Goal: Task Accomplishment & Management: Use online tool/utility

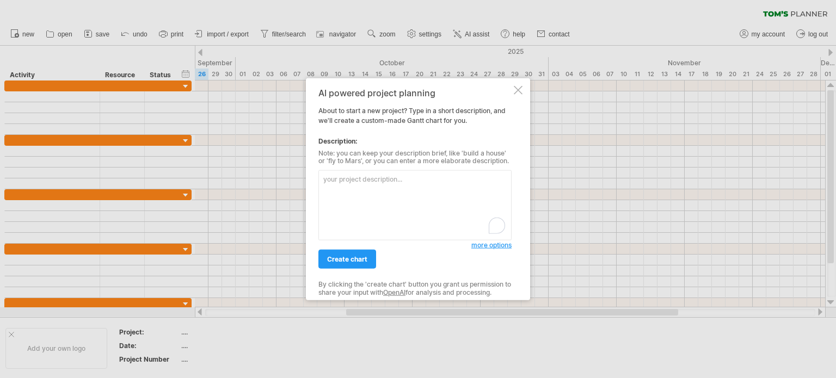
click at [394, 193] on textarea "To enrich screen reader interactions, please activate Accessibility in Grammarl…" at bounding box center [414, 205] width 193 height 70
click at [487, 248] on span "more options" at bounding box center [491, 245] width 40 height 8
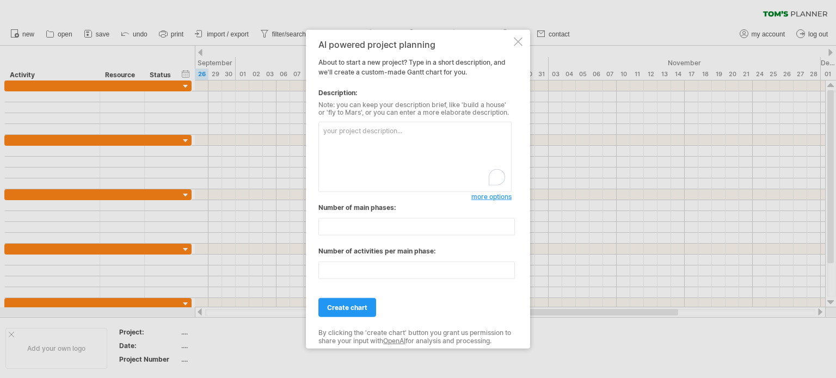
click at [513, 47] on div "AI powered project planning About to start a new project? Type in a short descr…" at bounding box center [418, 189] width 224 height 320
click at [512, 47] on div "AI powered project planning About to start a new project? Type in a short descr…" at bounding box center [418, 189] width 224 height 320
click at [520, 43] on div at bounding box center [518, 41] width 9 height 9
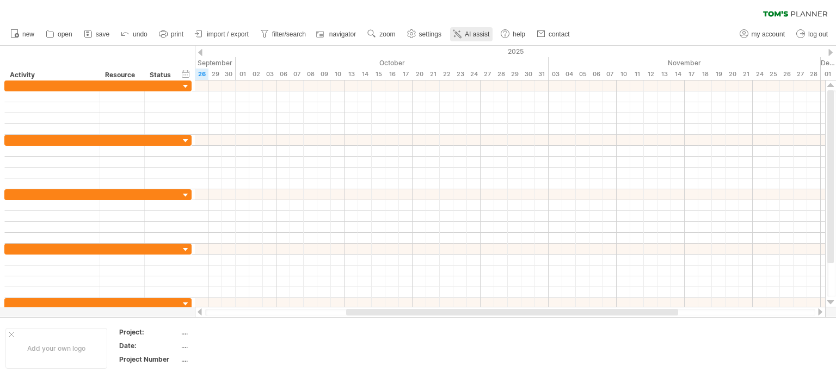
click at [459, 37] on icon at bounding box center [457, 33] width 11 height 11
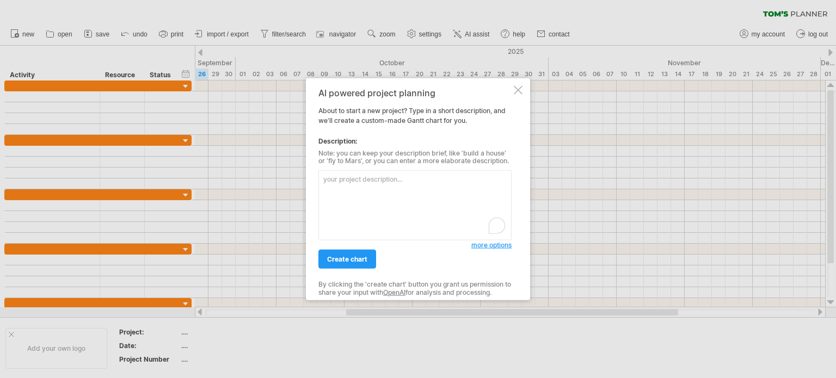
drag, startPoint x: 366, startPoint y: 194, endPoint x: 355, endPoint y: 193, distance: 11.5
click at [355, 193] on textarea "To enrich screen reader interactions, please activate Accessibility in Grammarl…" at bounding box center [414, 205] width 193 height 70
paste textarea "v"
type textarea "vv"
click at [347, 126] on div "AI powered project planning About to start a new project? Type in a short descr…" at bounding box center [414, 189] width 193 height 203
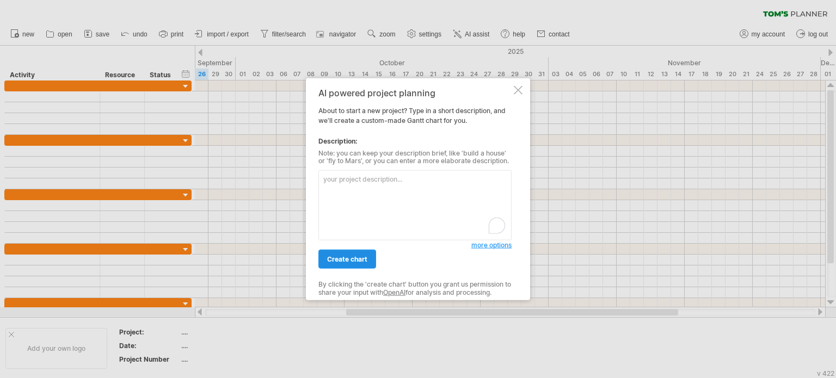
click at [358, 260] on span "create chart" at bounding box center [347, 259] width 40 height 8
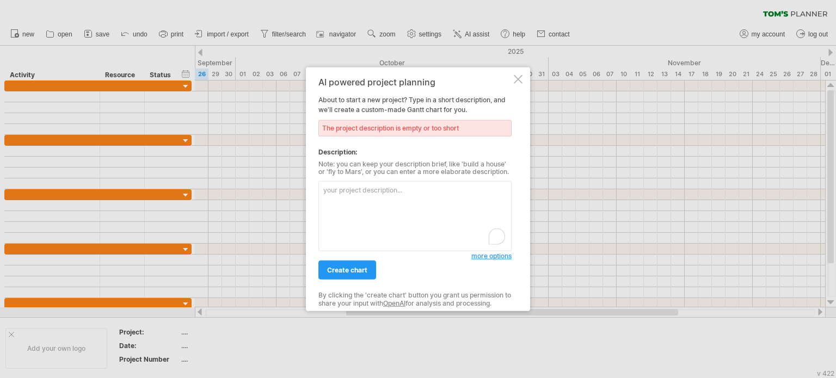
click at [520, 82] on div at bounding box center [518, 79] width 9 height 9
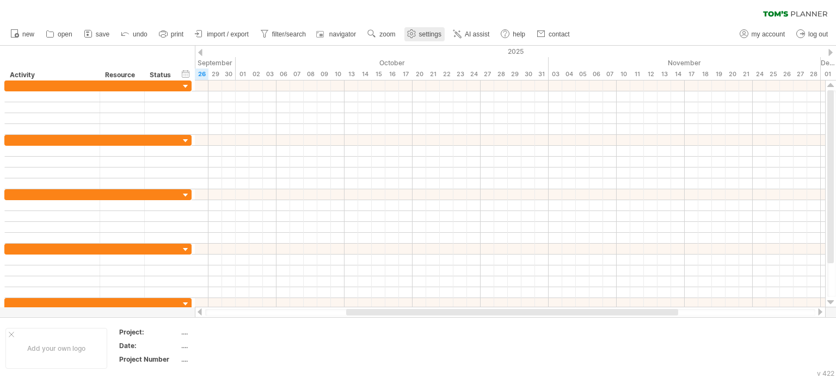
click at [413, 34] on circle at bounding box center [411, 34] width 3 height 3
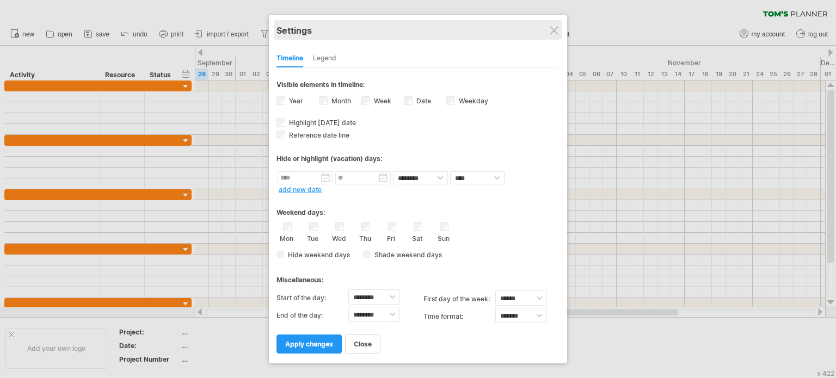
click at [551, 24] on div "Settings" at bounding box center [418, 30] width 283 height 20
click at [559, 31] on div "Settings" at bounding box center [418, 30] width 283 height 20
click at [554, 25] on div "Settings" at bounding box center [418, 30] width 283 height 20
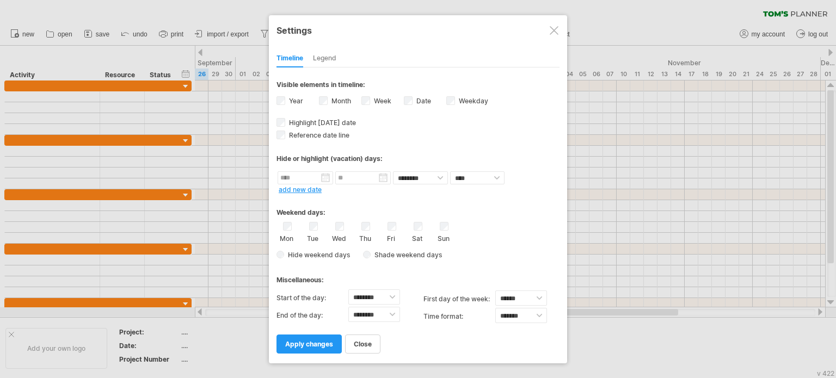
click at [554, 27] on div at bounding box center [554, 30] width 9 height 9
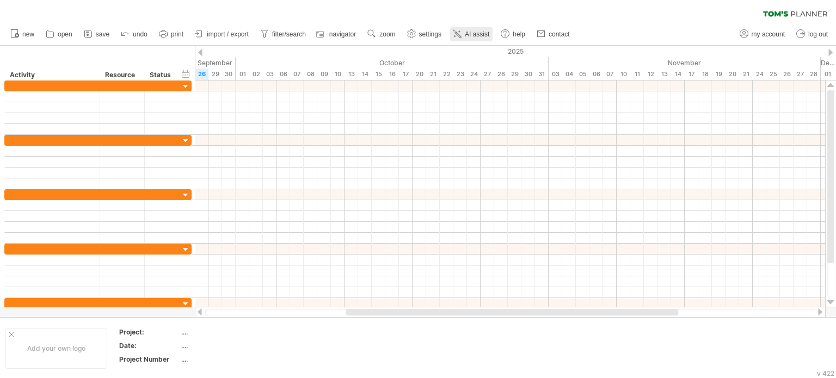
click at [460, 28] on link "AI assist" at bounding box center [471, 34] width 42 height 14
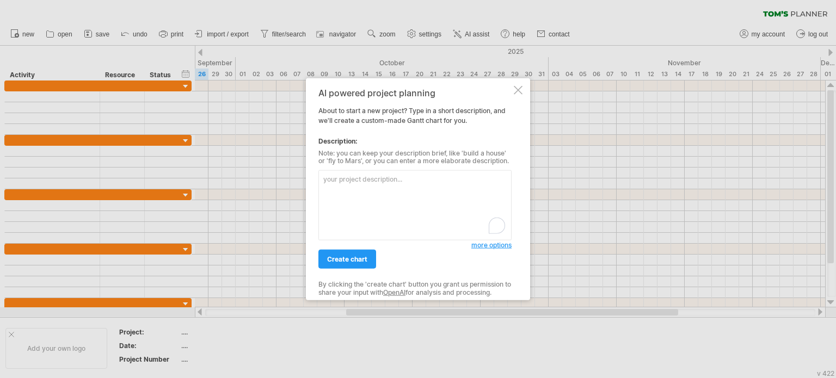
click at [414, 126] on div "AI powered project planning About to start a new project? Type in a short descr…" at bounding box center [414, 189] width 193 height 203
click at [367, 179] on textarea "To enrich screen reader interactions, please activate Accessibility in Grammarl…" at bounding box center [414, 205] width 193 height 70
drag, startPoint x: 422, startPoint y: 187, endPoint x: 389, endPoint y: 213, distance: 42.7
click at [422, 187] on textarea "To enrich screen reader interactions, please activate Accessibility in Grammarl…" at bounding box center [414, 205] width 193 height 70
click at [379, 218] on textarea "To enrich screen reader interactions, please activate Accessibility in Grammarl…" at bounding box center [414, 205] width 193 height 70
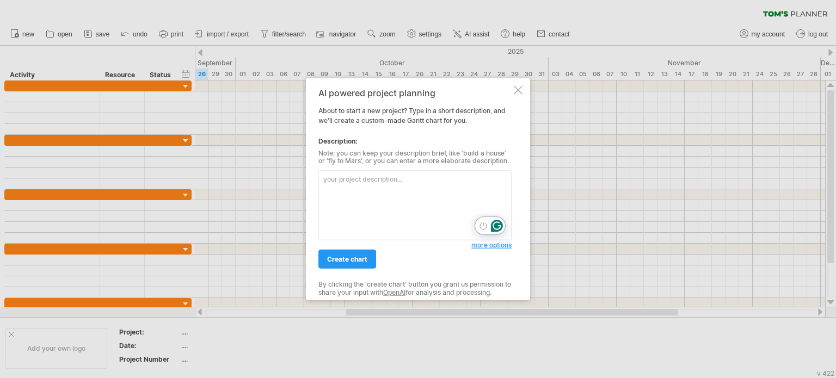
click at [496, 226] on icon "Open Grammarly. 0 Suggestions." at bounding box center [497, 226] width 12 height 12
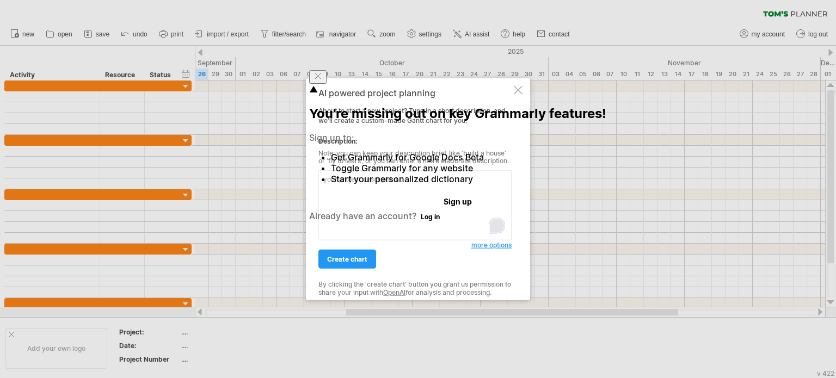
click at [496, 226] on div "Open Grammarly." at bounding box center [497, 226] width 12 height 12
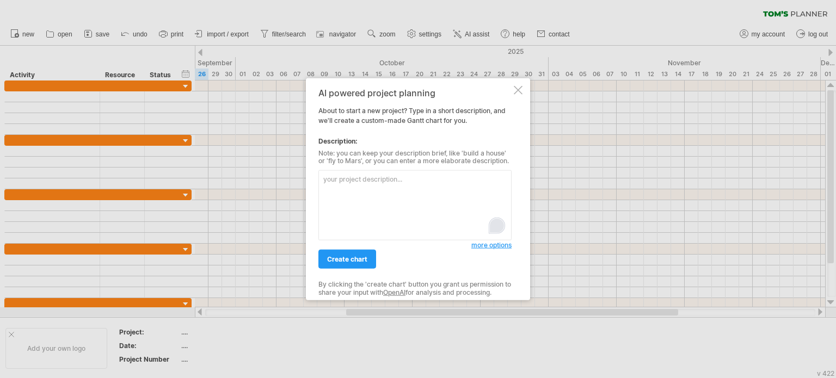
click at [498, 246] on span "more options" at bounding box center [491, 245] width 40 height 8
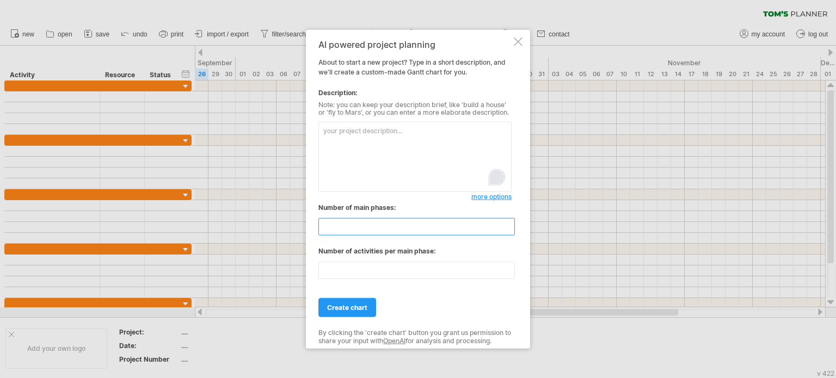
click at [393, 224] on input "**" at bounding box center [416, 226] width 197 height 17
drag, startPoint x: 396, startPoint y: 203, endPoint x: 329, endPoint y: 214, distance: 67.8
click at [329, 214] on div "Number of main phases: * Number of activities per main phase: **" at bounding box center [414, 246] width 193 height 86
click at [320, 209] on div "Number of main phases:" at bounding box center [414, 208] width 193 height 10
drag, startPoint x: 320, startPoint y: 209, endPoint x: 426, endPoint y: 209, distance: 105.6
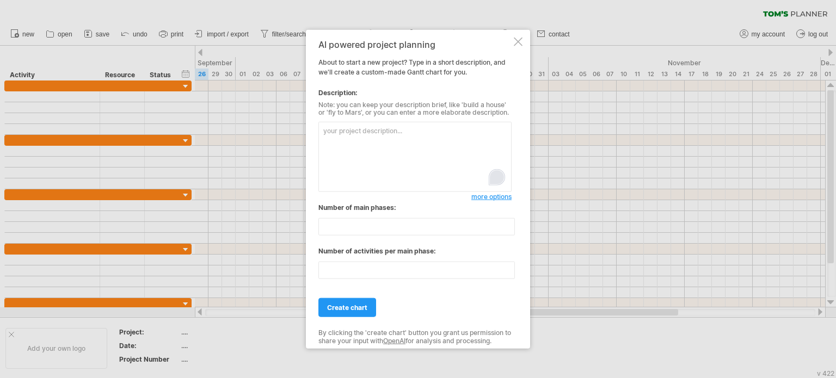
click at [426, 209] on div "Number of main phases:" at bounding box center [414, 208] width 193 height 10
click at [397, 209] on div "Number of main phases:" at bounding box center [414, 208] width 193 height 10
drag, startPoint x: 397, startPoint y: 209, endPoint x: 342, endPoint y: 208, distance: 55.0
click at [342, 208] on div "Number of main phases:" at bounding box center [414, 208] width 193 height 10
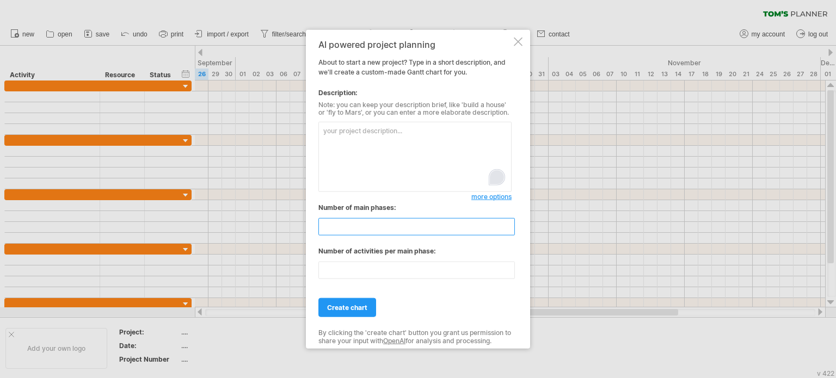
click at [510, 231] on input "*" at bounding box center [416, 226] width 197 height 17
click at [509, 225] on input "*" at bounding box center [416, 226] width 197 height 17
click at [509, 225] on input "**" at bounding box center [416, 226] width 197 height 17
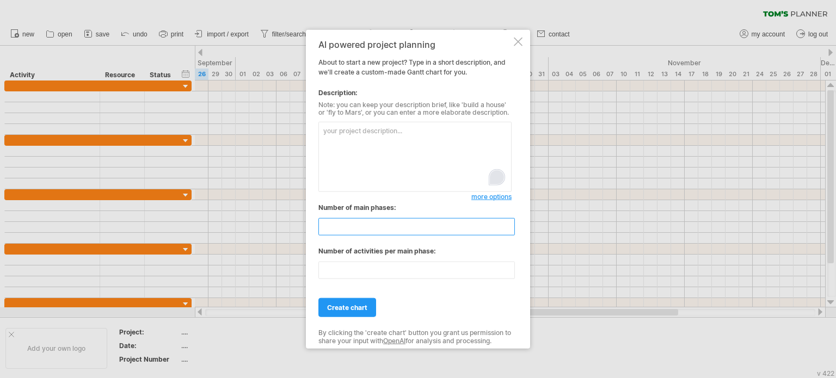
click at [509, 225] on input "**" at bounding box center [416, 226] width 197 height 17
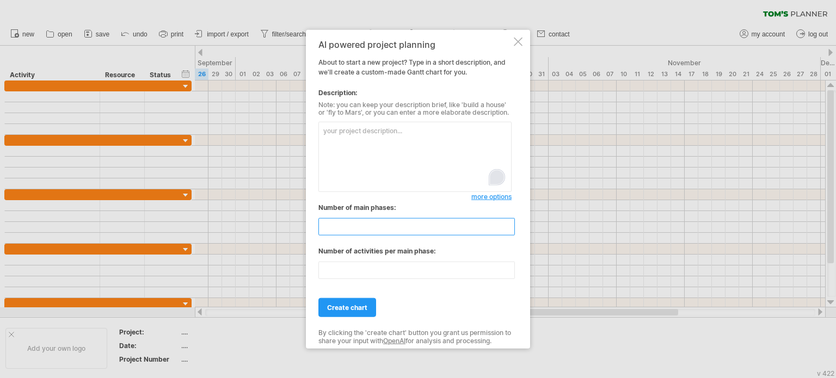
click at [508, 232] on input "**" at bounding box center [416, 226] width 197 height 17
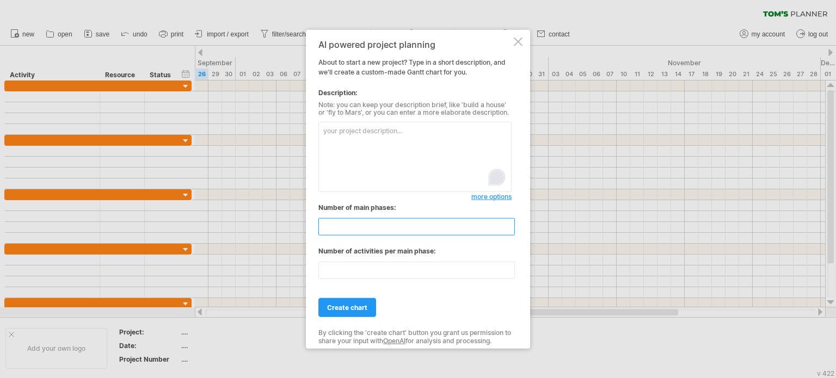
click at [508, 232] on input "*" at bounding box center [416, 226] width 197 height 17
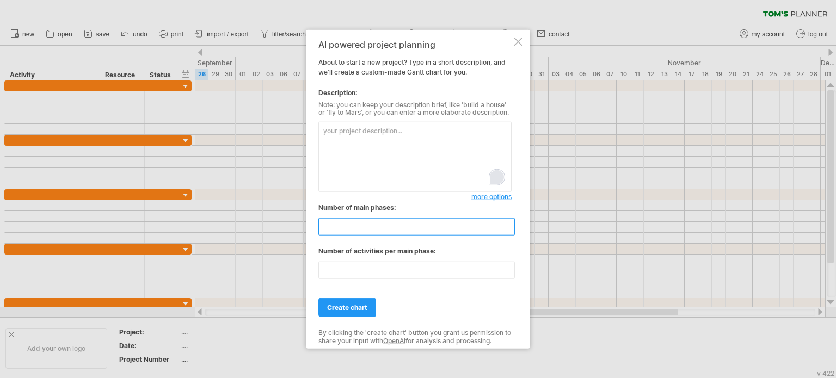
click at [508, 232] on input "*" at bounding box center [416, 226] width 197 height 17
type input "*"
click at [508, 232] on input "*" at bounding box center [416, 226] width 197 height 17
click at [365, 274] on input "**" at bounding box center [416, 270] width 197 height 17
click at [510, 267] on input "**" at bounding box center [416, 270] width 197 height 17
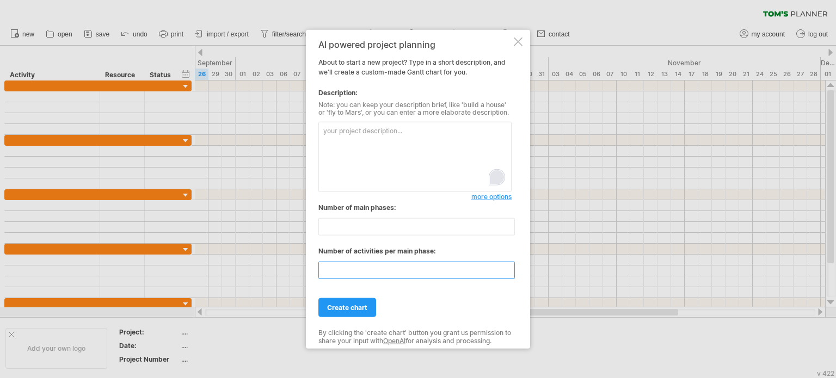
click at [510, 267] on input "**" at bounding box center [416, 270] width 197 height 17
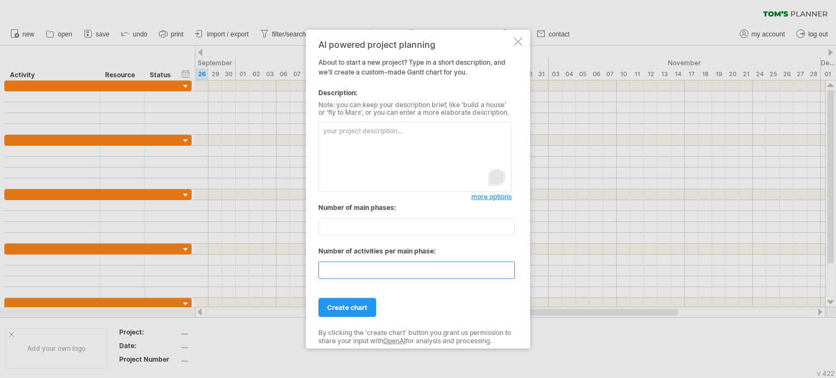
click at [512, 277] on input "**" at bounding box center [416, 270] width 197 height 17
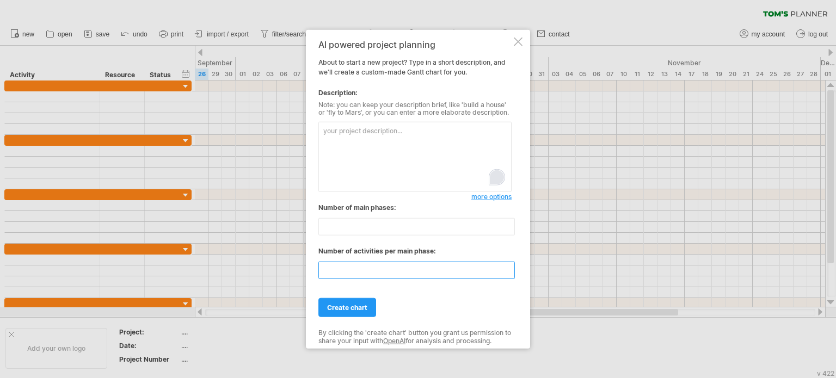
click at [512, 277] on input "**" at bounding box center [416, 270] width 197 height 17
click at [512, 277] on input "*" at bounding box center [416, 270] width 197 height 17
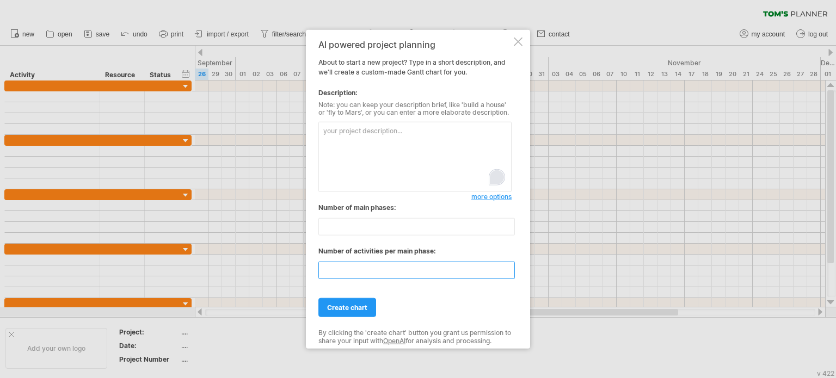
click at [506, 273] on input "*" at bounding box center [416, 270] width 197 height 17
type input "*"
click at [506, 273] on input "*" at bounding box center [416, 270] width 197 height 17
click at [351, 313] on link "create chart" at bounding box center [347, 307] width 58 height 19
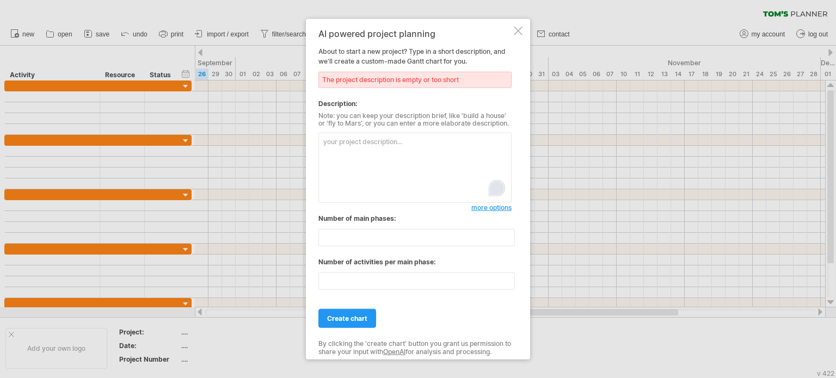
click at [352, 153] on textarea "To enrich screen reader interactions, please activate Accessibility in Grammarl…" at bounding box center [414, 168] width 193 height 70
click at [376, 154] on textarea "To enrich screen reader interactions, please activate Accessibility in Grammarl…" at bounding box center [414, 168] width 193 height 70
type textarea "l"
click at [415, 156] on textarea "LEARNING MANAGEMENT" at bounding box center [414, 168] width 193 height 70
type textarea "LEARNING MANAGEMENT SYSTEM"
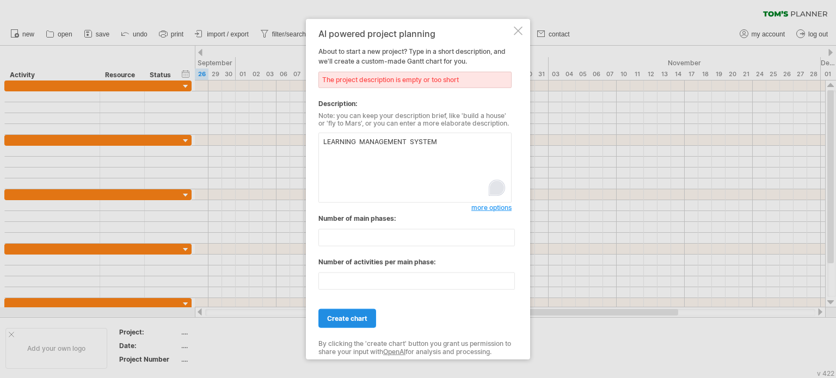
click at [333, 312] on link "create chart" at bounding box center [347, 318] width 58 height 19
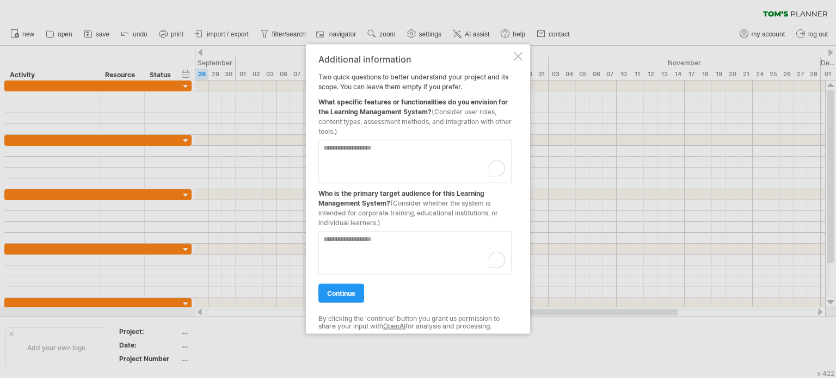
click at [404, 151] on textarea "To enrich screen reader interactions, please activate Accessibility in Grammarl…" at bounding box center [414, 161] width 193 height 44
click at [347, 288] on link "continue" at bounding box center [341, 293] width 46 height 19
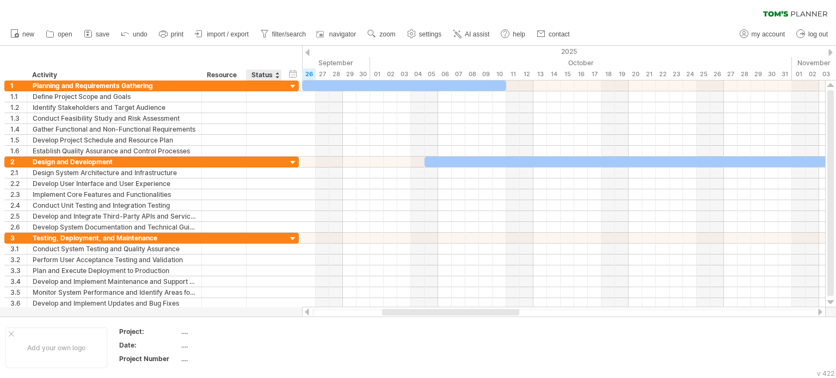
click at [268, 56] on div "hide start/end/duration show start/end/duration ******** Activity ******** Reso…" at bounding box center [151, 63] width 302 height 35
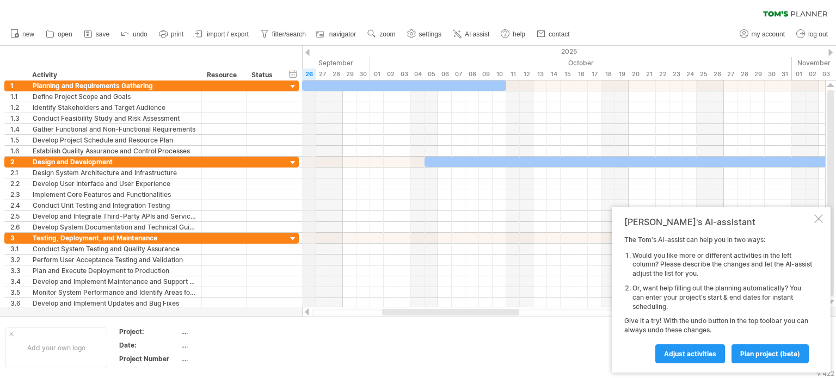
click at [311, 54] on div "2025" at bounding box center [540, 51] width 2164 height 11
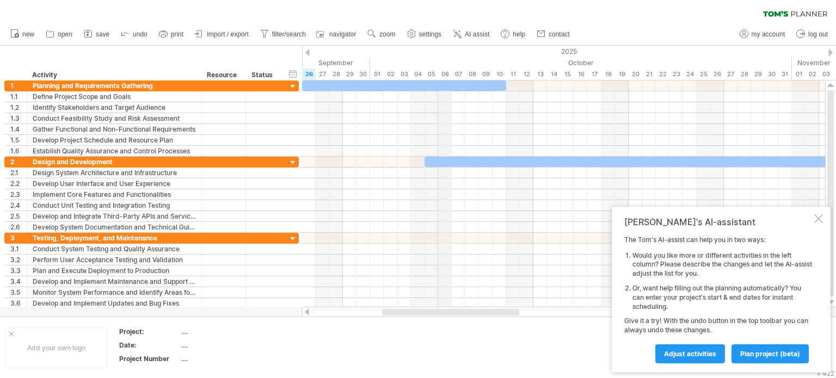
click at [442, 56] on div "2025" at bounding box center [540, 51] width 2164 height 11
click at [381, 58] on div "October" at bounding box center [581, 62] width 422 height 11
click at [543, 47] on div "2025" at bounding box center [540, 51] width 2164 height 11
click at [352, 59] on div "September" at bounding box center [166, 62] width 408 height 11
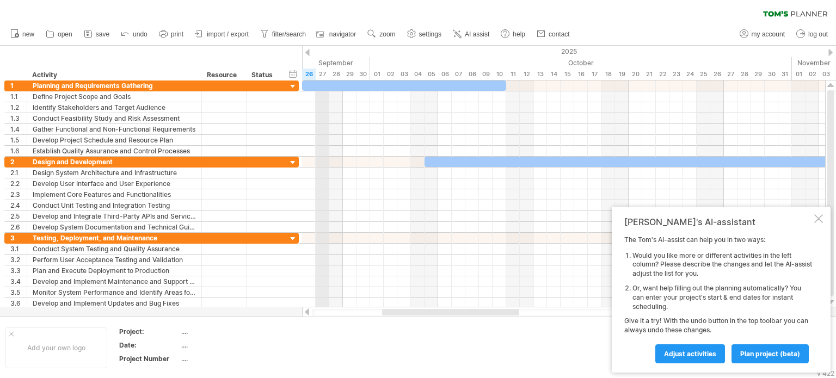
click at [322, 75] on div "27" at bounding box center [323, 74] width 14 height 11
click at [293, 74] on div "hide start/end/duration show start/end/duration" at bounding box center [293, 73] width 10 height 11
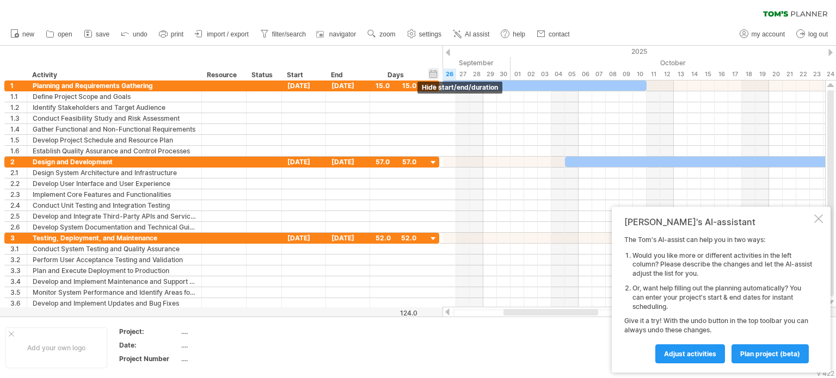
click at [432, 71] on div "hide start/end/duration show start/end/duration" at bounding box center [433, 73] width 10 height 11
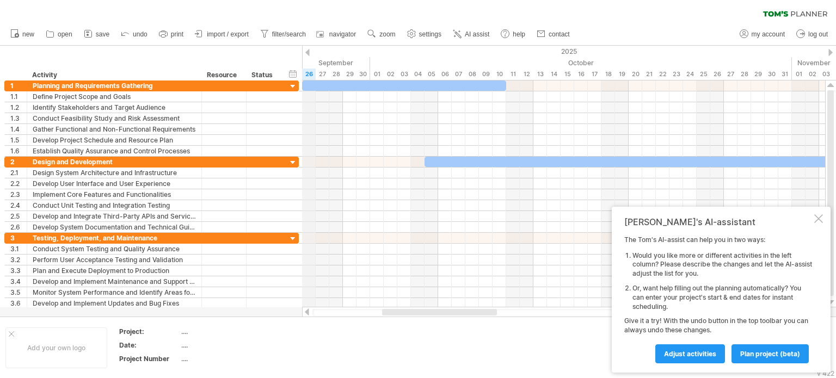
click at [309, 71] on div "26" at bounding box center [309, 74] width 14 height 11
click at [309, 54] on div at bounding box center [307, 52] width 4 height 7
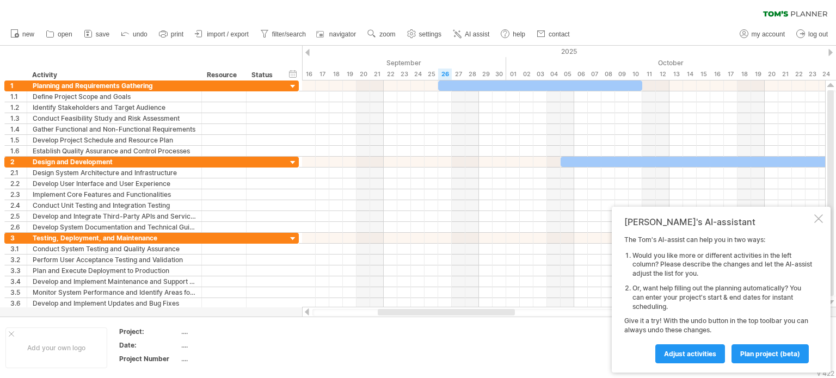
click at [309, 54] on div at bounding box center [307, 52] width 4 height 7
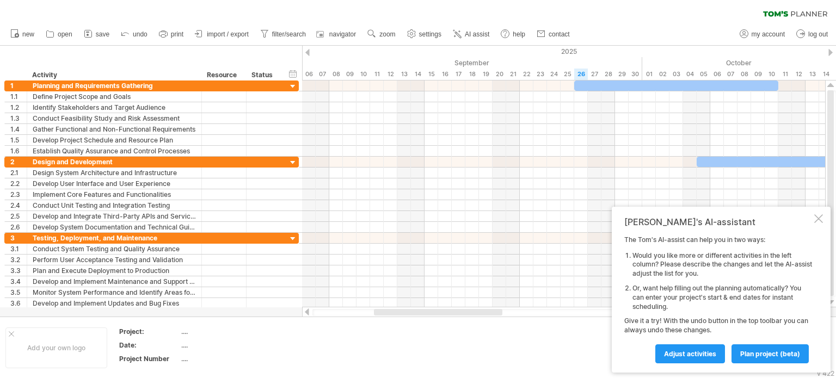
click at [309, 54] on div at bounding box center [307, 52] width 4 height 7
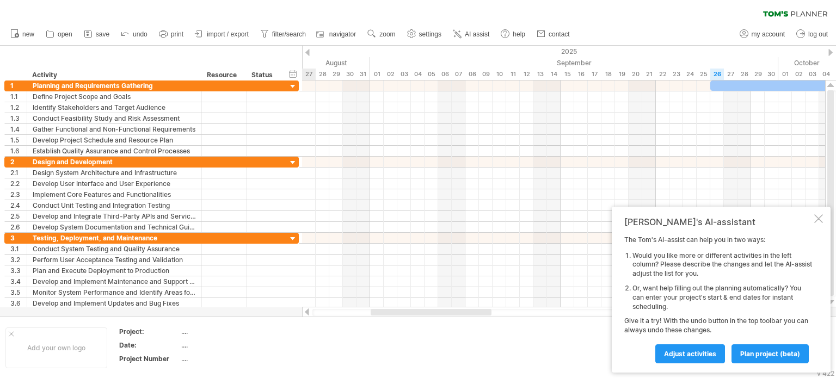
click at [309, 54] on div at bounding box center [307, 52] width 4 height 7
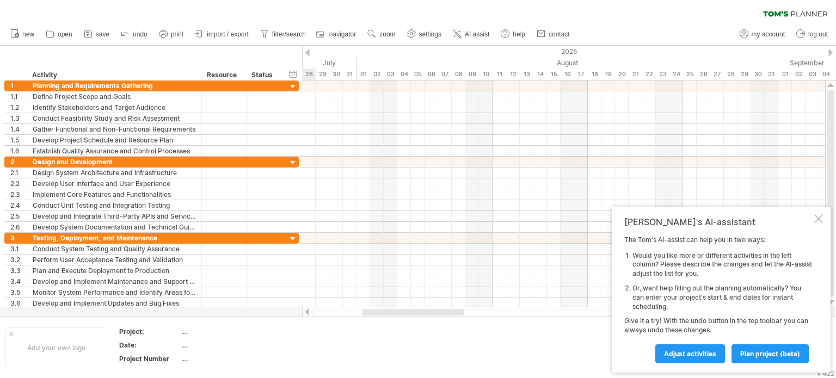
click at [309, 54] on div at bounding box center [307, 52] width 4 height 7
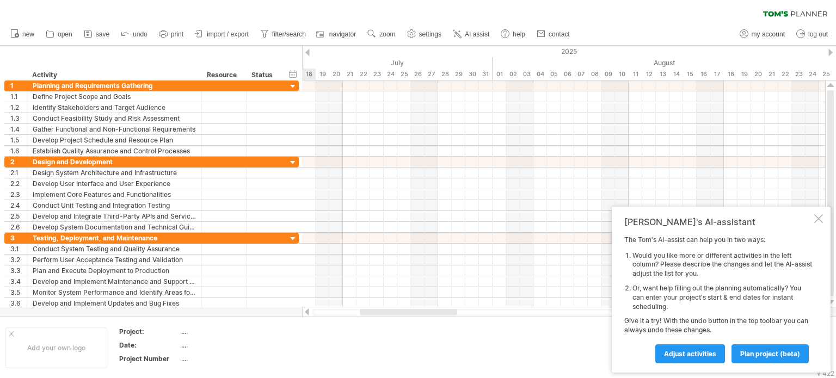
click at [309, 54] on div at bounding box center [307, 52] width 4 height 7
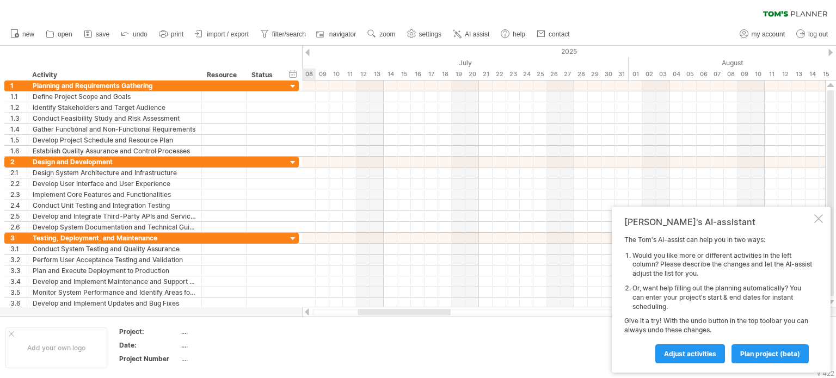
click at [309, 54] on div at bounding box center [307, 52] width 4 height 7
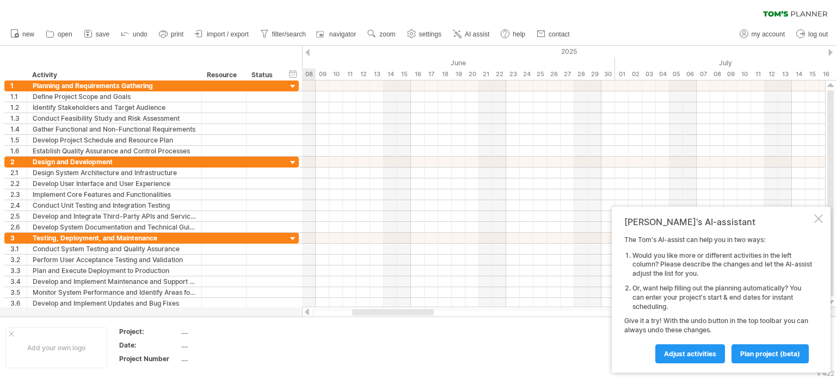
click at [309, 54] on div at bounding box center [307, 52] width 4 height 7
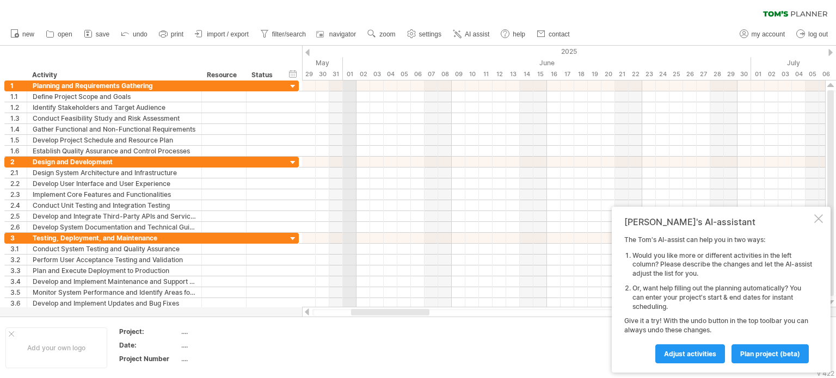
click at [346, 73] on div "01" at bounding box center [350, 74] width 14 height 11
click at [349, 74] on div "01" at bounding box center [350, 74] width 14 height 11
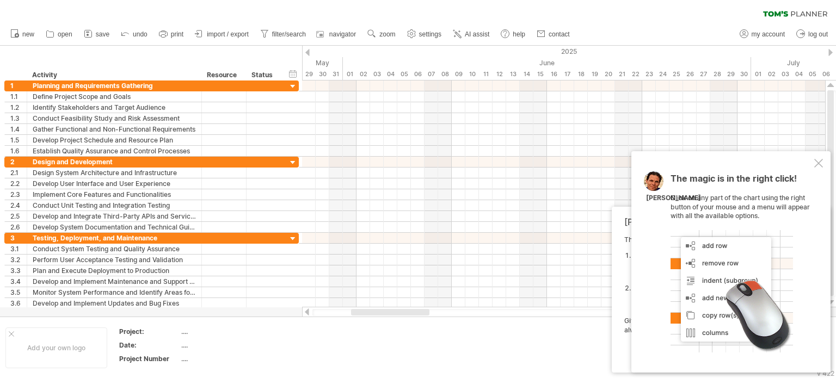
click at [301, 76] on div "hide start/end/duration show start/end/duration ******** Activity ******** Reso…" at bounding box center [151, 63] width 302 height 35
click at [819, 163] on div at bounding box center [818, 163] width 9 height 9
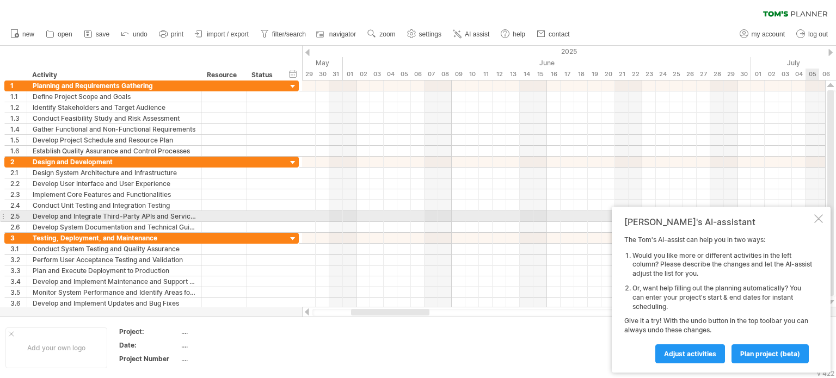
click at [818, 219] on div at bounding box center [818, 218] width 9 height 9
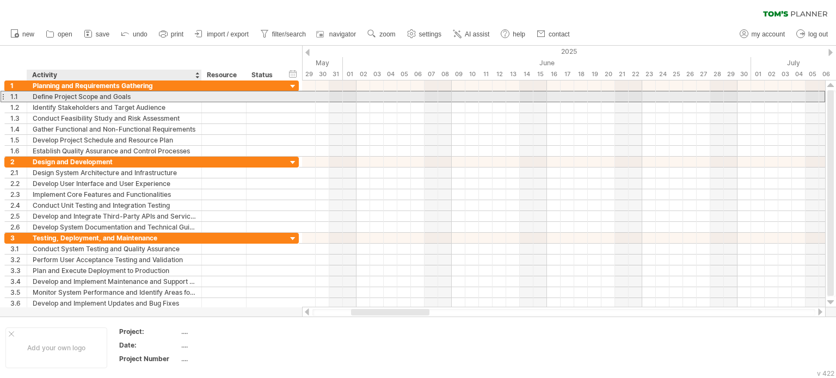
click at [174, 97] on div "Define Project Scope and Goals" at bounding box center [114, 96] width 163 height 10
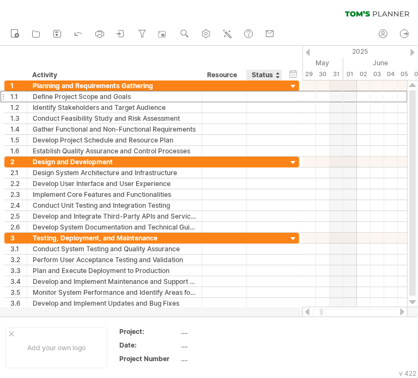
click at [274, 73] on div "Status" at bounding box center [264, 75] width 24 height 11
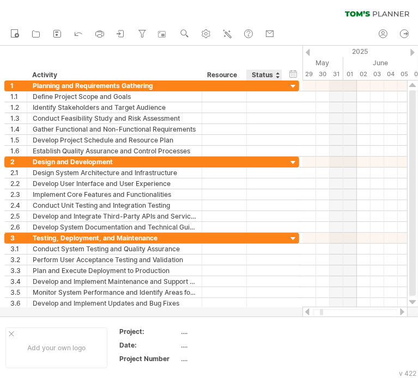
click at [274, 64] on div "hide start/end/duration show start/end/duration ******** Activity ******** Reso…" at bounding box center [151, 63] width 302 height 35
click at [276, 78] on div at bounding box center [277, 75] width 4 height 11
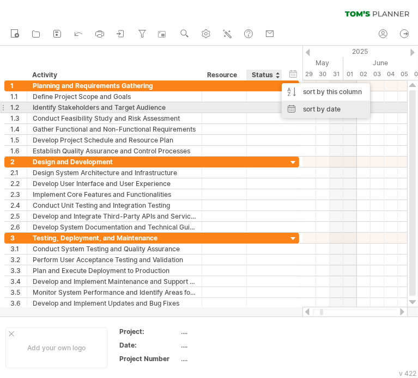
click at [299, 104] on div "sort by date" at bounding box center [325, 109] width 88 height 17
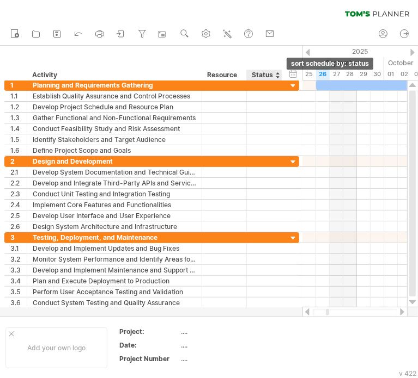
click at [277, 73] on div at bounding box center [277, 75] width 4 height 11
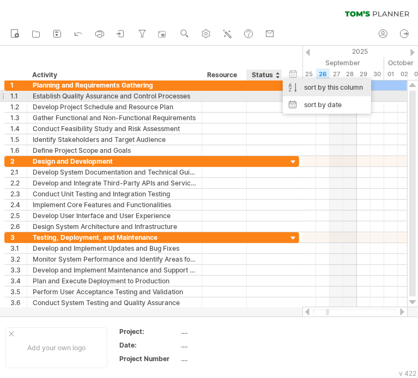
click at [308, 92] on div "sort by this column" at bounding box center [327, 87] width 88 height 17
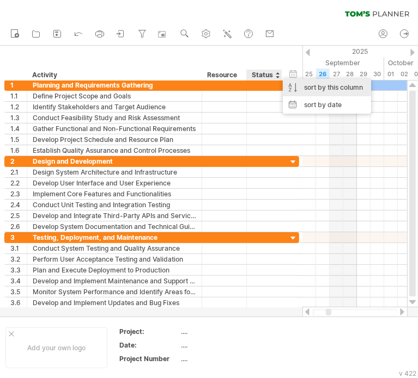
click at [308, 92] on div "sort by this column" at bounding box center [327, 87] width 88 height 17
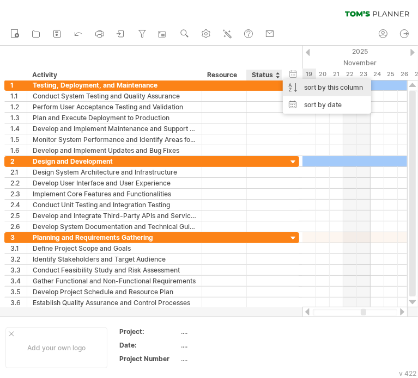
click at [308, 92] on div "sort by this column" at bounding box center [327, 87] width 88 height 17
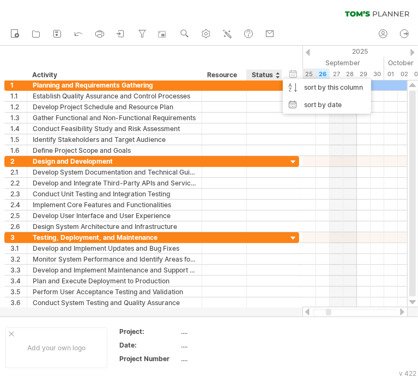
click at [281, 56] on div "hide start/end/duration show start/end/duration ******** Activity ******** Reso…" at bounding box center [151, 63] width 302 height 35
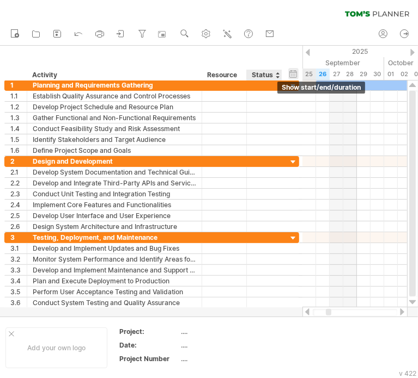
click at [292, 76] on div "hide start/end/duration show start/end/duration" at bounding box center [293, 73] width 10 height 11
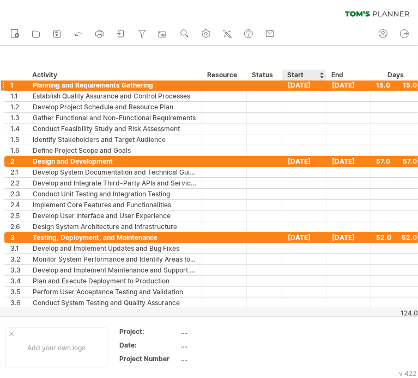
click at [305, 85] on div "[DATE]" at bounding box center [304, 85] width 44 height 10
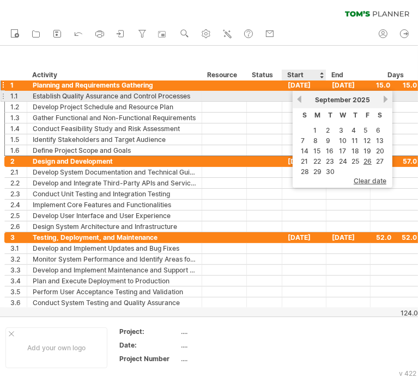
click at [304, 99] on div "[DATE]" at bounding box center [342, 100] width 79 height 8
click at [301, 100] on link "previous" at bounding box center [299, 99] width 8 height 8
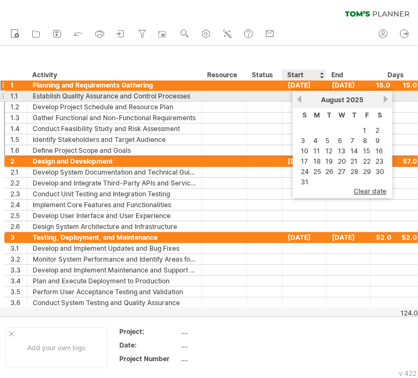
click at [301, 100] on link "previous" at bounding box center [299, 99] width 8 height 8
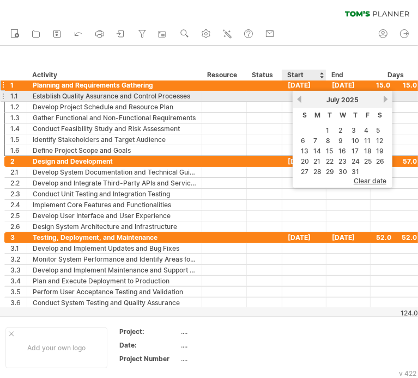
click at [301, 100] on link "previous" at bounding box center [299, 99] width 8 height 8
click at [381, 101] on link "next" at bounding box center [385, 99] width 8 height 8
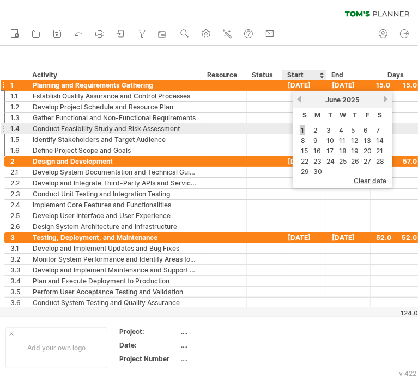
click at [301, 126] on link "1" at bounding box center [301, 130] width 5 height 10
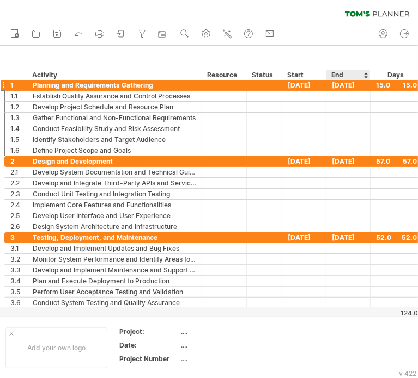
click at [349, 76] on div "End" at bounding box center [347, 75] width 33 height 11
click at [364, 72] on div at bounding box center [365, 75] width 4 height 11
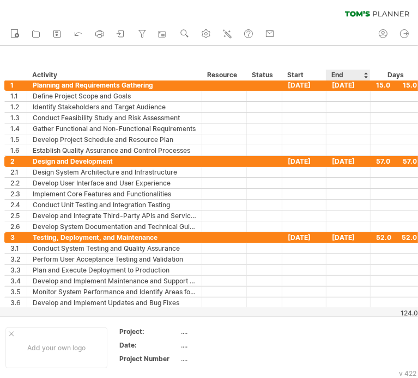
click at [366, 76] on div at bounding box center [365, 75] width 4 height 11
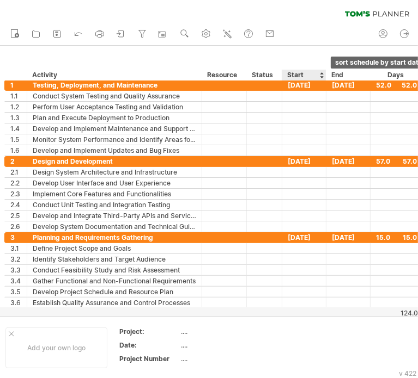
click at [320, 72] on div at bounding box center [321, 75] width 4 height 11
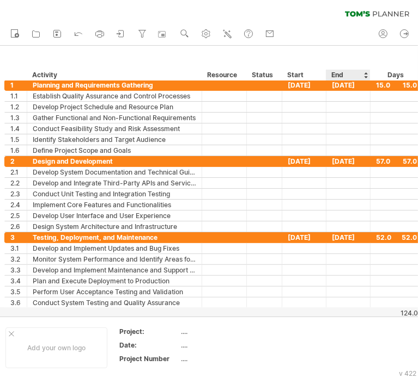
click at [348, 74] on div "End" at bounding box center [347, 75] width 33 height 11
click at [358, 85] on div "[DATE]" at bounding box center [348, 85] width 44 height 10
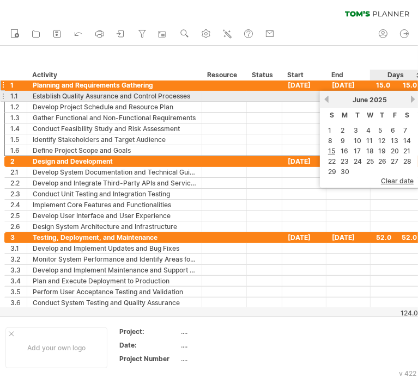
click at [408, 100] on link "next" at bounding box center [412, 99] width 8 height 8
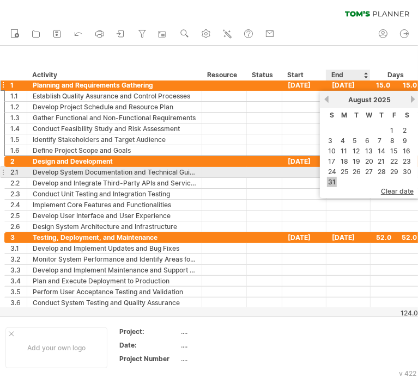
click at [335, 178] on link "31" at bounding box center [332, 182] width 10 height 10
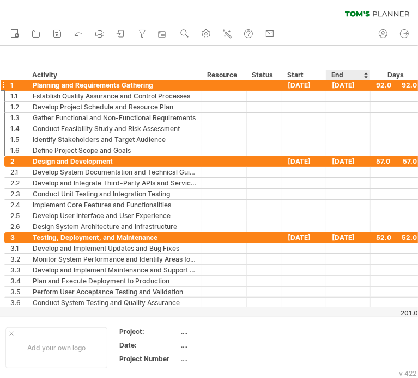
click at [372, 56] on div "hide start/end/duration show start/end/duration ******** Activity ******** Reso…" at bounding box center [221, 63] width 443 height 35
click at [378, 54] on div "hide start/end/duration show start/end/duration ******** Activity ******** Reso…" at bounding box center [221, 63] width 443 height 35
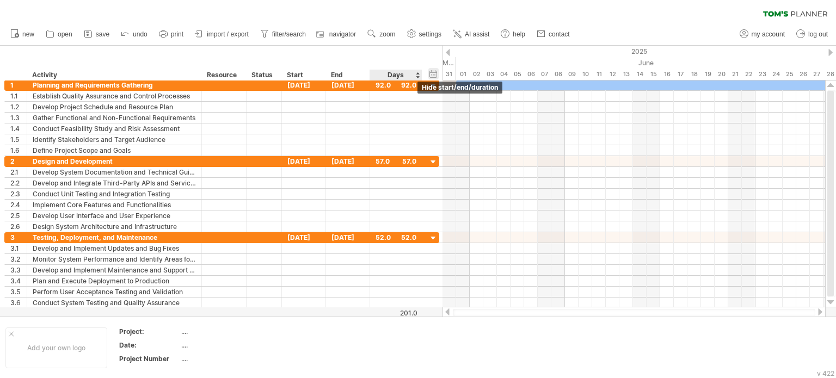
click at [434, 72] on div "hide start/end/duration show start/end/duration" at bounding box center [433, 73] width 10 height 11
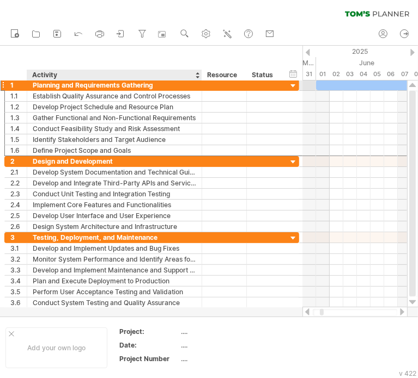
click at [150, 84] on div "Planning and Requirements Gathering" at bounding box center [114, 85] width 163 height 10
click at [0, 0] on input "**********" at bounding box center [0, 0] width 0 height 0
type input "**********"
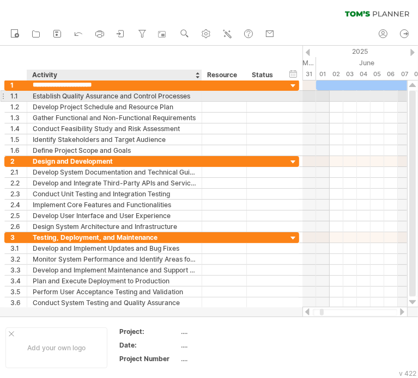
click at [197, 96] on div "**********" at bounding box center [114, 96] width 175 height 10
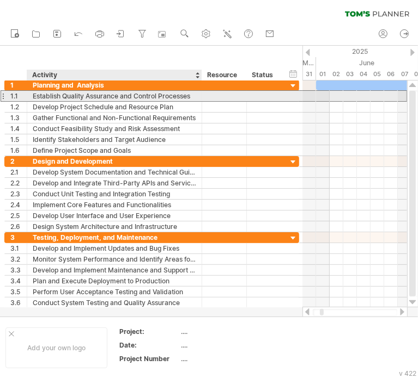
click at [197, 96] on div "**********" at bounding box center [114, 96] width 175 height 10
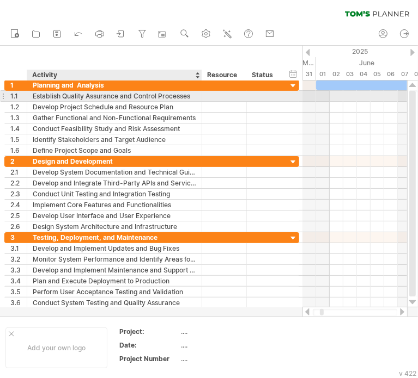
click at [197, 96] on div "**********" at bounding box center [114, 96] width 175 height 10
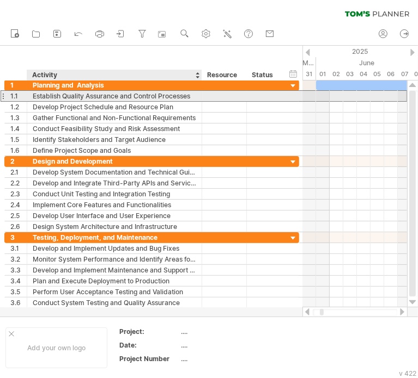
click at [183, 93] on div "Establish Quality Assurance and Control Processes" at bounding box center [114, 96] width 163 height 10
click at [0, 0] on input "**********" at bounding box center [0, 0] width 0 height 0
type input "*"
click at [97, 97] on div at bounding box center [114, 96] width 163 height 10
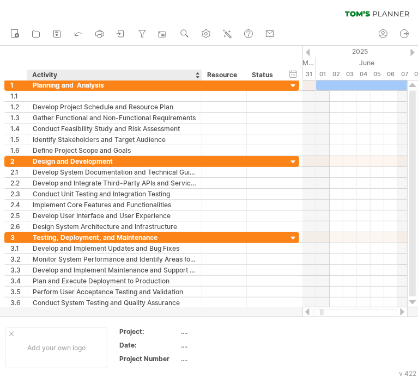
click at [61, 77] on div "Activity" at bounding box center [113, 75] width 163 height 11
click at [0, 0] on input "********" at bounding box center [0, 0] width 0 height 0
type input "*"
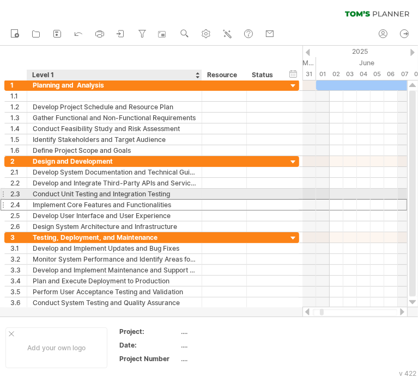
click at [111, 200] on div "Implement Core Features and Functionalities" at bounding box center [114, 205] width 163 height 10
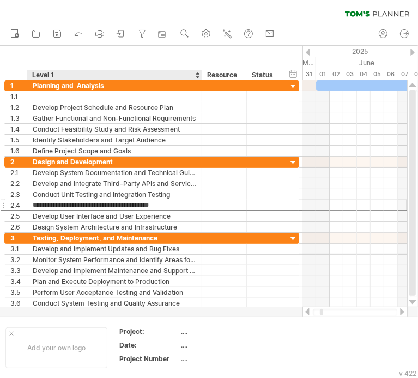
click at [66, 72] on div "Level 1" at bounding box center [113, 75] width 163 height 11
click at [66, 72] on input "*******" at bounding box center [113, 75] width 163 height 11
type input "******"
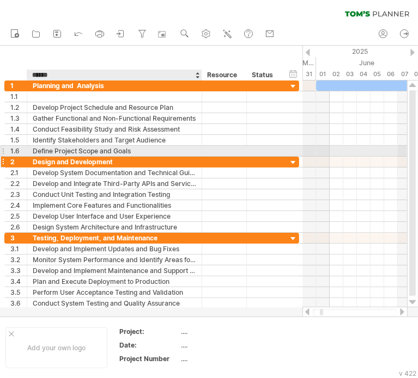
click at [119, 157] on div "Design and Development" at bounding box center [114, 162] width 163 height 10
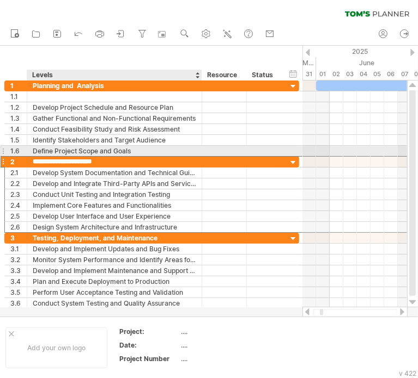
click at [119, 157] on input "**********" at bounding box center [114, 162] width 163 height 10
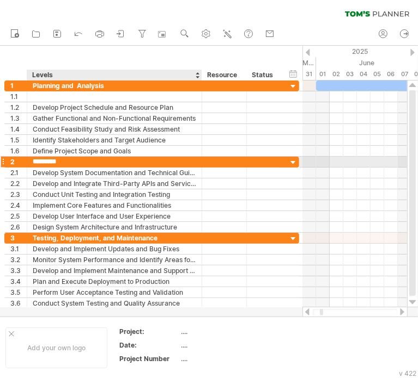
type input "********"
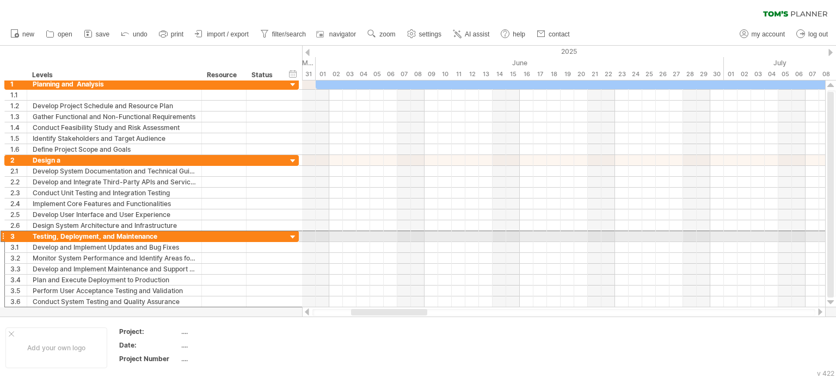
click at [4, 236] on div at bounding box center [3, 236] width 4 height 11
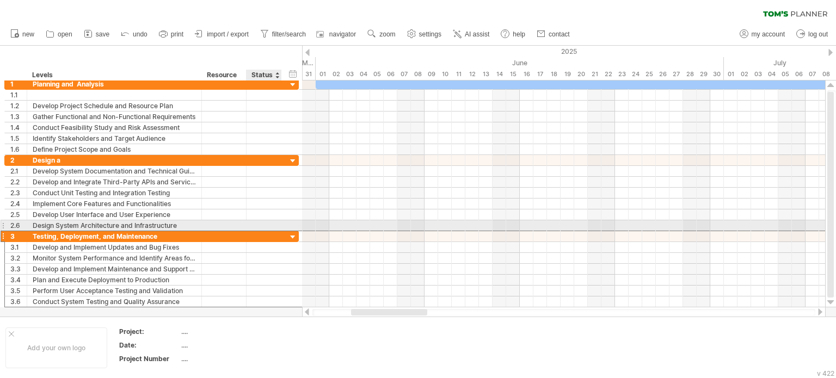
click at [292, 231] on div "**********" at bounding box center [151, 236] width 295 height 11
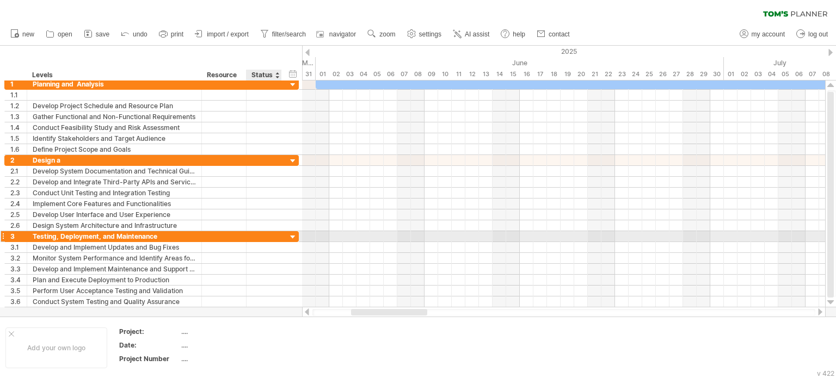
click at [291, 235] on div at bounding box center [293, 237] width 10 height 10
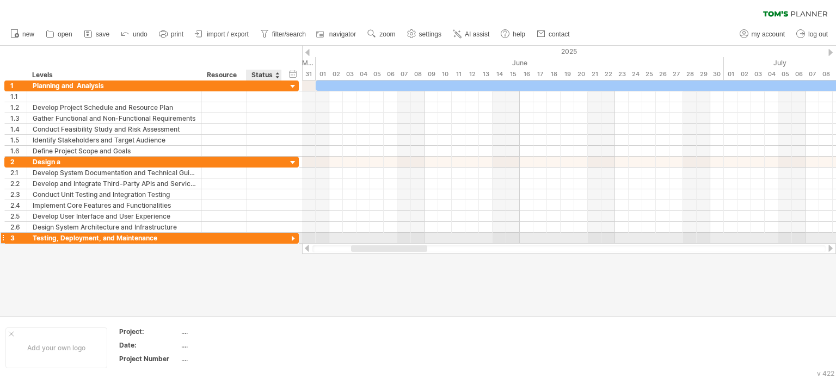
click at [292, 238] on div at bounding box center [293, 239] width 10 height 10
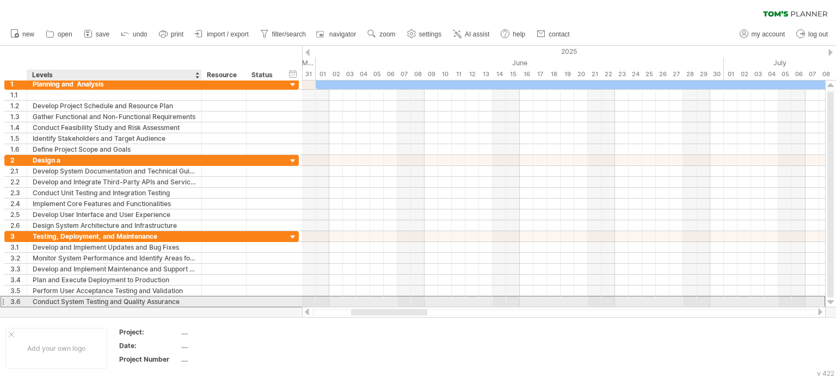
click at [170, 301] on div "Conduct System Testing and Quality Assurance" at bounding box center [114, 302] width 163 height 10
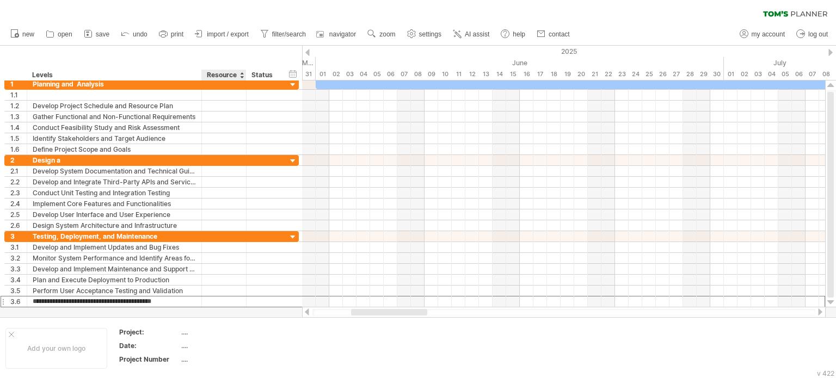
click at [228, 76] on div "Resource" at bounding box center [223, 75] width 33 height 11
click at [240, 71] on div at bounding box center [242, 75] width 4 height 11
click at [260, 48] on div "hide start/end/duration show start/end/duration ****** Levels ******** Resource…" at bounding box center [151, 63] width 302 height 35
click at [264, 75] on div "Status" at bounding box center [264, 75] width 24 height 11
click at [270, 56] on div "hide start/end/duration show start/end/duration ****** Levels ******** Resource…" at bounding box center [151, 63] width 302 height 35
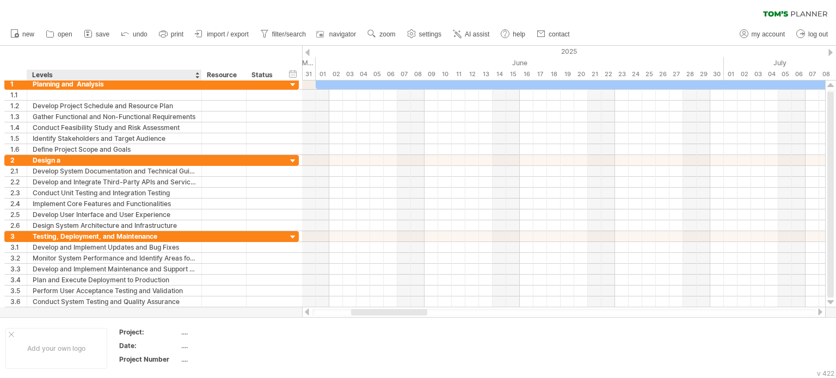
click at [114, 313] on div at bounding box center [418, 181] width 836 height 271
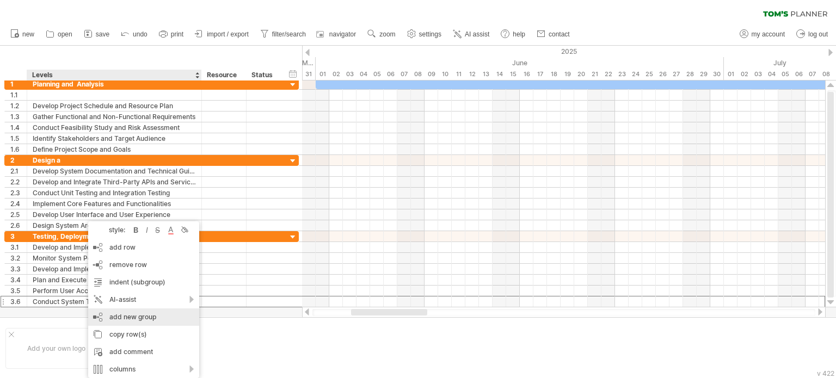
click at [179, 315] on div "add new group" at bounding box center [143, 317] width 111 height 17
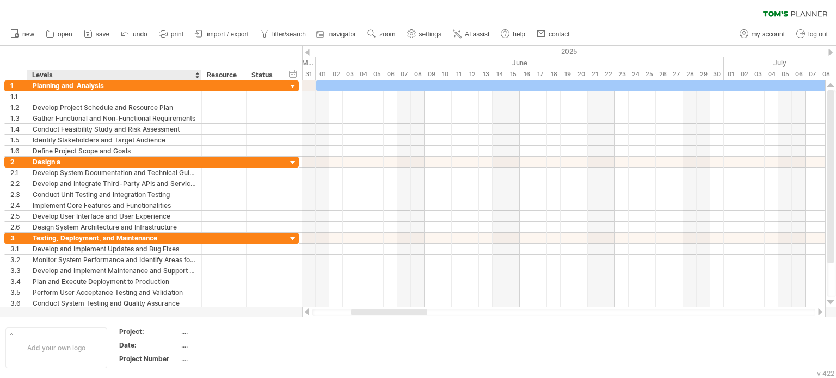
click at [70, 73] on div "Levels" at bounding box center [113, 75] width 163 height 11
click at [70, 73] on input "******" at bounding box center [113, 75] width 163 height 11
drag, startPoint x: 70, startPoint y: 73, endPoint x: 24, endPoint y: 73, distance: 46.3
click at [24, 73] on div "****** Levels ******** Resource ****** Status" at bounding box center [142, 75] width 277 height 11
click at [66, 76] on div "Levels" at bounding box center [113, 75] width 163 height 11
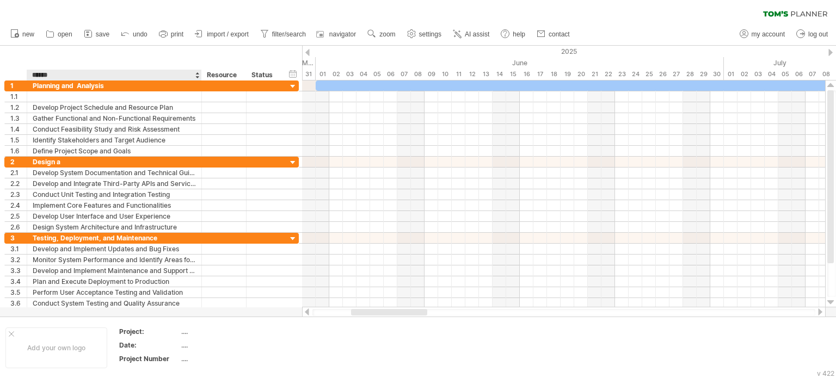
click at [66, 76] on input "******" at bounding box center [113, 75] width 163 height 11
type input "*"
type input "********"
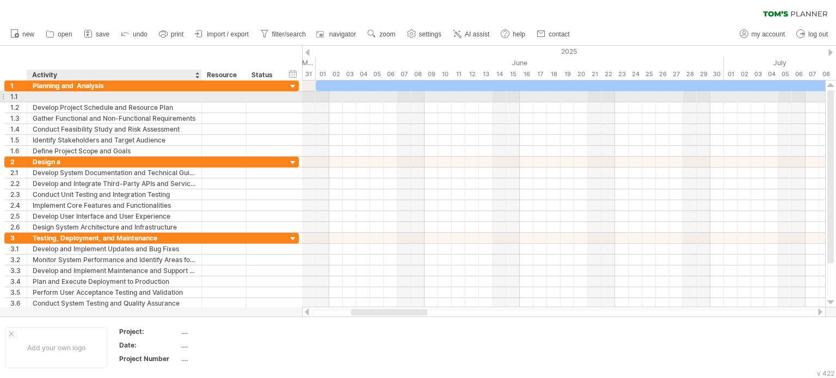
click at [85, 97] on div at bounding box center [114, 96] width 163 height 10
click at [85, 97] on input "text" at bounding box center [114, 96] width 163 height 10
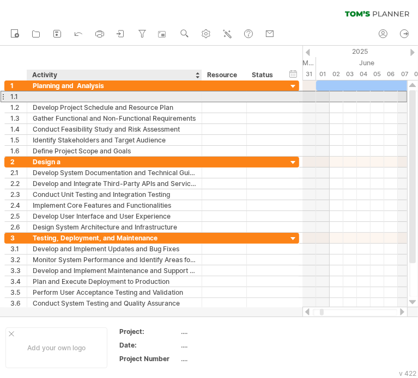
click at [76, 98] on div at bounding box center [114, 96] width 163 height 10
click at [133, 97] on div at bounding box center [114, 96] width 163 height 10
paste input "**********"
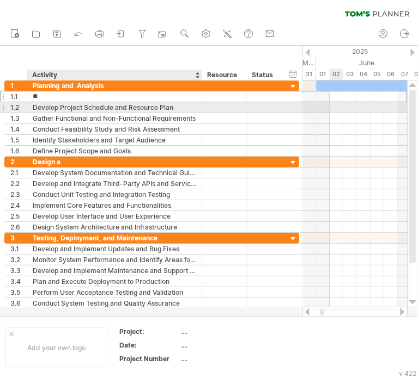
type input "*"
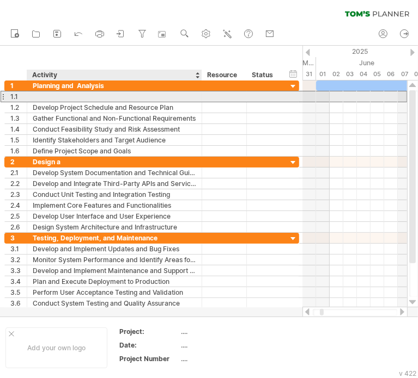
click at [174, 96] on div at bounding box center [114, 96] width 163 height 10
click at [0, 0] on input "text" at bounding box center [0, 0] width 0 height 0
paste input "**********"
type input "**********"
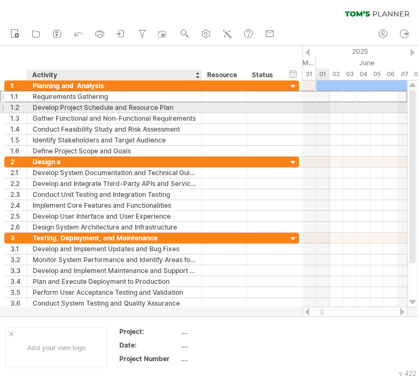
click at [109, 104] on div "Develop Project Schedule and Resource Plan" at bounding box center [114, 107] width 163 height 10
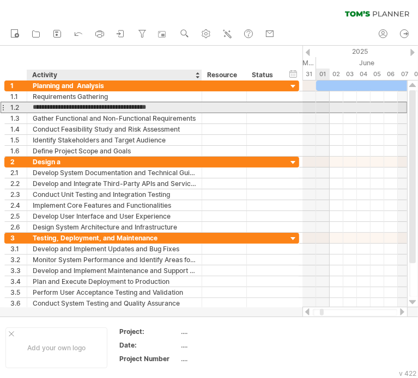
click at [109, 104] on input "**********" at bounding box center [114, 107] width 163 height 10
click at [173, 107] on input "**********" at bounding box center [114, 107] width 163 height 10
drag, startPoint x: 173, startPoint y: 107, endPoint x: 39, endPoint y: 106, distance: 133.9
click at [39, 106] on input "**********" at bounding box center [114, 107] width 163 height 10
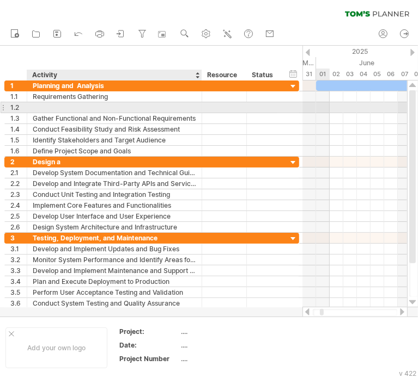
paste input "**********"
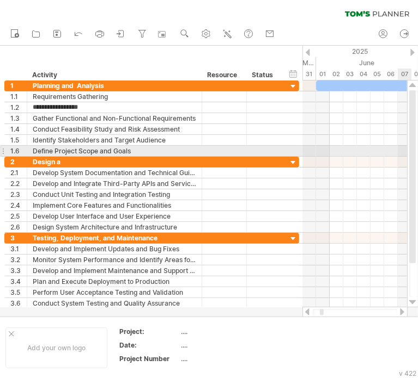
type input "**********"
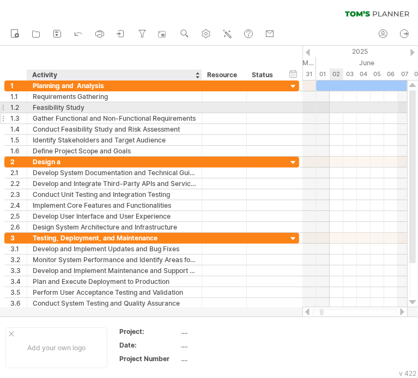
click at [121, 113] on div "Gather Functional and Non-Functional Requirements" at bounding box center [114, 118] width 163 height 10
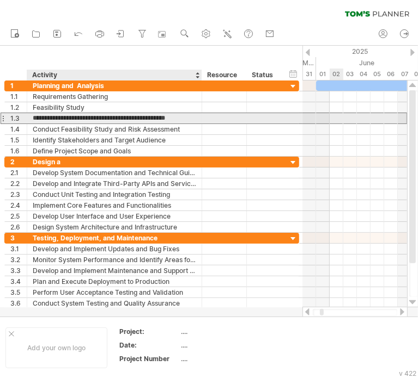
click at [125, 115] on input "**********" at bounding box center [114, 118] width 163 height 10
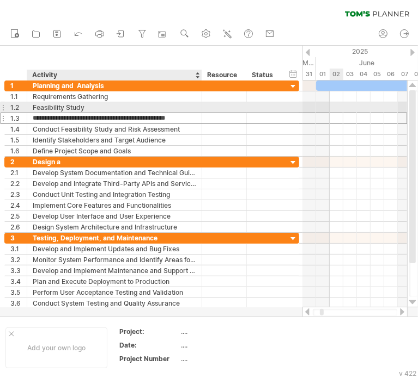
click at [192, 111] on div "Feasibility Study" at bounding box center [114, 107] width 163 height 10
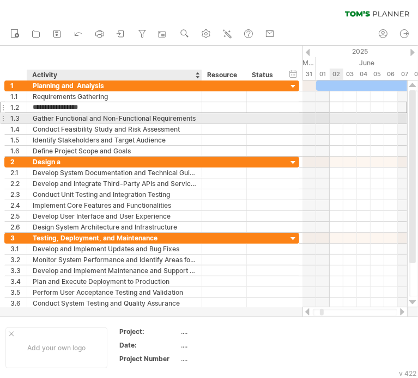
click at [194, 117] on div "Gather Functional and Non-Functional Requirements" at bounding box center [114, 118] width 163 height 10
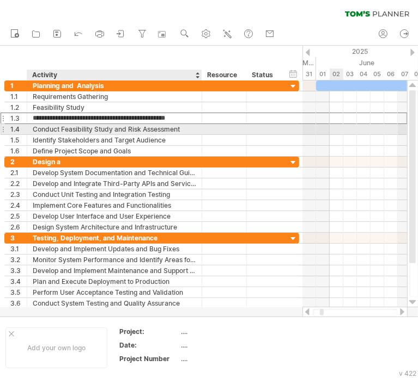
drag, startPoint x: 194, startPoint y: 117, endPoint x: 35, endPoint y: 127, distance: 158.8
click at [35, 127] on div "**********" at bounding box center [151, 119] width 295 height 76
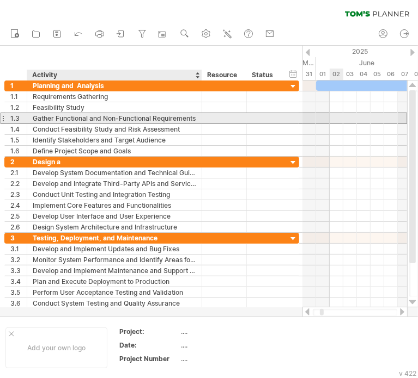
click at [203, 119] on div at bounding box center [224, 118] width 45 height 10
drag, startPoint x: 203, startPoint y: 119, endPoint x: 133, endPoint y: 119, distance: 69.7
click at [133, 119] on div "**********" at bounding box center [151, 118] width 295 height 11
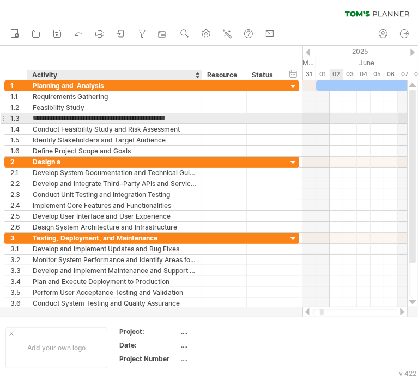
click at [187, 117] on input "**********" at bounding box center [114, 118] width 163 height 10
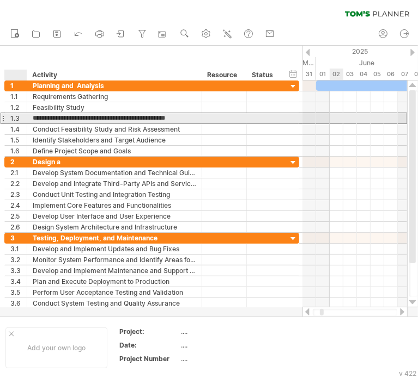
drag, startPoint x: 187, startPoint y: 117, endPoint x: 28, endPoint y: 114, distance: 159.0
click at [28, 114] on div "**********" at bounding box center [114, 118] width 175 height 10
paste input "**********"
type input "**********"
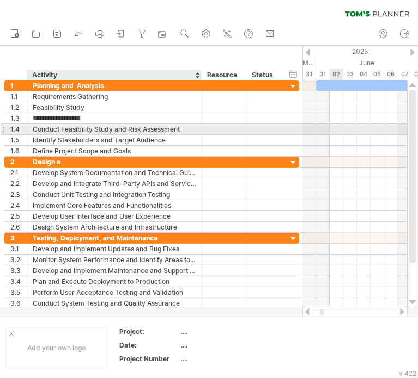
click at [86, 127] on div "Conduct Feasibility Study and Risk Assessment" at bounding box center [114, 129] width 163 height 10
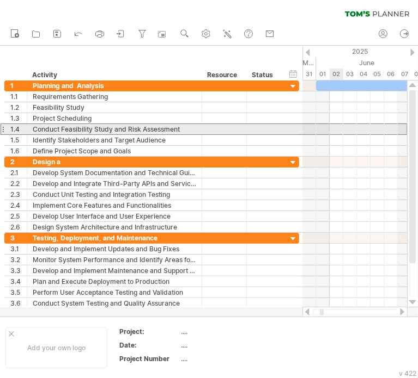
click at [2, 126] on div at bounding box center [3, 129] width 4 height 11
click at [3, 130] on div at bounding box center [3, 129] width 4 height 11
click at [9, 127] on div "1.4" at bounding box center [16, 129] width 22 height 10
click at [4, 128] on div at bounding box center [3, 129] width 4 height 11
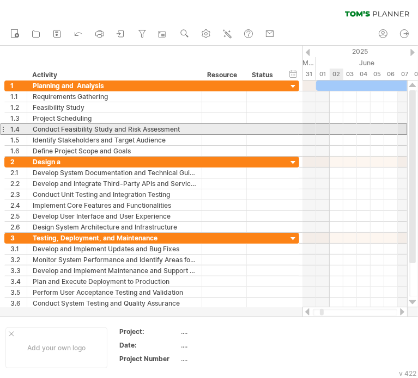
click at [4, 128] on div at bounding box center [3, 129] width 4 height 11
click at [111, 132] on div "Conduct Feasibility Study and Risk Assessment" at bounding box center [114, 129] width 163 height 10
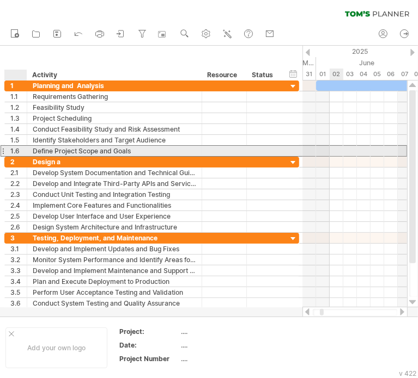
click at [155, 148] on div "Define Project Scope and Goals" at bounding box center [114, 151] width 163 height 10
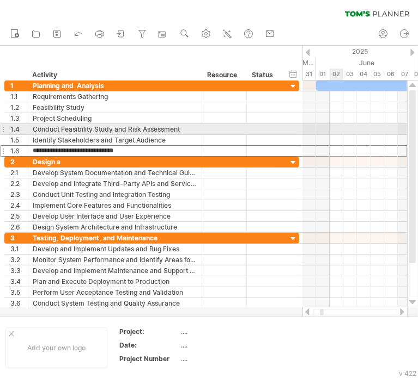
click at [5, 126] on div "1.4" at bounding box center [16, 129] width 22 height 10
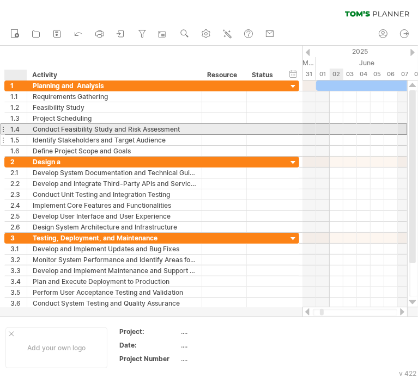
click at [15, 135] on div "1.5" at bounding box center [18, 140] width 16 height 10
click at [16, 128] on div "1.4" at bounding box center [18, 129] width 16 height 10
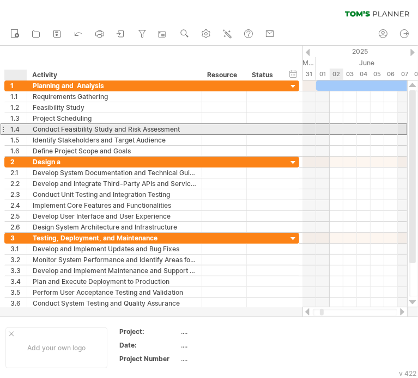
click at [16, 128] on div "1.4" at bounding box center [18, 129] width 16 height 10
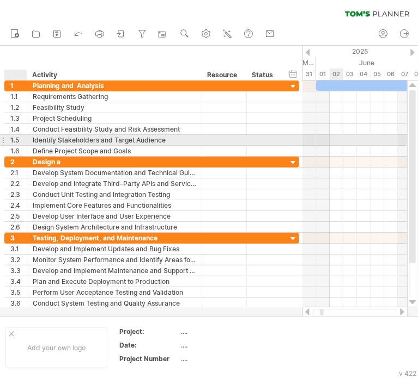
click at [20, 137] on div "1.5" at bounding box center [18, 140] width 16 height 10
click at [19, 136] on div "1.5" at bounding box center [18, 140] width 16 height 10
click at [2, 137] on div at bounding box center [3, 139] width 4 height 11
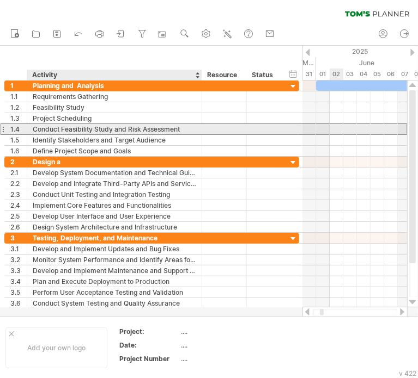
click at [39, 130] on div "Conduct Feasibility Study and Risk Assessment" at bounding box center [114, 129] width 163 height 10
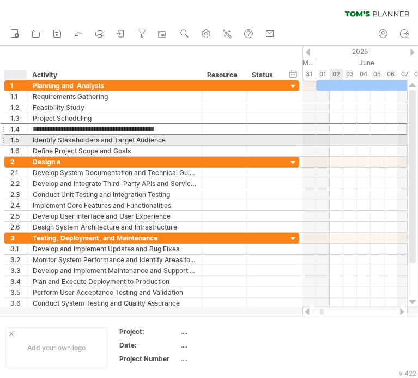
drag, startPoint x: 127, startPoint y: 130, endPoint x: 17, endPoint y: 137, distance: 110.7
click at [17, 137] on div "**********" at bounding box center [151, 119] width 295 height 76
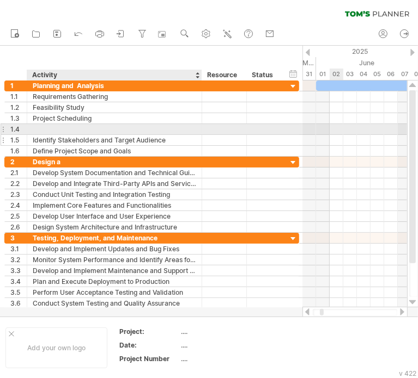
click at [163, 135] on div "Identify Stakeholders and Target Audience" at bounding box center [114, 140] width 163 height 10
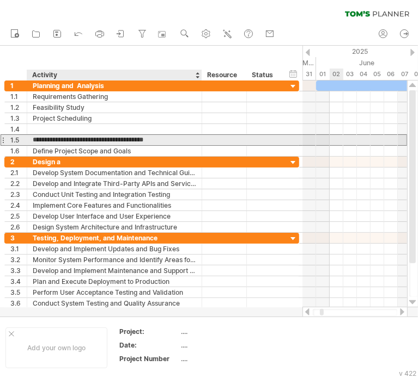
click at [164, 139] on input "**********" at bounding box center [114, 140] width 163 height 10
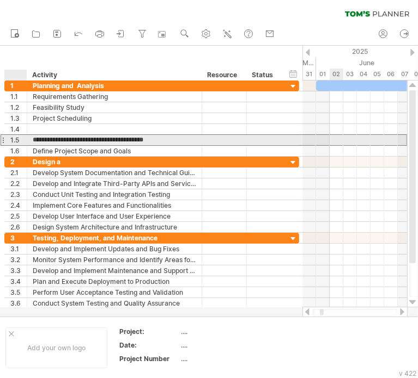
drag, startPoint x: 164, startPoint y: 139, endPoint x: -1, endPoint y: 144, distance: 164.5
click at [0, 144] on html "progress(100%) Trying to reach [DOMAIN_NAME] Connected again... 0% clear filter…" at bounding box center [209, 190] width 418 height 381
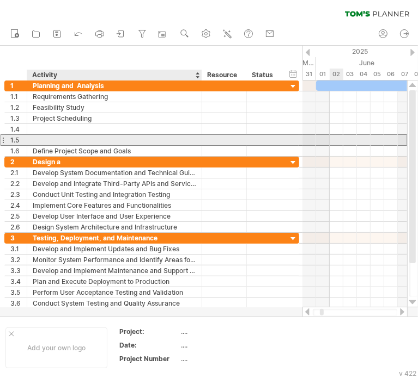
click at [128, 139] on input "text" at bounding box center [114, 140] width 163 height 10
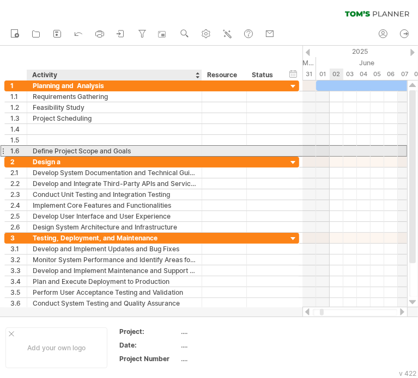
click at [124, 150] on div "Define Project Scope and Goals" at bounding box center [114, 151] width 163 height 10
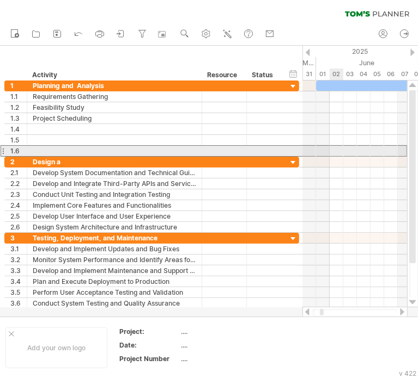
drag, startPoint x: 124, startPoint y: 150, endPoint x: 7, endPoint y: 150, distance: 117.6
click at [7, 150] on div "1.6 Define Project Scope and Goals" at bounding box center [151, 150] width 295 height 11
click at [20, 151] on div "1.6" at bounding box center [18, 151] width 16 height 10
click at [20, 150] on div "1.6" at bounding box center [18, 151] width 16 height 10
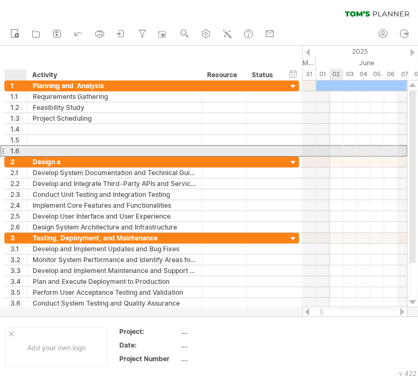
click at [20, 150] on div "1.6" at bounding box center [18, 151] width 16 height 10
click at [21, 149] on div "1.6" at bounding box center [18, 151] width 16 height 10
click at [15, 148] on div "1.6" at bounding box center [18, 151] width 16 height 10
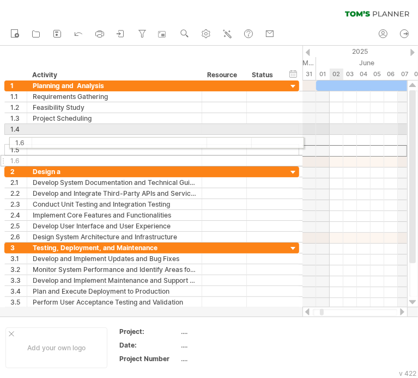
drag, startPoint x: 2, startPoint y: 150, endPoint x: 4, endPoint y: 141, distance: 8.9
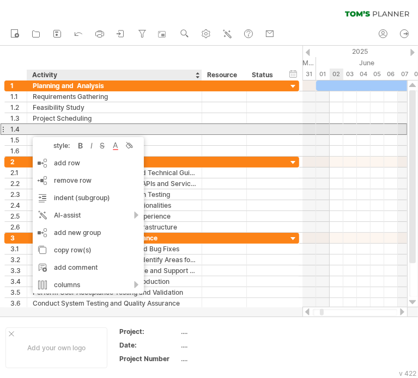
click at [13, 127] on div "1.4" at bounding box center [18, 129] width 16 height 10
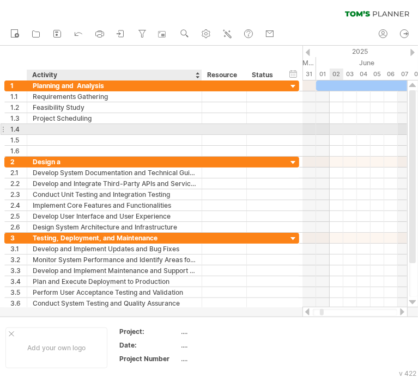
click at [83, 126] on div at bounding box center [114, 129] width 163 height 10
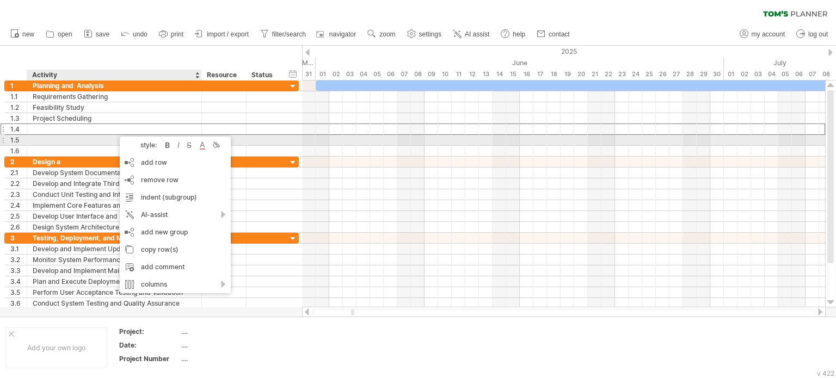
click at [147, 144] on div "style:" at bounding box center [143, 145] width 38 height 8
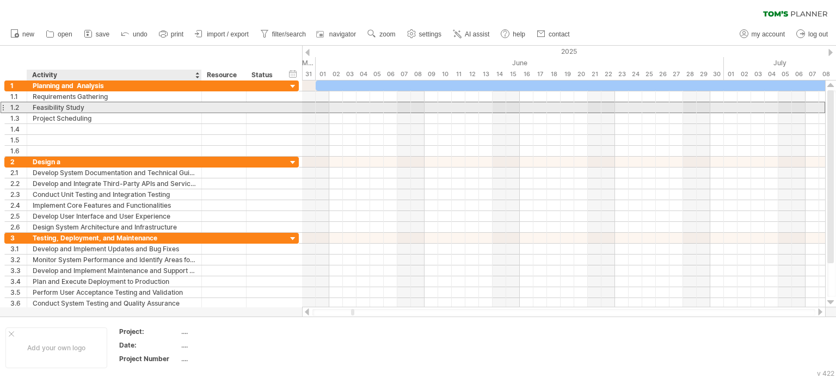
click at [102, 106] on div "Feasibility Study" at bounding box center [114, 107] width 163 height 10
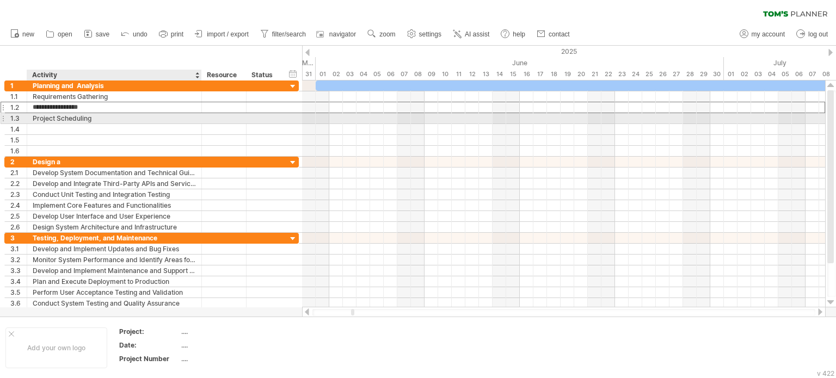
click at [118, 121] on div "Project Scheduling" at bounding box center [114, 118] width 163 height 10
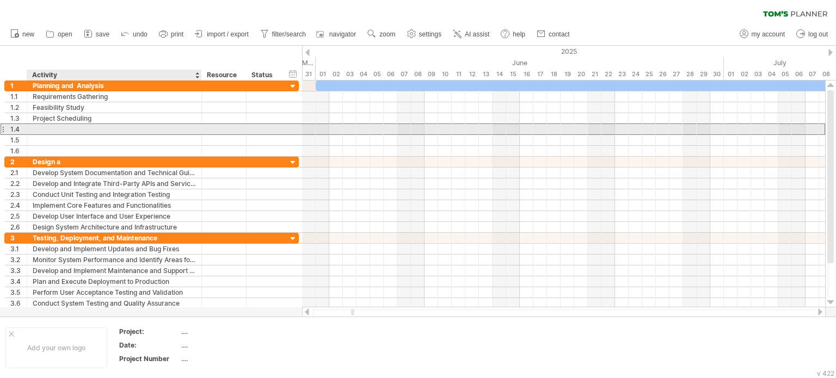
click at [115, 130] on div at bounding box center [114, 129] width 163 height 10
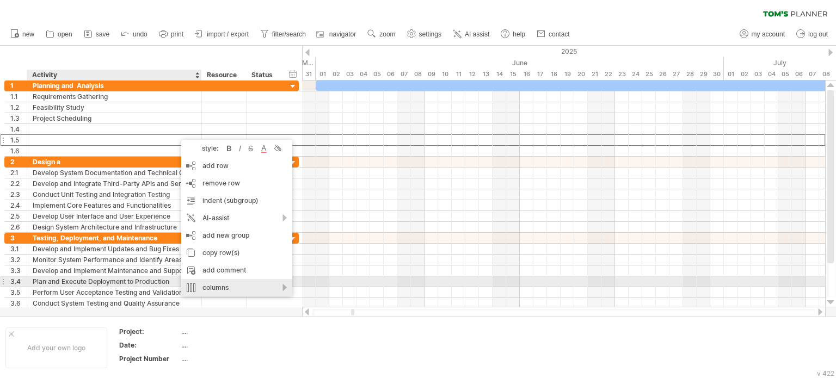
click at [250, 287] on div "columns" at bounding box center [236, 287] width 111 height 17
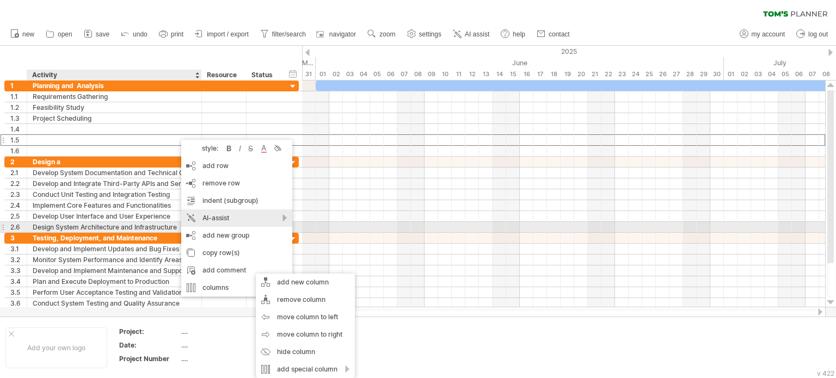
click at [242, 224] on div "AI-assist" at bounding box center [236, 218] width 111 height 17
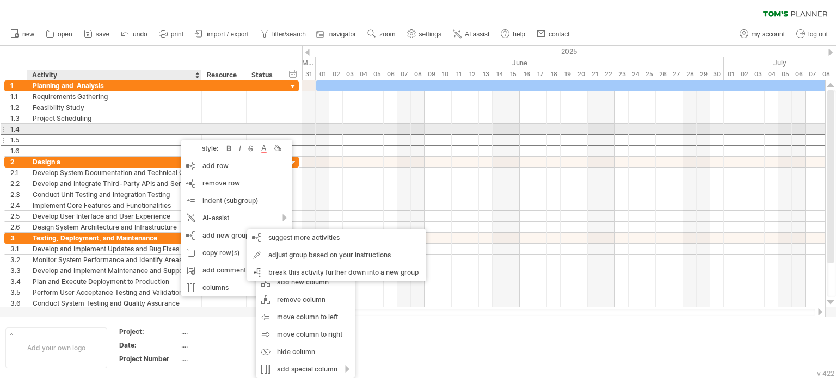
click at [69, 131] on div at bounding box center [114, 129] width 163 height 10
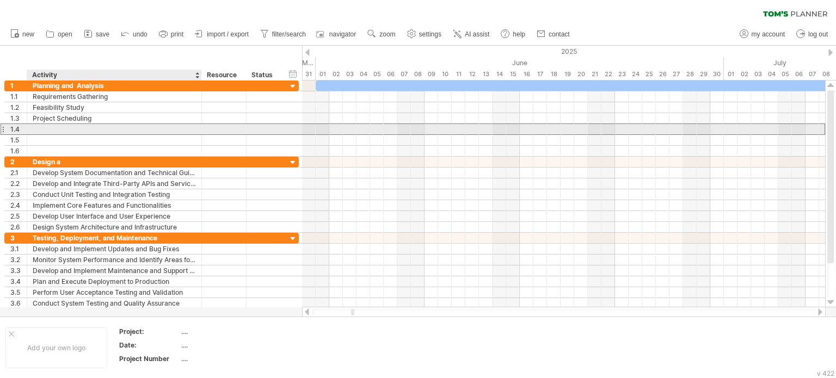
click at [69, 131] on input "text" at bounding box center [114, 129] width 163 height 10
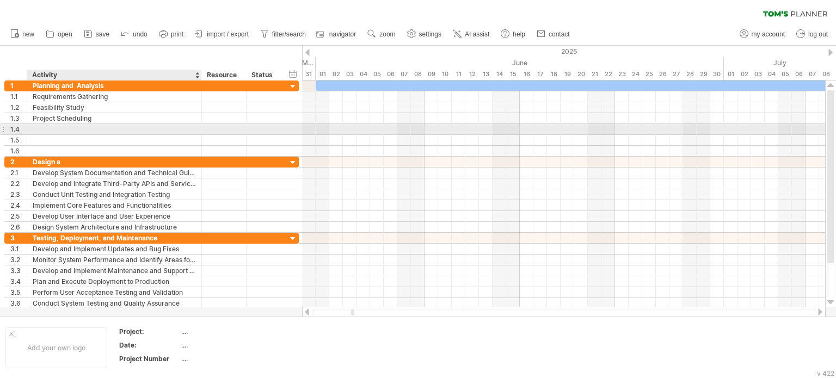
click at [69, 131] on input "text" at bounding box center [114, 129] width 163 height 10
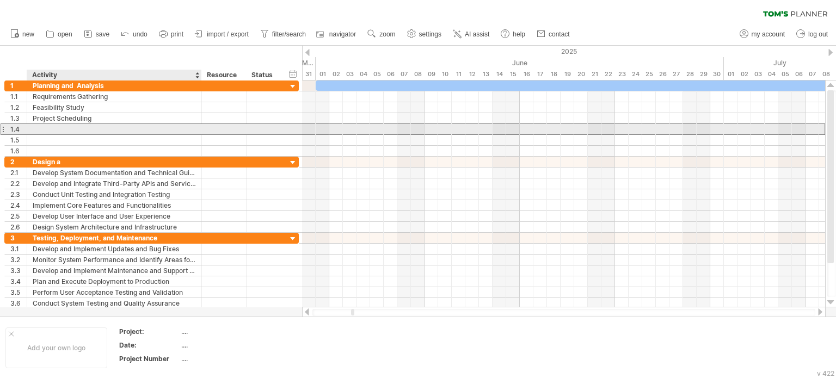
click at [69, 131] on input "text" at bounding box center [114, 129] width 163 height 10
click at [68, 132] on input "text" at bounding box center [114, 129] width 163 height 10
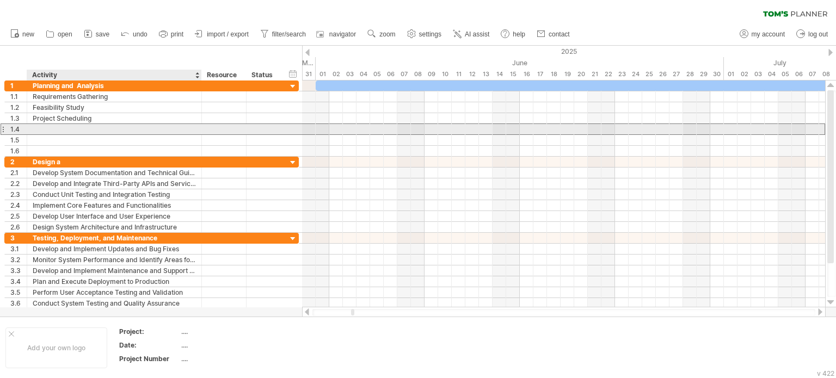
click at [68, 132] on input "text" at bounding box center [114, 129] width 163 height 10
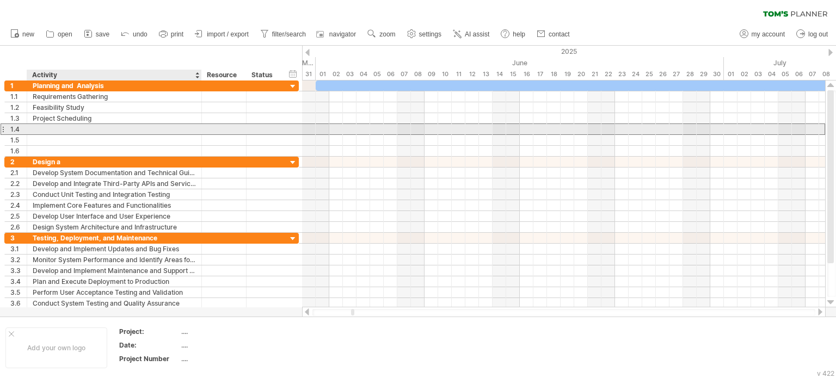
click at [68, 132] on input "text" at bounding box center [114, 129] width 163 height 10
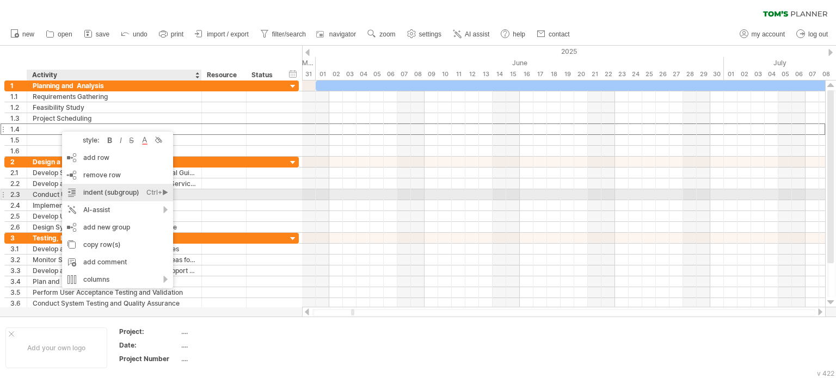
click at [166, 195] on div "Ctrl+►" at bounding box center [157, 192] width 22 height 17
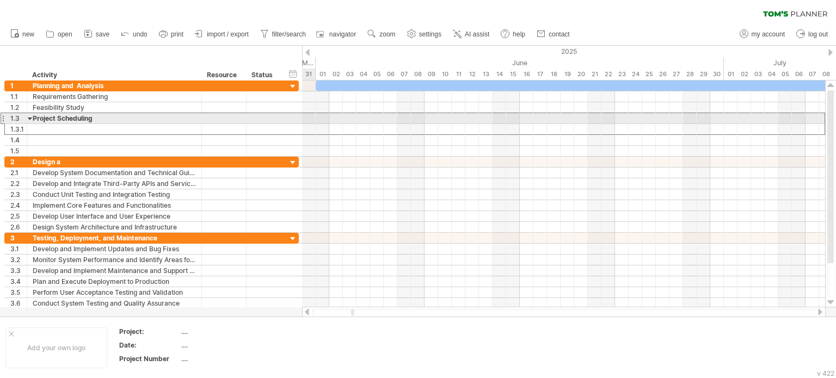
click at [60, 121] on div "Project Scheduling" at bounding box center [114, 118] width 163 height 10
click at [22, 118] on div "1.3" at bounding box center [18, 118] width 16 height 10
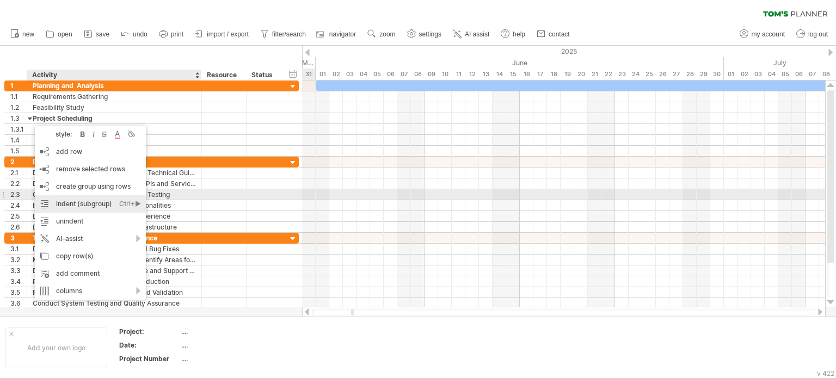
click at [98, 200] on div "indent (subgroup) Ctrl+► Cmd+►" at bounding box center [90, 203] width 111 height 17
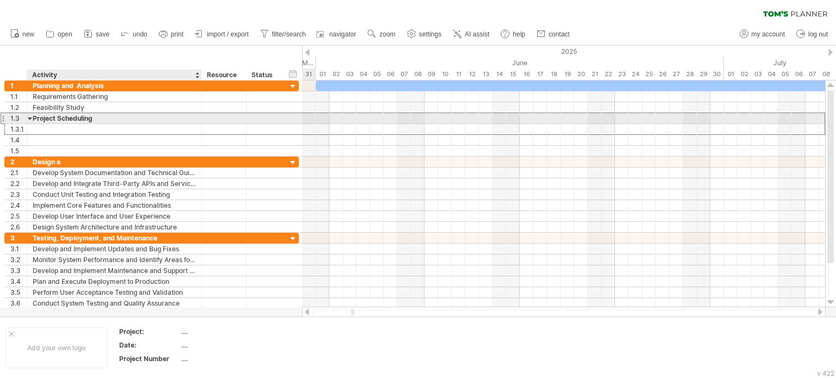
click at [50, 116] on div "Project Scheduling" at bounding box center [114, 118] width 163 height 10
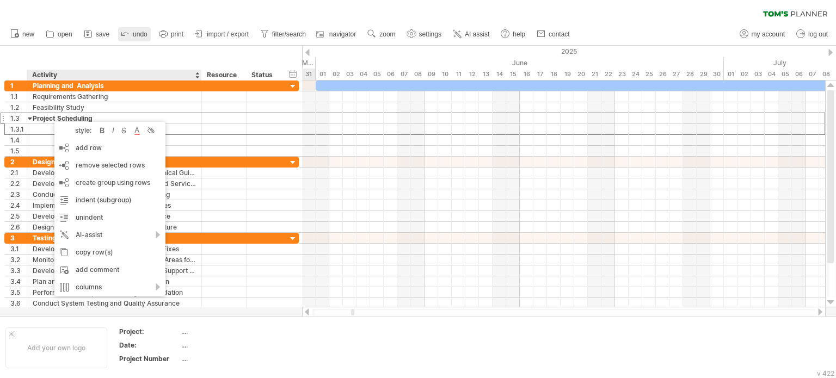
click at [140, 35] on span "undo" at bounding box center [140, 34] width 15 height 8
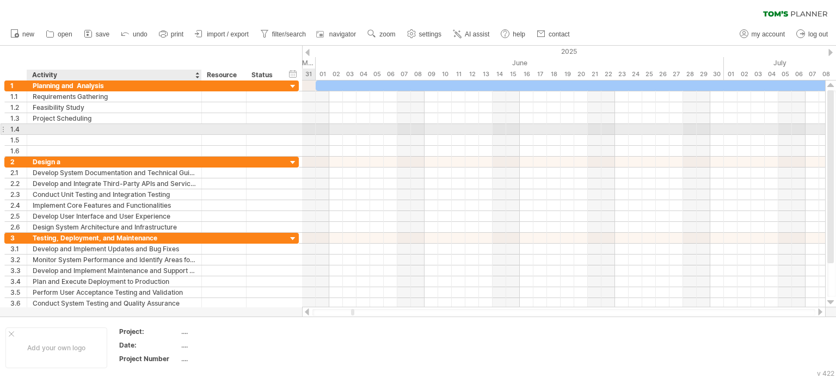
click at [104, 127] on div at bounding box center [114, 129] width 163 height 10
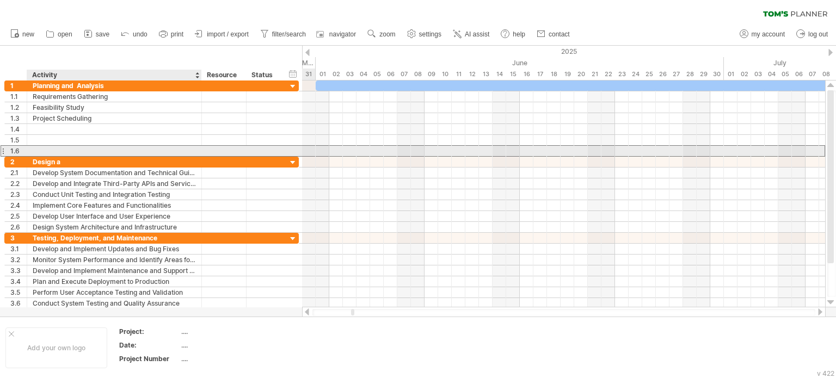
click at [89, 147] on div at bounding box center [114, 151] width 163 height 10
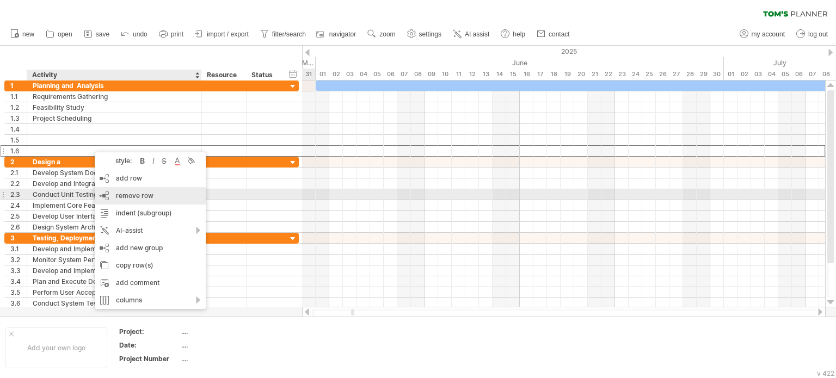
click at [174, 198] on div "remove row remove selected rows" at bounding box center [150, 195] width 111 height 17
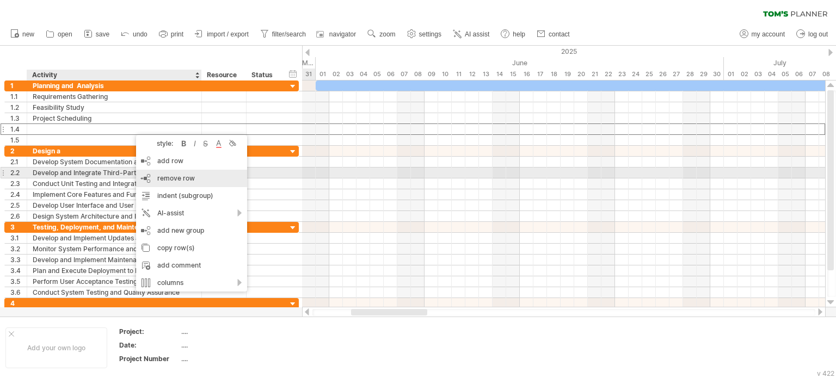
click at [176, 173] on div "remove row remove selected rows" at bounding box center [191, 178] width 111 height 17
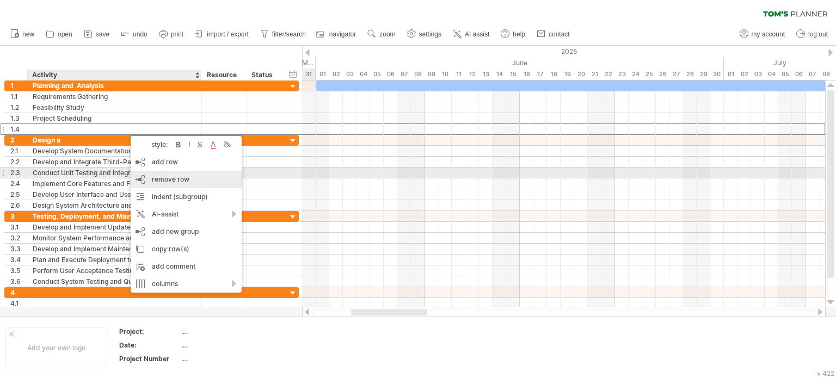
click at [189, 178] on div "remove row remove selected rows" at bounding box center [186, 179] width 111 height 17
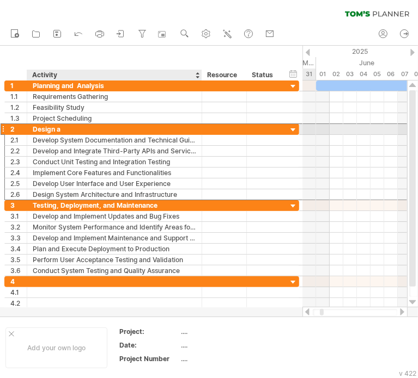
click at [132, 132] on div "Design a" at bounding box center [114, 129] width 163 height 10
click at [0, 0] on input "********" at bounding box center [0, 0] width 0 height 0
type input "*"
paste input "**********"
type input "**********"
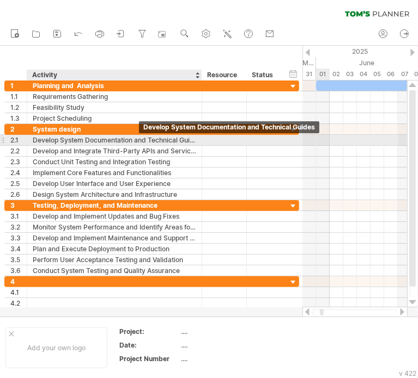
click at [186, 138] on div "Develop System Documentation and Technical Guides" at bounding box center [114, 140] width 163 height 10
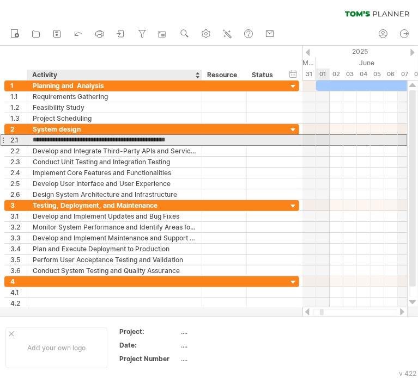
click at [186, 138] on input "**********" at bounding box center [114, 140] width 163 height 10
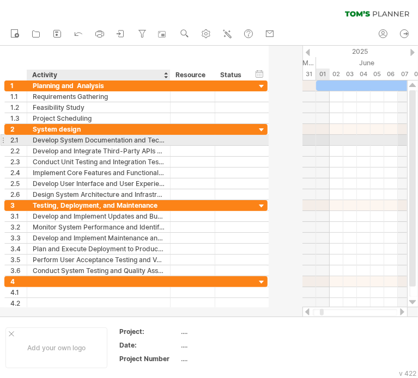
drag, startPoint x: 198, startPoint y: 140, endPoint x: 167, endPoint y: 142, distance: 31.6
click at [167, 142] on div at bounding box center [168, 140] width 5 height 11
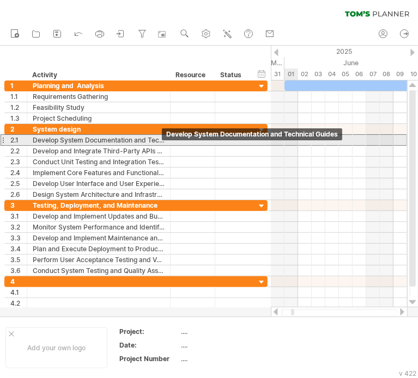
click at [154, 142] on div "Develop System Documentation and Technical Guides" at bounding box center [99, 140] width 132 height 10
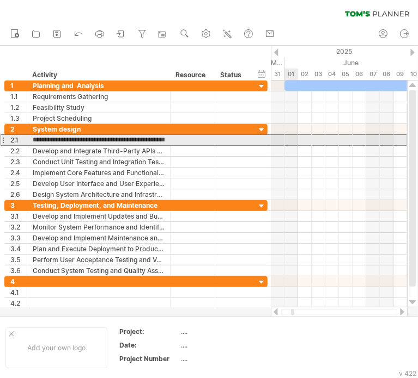
click at [162, 139] on input "**********" at bounding box center [99, 140] width 132 height 10
click at [168, 138] on div at bounding box center [168, 140] width 5 height 11
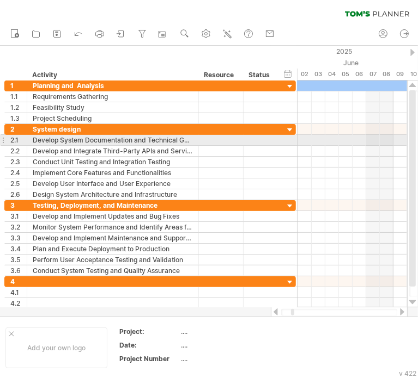
drag, startPoint x: 167, startPoint y: 139, endPoint x: 194, endPoint y: 138, distance: 27.2
click at [194, 138] on div at bounding box center [196, 140] width 5 height 11
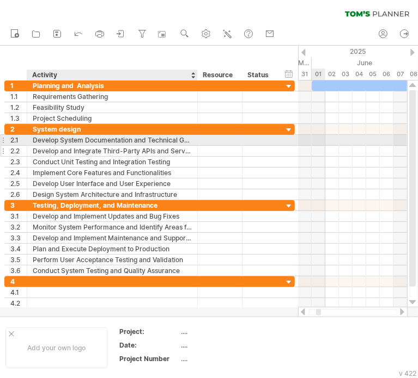
click at [175, 146] on div "Develop and Integrate Third-Party APIs and Services" at bounding box center [112, 151] width 159 height 10
click at [181, 139] on div "Develop System Documentation and Technical Guides" at bounding box center [112, 140] width 159 height 10
click at [181, 139] on input "**********" at bounding box center [112, 140] width 159 height 10
type input "*"
drag, startPoint x: 181, startPoint y: 139, endPoint x: 58, endPoint y: 143, distance: 123.1
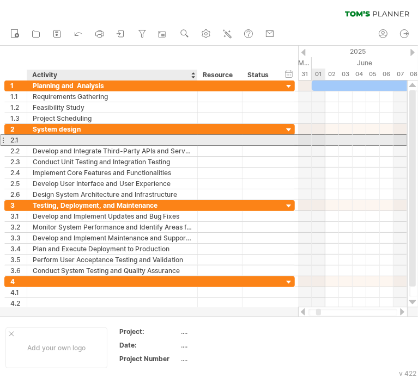
click at [58, 143] on input "text" at bounding box center [112, 140] width 159 height 10
paste input "**********"
type input "**********"
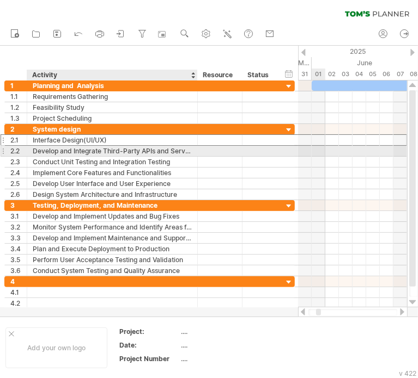
click at [189, 149] on div "Trying to reach [DOMAIN_NAME] Connected again... 0% clear filter new 1" at bounding box center [209, 189] width 418 height 378
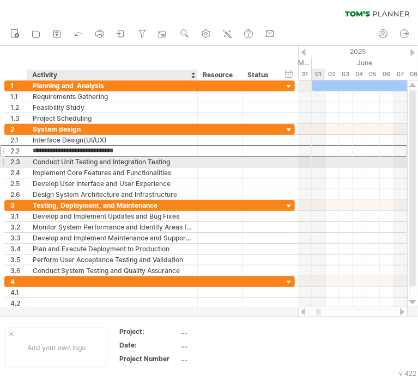
drag, startPoint x: 189, startPoint y: 149, endPoint x: 36, endPoint y: 158, distance: 153.3
type input "**********"
click at [36, 158] on div "**********" at bounding box center [149, 162] width 290 height 76
type input "**********"
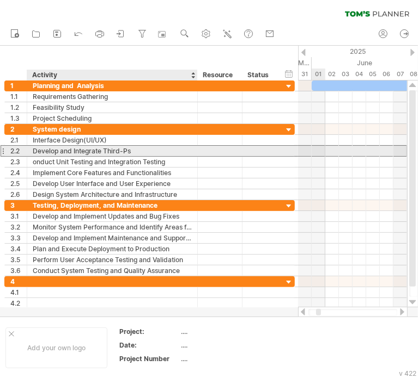
drag, startPoint x: 113, startPoint y: 151, endPoint x: 25, endPoint y: 151, distance: 87.6
click at [25, 151] on div "**********" at bounding box center [149, 150] width 290 height 11
click at [141, 148] on div "Develop and Integrate Third-Ps" at bounding box center [112, 151] width 159 height 10
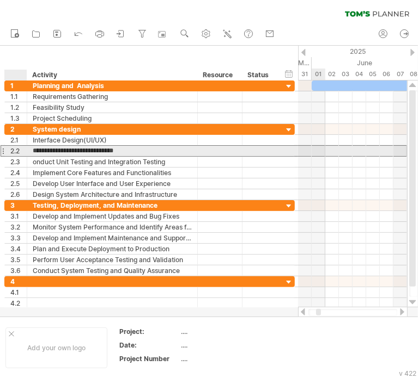
drag, startPoint x: 141, startPoint y: 148, endPoint x: 30, endPoint y: 152, distance: 110.6
click at [30, 152] on div "**********" at bounding box center [112, 151] width 170 height 10
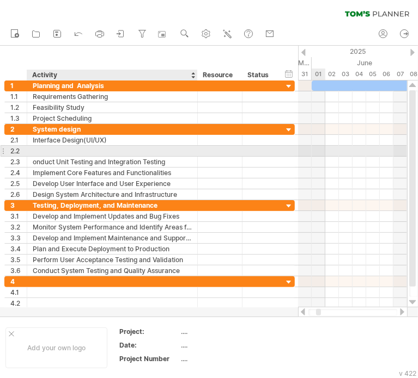
click at [67, 153] on input "text" at bounding box center [112, 151] width 159 height 10
paste input "**********"
type input "**********"
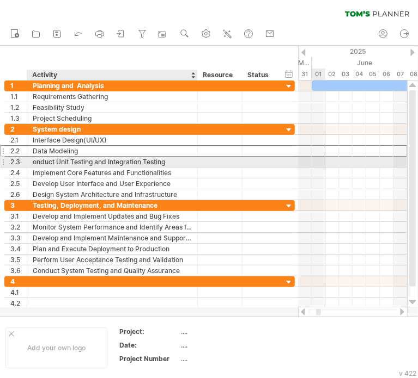
click at [179, 163] on div "onduct Unit Testing and Integration Testing" at bounding box center [112, 162] width 159 height 10
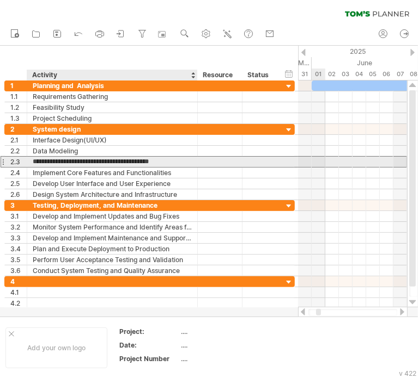
click at [179, 163] on input "**********" at bounding box center [112, 162] width 159 height 10
drag, startPoint x: 179, startPoint y: 163, endPoint x: 165, endPoint y: 160, distance: 13.9
click at [165, 160] on input "**********" at bounding box center [112, 162] width 159 height 10
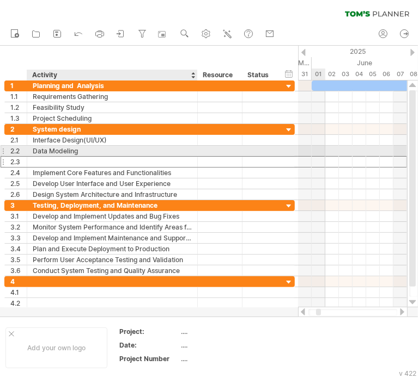
paste input "**********"
type input "**********"
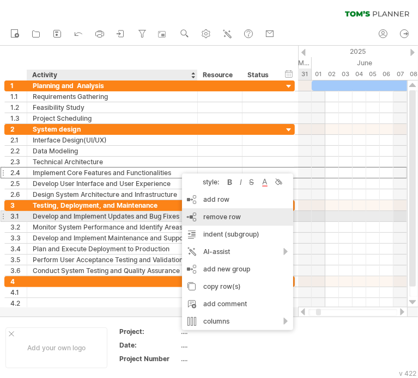
click at [216, 220] on span "remove row" at bounding box center [222, 217] width 38 height 8
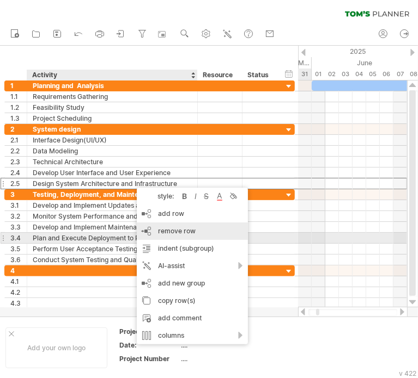
click at [170, 234] on span "remove row" at bounding box center [177, 231] width 38 height 8
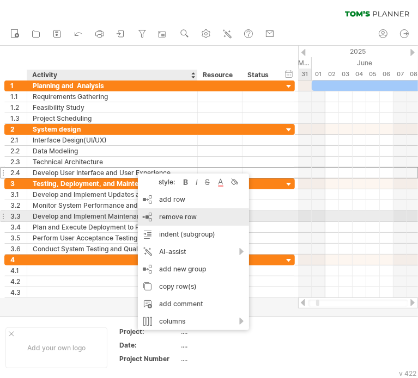
click at [174, 217] on span "remove row" at bounding box center [178, 217] width 38 height 8
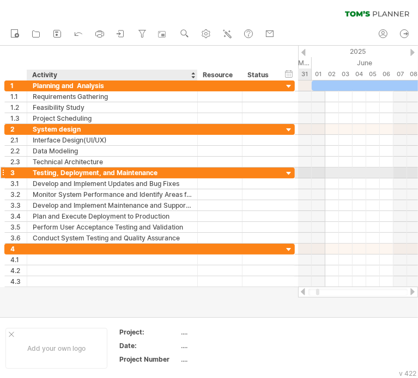
click at [132, 171] on div "Testing, Deployment, and Maintenance" at bounding box center [112, 173] width 159 height 10
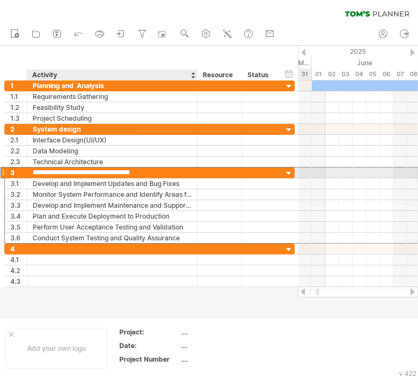
drag, startPoint x: 132, startPoint y: 171, endPoint x: 48, endPoint y: 169, distance: 83.9
click at [48, 169] on input "**********" at bounding box center [112, 173] width 159 height 10
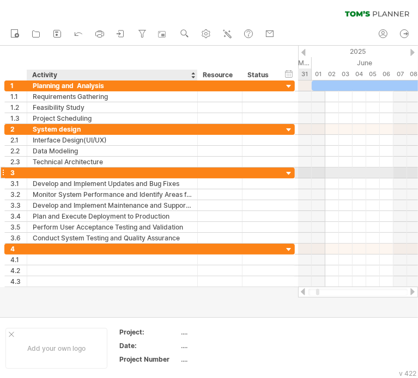
paste input "**********"
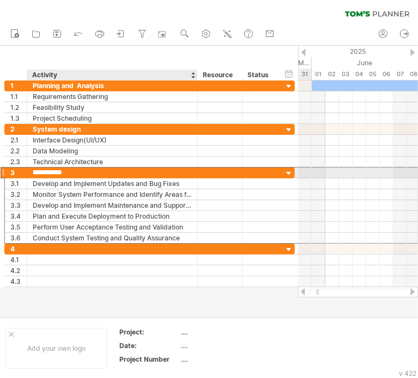
click at [109, 171] on input "**********" at bounding box center [112, 173] width 159 height 10
type input "**********"
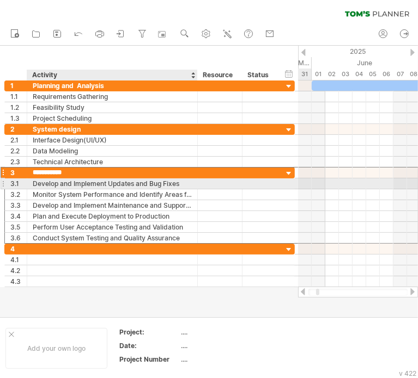
click at [173, 185] on div "Develop and Implement Updates and Bug Fixes" at bounding box center [112, 184] width 159 height 10
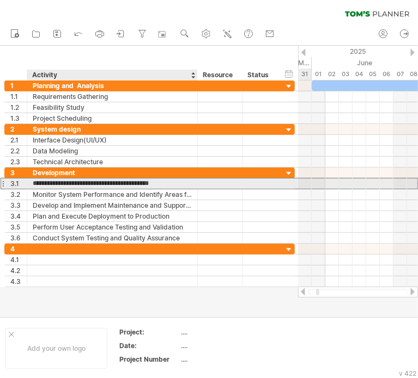
click at [179, 185] on input "**********" at bounding box center [112, 184] width 159 height 10
drag, startPoint x: 179, startPoint y: 185, endPoint x: 3, endPoint y: 181, distance: 175.3
click at [4, 181] on div "**********" at bounding box center [149, 183] width 290 height 11
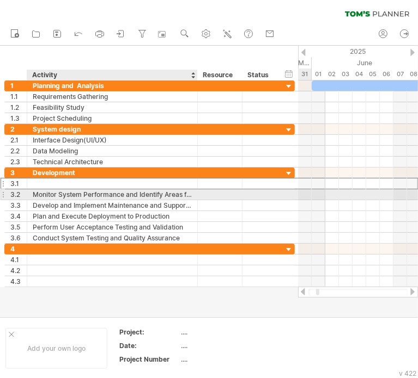
click at [154, 191] on div "Monitor System Performance and Identify Areas for Improvement" at bounding box center [112, 194] width 159 height 10
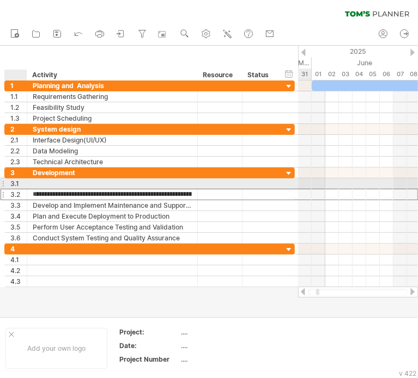
drag, startPoint x: 154, startPoint y: 191, endPoint x: 15, endPoint y: 187, distance: 138.9
click at [15, 187] on div "**********" at bounding box center [149, 206] width 290 height 76
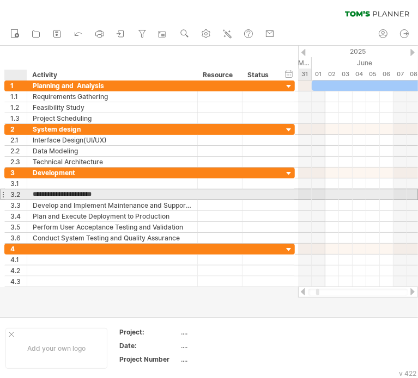
drag, startPoint x: 97, startPoint y: 194, endPoint x: 28, endPoint y: 195, distance: 68.6
click at [28, 195] on div "**********" at bounding box center [112, 194] width 170 height 10
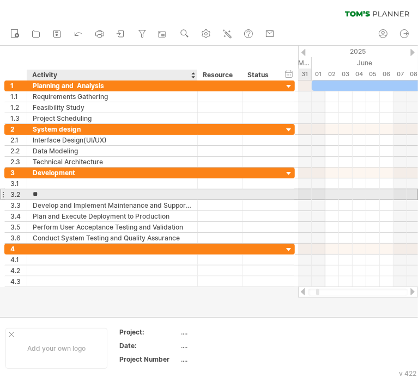
click at [68, 194] on input "**" at bounding box center [112, 194] width 159 height 10
type input "*"
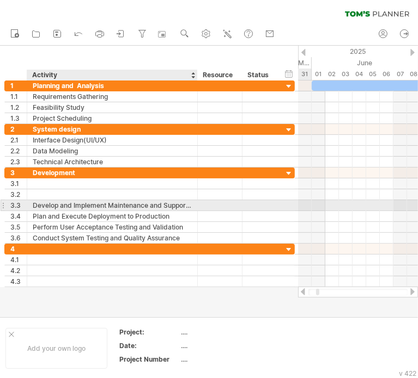
click at [166, 206] on div "Develop and Implement Maintenance and Support Plan" at bounding box center [112, 205] width 159 height 10
drag, startPoint x: 166, startPoint y: 206, endPoint x: 39, endPoint y: 204, distance: 126.9
click at [39, 204] on input "**********" at bounding box center [112, 205] width 159 height 10
type input "****"
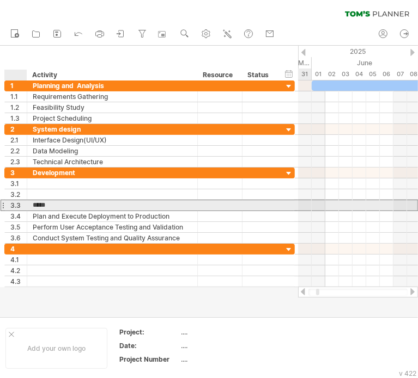
drag, startPoint x: 114, startPoint y: 204, endPoint x: 27, endPoint y: 207, distance: 87.1
click at [27, 207] on div "**** Develop and Implement Maintenance and Support Plan" at bounding box center [112, 205] width 170 height 10
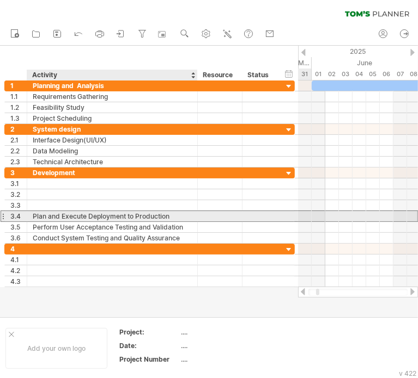
click at [126, 214] on div "Plan and Execute Deployment to Production" at bounding box center [112, 216] width 159 height 10
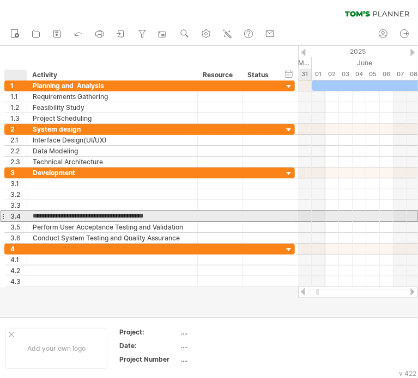
drag, startPoint x: 126, startPoint y: 214, endPoint x: -1, endPoint y: 216, distance: 126.9
click at [0, 216] on html "progress(100%) Trying to reach [DOMAIN_NAME] Connected again... 0% clear filter…" at bounding box center [209, 190] width 418 height 381
type input "**********"
drag, startPoint x: 119, startPoint y: 214, endPoint x: -1, endPoint y: 220, distance: 119.4
click at [0, 220] on html "progress(100%) Trying to reach [DOMAIN_NAME] Connected again... 0% clear filter…" at bounding box center [209, 190] width 418 height 381
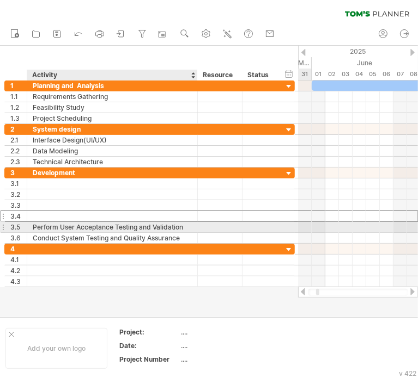
click at [142, 226] on div "Perform User Acceptance Testing and Validation" at bounding box center [112, 227] width 159 height 10
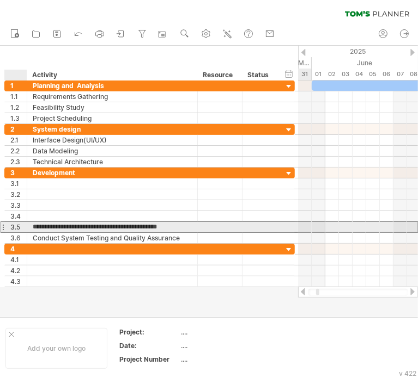
drag, startPoint x: 142, startPoint y: 226, endPoint x: 22, endPoint y: 226, distance: 119.8
click at [19, 226] on div "**********" at bounding box center [149, 227] width 290 height 11
type input "**********"
drag, startPoint x: 128, startPoint y: 226, endPoint x: 2, endPoint y: 224, distance: 126.3
click at [4, 224] on div "**********" at bounding box center [149, 227] width 290 height 11
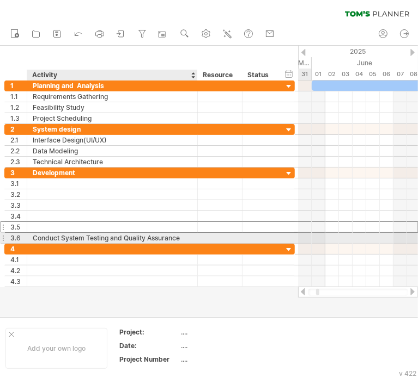
click at [152, 234] on div "Conduct System Testing and Quality Assurance" at bounding box center [112, 238] width 159 height 10
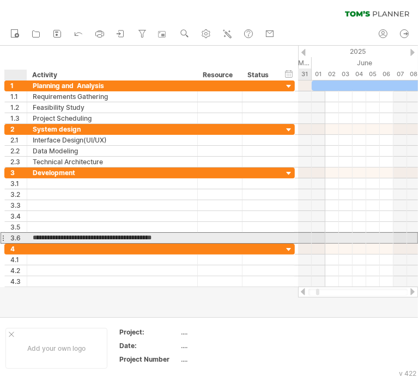
drag, startPoint x: 152, startPoint y: 234, endPoint x: -1, endPoint y: 235, distance: 153.0
click at [0, 235] on html "progress(100%) Trying to reach [DOMAIN_NAME] Connected again... 0% clear filter…" at bounding box center [209, 190] width 418 height 381
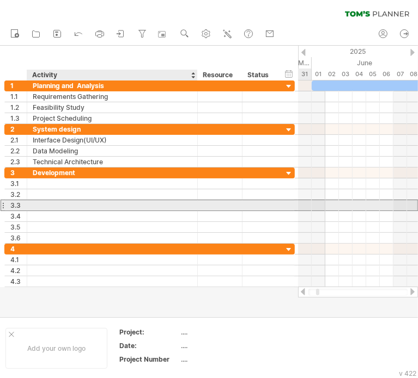
click at [183, 204] on div at bounding box center [112, 205] width 159 height 10
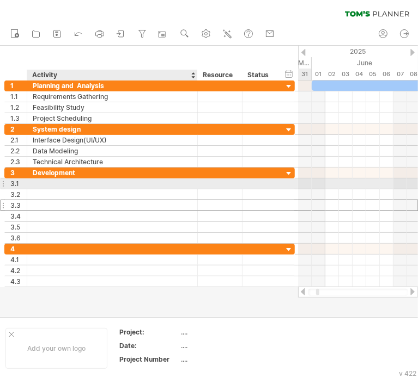
click at [171, 186] on div at bounding box center [112, 184] width 159 height 10
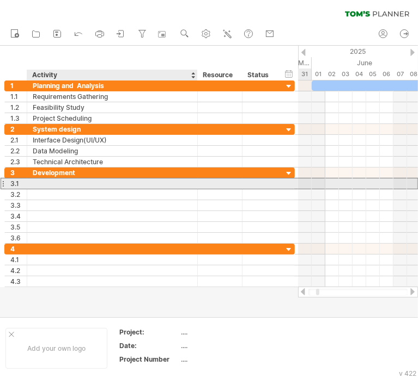
click at [179, 180] on div at bounding box center [112, 184] width 159 height 10
click at [148, 185] on input "text" at bounding box center [112, 184] width 159 height 10
paste input "**********"
type input "**********"
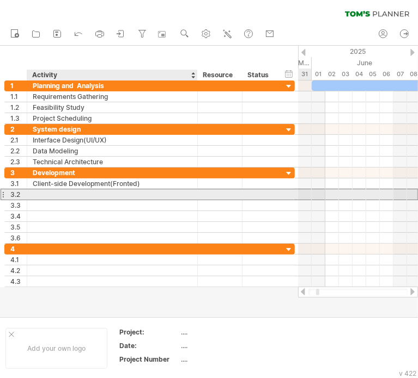
click at [26, 192] on div "3.2" at bounding box center [16, 194] width 22 height 10
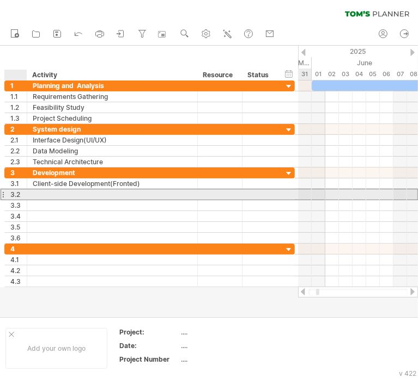
click at [33, 196] on div at bounding box center [112, 194] width 159 height 10
paste input "**********"
type input "**********"
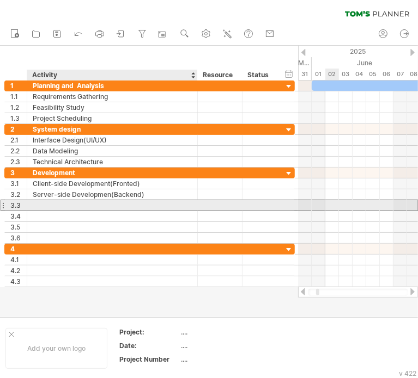
click at [59, 207] on div at bounding box center [112, 205] width 159 height 10
paste input "**********"
type input "**********"
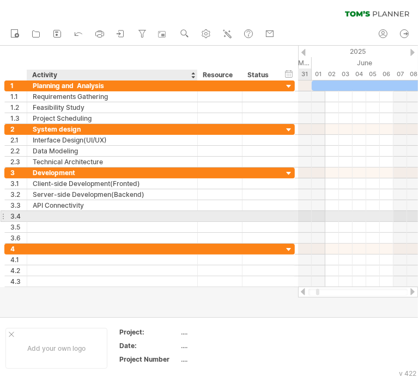
click at [126, 215] on div at bounding box center [112, 216] width 159 height 10
click at [126, 215] on input "text" at bounding box center [112, 216] width 159 height 10
paste input "**********"
type input "**********"
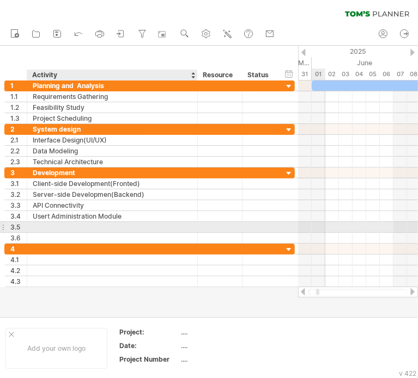
click at [176, 225] on div at bounding box center [112, 227] width 159 height 10
paste input "**********"
type input "**********"
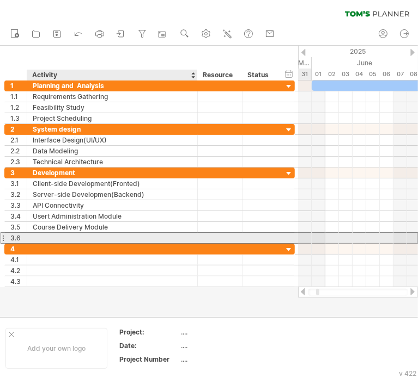
click at [173, 235] on div at bounding box center [112, 238] width 159 height 10
click at [0, 0] on input "text" at bounding box center [0, 0] width 0 height 0
paste input "**********"
type input "**********"
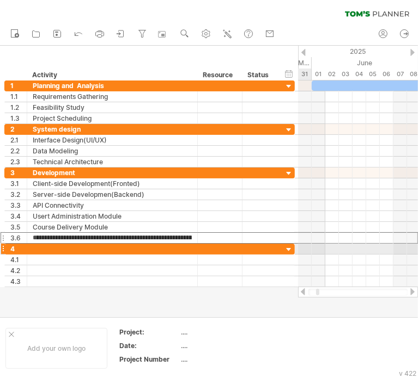
drag, startPoint x: 191, startPoint y: 239, endPoint x: -1, endPoint y: 256, distance: 192.4
click at [0, 256] on html "progress(100%) Trying to reach [DOMAIN_NAME] Connected again... 0% clear filter…" at bounding box center [209, 190] width 418 height 381
type input "*"
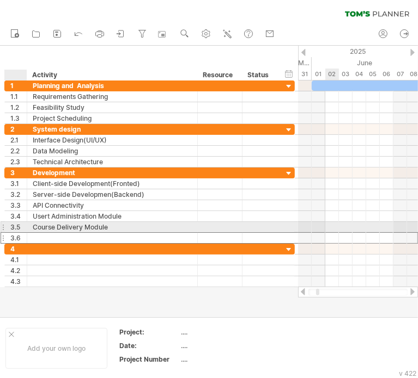
click at [26, 233] on div "3.6" at bounding box center [16, 238] width 22 height 10
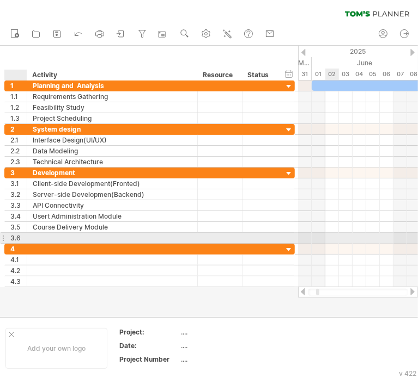
click at [30, 239] on div at bounding box center [112, 238] width 170 height 10
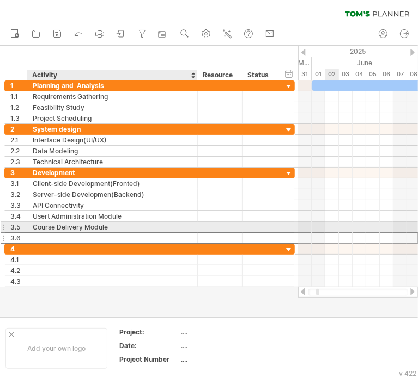
click at [40, 233] on div at bounding box center [112, 238] width 159 height 10
click at [41, 233] on input "text" at bounding box center [112, 238] width 159 height 10
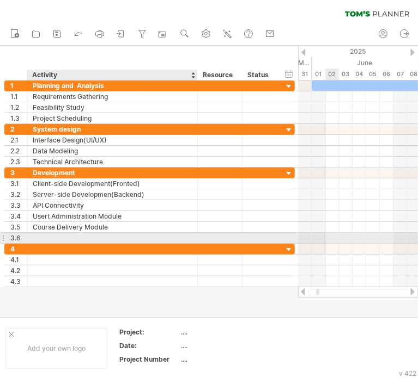
click at [37, 236] on input "text" at bounding box center [112, 238] width 159 height 10
paste input "**********"
type input "**********"
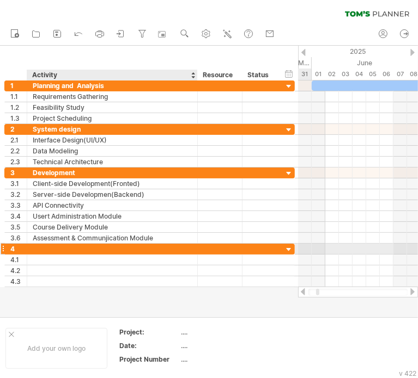
click at [106, 247] on div at bounding box center [112, 249] width 159 height 10
click at [106, 247] on input "text" at bounding box center [112, 249] width 159 height 10
paste input "**********"
type input "*"
paste input "**********"
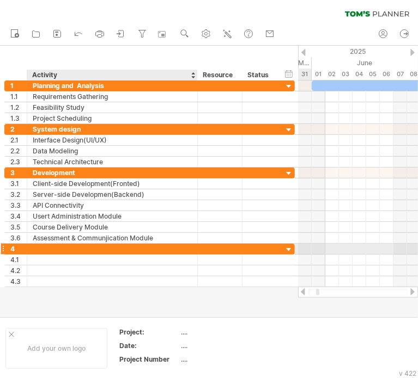
type input "**********"
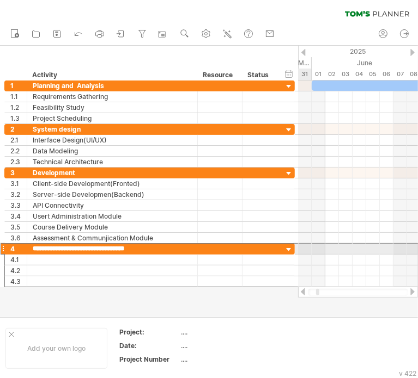
drag, startPoint x: 168, startPoint y: 244, endPoint x: 4, endPoint y: 244, distance: 163.9
click at [4, 244] on div "**********" at bounding box center [149, 248] width 290 height 11
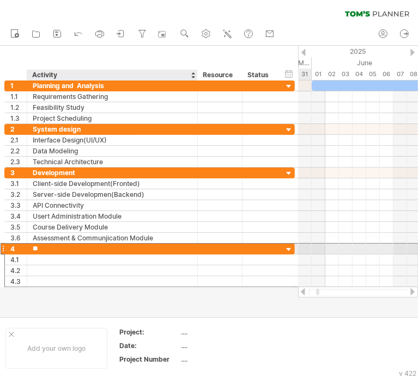
type input "*"
type input "*******"
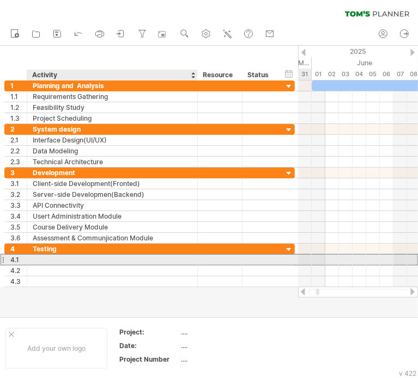
click at [122, 260] on div at bounding box center [112, 260] width 159 height 10
paste input "**********"
type input "**********"
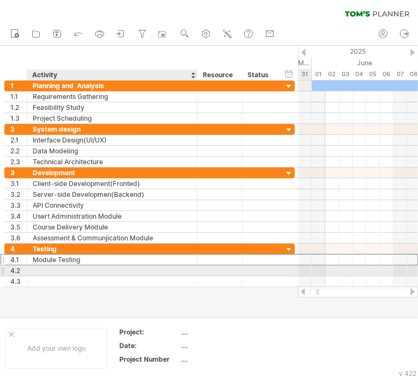
click at [133, 269] on div at bounding box center [112, 271] width 159 height 10
click at [133, 269] on input "text" at bounding box center [112, 271] width 159 height 10
paste input "**********"
type input "**********"
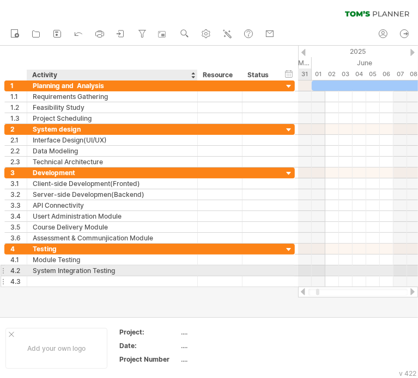
click at [82, 277] on div at bounding box center [112, 282] width 159 height 10
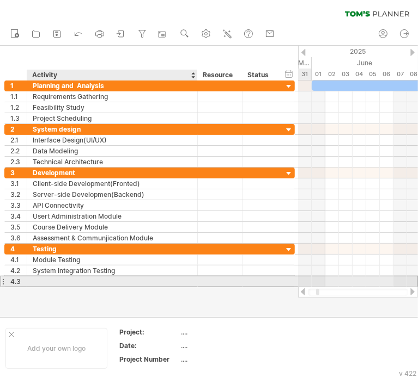
click at [83, 279] on input "text" at bounding box center [112, 282] width 159 height 10
paste input "**********"
type input "**********"
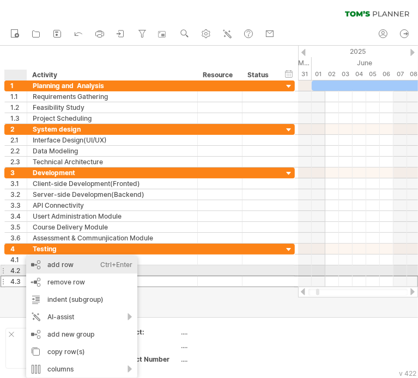
click at [101, 267] on div "Ctrl+Enter" at bounding box center [116, 264] width 32 height 17
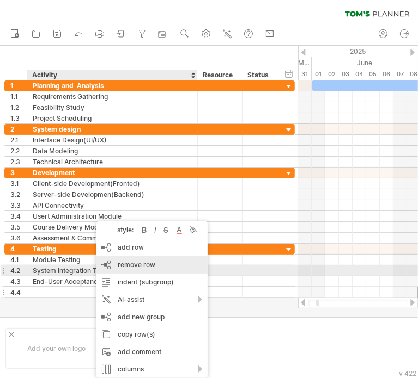
click at [136, 266] on span "remove row" at bounding box center [137, 265] width 38 height 8
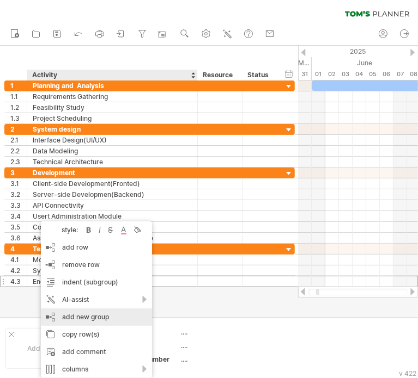
click at [105, 317] on div "add new group" at bounding box center [96, 317] width 111 height 17
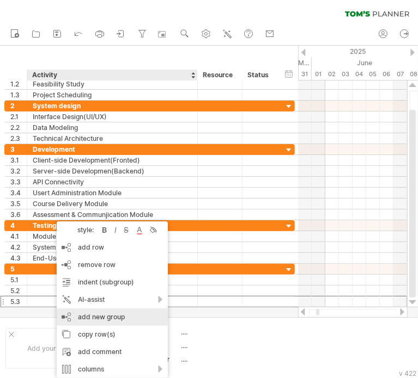
click at [133, 323] on div "add new group" at bounding box center [112, 317] width 111 height 17
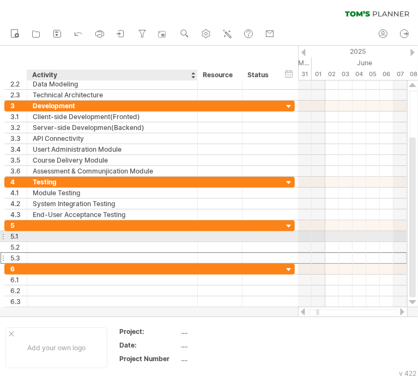
click at [71, 239] on div at bounding box center [112, 236] width 159 height 10
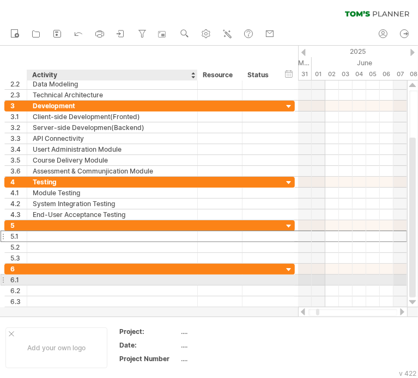
click at [77, 277] on div at bounding box center [112, 280] width 159 height 10
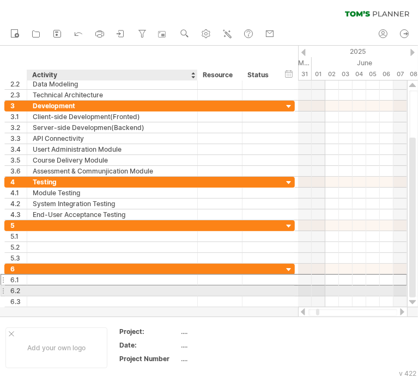
click at [85, 293] on div at bounding box center [112, 291] width 159 height 10
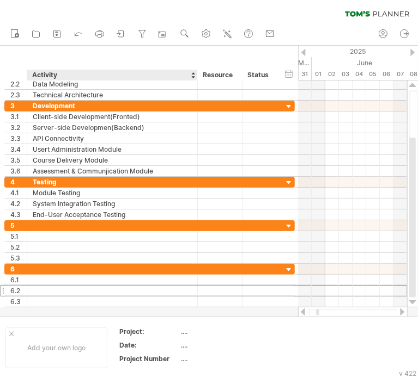
click at [96, 311] on div at bounding box center [209, 181] width 418 height 271
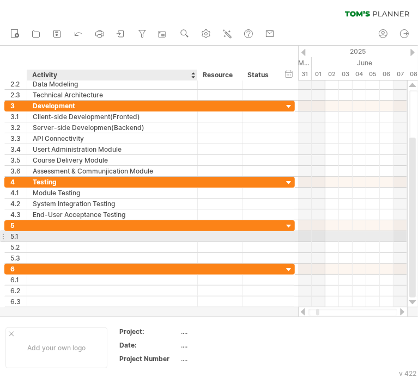
click at [92, 239] on div at bounding box center [112, 236] width 159 height 10
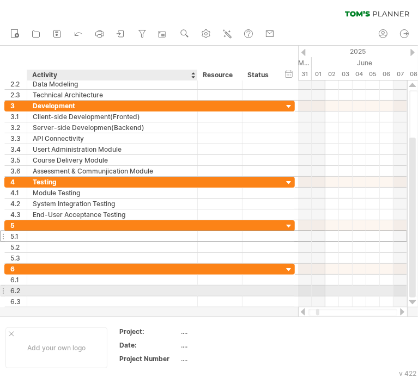
click at [104, 291] on div at bounding box center [112, 291] width 159 height 10
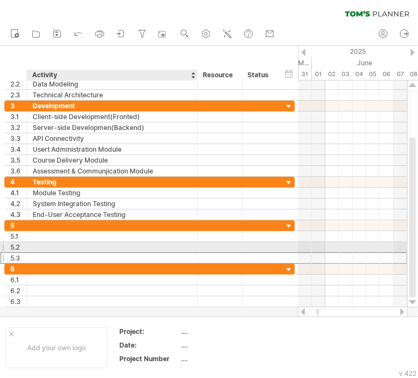
click at [134, 253] on div at bounding box center [112, 258] width 159 height 10
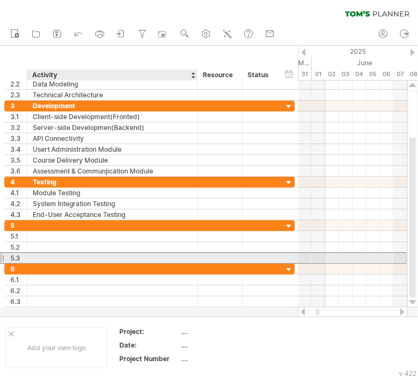
click at [137, 259] on input "text" at bounding box center [112, 258] width 159 height 10
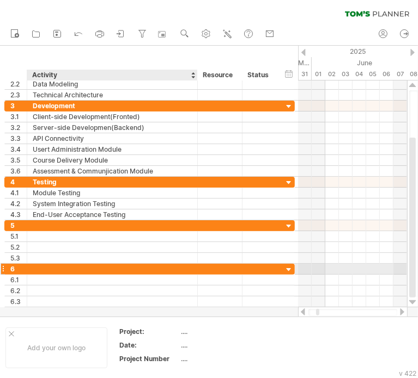
click at [131, 272] on div at bounding box center [112, 269] width 159 height 10
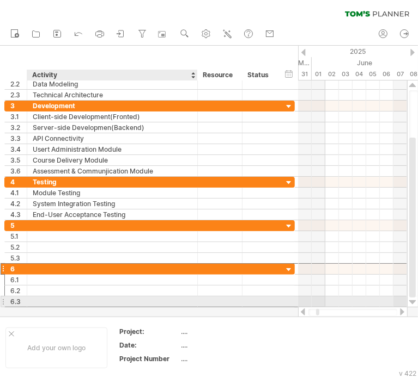
drag, startPoint x: 122, startPoint y: 299, endPoint x: 120, endPoint y: 304, distance: 5.9
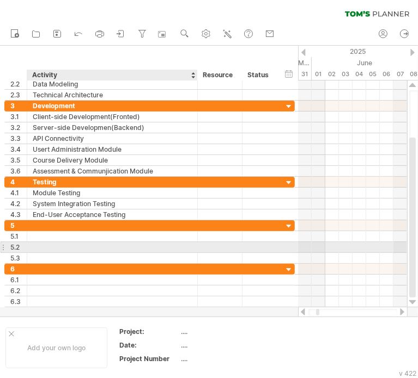
click at [137, 250] on div at bounding box center [112, 247] width 159 height 10
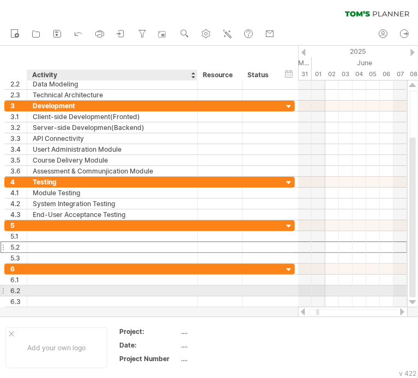
click at [126, 293] on div at bounding box center [112, 291] width 159 height 10
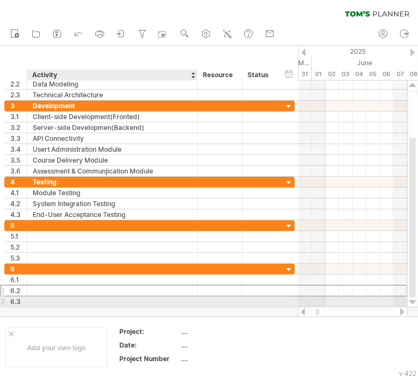
click at [124, 305] on div "**********" at bounding box center [149, 194] width 298 height 227
drag, startPoint x: 122, startPoint y: 306, endPoint x: 121, endPoint y: 315, distance: 9.3
click at [121, 314] on div "Trying to reach [DOMAIN_NAME] Connected again... 0% clear filter new 1" at bounding box center [209, 189] width 418 height 378
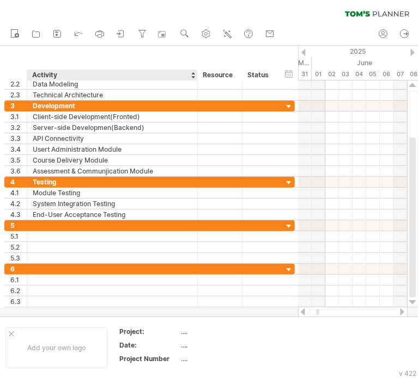
drag, startPoint x: 121, startPoint y: 316, endPoint x: 118, endPoint y: 323, distance: 8.0
click at [121, 317] on div "Trying to reach [DOMAIN_NAME] Connected again... 0% clear filter new 1" at bounding box center [209, 189] width 418 height 378
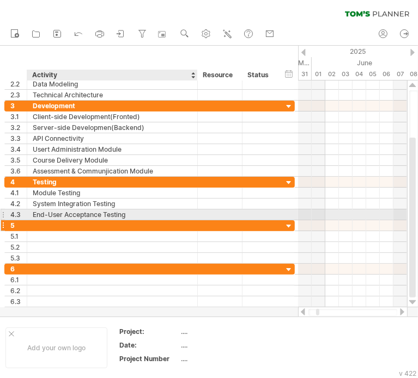
click at [146, 220] on div at bounding box center [112, 225] width 159 height 10
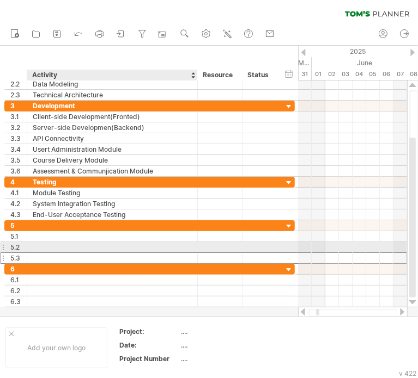
click at [139, 253] on div at bounding box center [112, 258] width 159 height 10
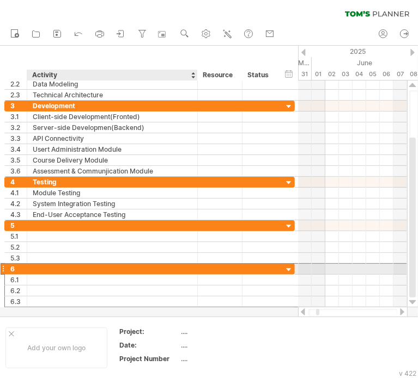
click at [144, 268] on div at bounding box center [112, 269] width 159 height 10
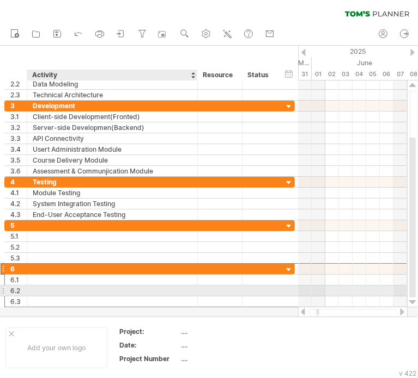
click at [140, 287] on div at bounding box center [112, 291] width 159 height 10
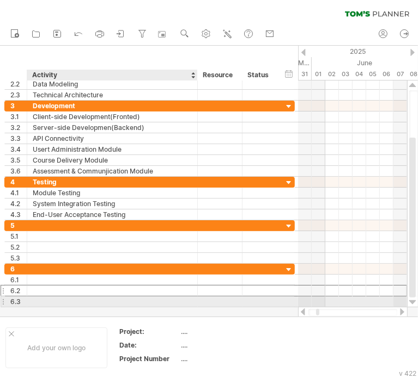
click at [133, 299] on div at bounding box center [112, 302] width 159 height 10
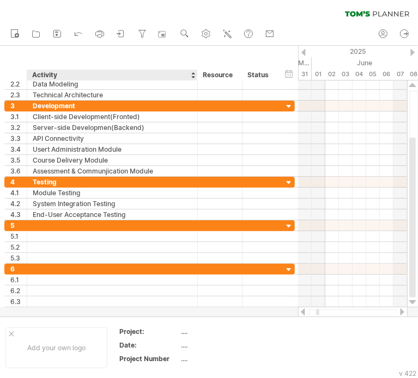
click at [128, 310] on div at bounding box center [209, 181] width 418 height 271
click at [123, 310] on div at bounding box center [209, 181] width 418 height 271
click at [120, 318] on div "Add your own logo Project: .... Date: .... Project Number ...." at bounding box center [209, 348] width 418 height 62
click at [44, 220] on div at bounding box center [112, 225] width 159 height 10
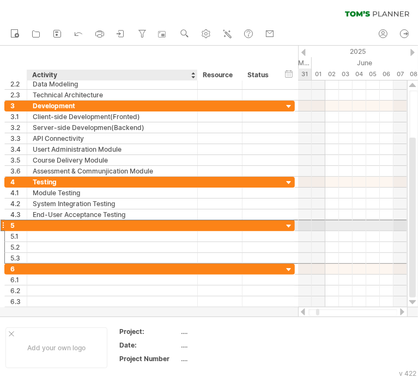
paste input "**********"
type input "**********"
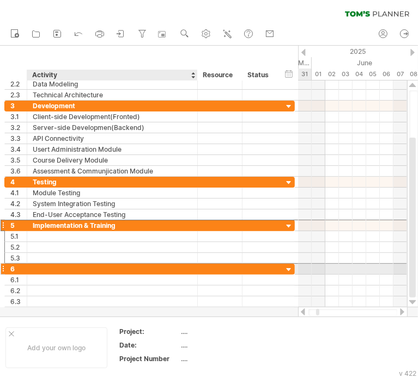
click at [75, 268] on div at bounding box center [112, 269] width 159 height 10
click at [75, 268] on input "text" at bounding box center [112, 269] width 159 height 10
paste input "**********"
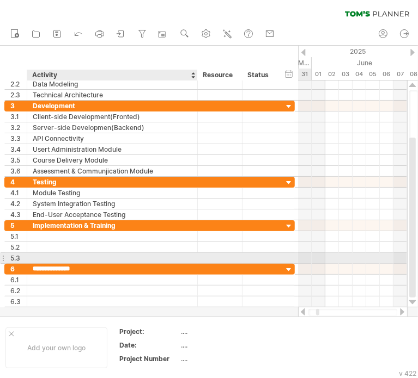
type input "**********"
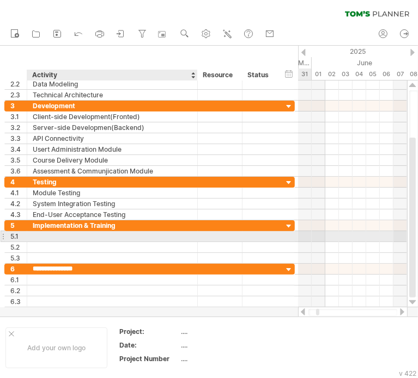
click at [62, 235] on div at bounding box center [112, 236] width 159 height 10
click at [62, 235] on input "text" at bounding box center [112, 236] width 159 height 10
click at [61, 235] on div at bounding box center [112, 236] width 159 height 10
paste input "**********"
type input "**********"
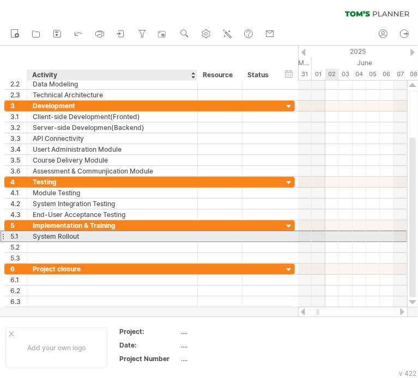
click at [63, 239] on div "System Rollout" at bounding box center [112, 236] width 159 height 10
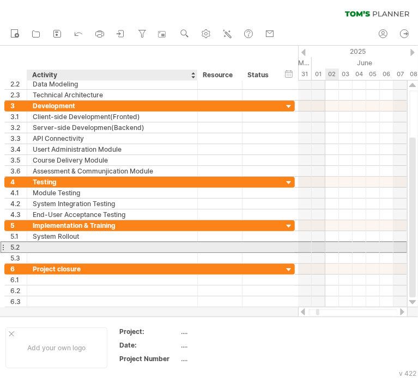
click at [63, 246] on div at bounding box center [112, 247] width 159 height 10
click at [0, 0] on input "text" at bounding box center [0, 0] width 0 height 0
paste input "**********"
type input "**********"
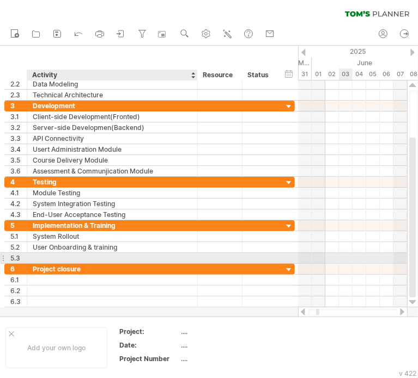
click at [93, 256] on div at bounding box center [112, 258] width 159 height 10
click at [93, 256] on input "text" at bounding box center [112, 258] width 159 height 10
paste input "**********"
type input "**********"
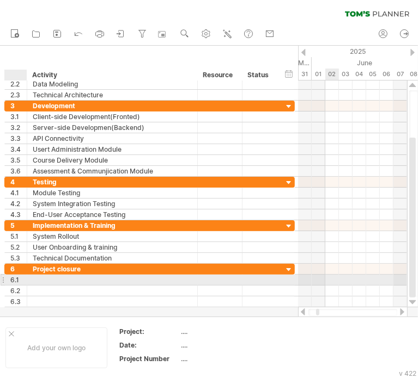
click at [29, 275] on div at bounding box center [112, 280] width 170 height 10
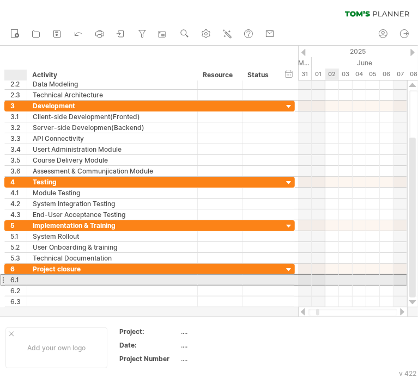
click at [29, 275] on div at bounding box center [112, 280] width 170 height 10
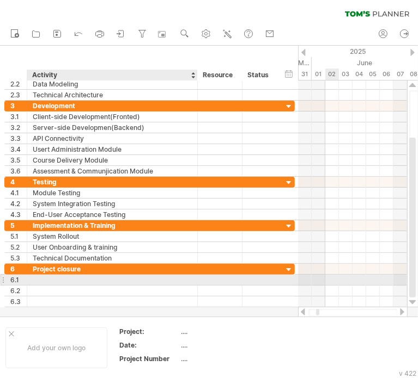
click at [55, 278] on div at bounding box center [112, 280] width 159 height 10
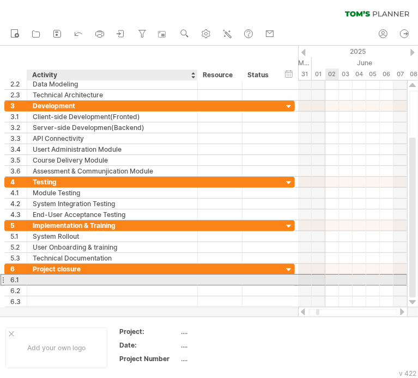
click at [55, 278] on input "text" at bounding box center [112, 280] width 159 height 10
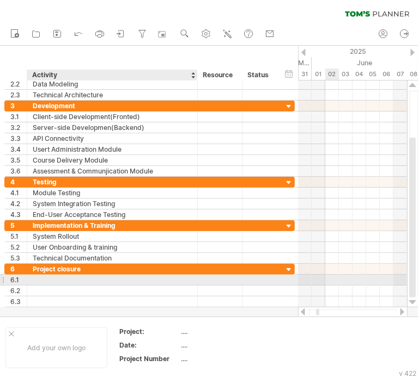
paste input "**********"
type input "**********"
click at [105, 286] on div at bounding box center [112, 291] width 159 height 10
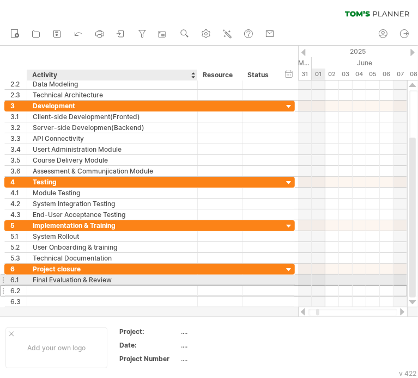
click at [105, 286] on input "text" at bounding box center [112, 291] width 159 height 10
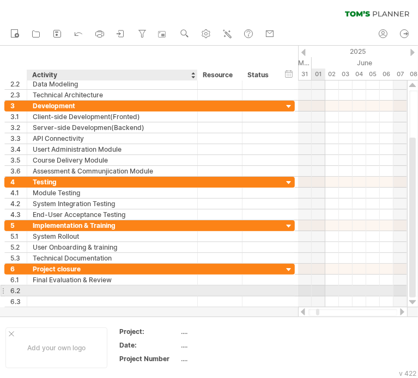
click at [102, 286] on input "text" at bounding box center [112, 291] width 159 height 10
paste input "**********"
type input "**********"
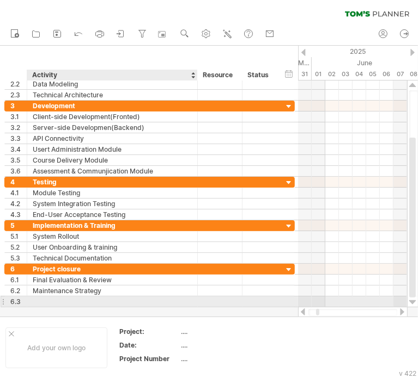
click at [120, 299] on div at bounding box center [112, 302] width 159 height 10
click at [120, 299] on input "text" at bounding box center [112, 302] width 159 height 10
paste input "**********"
type input "**********"
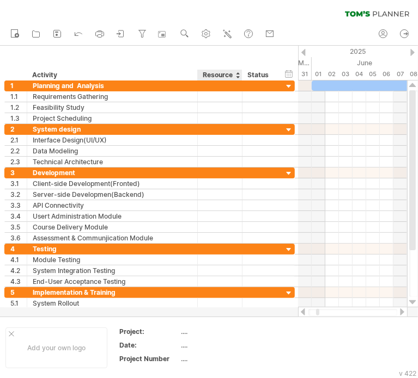
click at [225, 73] on div "Resource" at bounding box center [219, 75] width 33 height 11
click at [238, 72] on div at bounding box center [237, 75] width 4 height 11
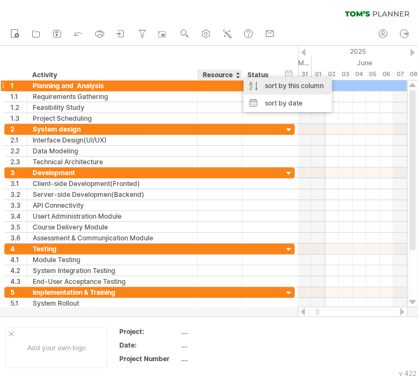
click at [273, 89] on div "sort by this column" at bounding box center [287, 85] width 88 height 17
click at [265, 89] on div "sort by this column" at bounding box center [287, 85] width 88 height 17
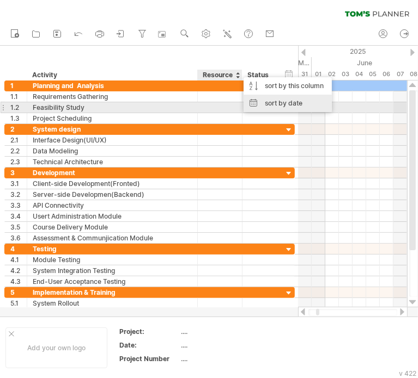
click at [277, 103] on div "sort by date" at bounding box center [287, 103] width 88 height 17
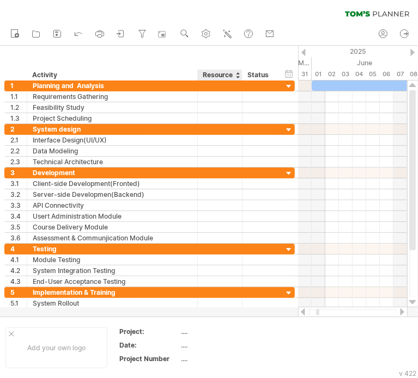
click at [234, 71] on div "Resource" at bounding box center [219, 75] width 33 height 11
click at [235, 73] on div "******** Resource" at bounding box center [219, 75] width 45 height 11
click at [236, 71] on div at bounding box center [237, 75] width 4 height 11
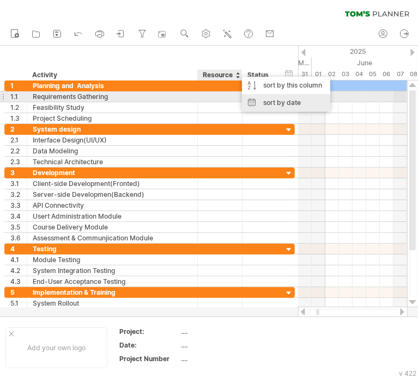
click at [267, 101] on div "sort by date" at bounding box center [286, 102] width 88 height 17
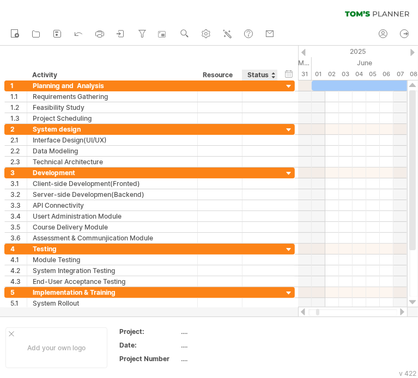
click at [268, 56] on div "hide start/end/duration show start/end/duration ******** Activity ******** Reso…" at bounding box center [149, 63] width 298 height 35
click at [270, 73] on div "Status" at bounding box center [259, 75] width 24 height 11
click at [275, 71] on div at bounding box center [277, 75] width 4 height 11
click at [273, 71] on div at bounding box center [273, 75] width 4 height 11
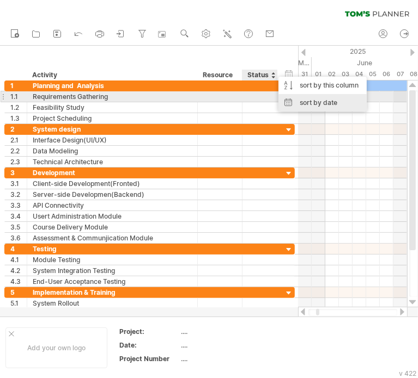
click at [294, 102] on div "sort by date" at bounding box center [322, 102] width 88 height 17
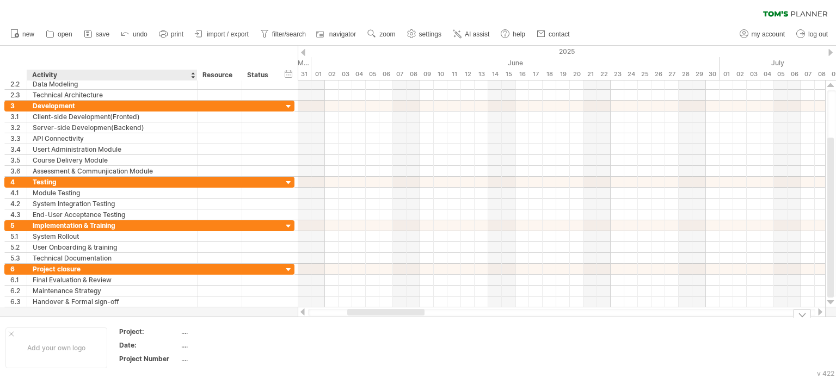
click at [183, 344] on div "...." at bounding box center [226, 345] width 91 height 9
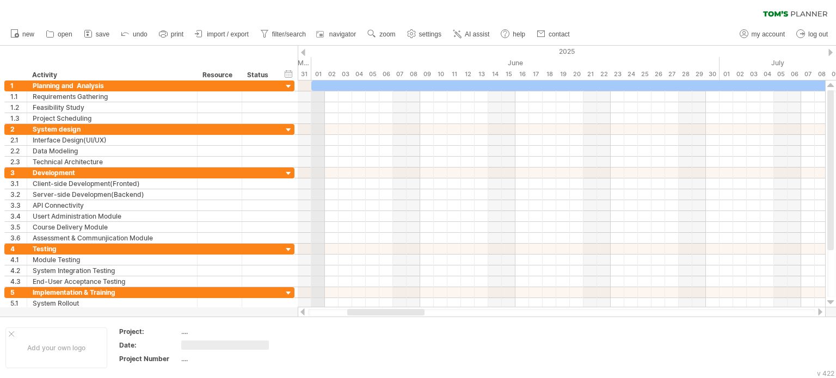
click at [316, 72] on div "01" at bounding box center [318, 74] width 14 height 11
click at [420, 36] on link "settings" at bounding box center [424, 34] width 40 height 14
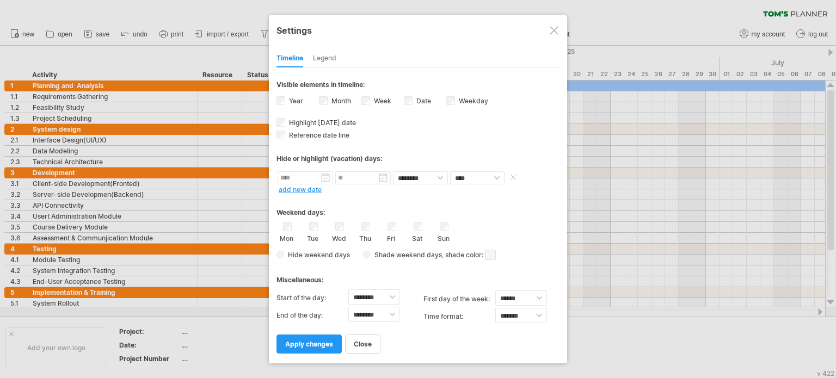
click at [304, 175] on input "text" at bounding box center [306, 177] width 56 height 13
click at [296, 187] on link "previous" at bounding box center [295, 190] width 8 height 8
click at [296, 218] on link "1" at bounding box center [298, 221] width 5 height 10
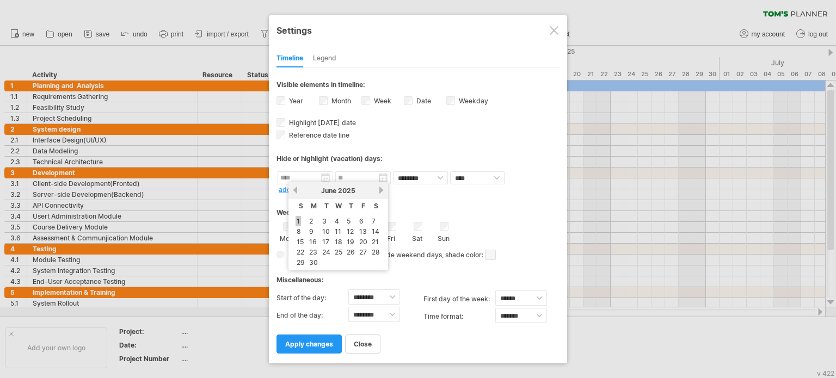
type input "********"
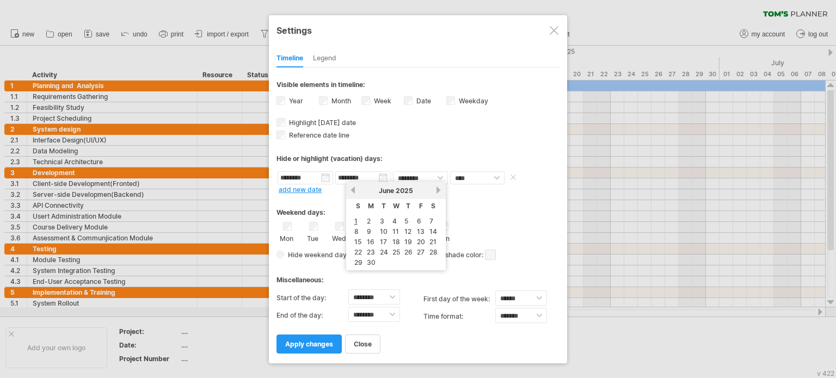
click at [366, 177] on input "********" at bounding box center [363, 177] width 56 height 13
click at [435, 189] on link "next" at bounding box center [439, 190] width 8 height 8
click at [359, 269] on link "31" at bounding box center [358, 273] width 10 height 10
type input "********"
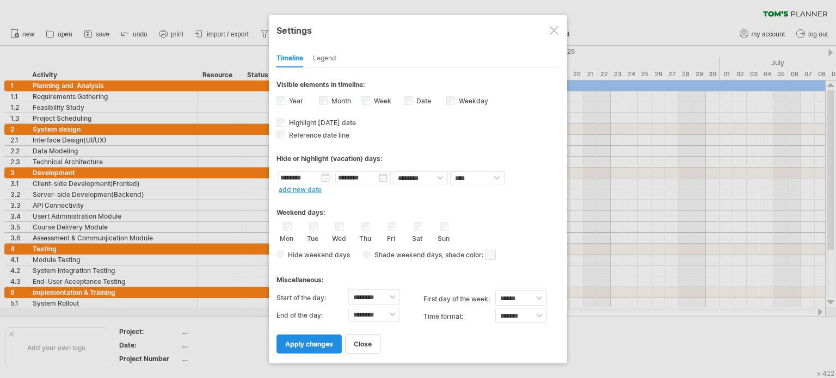
click at [303, 339] on link "apply changes" at bounding box center [309, 344] width 65 height 19
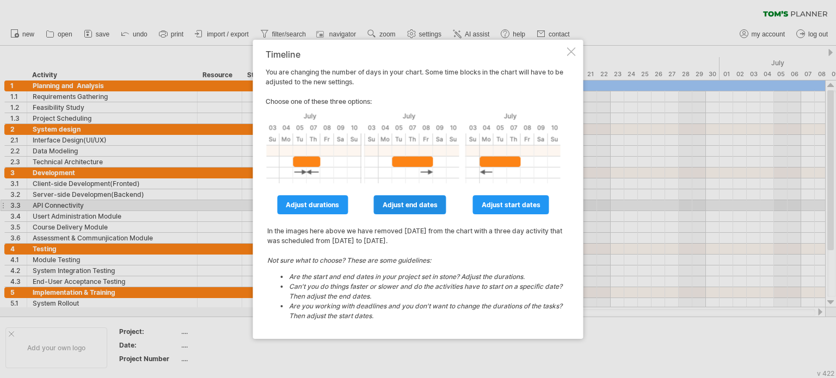
click at [439, 203] on link "adjust end dates" at bounding box center [410, 204] width 72 height 19
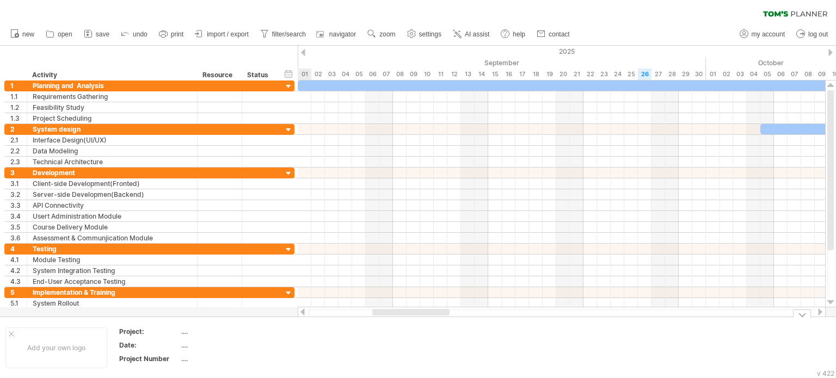
drag, startPoint x: 433, startPoint y: 314, endPoint x: 438, endPoint y: 323, distance: 10.2
click at [438, 323] on div "Trying to reach [DOMAIN_NAME] Connected again... 0% clear filter new 1" at bounding box center [418, 189] width 836 height 378
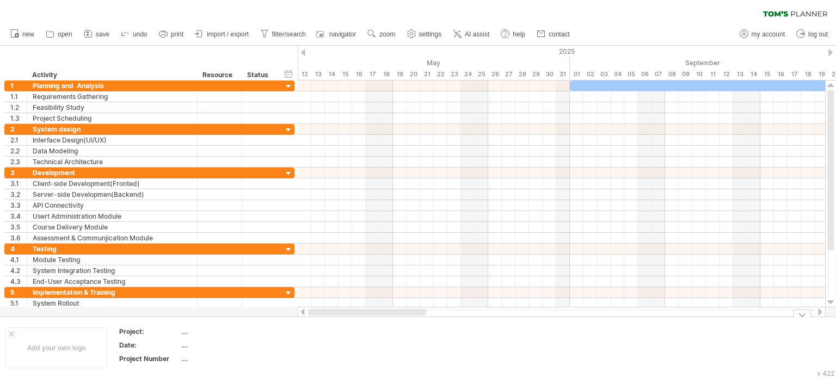
drag, startPoint x: 442, startPoint y: 314, endPoint x: 364, endPoint y: 332, distance: 79.9
click at [364, 332] on div "Trying to reach [DOMAIN_NAME] Connected again... 0% clear filter new 1" at bounding box center [418, 189] width 836 height 378
click at [93, 33] on icon at bounding box center [88, 33] width 11 height 11
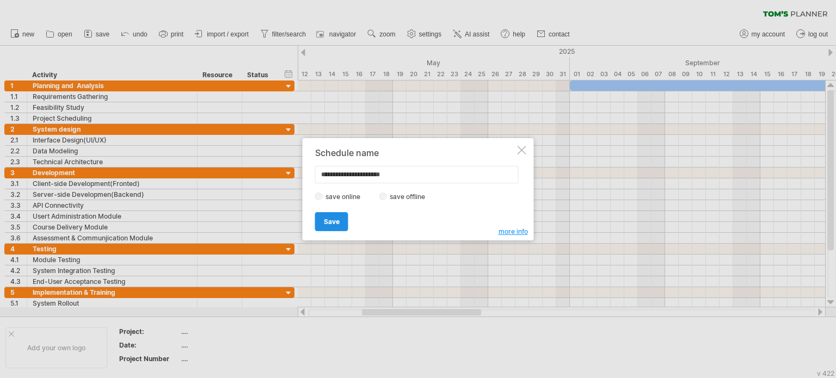
type input "**********"
click at [339, 222] on span "Save" at bounding box center [332, 222] width 16 height 8
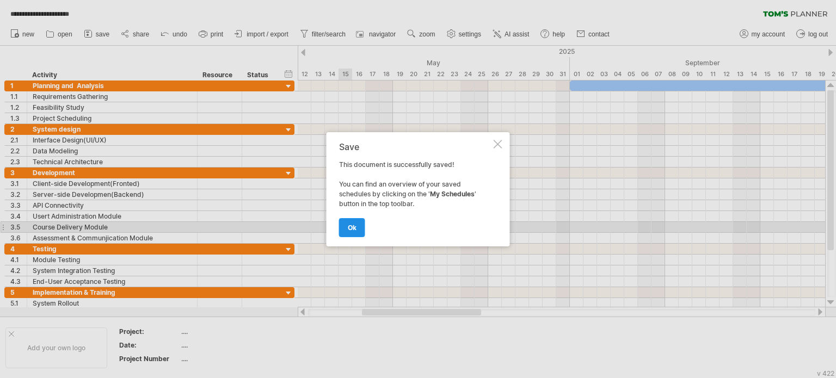
click at [346, 225] on link "ok" at bounding box center [352, 227] width 26 height 19
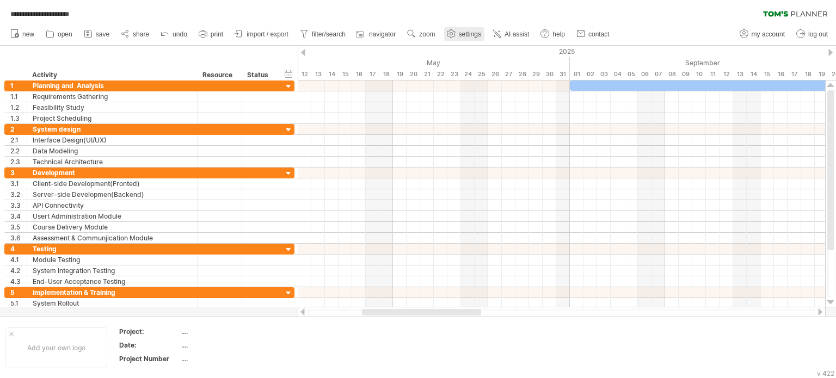
click at [464, 30] on span "settings" at bounding box center [470, 34] width 22 height 8
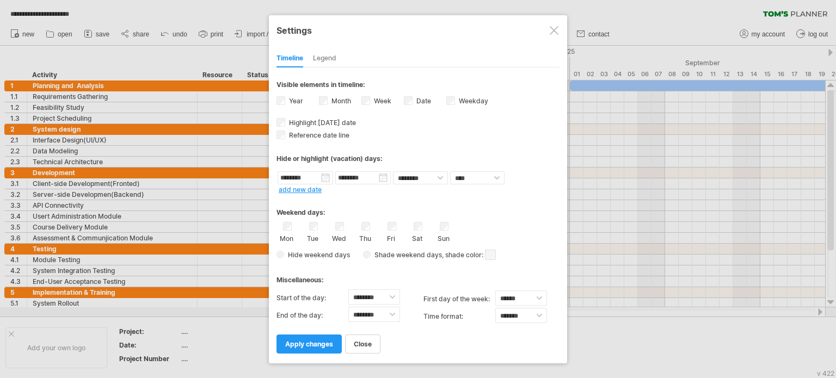
click at [327, 57] on div "Legend" at bounding box center [324, 58] width 23 height 17
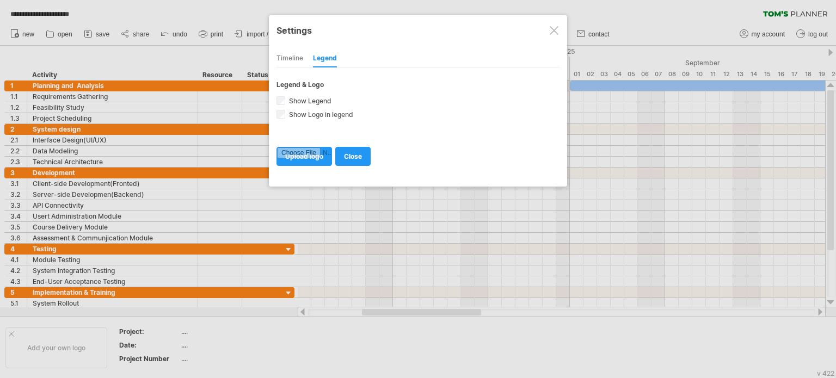
click at [553, 31] on div at bounding box center [554, 30] width 9 height 9
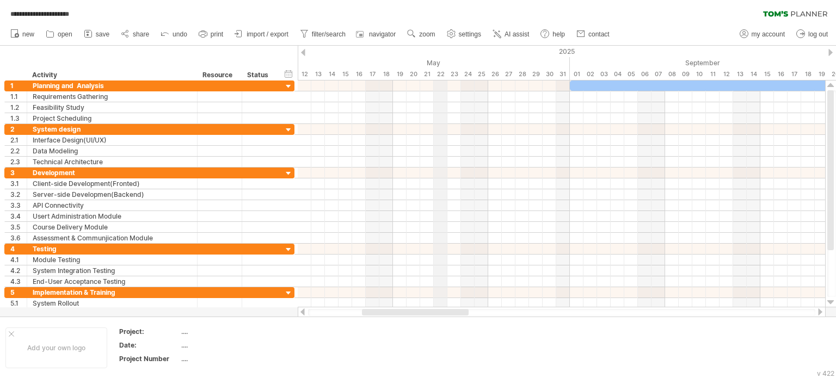
click at [442, 65] on div "May" at bounding box center [359, 62] width 422 height 11
click at [430, 63] on div "May" at bounding box center [359, 62] width 422 height 11
click at [286, 71] on div "hide start/end/duration show start/end/duration" at bounding box center [289, 73] width 10 height 11
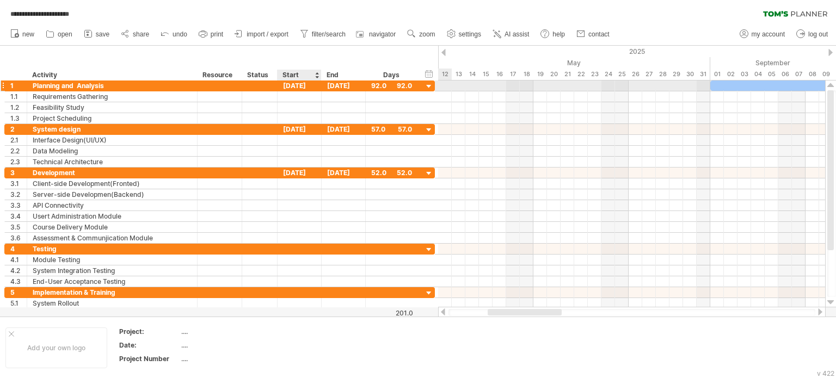
click at [301, 87] on div "[DATE]" at bounding box center [300, 86] width 44 height 10
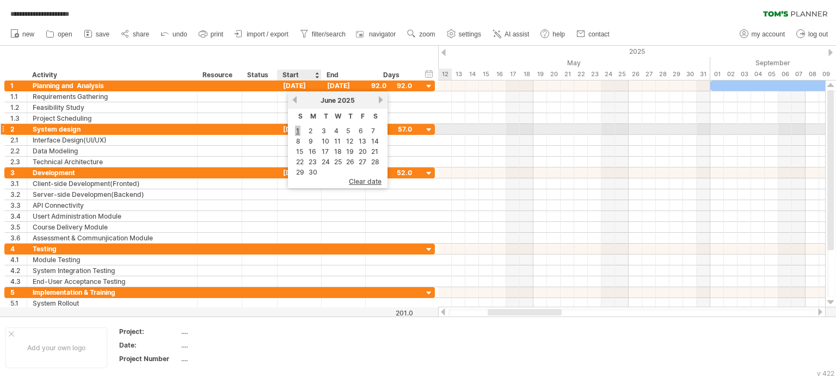
click at [296, 130] on link "1" at bounding box center [297, 131] width 5 height 10
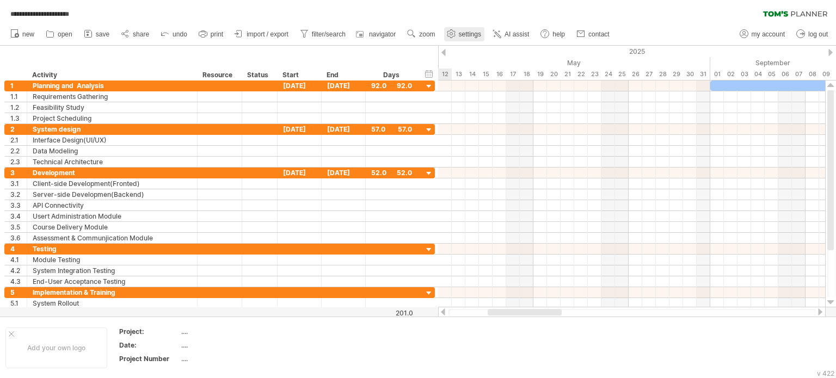
click at [470, 31] on span "settings" at bounding box center [470, 34] width 22 height 8
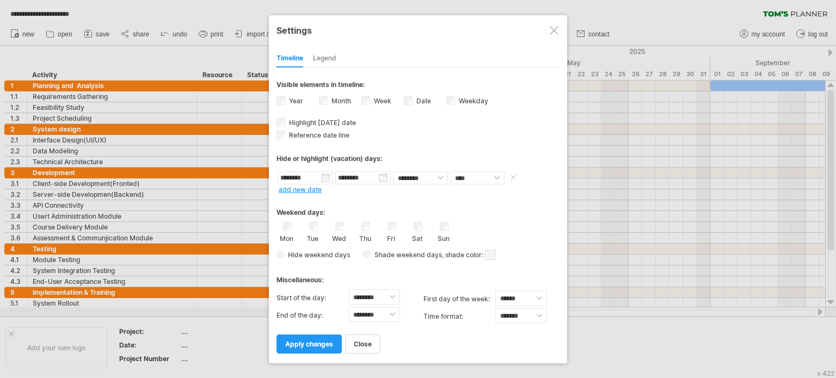
click at [310, 180] on input "********" at bounding box center [306, 177] width 56 height 13
click at [299, 218] on link "1" at bounding box center [298, 221] width 5 height 10
drag, startPoint x: 317, startPoint y: 178, endPoint x: 261, endPoint y: 178, distance: 56.1
click at [261, 178] on div "**********" at bounding box center [418, 189] width 836 height 378
click at [342, 166] on div "Hide or highlight (vacation) days:" at bounding box center [418, 155] width 283 height 27
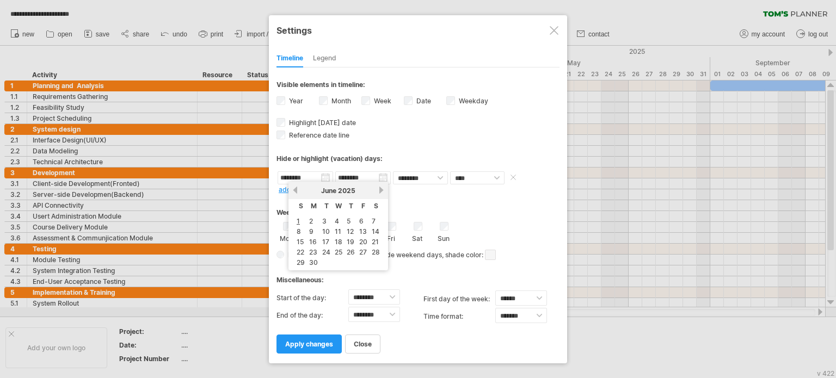
click at [314, 174] on input "********" at bounding box center [306, 177] width 56 height 13
click at [430, 204] on div "Weekend days:" at bounding box center [418, 208] width 283 height 21
click at [306, 191] on link "add new date" at bounding box center [300, 190] width 43 height 8
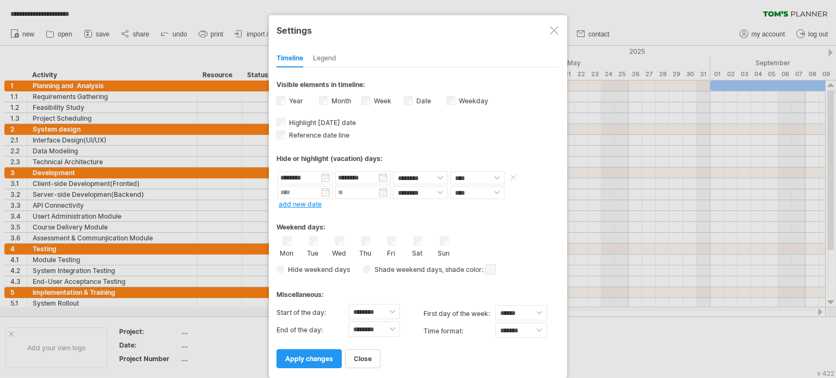
click at [509, 177] on span at bounding box center [513, 177] width 11 height 8
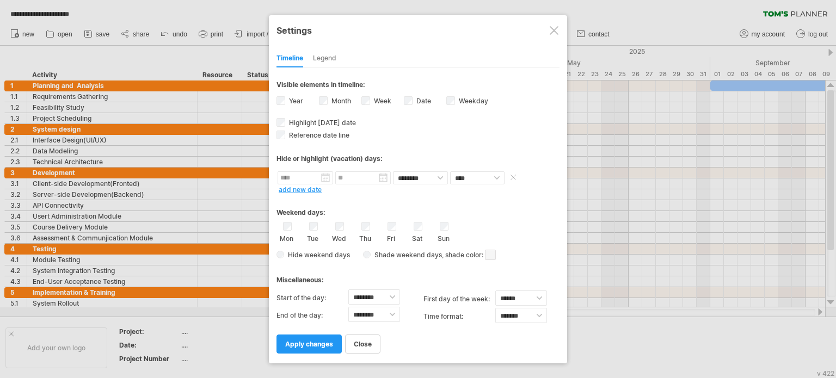
click at [510, 179] on span at bounding box center [513, 177] width 11 height 8
click at [315, 341] on span "apply changes" at bounding box center [309, 344] width 48 height 8
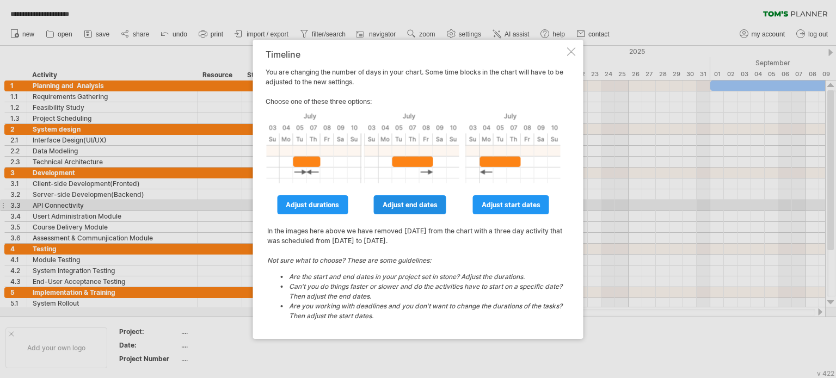
click at [413, 207] on span "adjust end dates" at bounding box center [410, 205] width 55 height 8
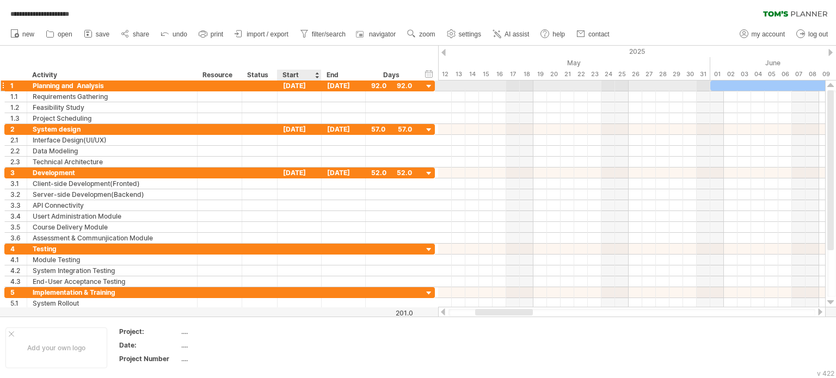
click at [298, 87] on div "[DATE]" at bounding box center [300, 86] width 44 height 10
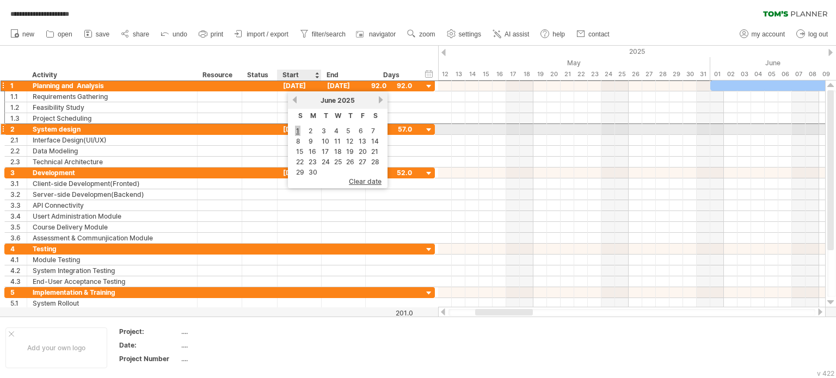
click at [298, 131] on link "1" at bounding box center [297, 131] width 5 height 10
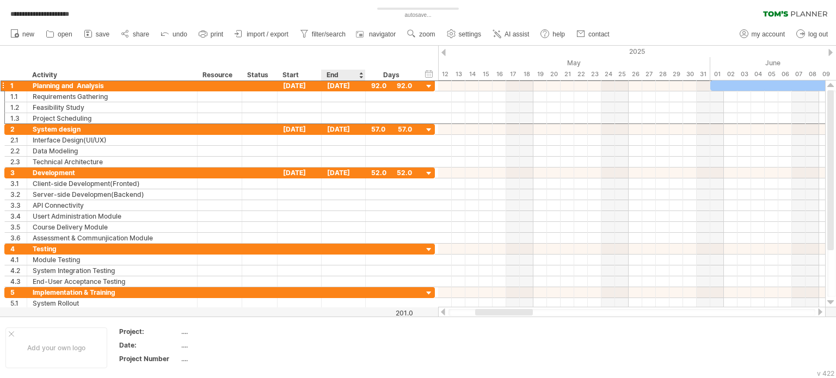
click at [348, 74] on div "End" at bounding box center [343, 75] width 33 height 11
click at [830, 52] on div at bounding box center [831, 52] width 4 height 7
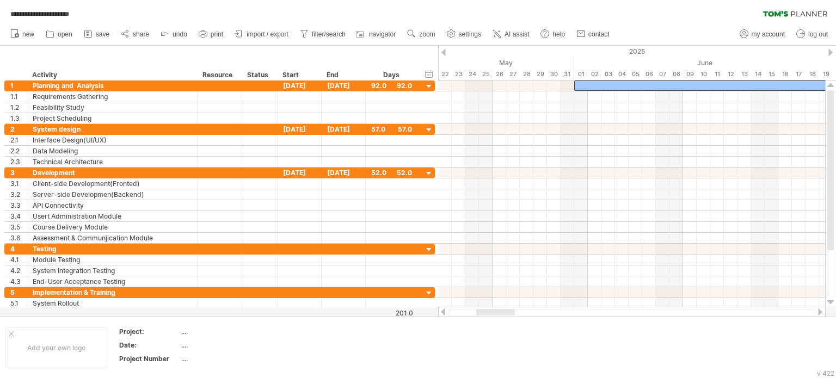
click at [830, 52] on div at bounding box center [831, 52] width 4 height 7
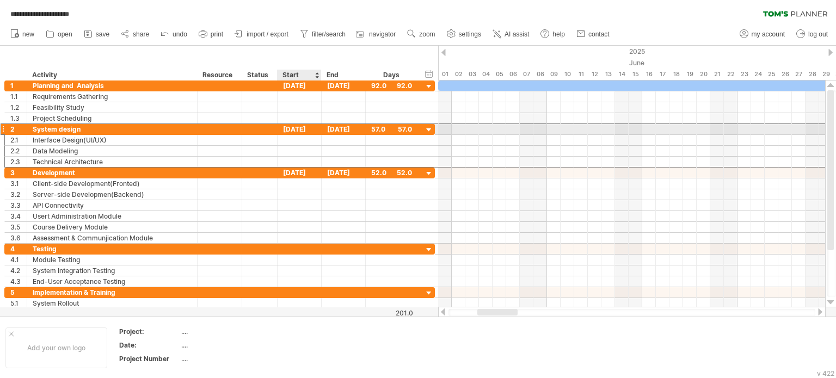
click at [297, 130] on div "[DATE]" at bounding box center [300, 129] width 44 height 10
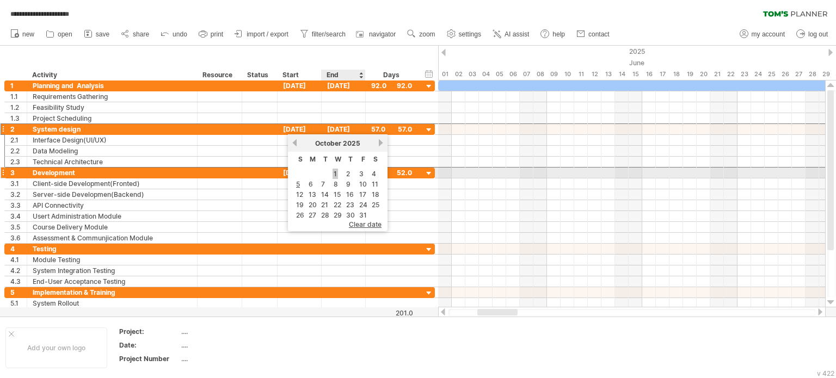
click at [334, 174] on link "1" at bounding box center [335, 174] width 5 height 10
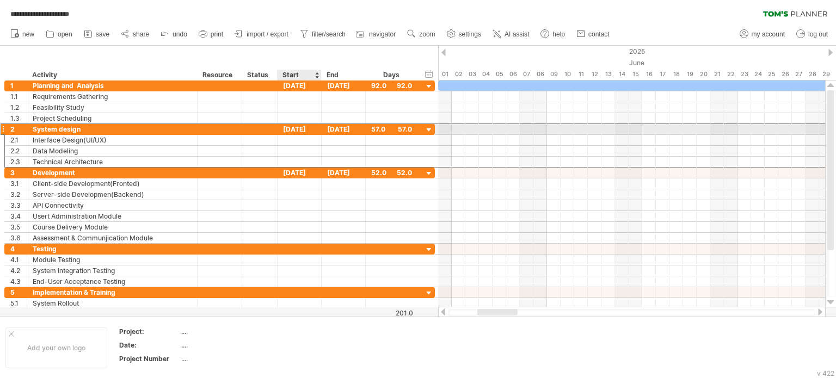
click at [294, 126] on div "[DATE]" at bounding box center [300, 129] width 44 height 10
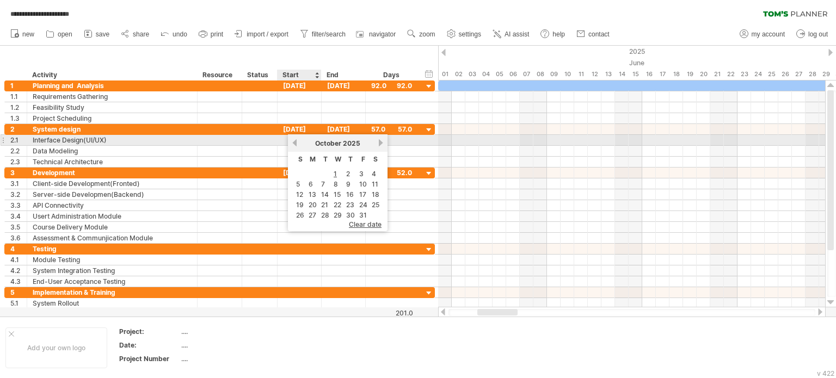
click at [298, 140] on div "[DATE]" at bounding box center [337, 143] width 79 height 8
click at [297, 143] on link "previous" at bounding box center [295, 143] width 8 height 8
click at [289, 140] on div "previous next [DATE]" at bounding box center [338, 142] width 100 height 17
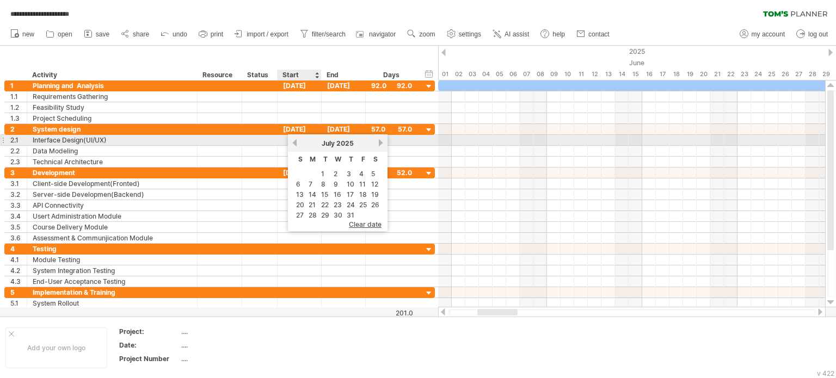
click at [297, 142] on link "previous" at bounding box center [295, 143] width 8 height 8
click at [379, 142] on link "next" at bounding box center [381, 143] width 8 height 8
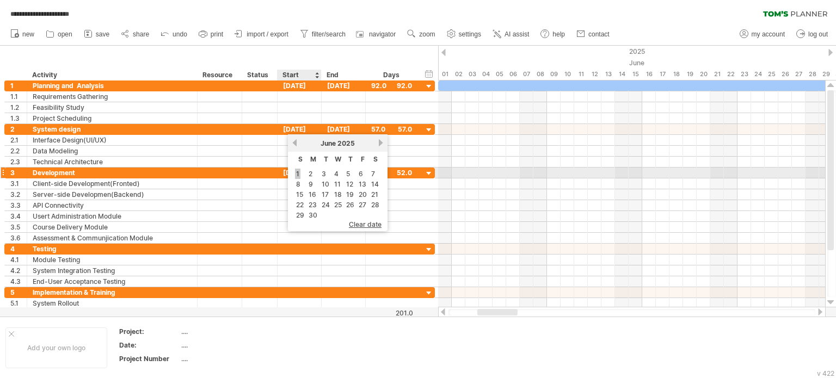
click at [296, 173] on link "1" at bounding box center [297, 174] width 5 height 10
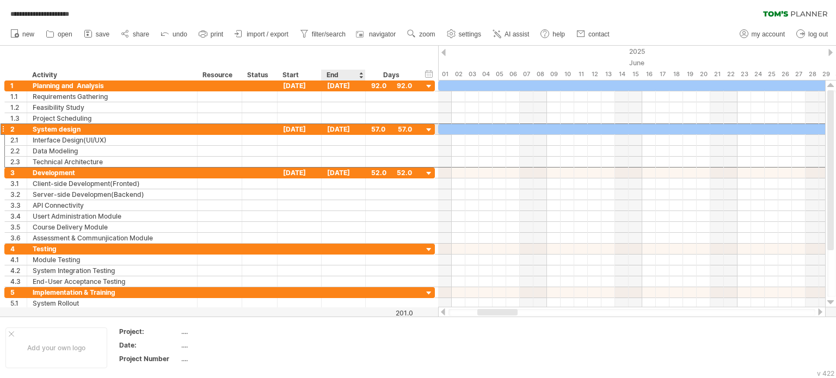
click at [357, 125] on div "[DATE]" at bounding box center [344, 129] width 44 height 10
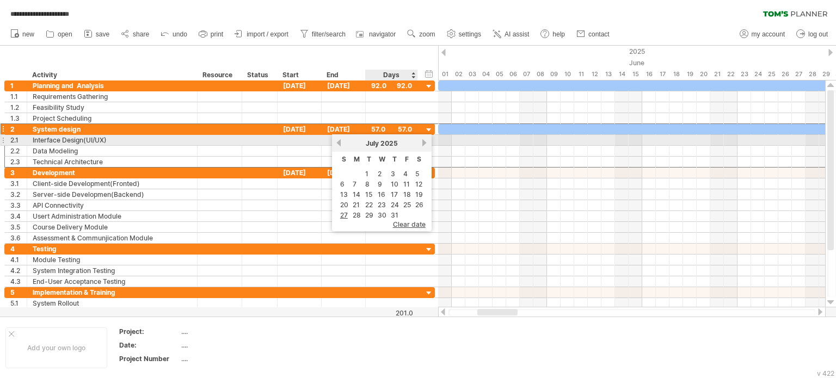
click at [415, 142] on div "[DATE]" at bounding box center [381, 143] width 79 height 8
click at [421, 143] on link "next" at bounding box center [425, 143] width 8 height 8
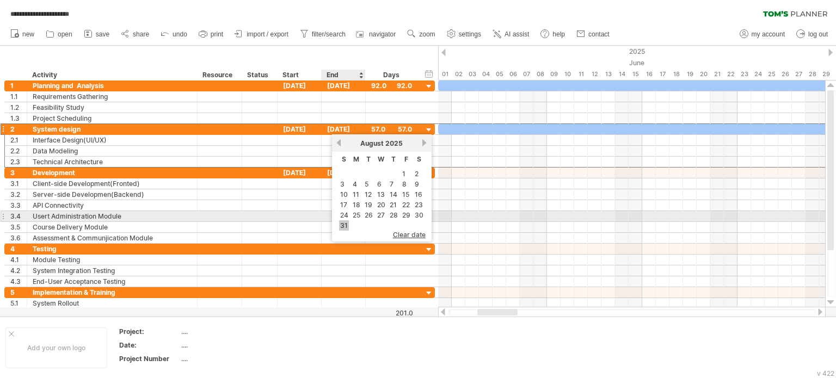
click at [346, 220] on link "31" at bounding box center [344, 225] width 10 height 10
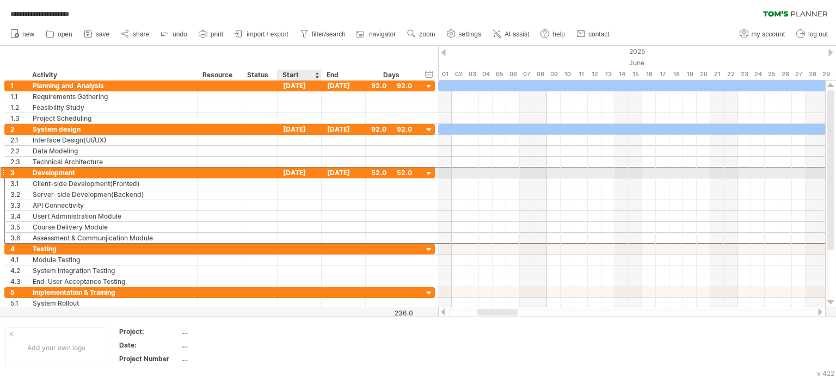
click at [301, 173] on div "[DATE]" at bounding box center [300, 173] width 44 height 10
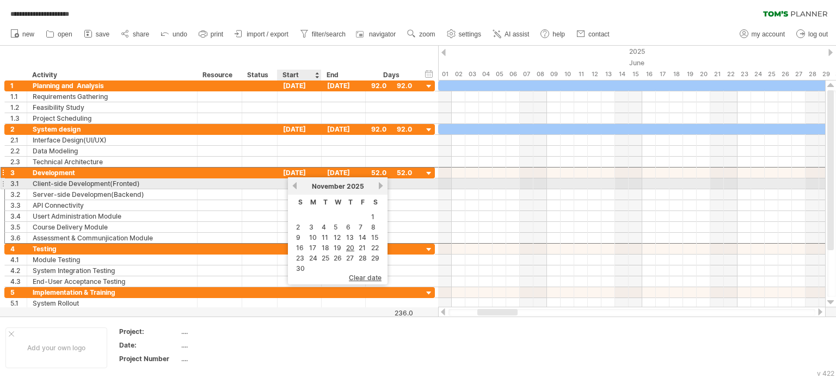
click at [314, 182] on span "November" at bounding box center [328, 186] width 33 height 8
click at [297, 183] on link "previous" at bounding box center [295, 186] width 8 height 8
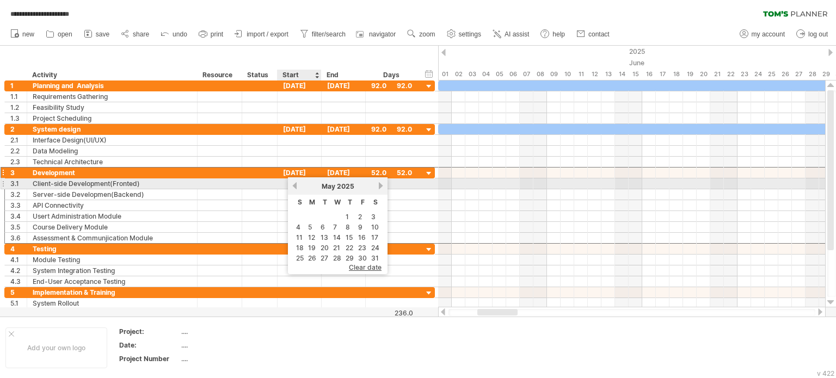
click at [297, 183] on link "previous" at bounding box center [295, 186] width 8 height 8
click at [377, 182] on link "next" at bounding box center [381, 186] width 8 height 8
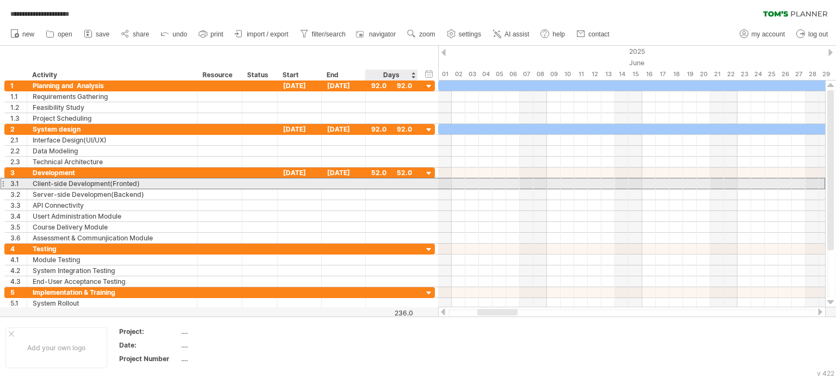
click at [387, 185] on div at bounding box center [391, 184] width 41 height 10
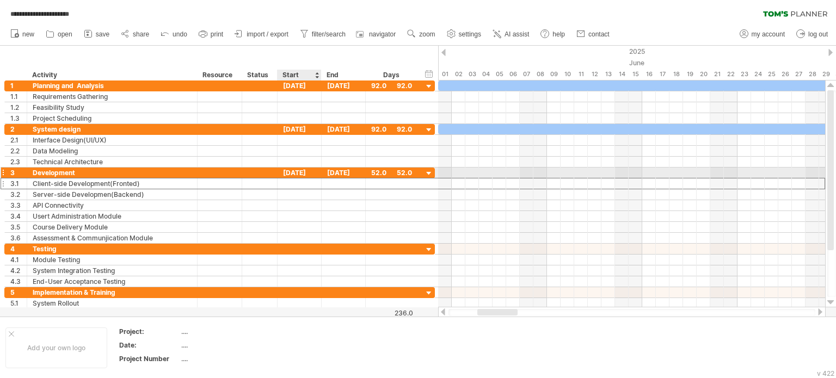
click at [307, 170] on div "[DATE]" at bounding box center [300, 173] width 44 height 10
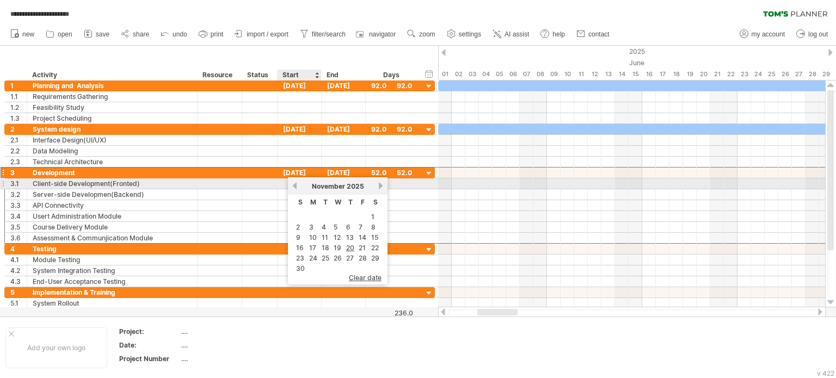
click at [296, 187] on link "previous" at bounding box center [295, 186] width 8 height 8
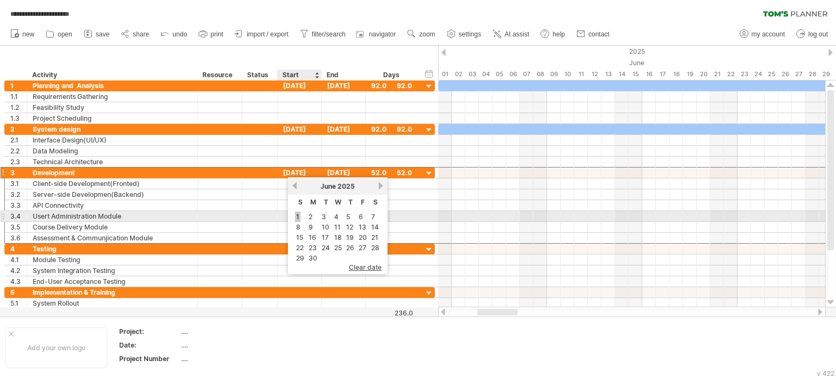
click at [298, 212] on link "1" at bounding box center [297, 217] width 5 height 10
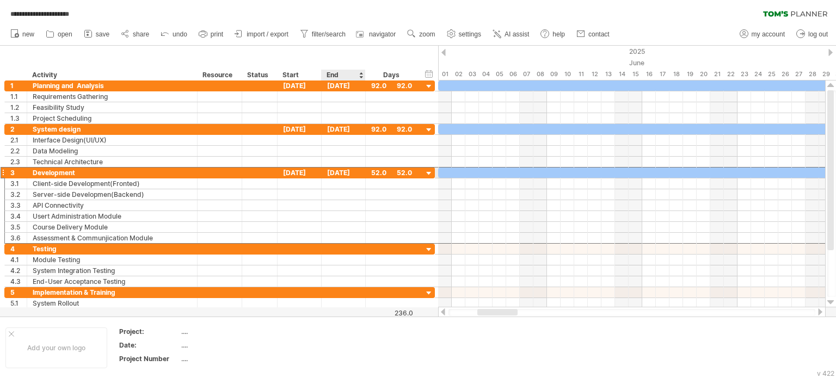
click at [336, 172] on div "[DATE]" at bounding box center [344, 173] width 44 height 10
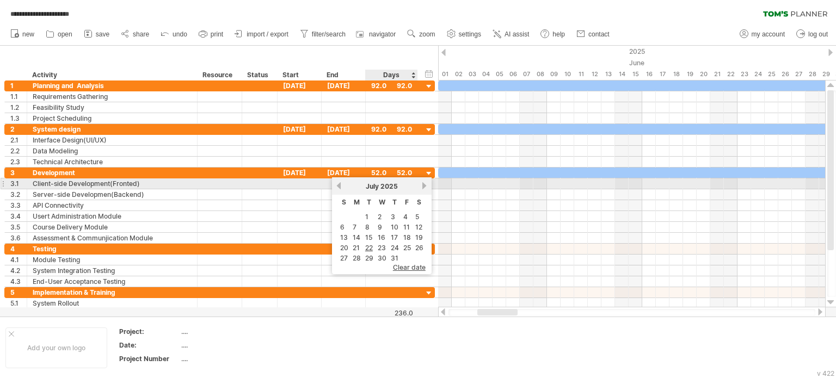
click at [421, 183] on link "next" at bounding box center [425, 186] width 8 height 8
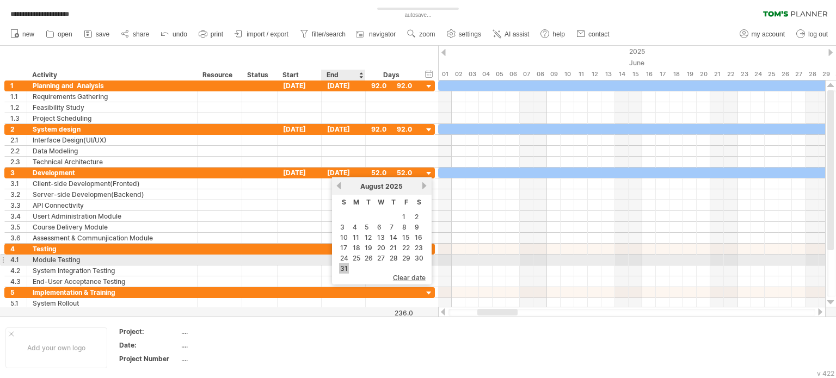
click at [347, 263] on link "31" at bounding box center [344, 268] width 10 height 10
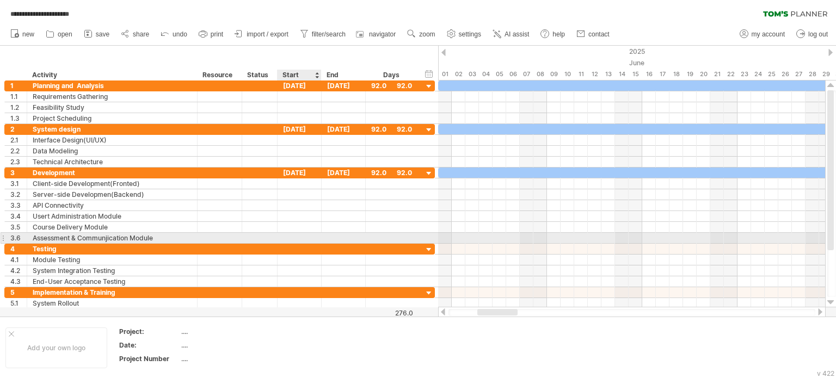
click at [301, 240] on div at bounding box center [300, 238] width 44 height 10
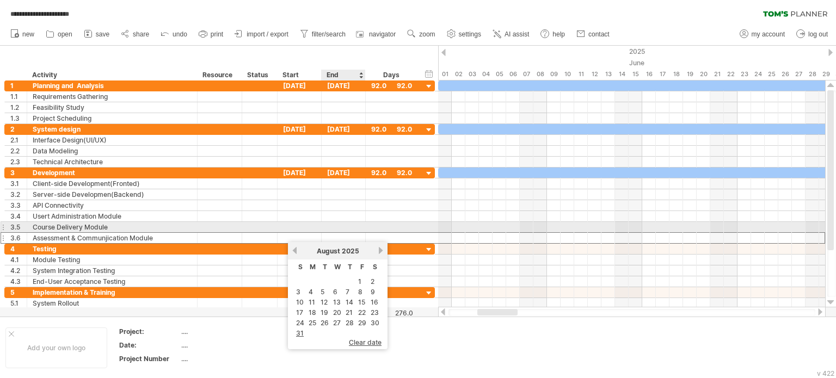
click at [372, 233] on div at bounding box center [391, 238] width 41 height 10
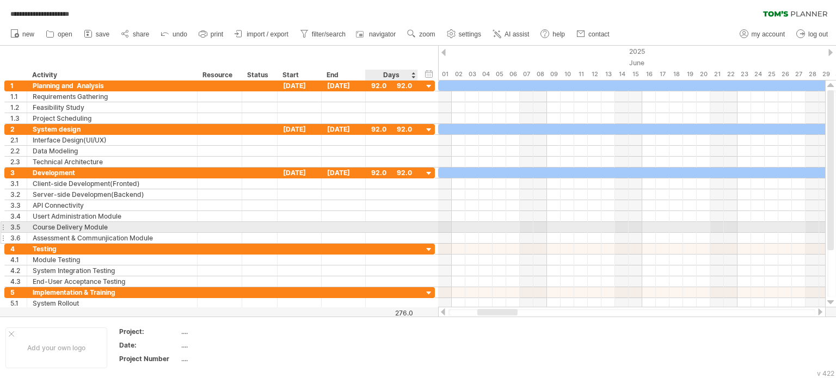
scroll to position [1, 0]
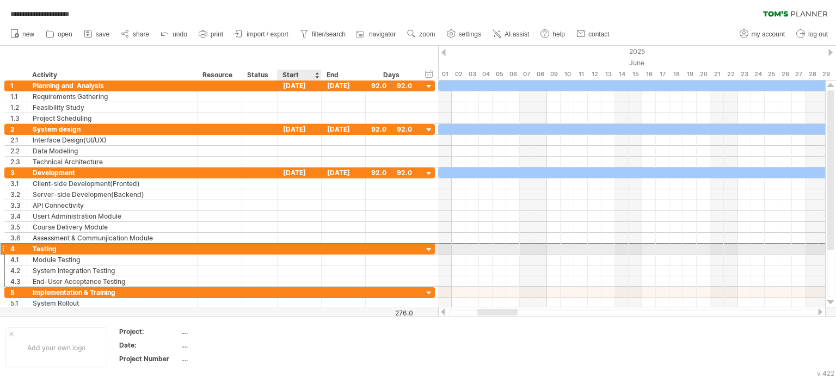
click at [290, 249] on div at bounding box center [300, 249] width 44 height 10
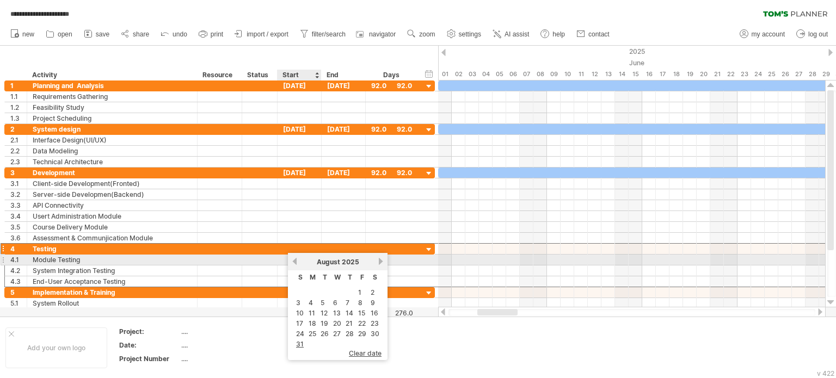
click at [295, 259] on link "previous" at bounding box center [295, 262] width 8 height 8
click at [372, 262] on div "[DATE]" at bounding box center [337, 262] width 79 height 8
click at [377, 260] on link "next" at bounding box center [381, 262] width 8 height 8
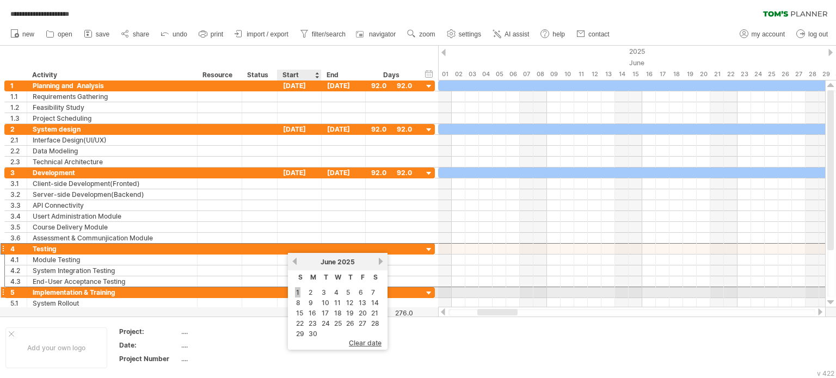
click at [299, 289] on link "1" at bounding box center [297, 292] width 5 height 10
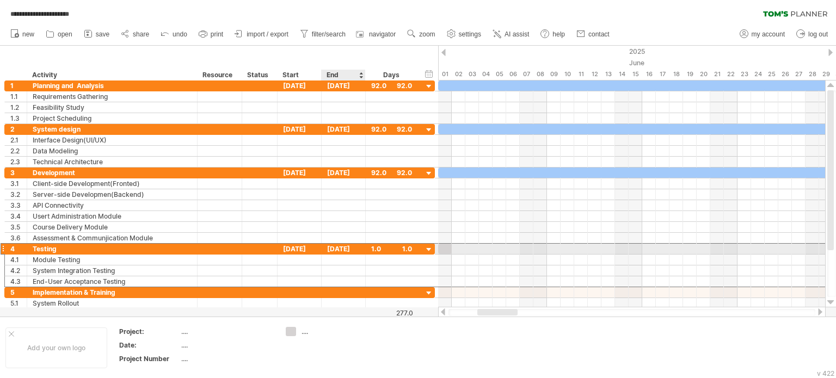
click at [346, 246] on div "[DATE]" at bounding box center [344, 249] width 44 height 10
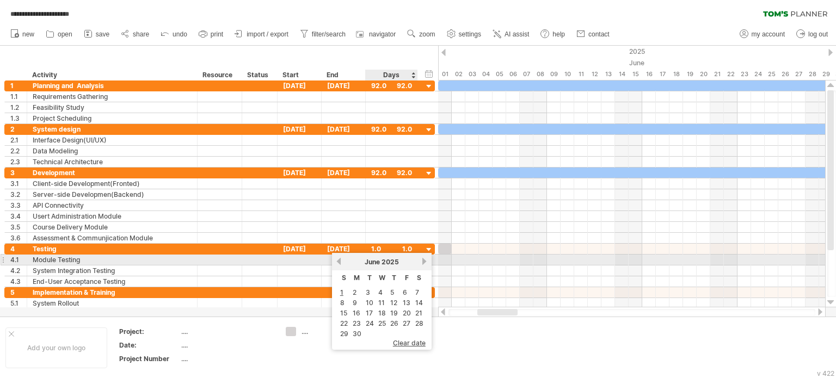
click at [421, 260] on link "next" at bounding box center [425, 262] width 8 height 8
click at [421, 261] on link "next" at bounding box center [425, 262] width 8 height 8
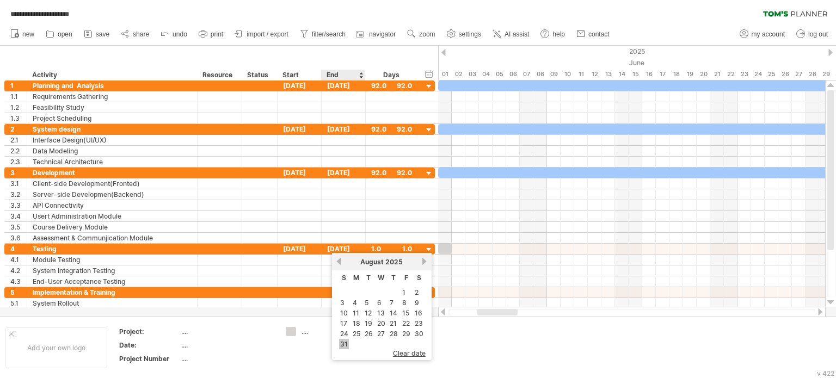
click at [344, 342] on link "31" at bounding box center [344, 344] width 10 height 10
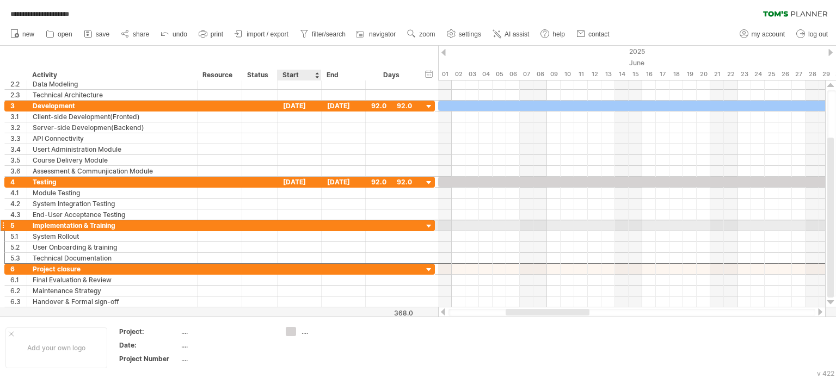
click at [299, 224] on div at bounding box center [300, 225] width 44 height 10
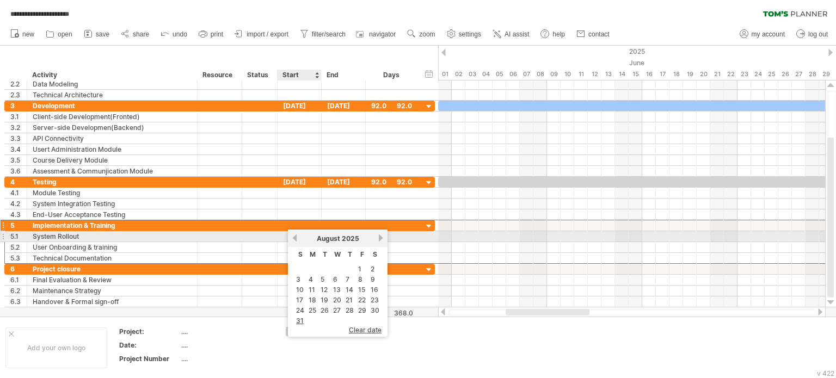
click at [295, 241] on link "previous" at bounding box center [295, 238] width 8 height 8
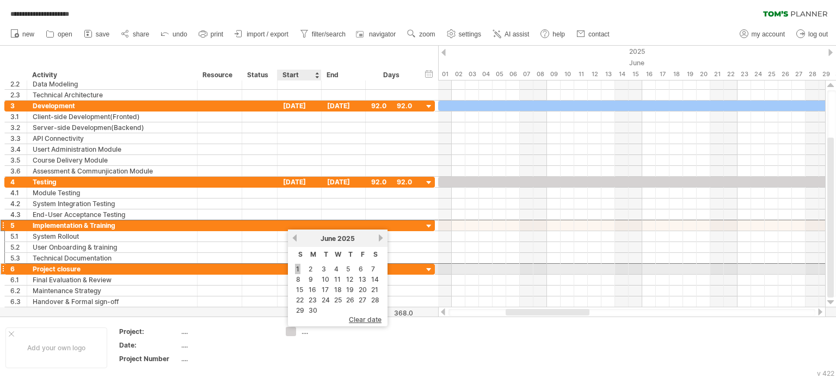
click at [299, 266] on link "1" at bounding box center [297, 269] width 5 height 10
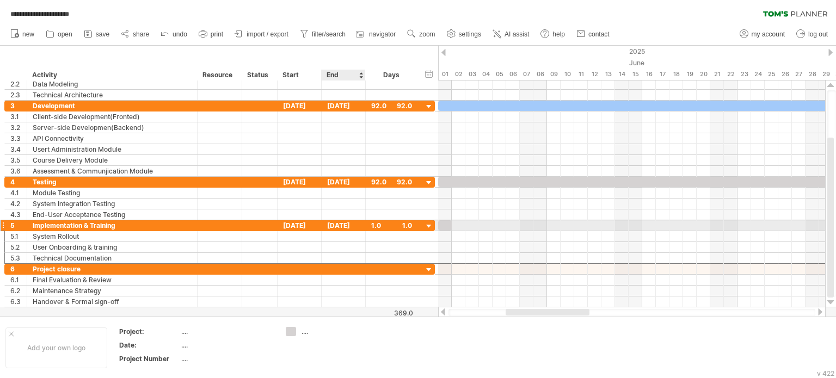
click at [342, 222] on div "[DATE]" at bounding box center [344, 225] width 44 height 10
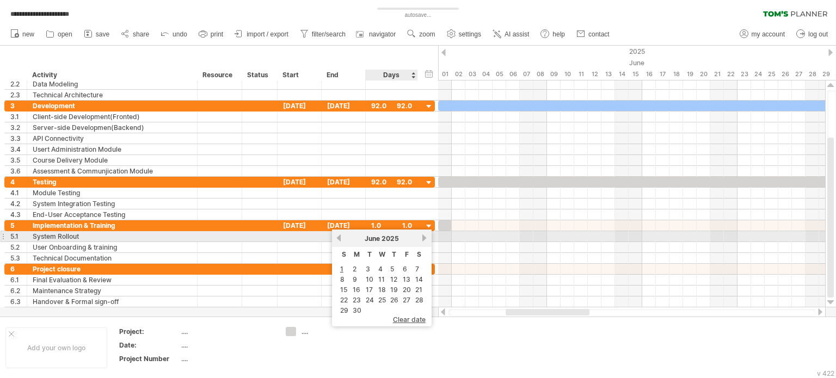
click at [421, 237] on link "next" at bounding box center [425, 238] width 8 height 8
click at [421, 238] on link "next" at bounding box center [425, 238] width 8 height 8
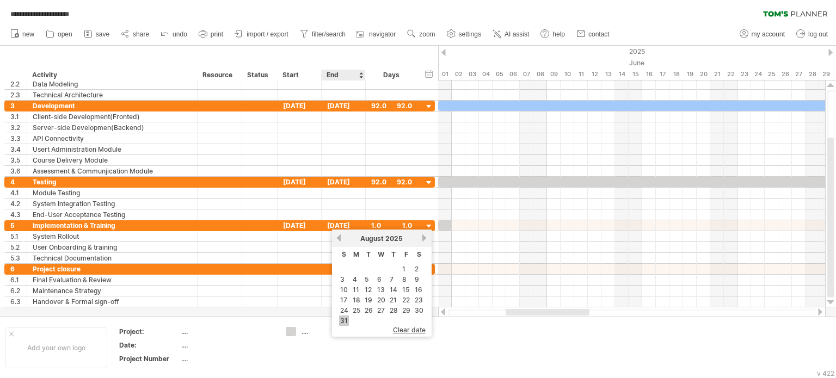
click at [340, 317] on link "31" at bounding box center [344, 321] width 10 height 10
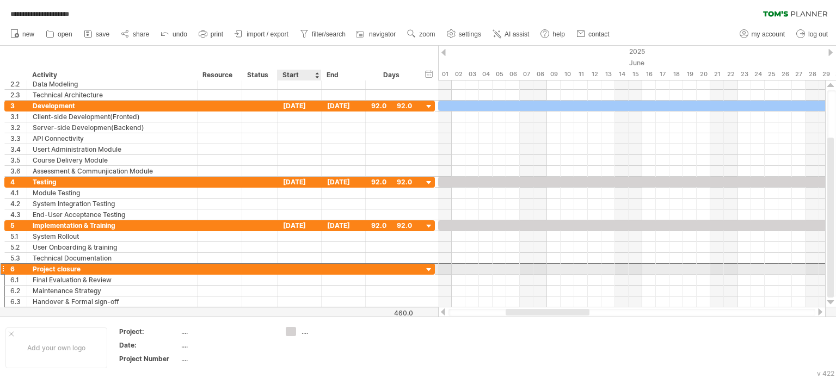
click at [287, 265] on div at bounding box center [300, 269] width 44 height 10
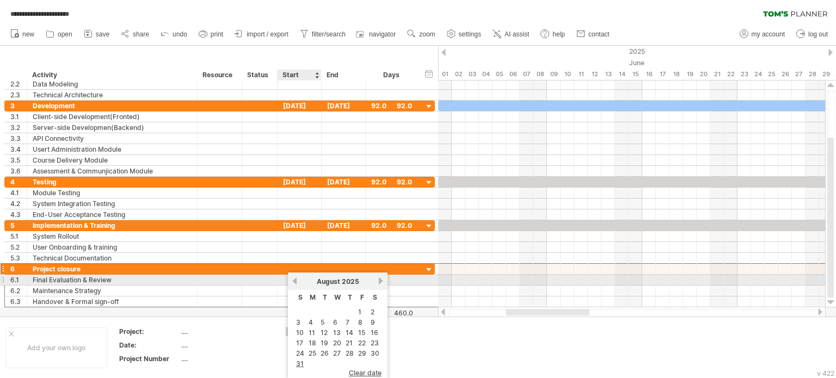
click at [288, 277] on div "previous next [DATE]" at bounding box center [338, 281] width 100 height 17
click at [293, 280] on link "previous" at bounding box center [295, 281] width 8 height 8
click at [378, 282] on link "next" at bounding box center [381, 281] width 8 height 8
click at [379, 282] on link "next" at bounding box center [381, 281] width 8 height 8
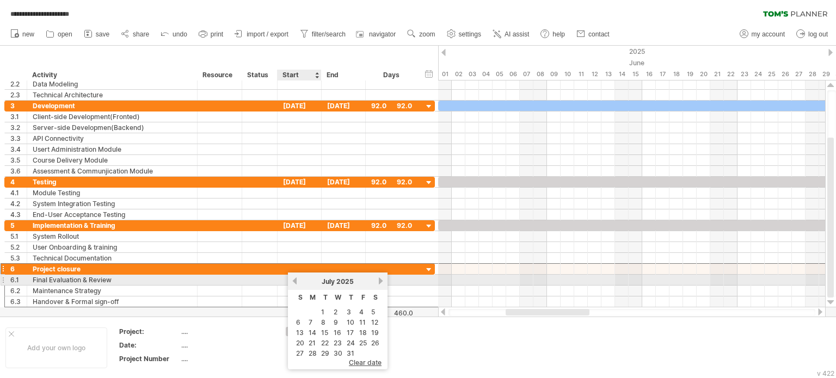
click at [296, 281] on link "previous" at bounding box center [295, 281] width 8 height 8
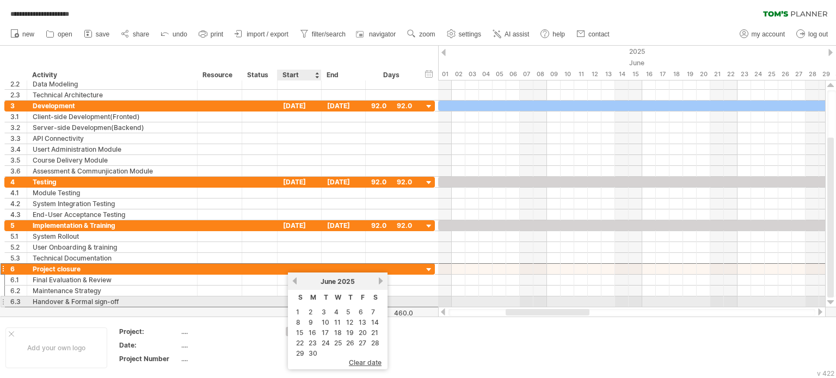
click at [297, 305] on th "S" at bounding box center [300, 298] width 11 height 15
click at [298, 307] on link "1" at bounding box center [297, 312] width 5 height 10
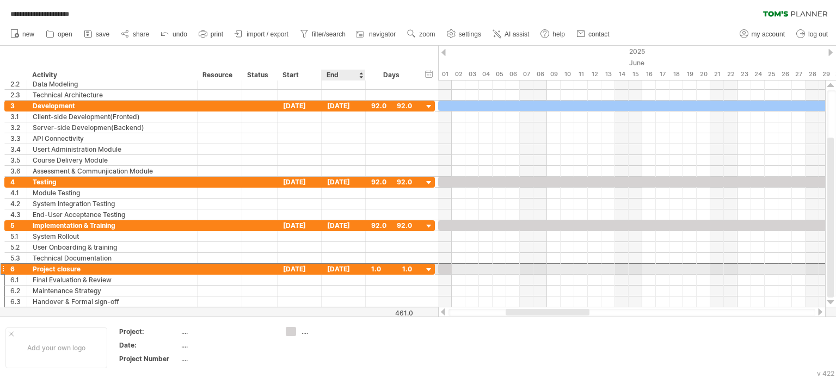
click at [336, 271] on div "[DATE]" at bounding box center [344, 269] width 44 height 10
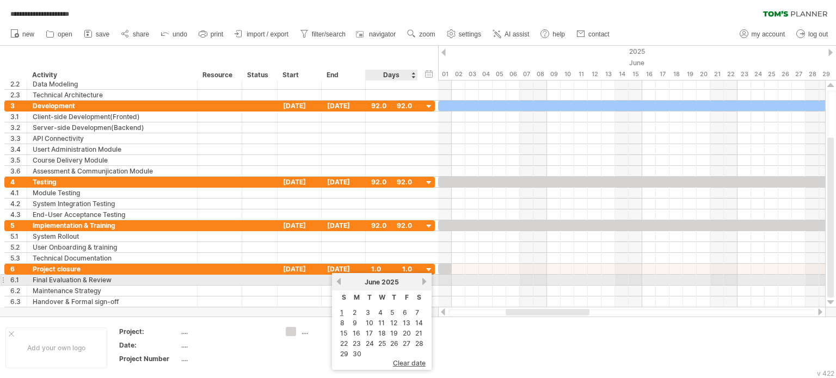
click at [425, 281] on link "next" at bounding box center [425, 282] width 8 height 8
click at [424, 281] on link "next" at bounding box center [425, 282] width 8 height 8
click at [345, 283] on div "[DATE]" at bounding box center [381, 282] width 79 height 8
click at [340, 282] on link "previous" at bounding box center [339, 282] width 8 height 8
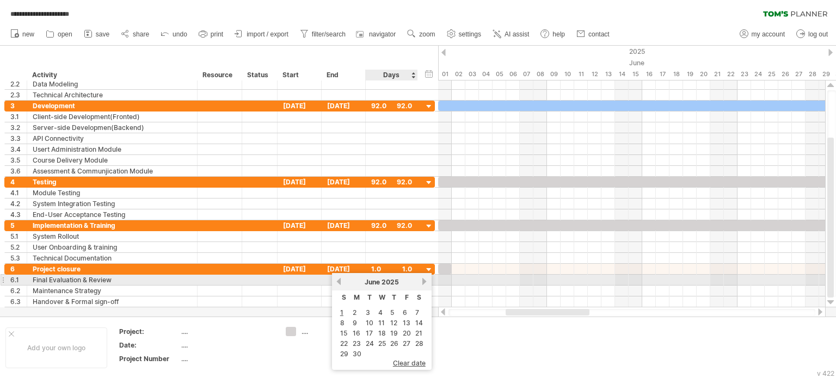
click at [418, 283] on div "[DATE]" at bounding box center [381, 282] width 79 height 8
click at [421, 281] on link "next" at bounding box center [425, 282] width 8 height 8
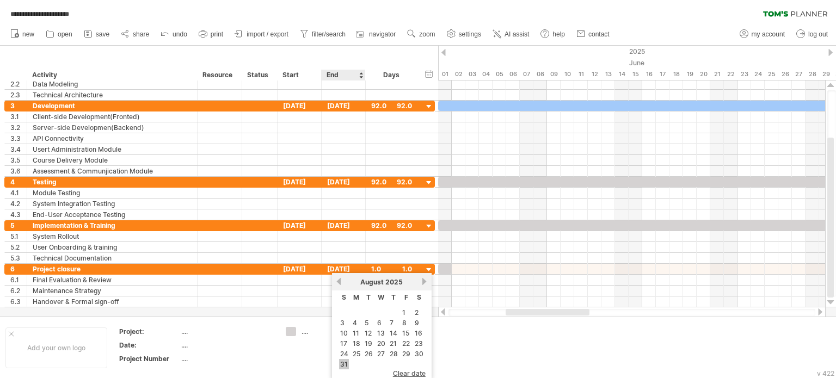
click at [347, 359] on link "31" at bounding box center [344, 364] width 10 height 10
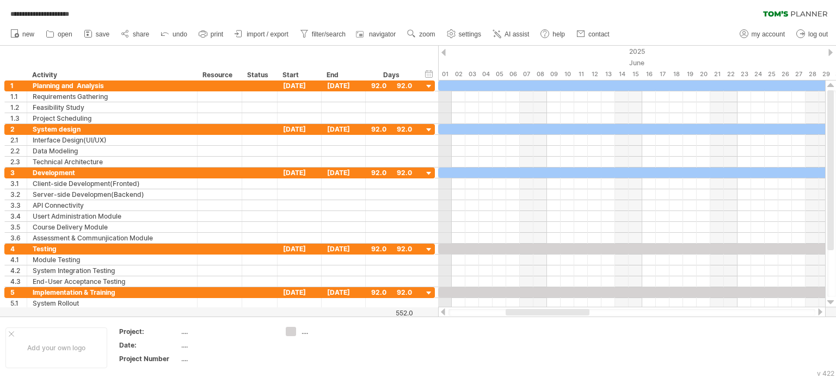
click at [447, 55] on div "2025" at bounding box center [594, 51] width 2545 height 11
click at [442, 55] on div at bounding box center [444, 52] width 4 height 7
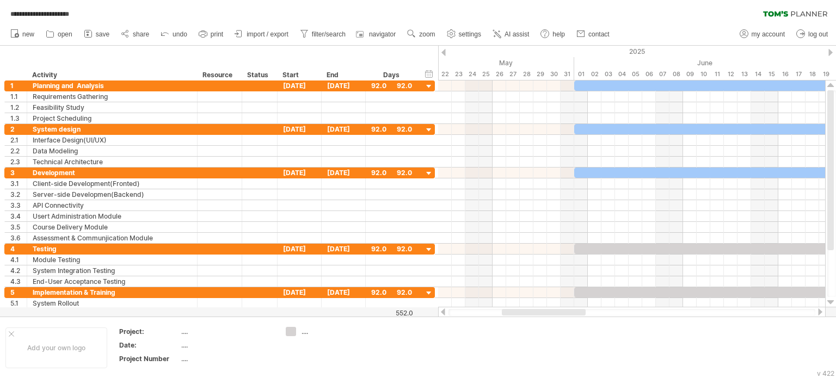
click at [442, 55] on div at bounding box center [444, 52] width 4 height 7
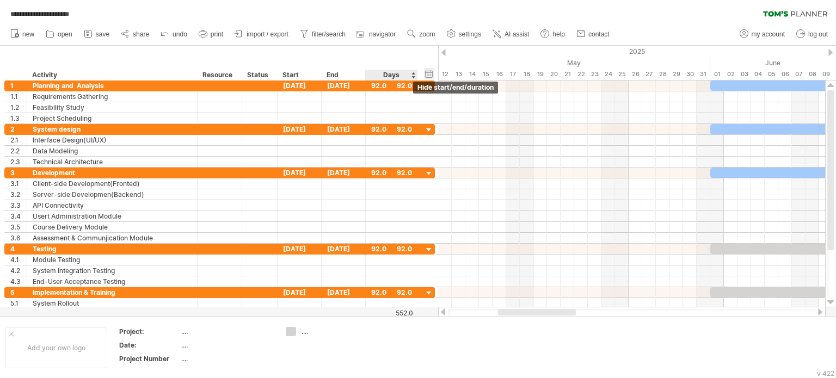
click at [433, 74] on div "hide start/end/duration show start/end/duration" at bounding box center [429, 73] width 10 height 11
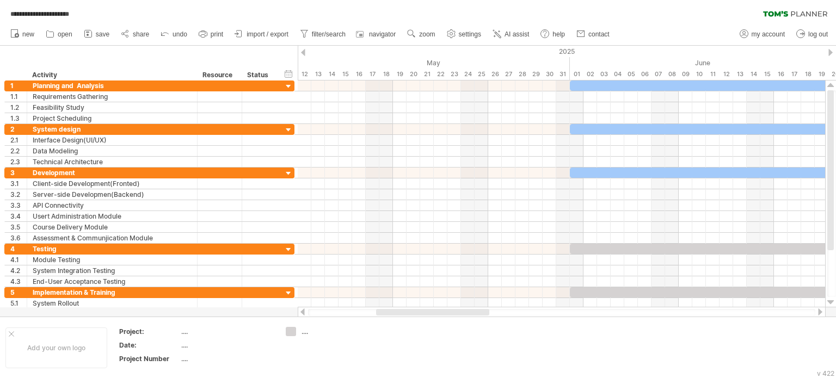
click at [830, 51] on div at bounding box center [831, 52] width 4 height 7
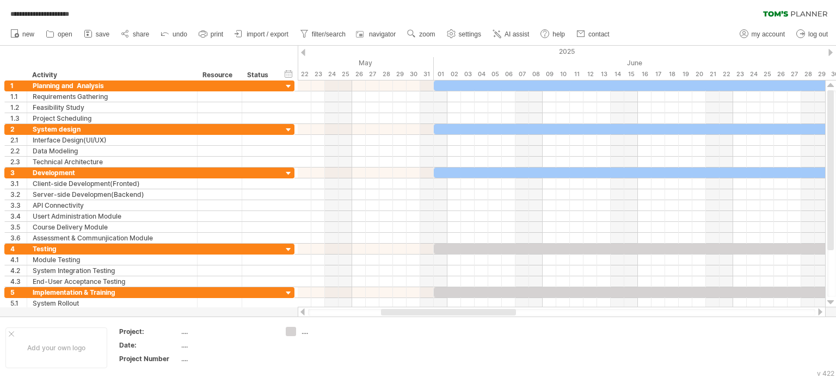
click at [830, 51] on div at bounding box center [831, 52] width 4 height 7
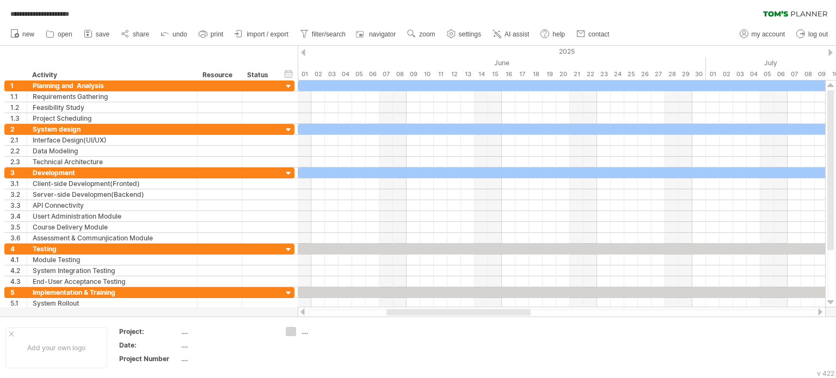
click at [830, 51] on div at bounding box center [831, 52] width 4 height 7
click at [363, 87] on div at bounding box center [788, 86] width 1252 height 10
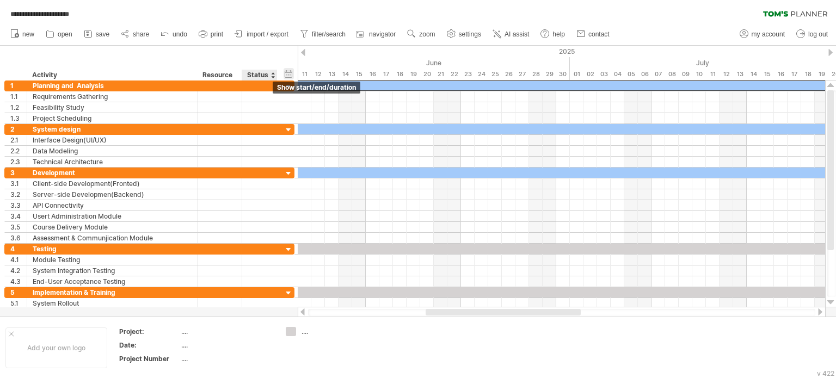
click at [291, 75] on div "hide start/end/duration show start/end/duration" at bounding box center [289, 73] width 10 height 11
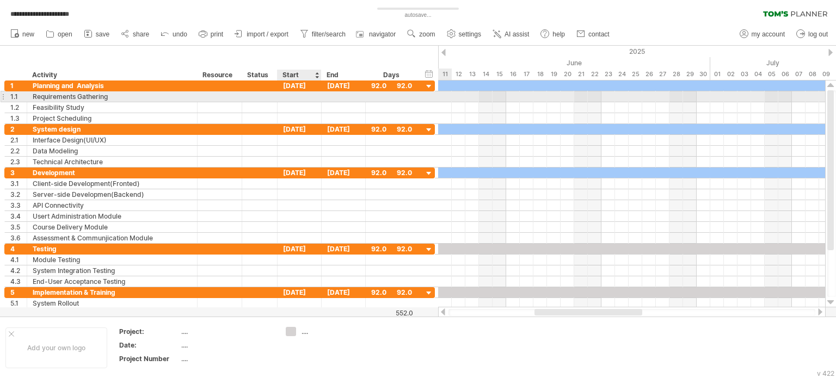
click at [284, 99] on div at bounding box center [300, 96] width 44 height 10
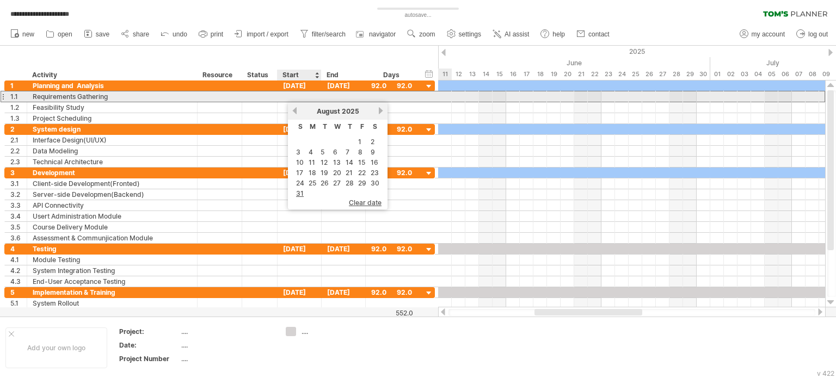
click at [287, 99] on div at bounding box center [300, 96] width 44 height 10
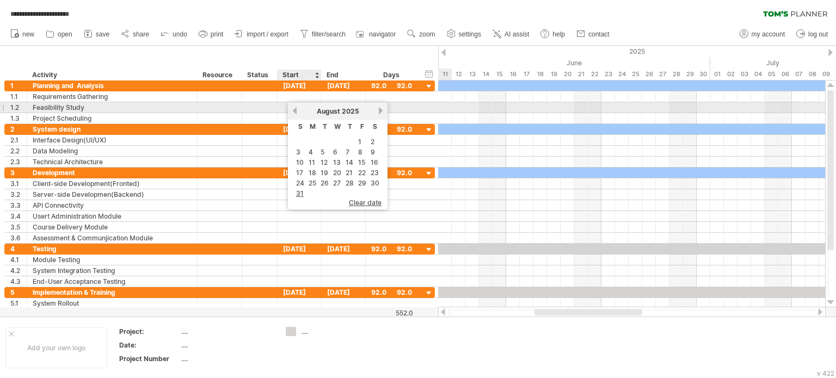
click at [297, 112] on link "previous" at bounding box center [295, 111] width 8 height 8
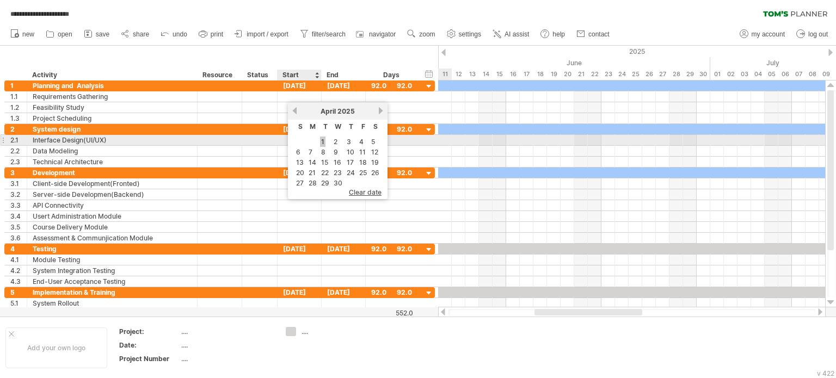
click at [323, 139] on link "1" at bounding box center [322, 142] width 5 height 10
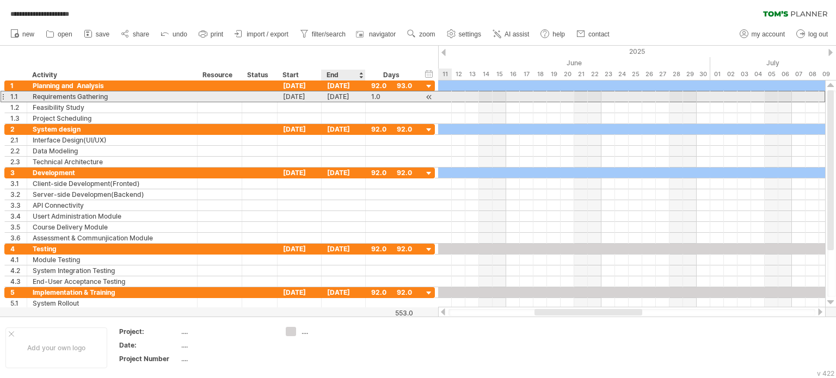
click at [354, 100] on div "[DATE]" at bounding box center [344, 96] width 44 height 10
click at [314, 97] on div "[DATE]" at bounding box center [300, 96] width 44 height 10
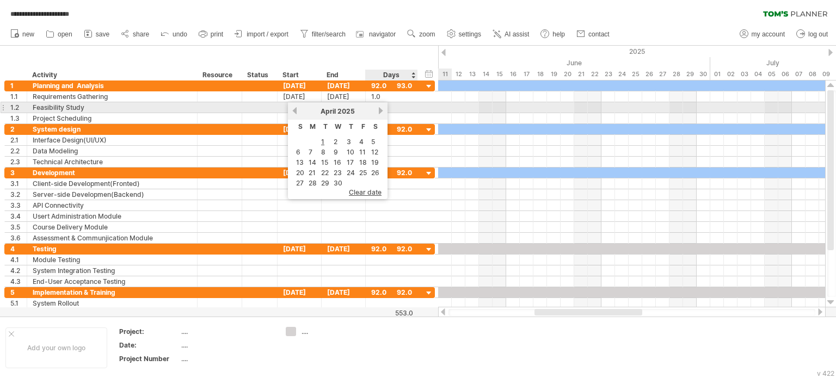
click at [377, 111] on link "next" at bounding box center [381, 111] width 8 height 8
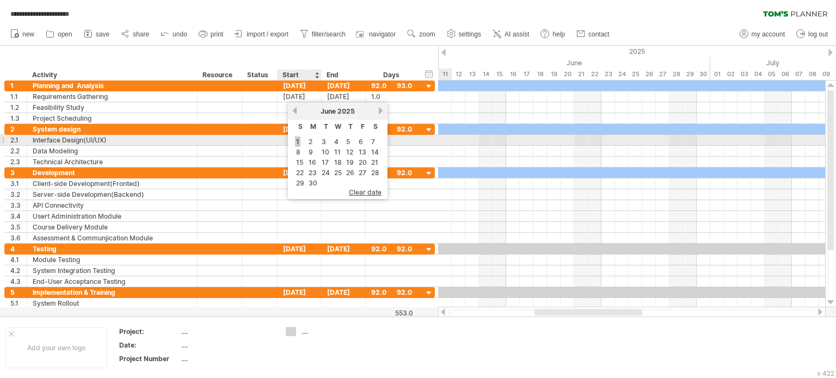
click at [298, 142] on link "1" at bounding box center [297, 142] width 5 height 10
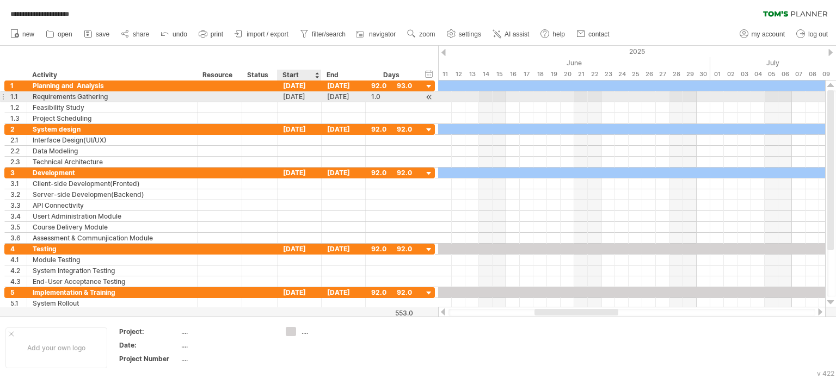
click at [311, 96] on div "[DATE]" at bounding box center [300, 96] width 44 height 10
click at [360, 93] on div "[DATE]" at bounding box center [344, 96] width 44 height 10
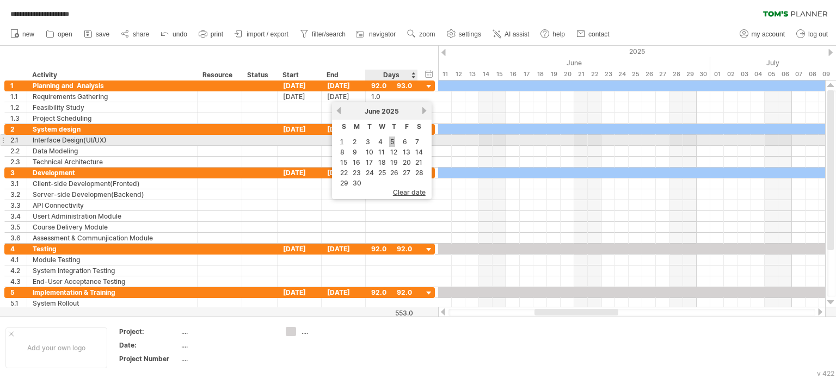
click at [389, 142] on link "5" at bounding box center [392, 142] width 6 height 10
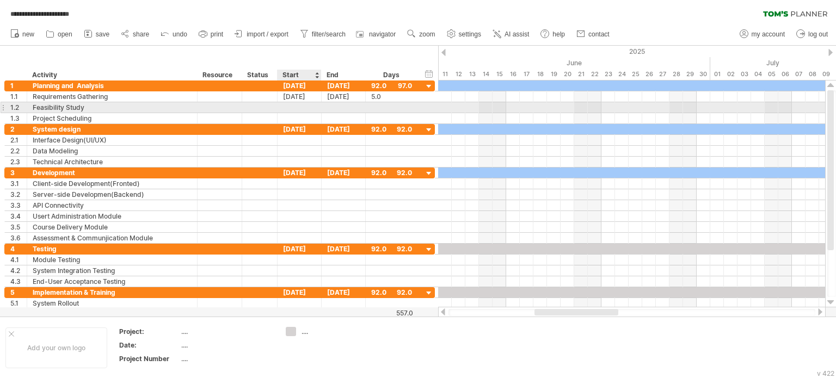
click at [302, 111] on div at bounding box center [300, 107] width 44 height 10
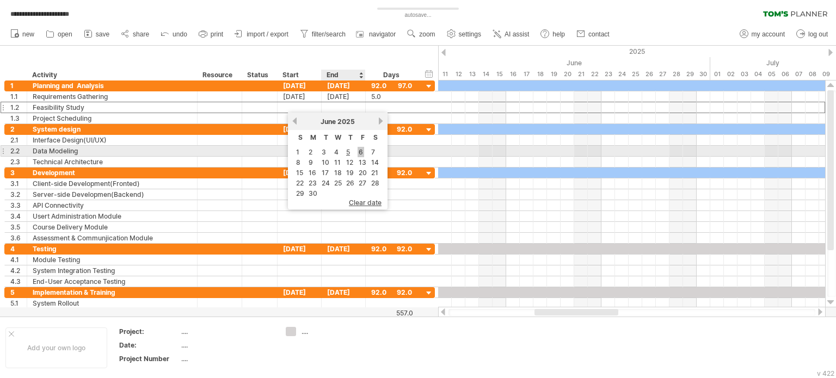
click at [361, 154] on td "6" at bounding box center [362, 152] width 11 height 9
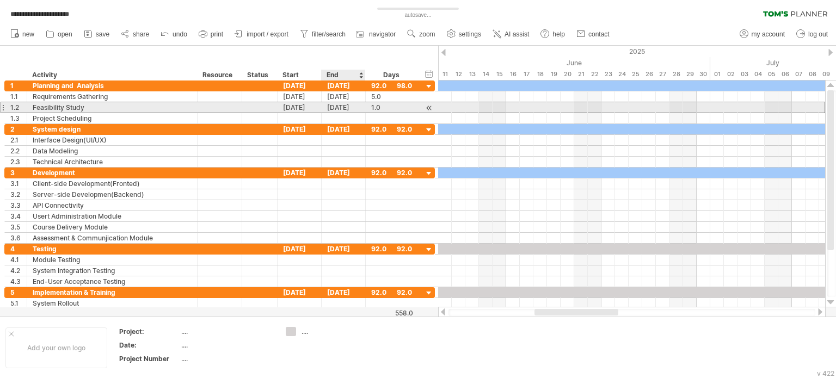
click at [348, 107] on div "[DATE]" at bounding box center [344, 107] width 44 height 10
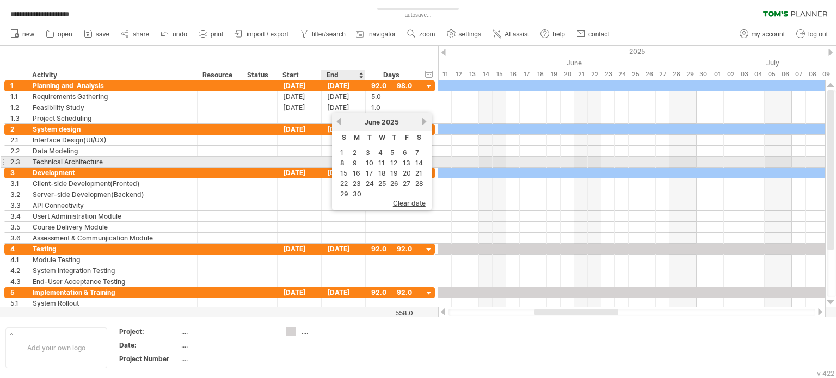
click at [357, 161] on td "9" at bounding box center [357, 162] width 12 height 9
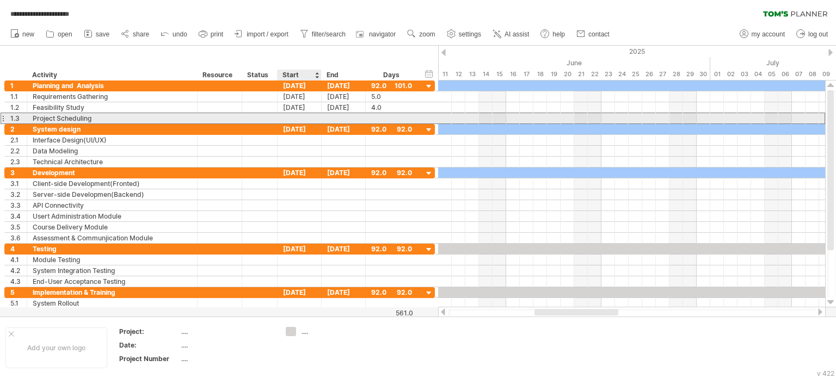
click at [309, 115] on div at bounding box center [300, 118] width 44 height 10
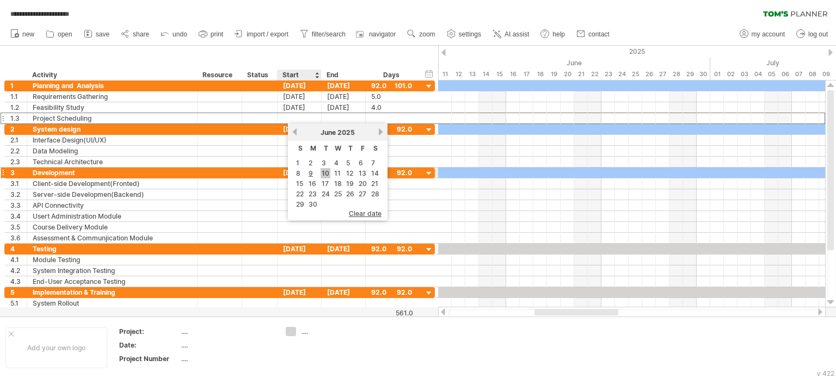
click at [327, 171] on link "10" at bounding box center [326, 173] width 10 height 10
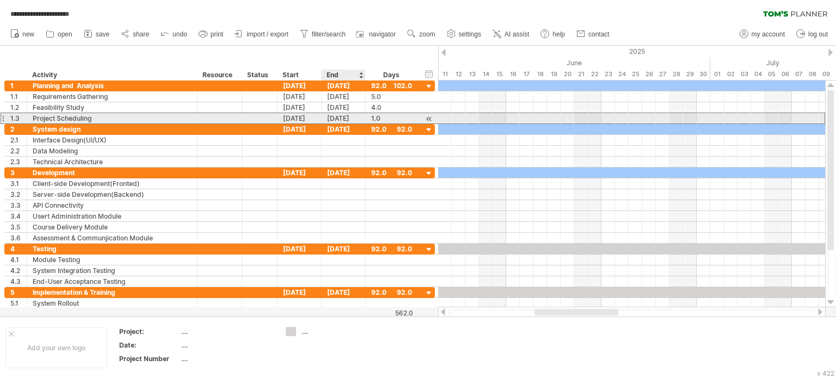
click at [347, 120] on div "[DATE]" at bounding box center [344, 118] width 44 height 10
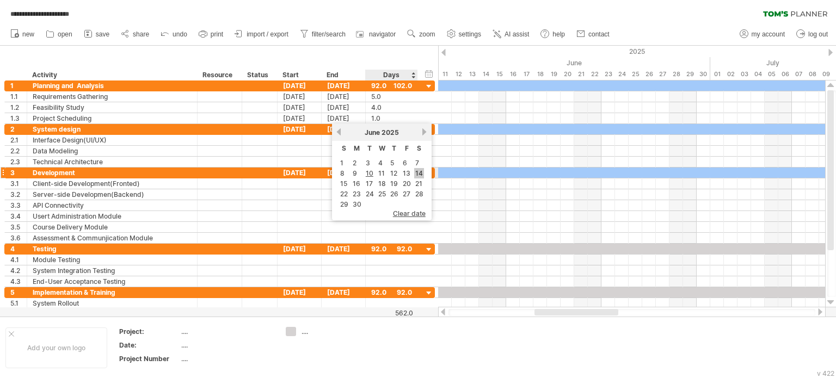
click at [414, 176] on link "14" at bounding box center [419, 173] width 10 height 10
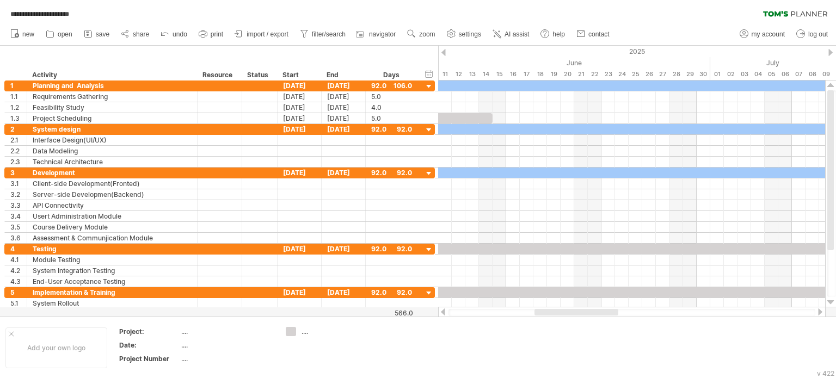
click at [444, 53] on div at bounding box center [444, 52] width 4 height 7
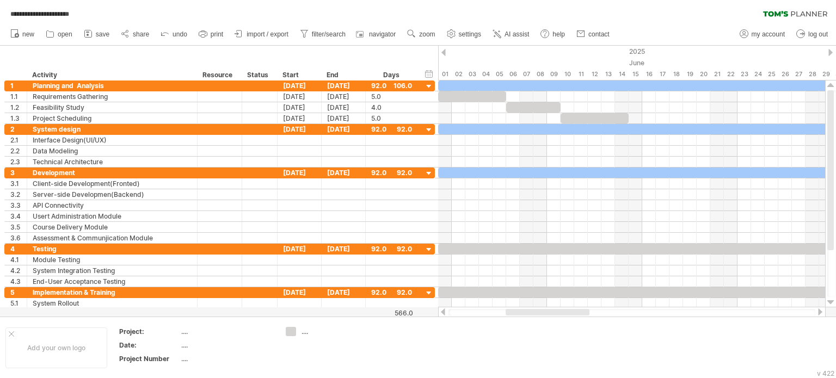
click at [444, 53] on div at bounding box center [444, 52] width 4 height 7
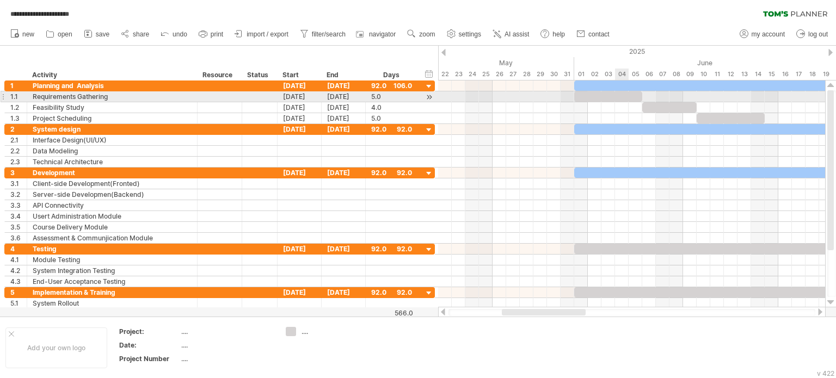
click at [618, 94] on div at bounding box center [608, 96] width 68 height 10
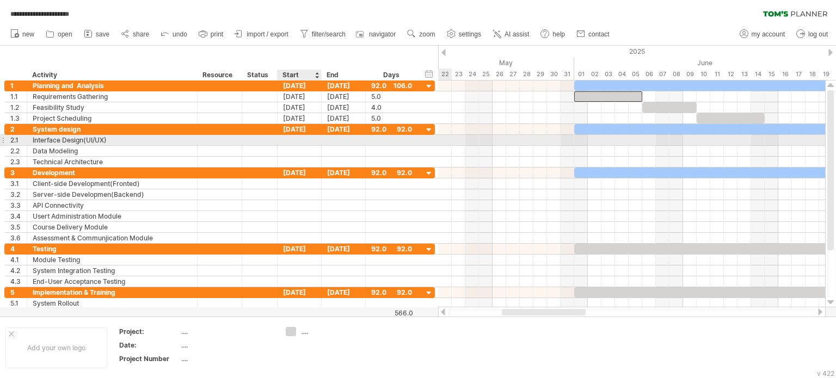
click at [294, 140] on div at bounding box center [300, 140] width 44 height 10
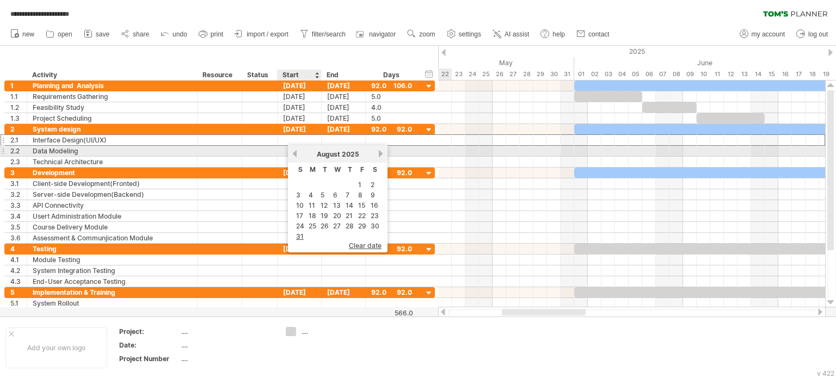
click at [296, 148] on div "previous next [DATE]" at bounding box center [338, 153] width 100 height 17
click at [292, 154] on link "previous" at bounding box center [295, 154] width 8 height 8
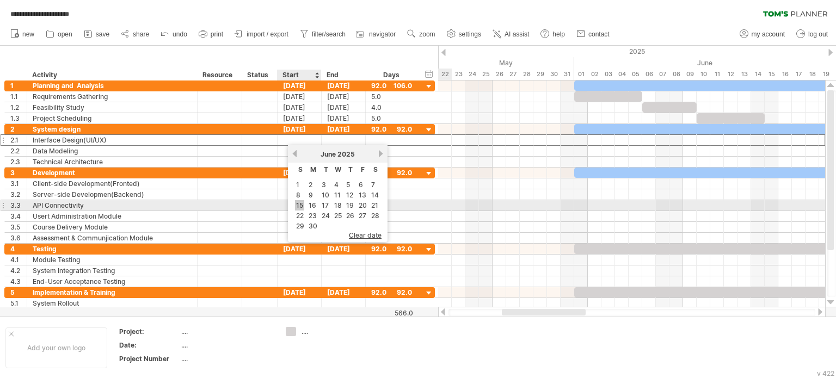
click at [298, 206] on link "15" at bounding box center [299, 205] width 9 height 10
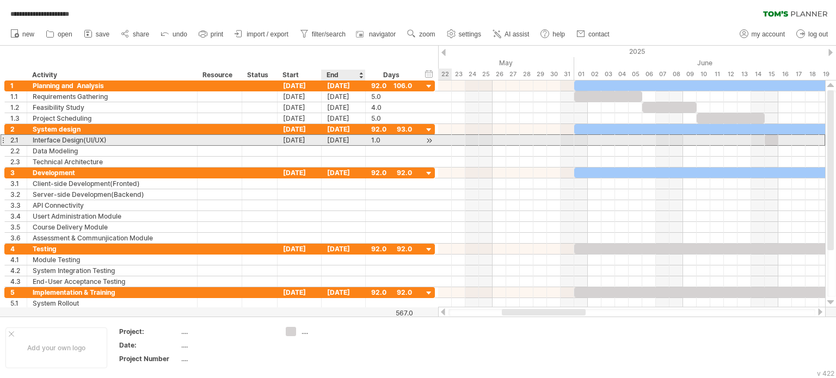
click at [339, 141] on div "[DATE]" at bounding box center [344, 140] width 44 height 10
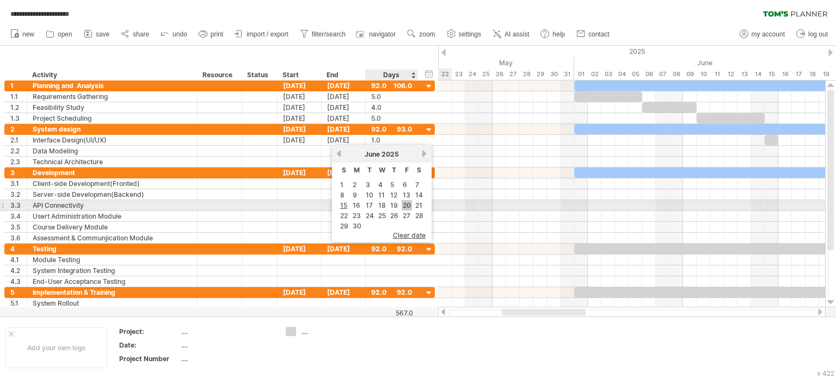
click at [402, 204] on link "20" at bounding box center [407, 205] width 10 height 10
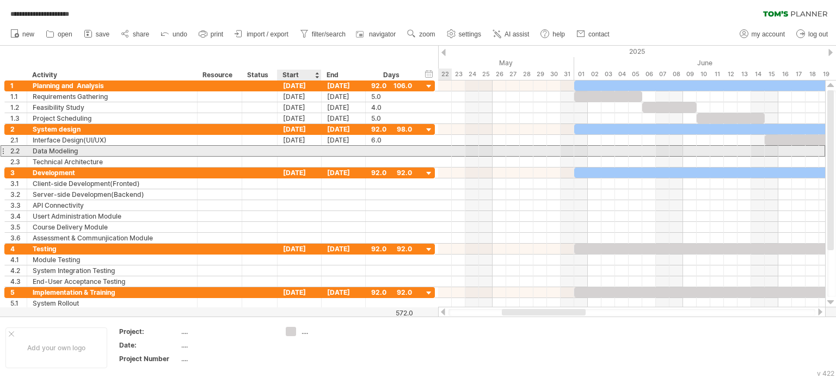
click at [297, 150] on div at bounding box center [300, 151] width 44 height 10
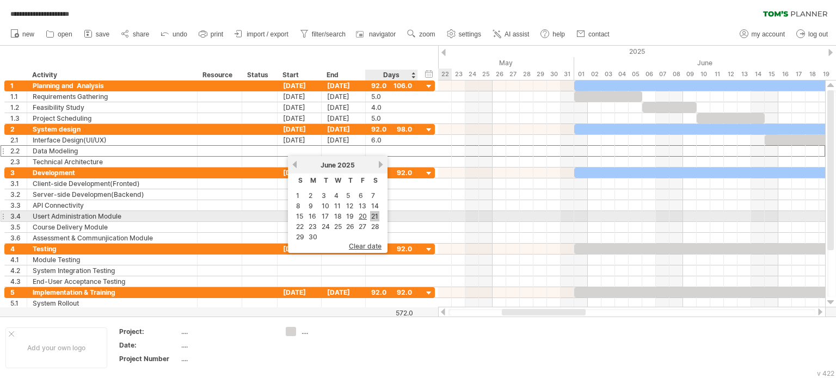
click at [374, 217] on link "21" at bounding box center [374, 216] width 9 height 10
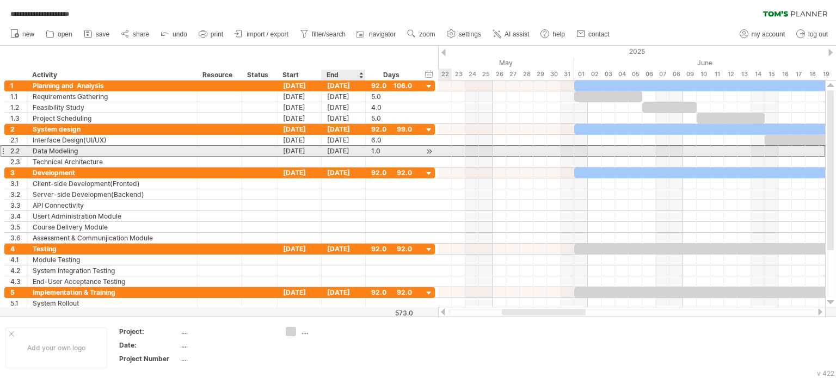
click at [346, 154] on div "[DATE]" at bounding box center [344, 151] width 44 height 10
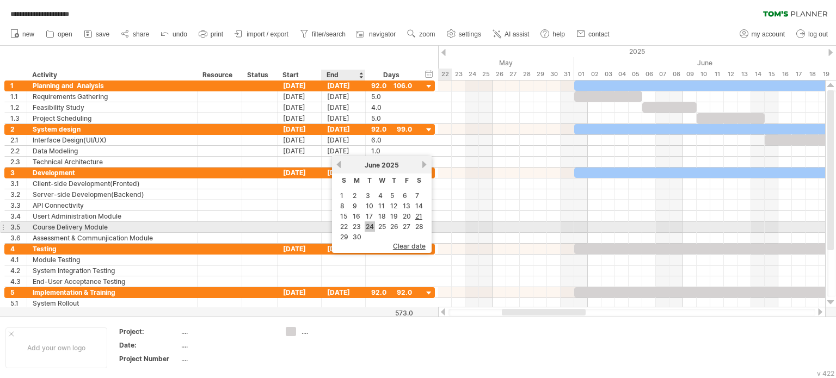
click at [369, 228] on link "24" at bounding box center [370, 227] width 10 height 10
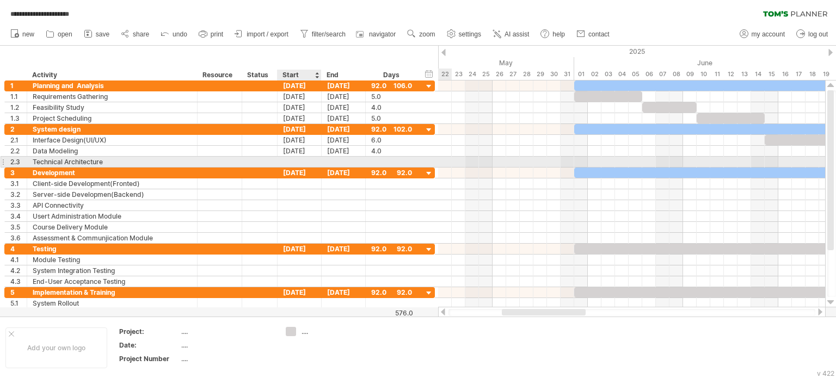
click at [291, 163] on div at bounding box center [300, 162] width 44 height 10
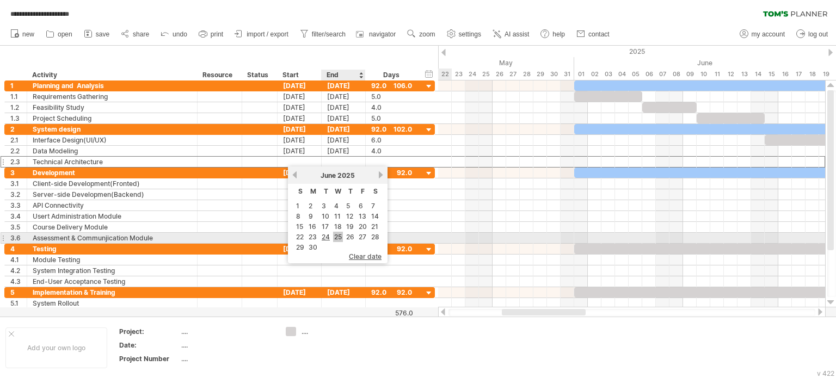
click at [337, 238] on link "25" at bounding box center [338, 237] width 10 height 10
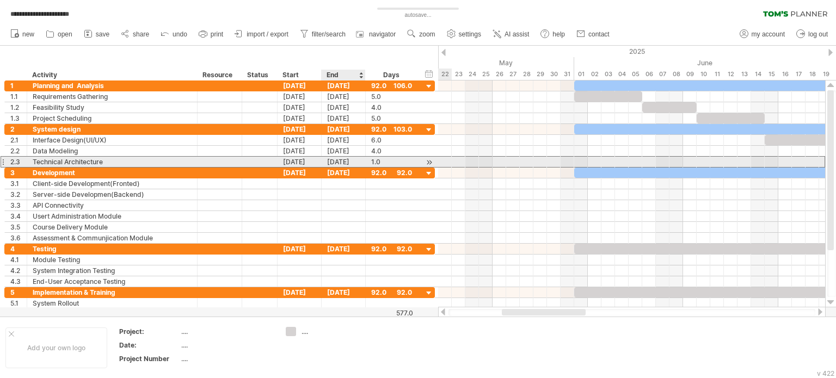
click at [346, 165] on div "[DATE]" at bounding box center [344, 162] width 44 height 10
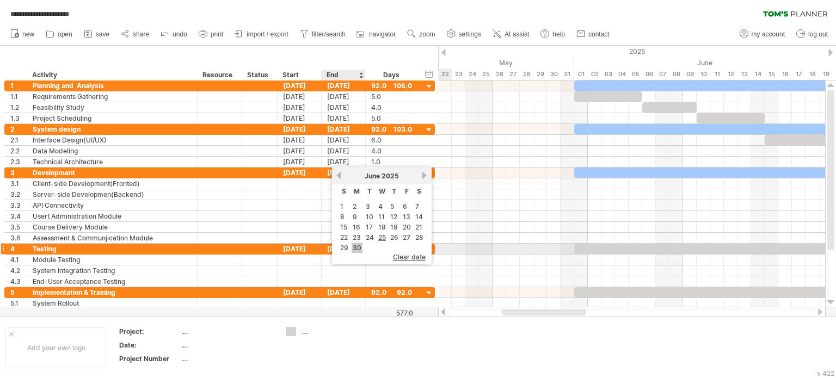
click at [356, 247] on link "30" at bounding box center [357, 248] width 11 height 10
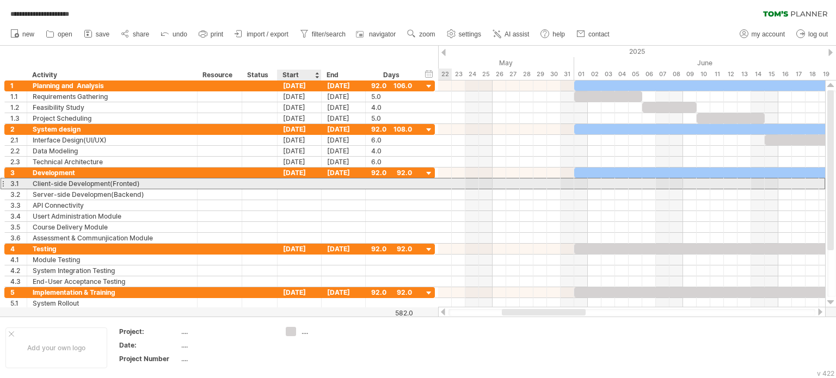
click at [301, 181] on div at bounding box center [300, 184] width 44 height 10
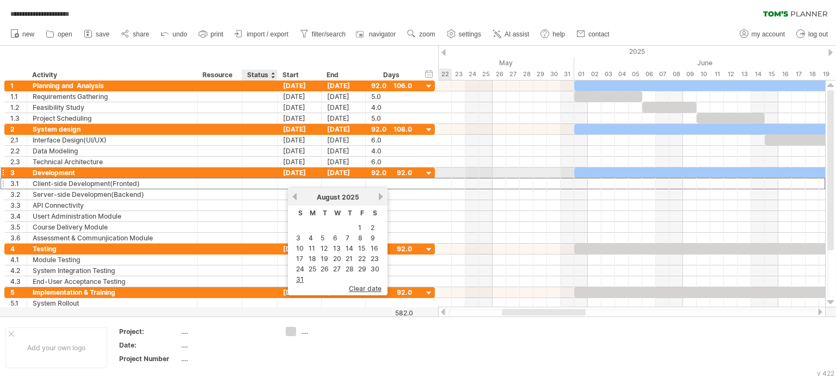
click at [283, 169] on div "[DATE]" at bounding box center [300, 173] width 44 height 10
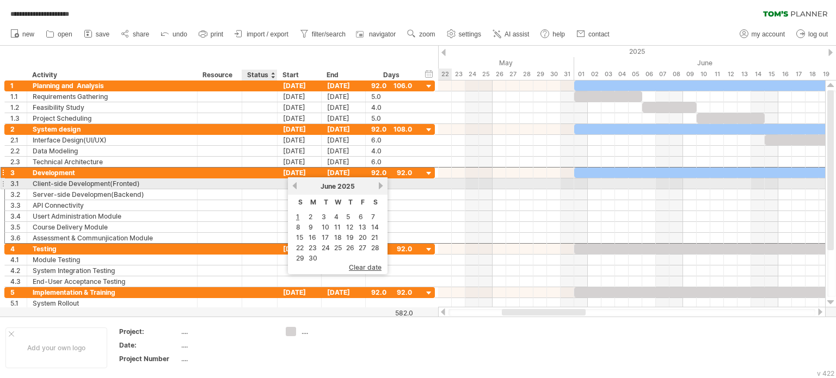
click at [281, 187] on div at bounding box center [300, 184] width 44 height 10
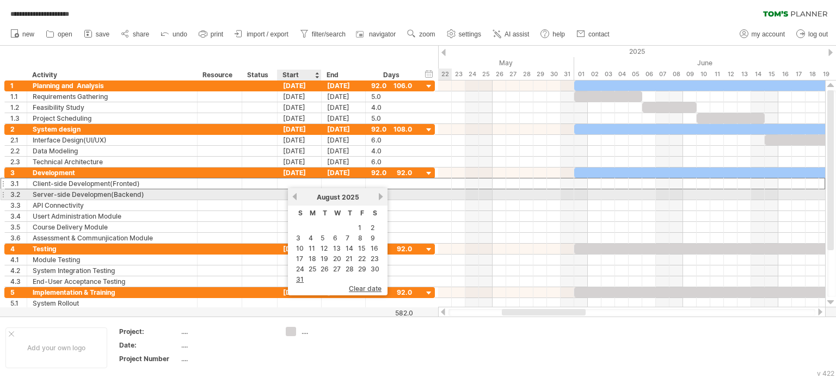
click at [299, 198] on div "[DATE]" at bounding box center [337, 197] width 79 height 8
click at [298, 198] on link "previous" at bounding box center [295, 197] width 8 height 8
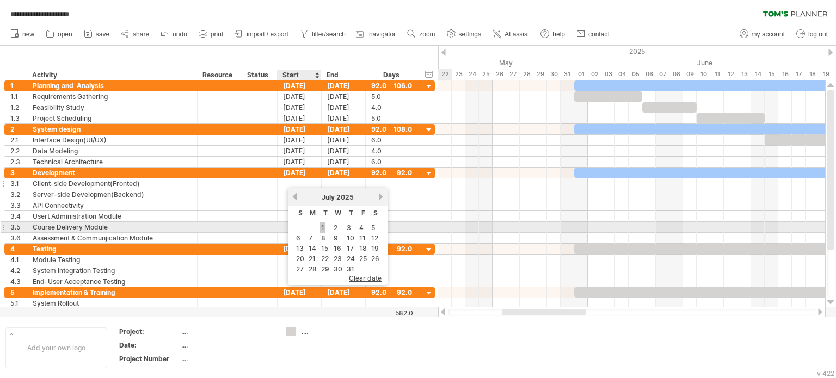
click at [322, 225] on link "1" at bounding box center [322, 228] width 5 height 10
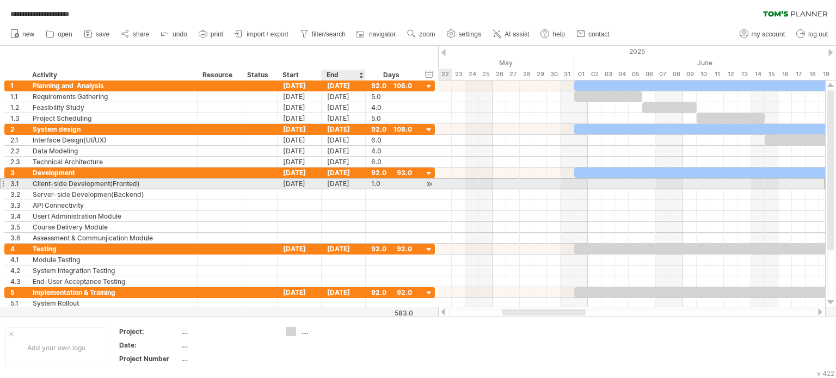
click at [346, 182] on div "[DATE]" at bounding box center [344, 184] width 44 height 10
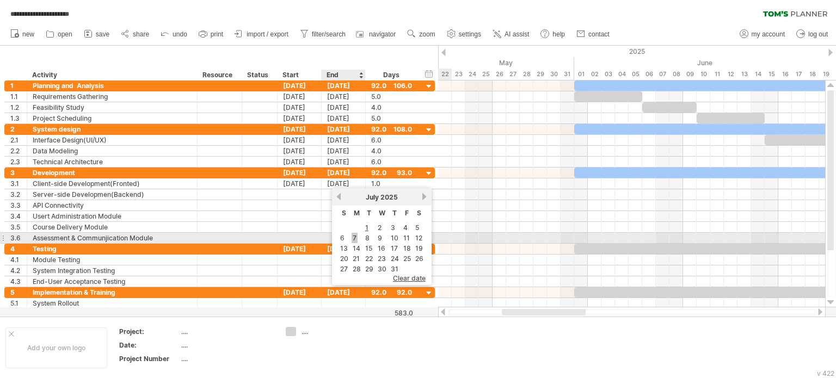
click at [353, 237] on link "7" at bounding box center [355, 238] width 6 height 10
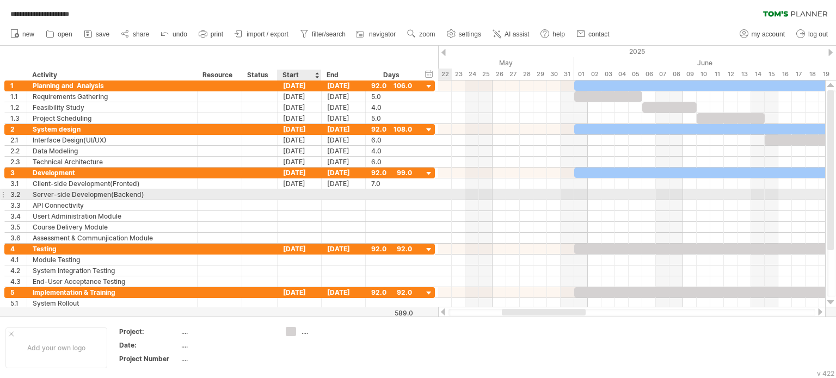
click at [299, 193] on div at bounding box center [300, 194] width 44 height 10
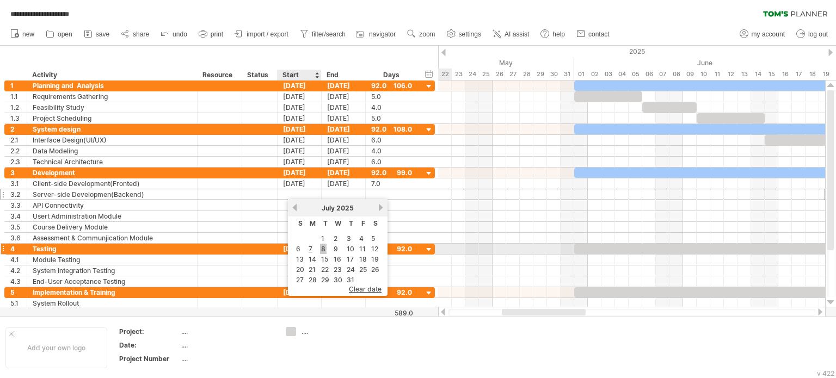
click at [324, 248] on link "8" at bounding box center [323, 249] width 7 height 10
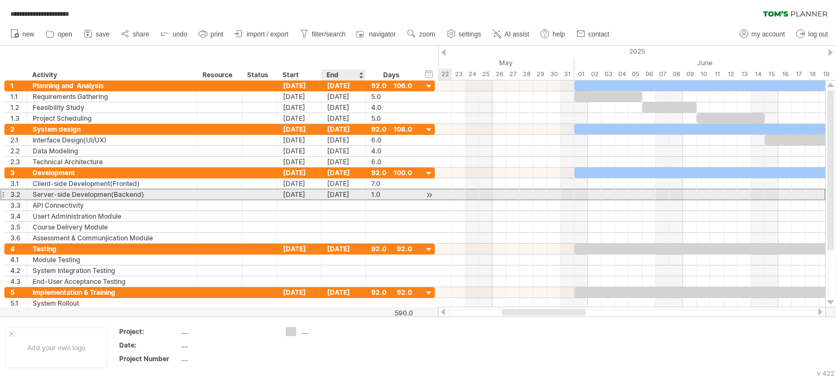
click at [345, 195] on div "[DATE]" at bounding box center [344, 194] width 44 height 10
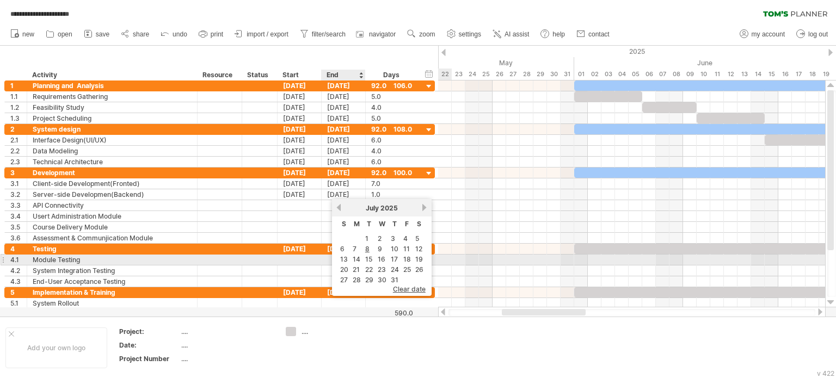
click at [360, 258] on td "14" at bounding box center [356, 259] width 11 height 9
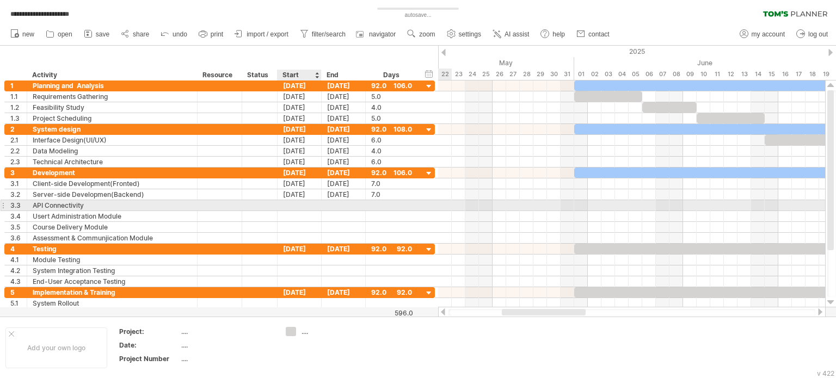
click at [298, 203] on div at bounding box center [300, 205] width 44 height 10
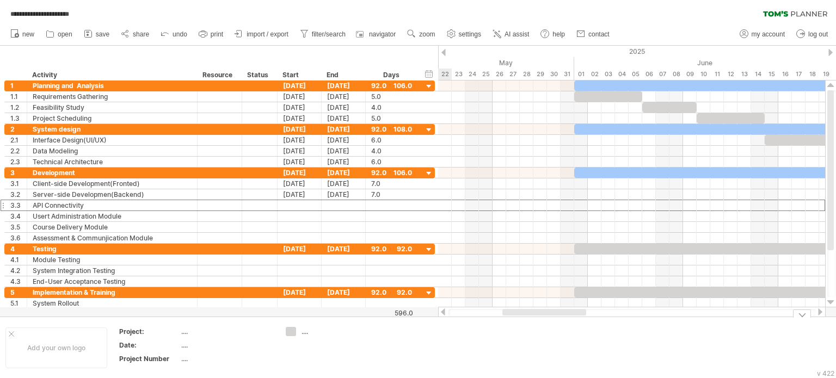
drag, startPoint x: 510, startPoint y: 311, endPoint x: 505, endPoint y: 319, distance: 8.8
click at [508, 320] on div "**********" at bounding box center [418, 189] width 836 height 378
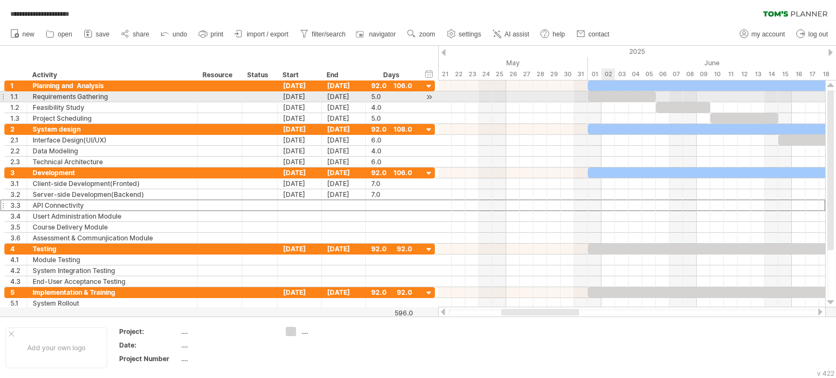
click at [603, 97] on div at bounding box center [622, 96] width 68 height 10
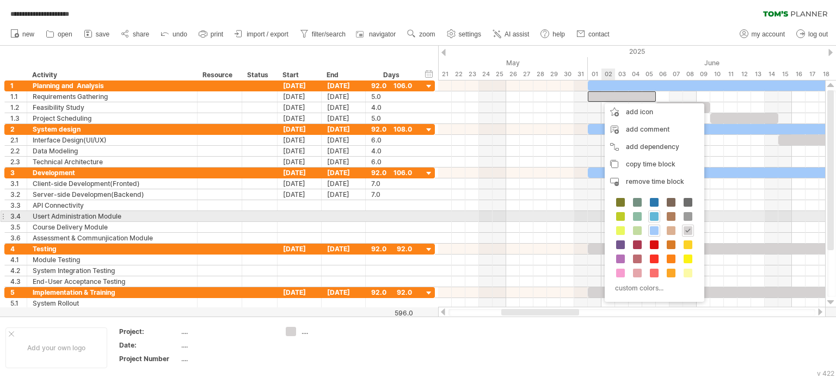
click at [650, 213] on span at bounding box center [654, 216] width 9 height 9
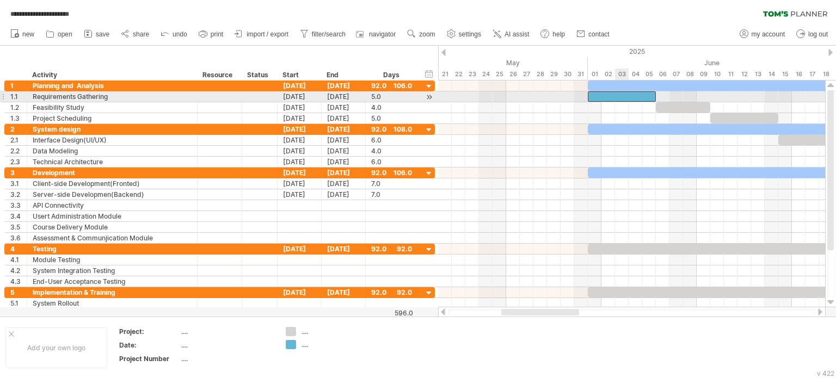
click at [620, 96] on div at bounding box center [622, 96] width 68 height 10
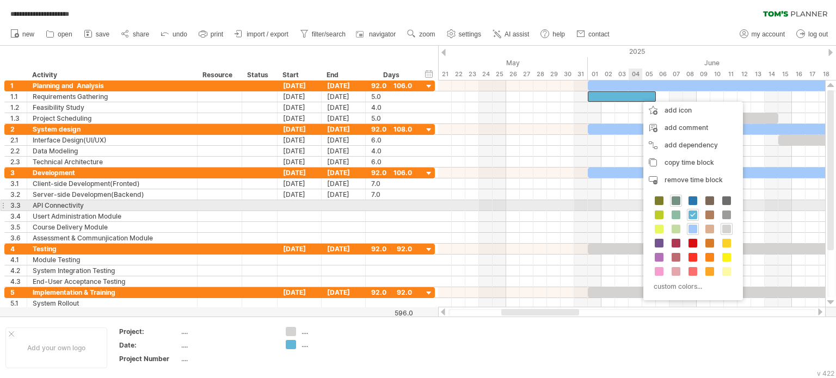
click at [676, 202] on span at bounding box center [676, 201] width 9 height 9
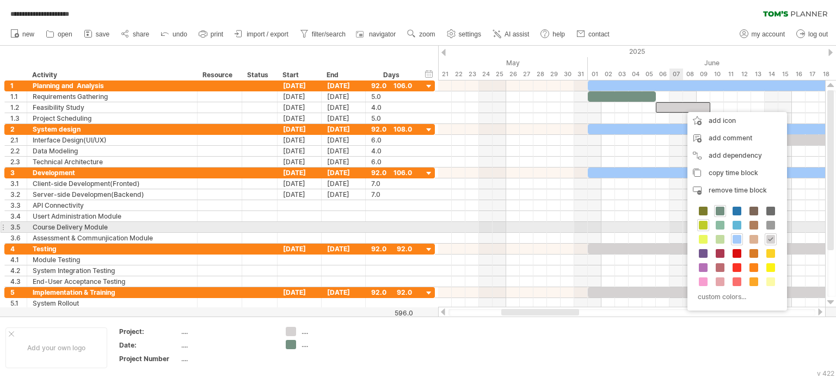
click at [700, 225] on span at bounding box center [703, 225] width 9 height 9
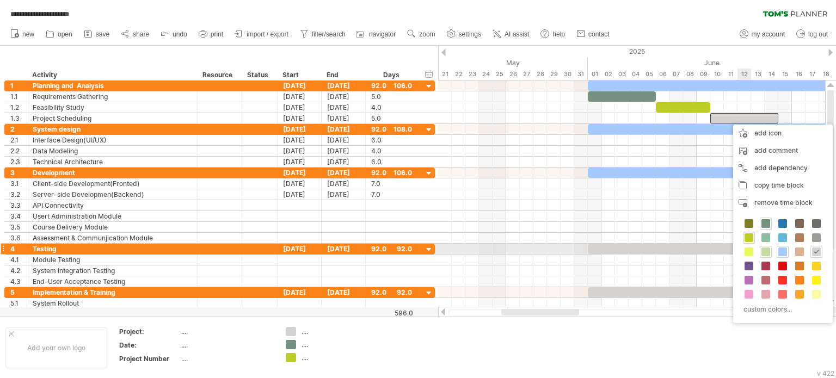
click at [760, 248] on div at bounding box center [766, 252] width 12 height 12
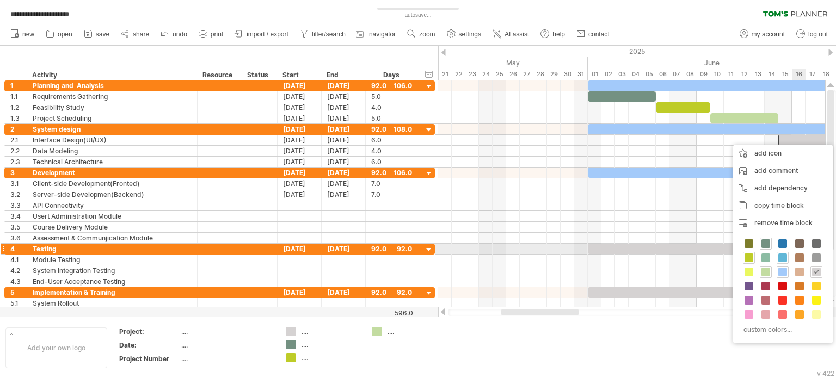
click at [783, 254] on span at bounding box center [782, 258] width 9 height 9
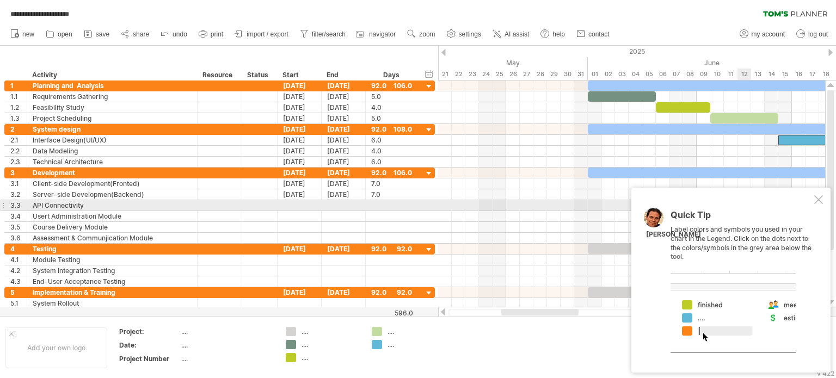
click at [821, 202] on div at bounding box center [818, 199] width 9 height 9
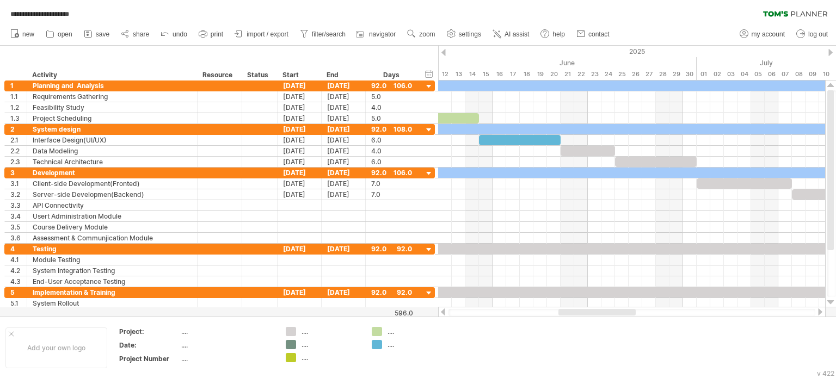
drag, startPoint x: 547, startPoint y: 311, endPoint x: 604, endPoint y: 316, distance: 57.4
click at [604, 316] on div at bounding box center [632, 312] width 367 height 7
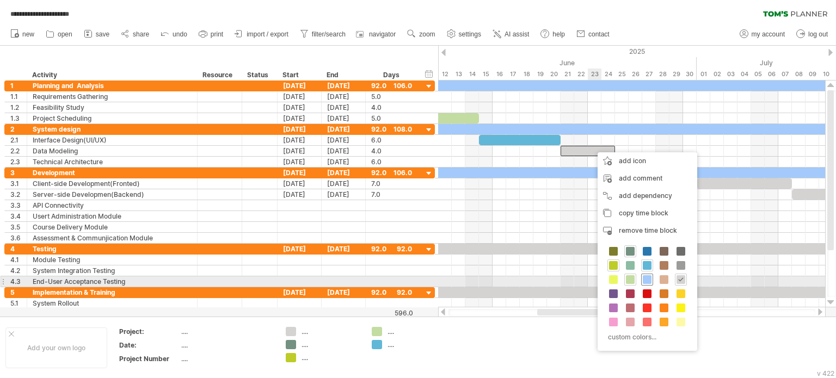
click at [643, 280] on span at bounding box center [647, 279] width 9 height 9
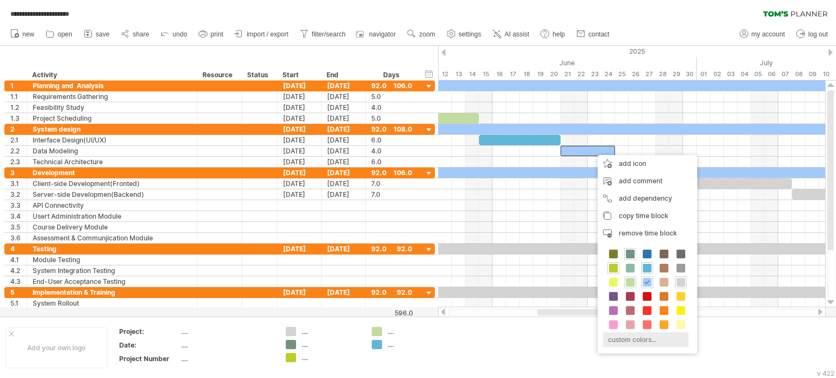
click at [640, 337] on div "custom colors..." at bounding box center [645, 340] width 85 height 15
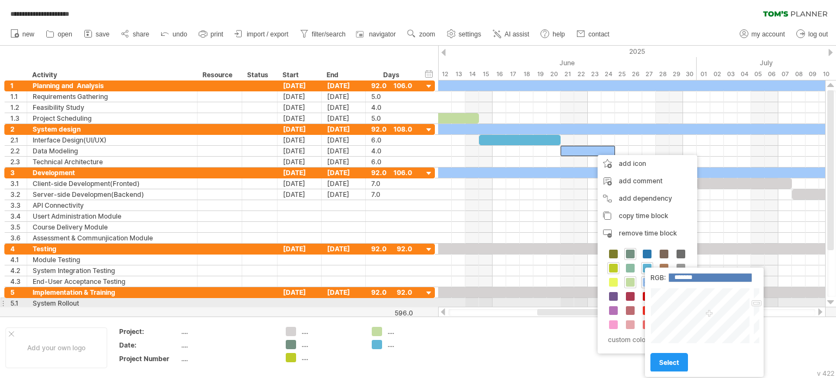
type input "*******"
click at [700, 301] on div at bounding box center [701, 316] width 101 height 56
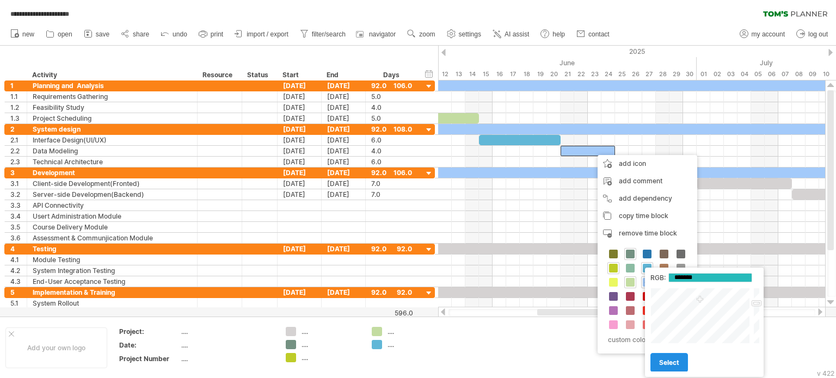
click at [673, 363] on span "select" at bounding box center [669, 363] width 20 height 8
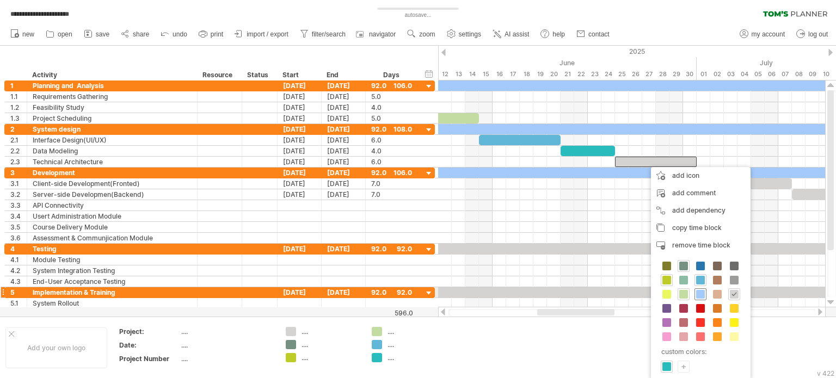
click at [701, 293] on span at bounding box center [700, 294] width 9 height 9
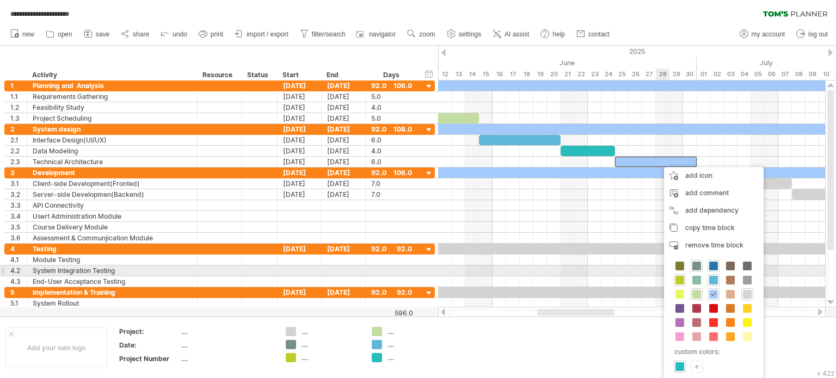
click at [712, 265] on span at bounding box center [713, 266] width 9 height 9
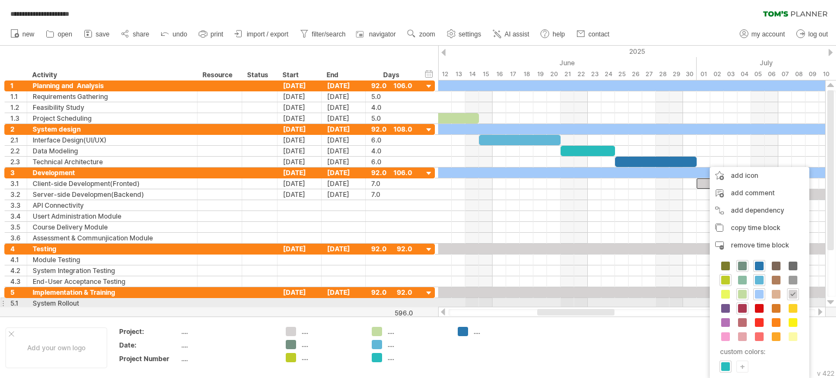
click at [742, 307] on span at bounding box center [742, 308] width 9 height 9
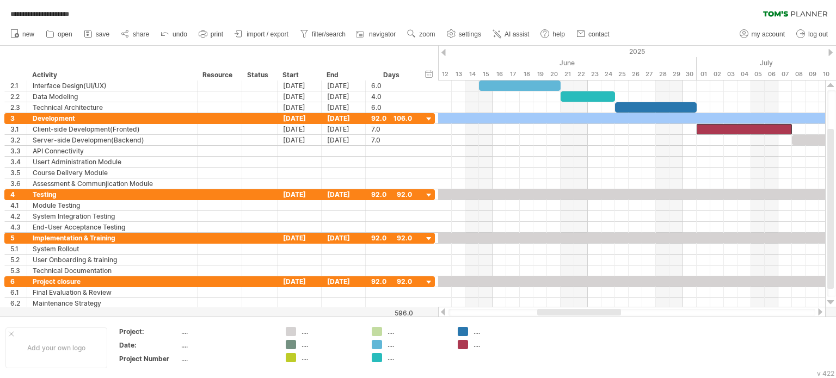
click at [660, 313] on div at bounding box center [632, 312] width 367 height 7
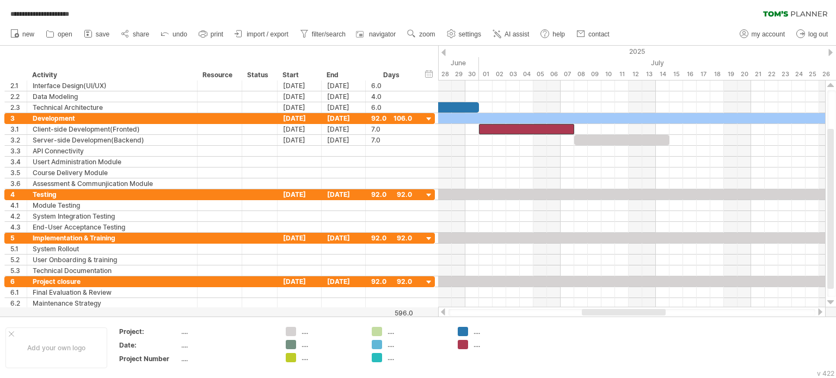
drag, startPoint x: 612, startPoint y: 313, endPoint x: 657, endPoint y: 313, distance: 44.6
click at [657, 313] on div at bounding box center [624, 312] width 84 height 7
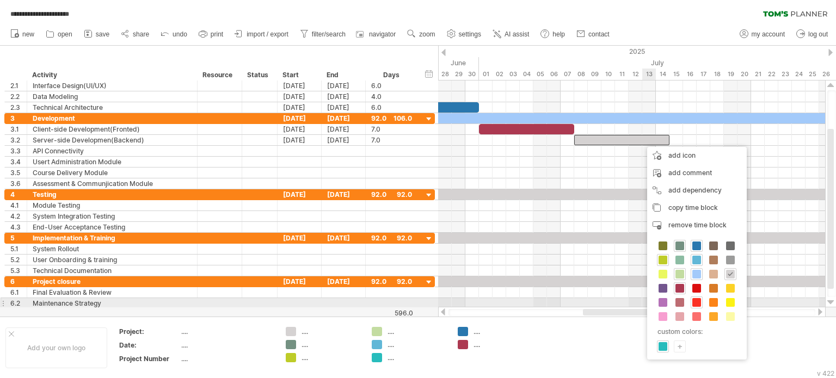
click at [699, 304] on span at bounding box center [696, 302] width 9 height 9
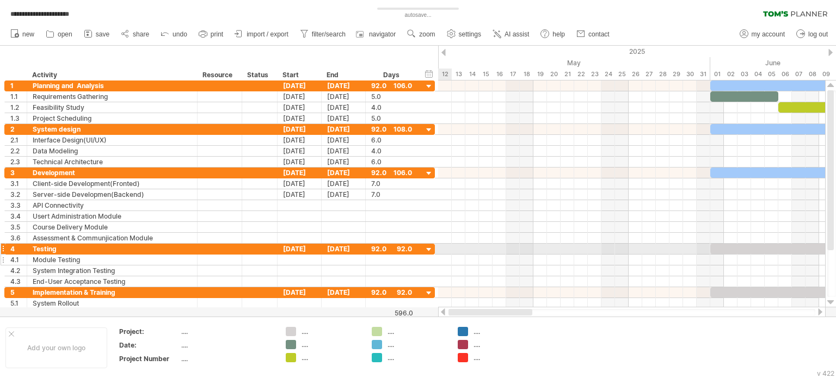
drag, startPoint x: 624, startPoint y: 312, endPoint x: 436, endPoint y: 254, distance: 197.8
click at [436, 254] on div "**********" at bounding box center [418, 189] width 836 height 378
click at [829, 53] on div at bounding box center [831, 52] width 4 height 7
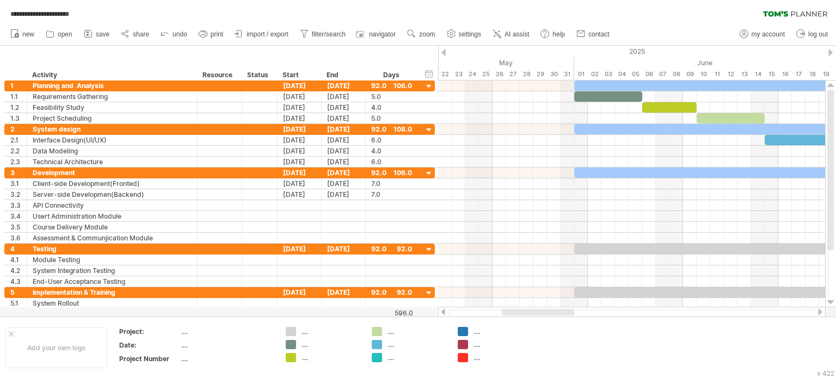
click at [829, 56] on div at bounding box center [831, 52] width 4 height 7
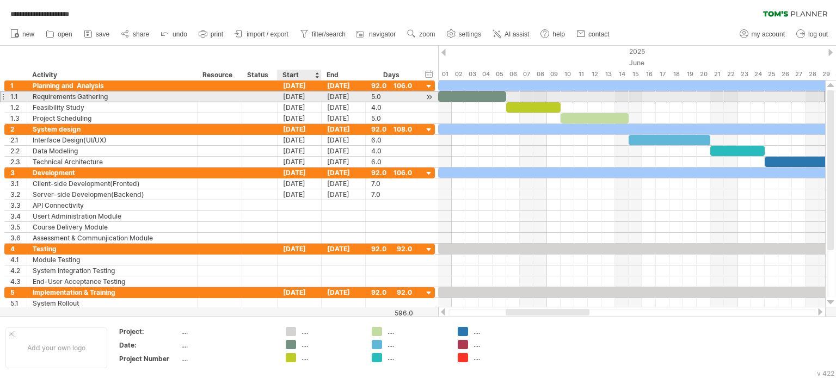
click at [293, 95] on div "[DATE]" at bounding box center [300, 96] width 44 height 10
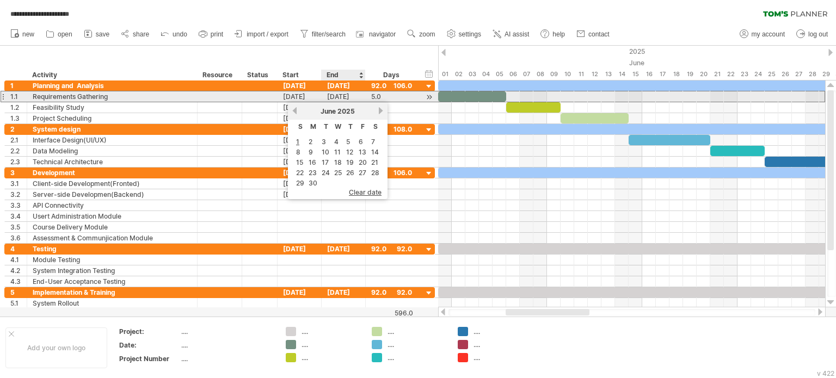
click at [346, 96] on div "[DATE]" at bounding box center [344, 96] width 44 height 10
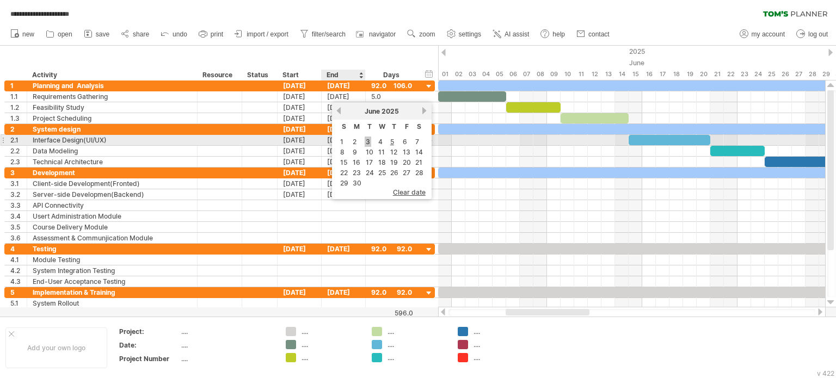
click at [365, 141] on link "3" at bounding box center [368, 142] width 7 height 10
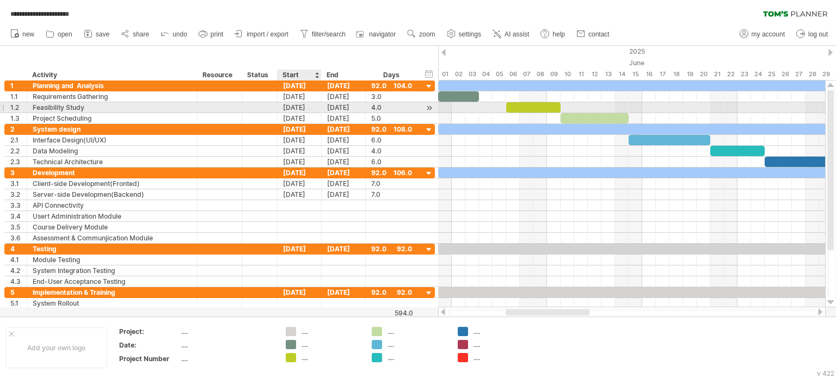
click at [294, 109] on div "[DATE]" at bounding box center [300, 107] width 44 height 10
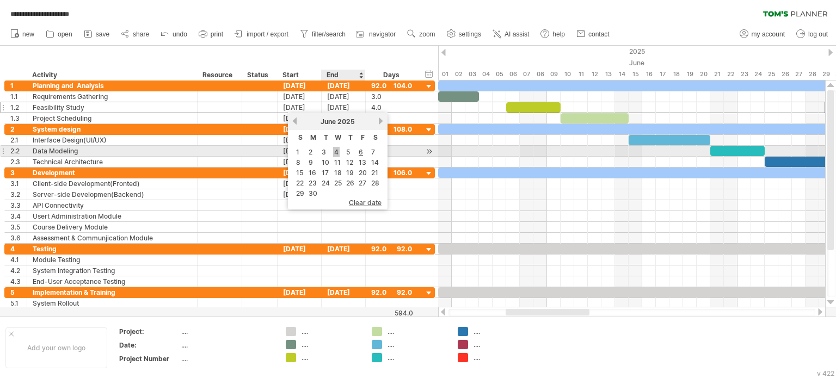
click at [337, 150] on link "4" at bounding box center [336, 152] width 7 height 10
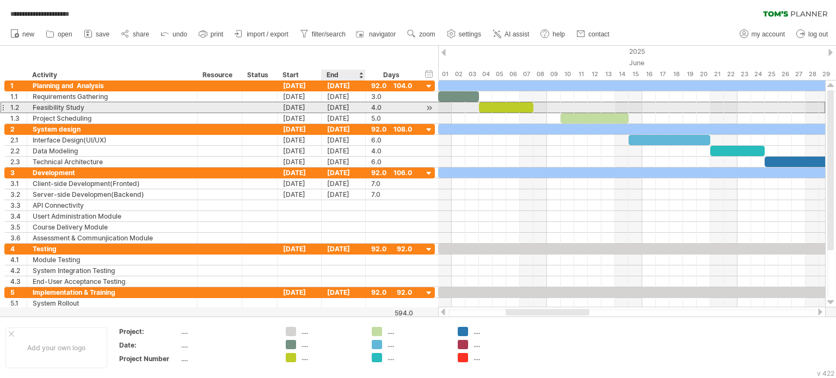
click at [338, 108] on div "[DATE]" at bounding box center [344, 107] width 44 height 10
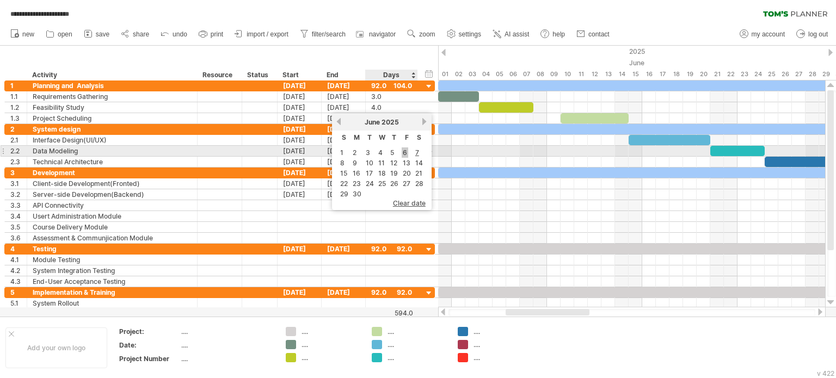
click at [404, 151] on link "6" at bounding box center [405, 153] width 7 height 10
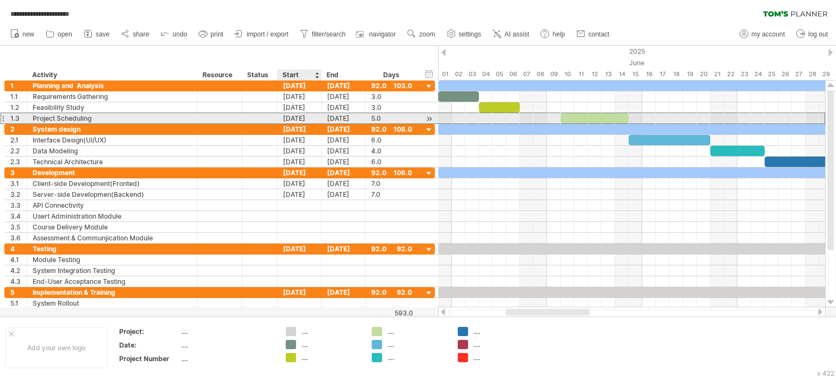
click at [305, 121] on div "[DATE]" at bounding box center [300, 118] width 44 height 10
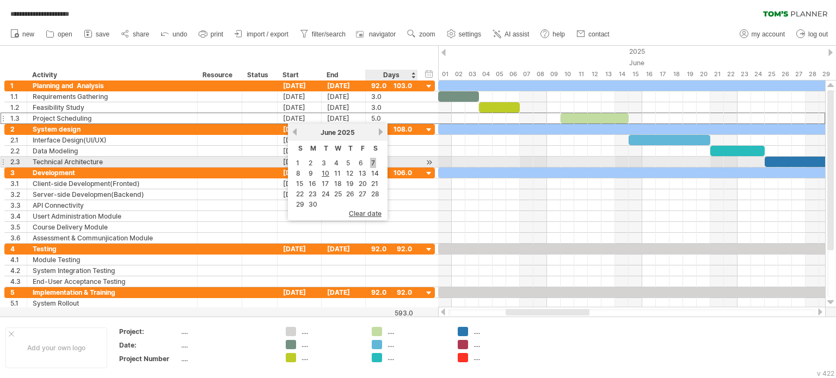
click at [372, 163] on link "7" at bounding box center [373, 163] width 6 height 10
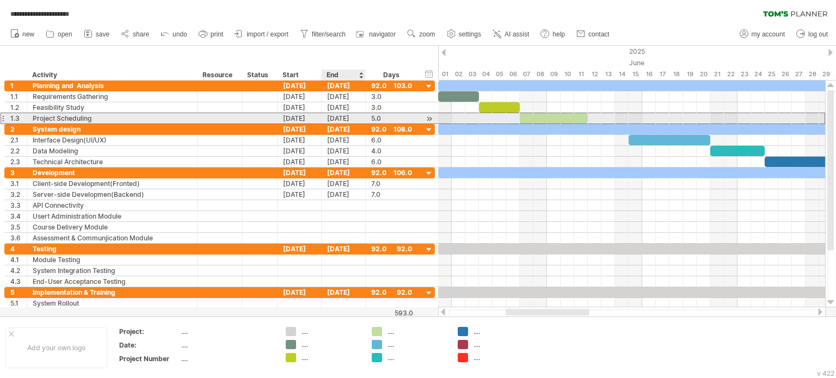
click at [342, 118] on div "[DATE]" at bounding box center [344, 118] width 44 height 10
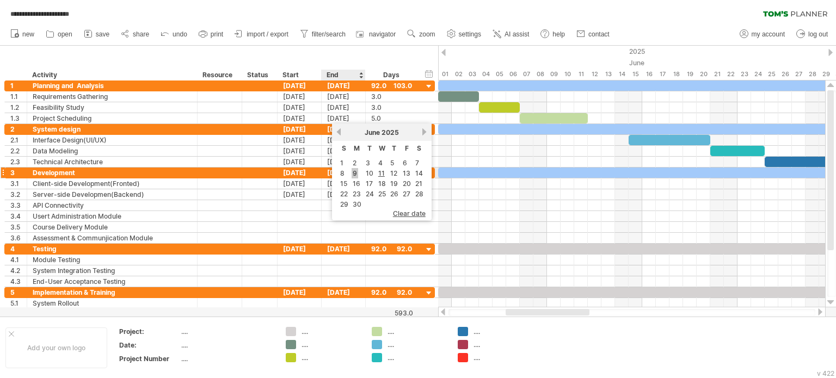
click at [353, 173] on link "9" at bounding box center [355, 173] width 7 height 10
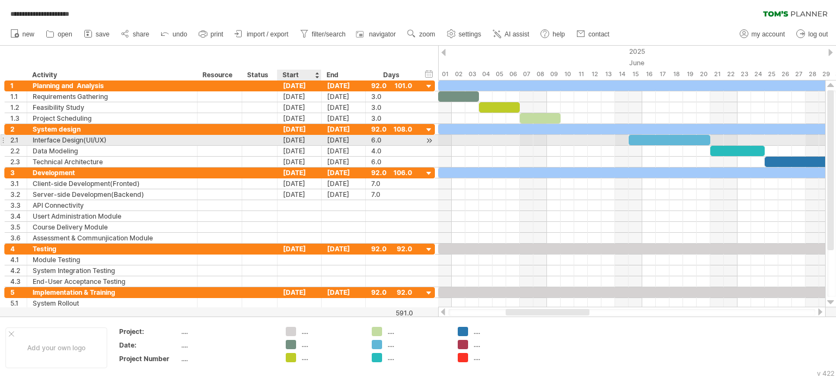
click at [309, 140] on div "[DATE]" at bounding box center [300, 140] width 44 height 10
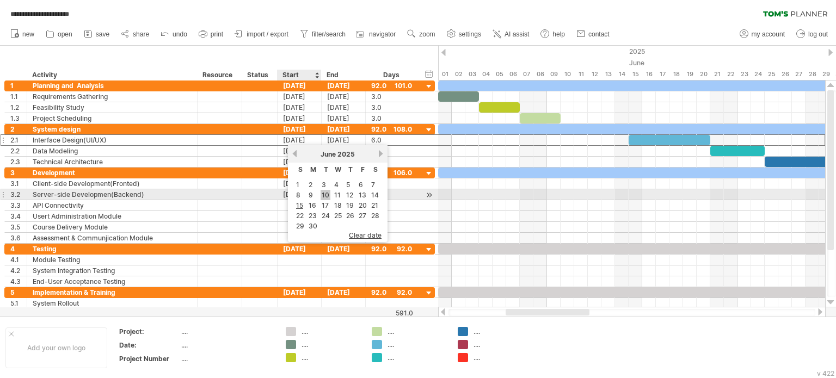
click at [326, 195] on link "10" at bounding box center [326, 195] width 10 height 10
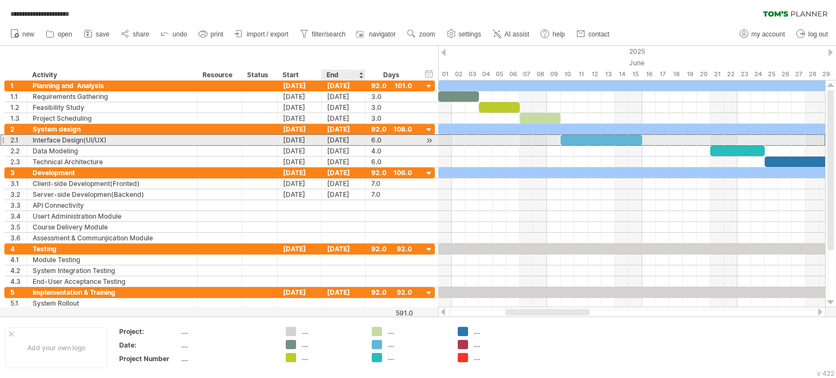
click at [353, 140] on div "[DATE]" at bounding box center [344, 140] width 44 height 10
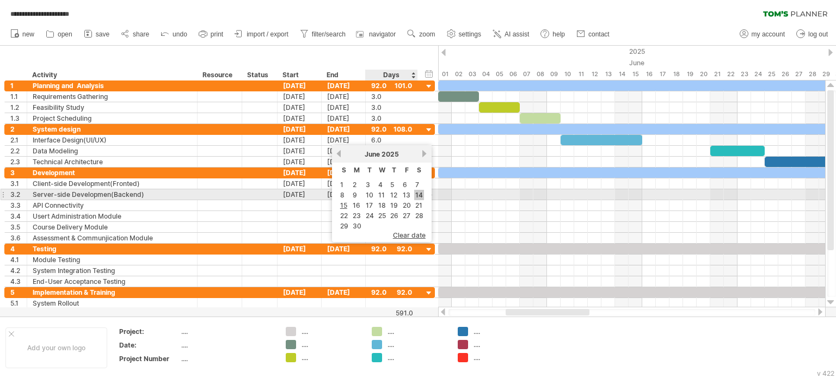
click at [416, 194] on link "14" at bounding box center [419, 195] width 10 height 10
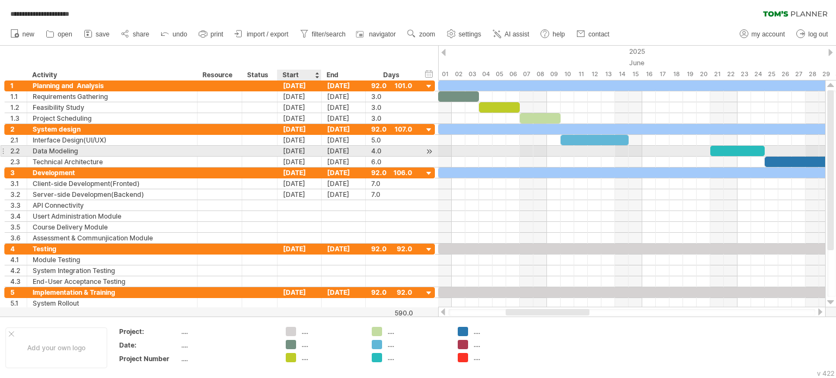
click at [306, 152] on div "[DATE]" at bounding box center [300, 151] width 44 height 10
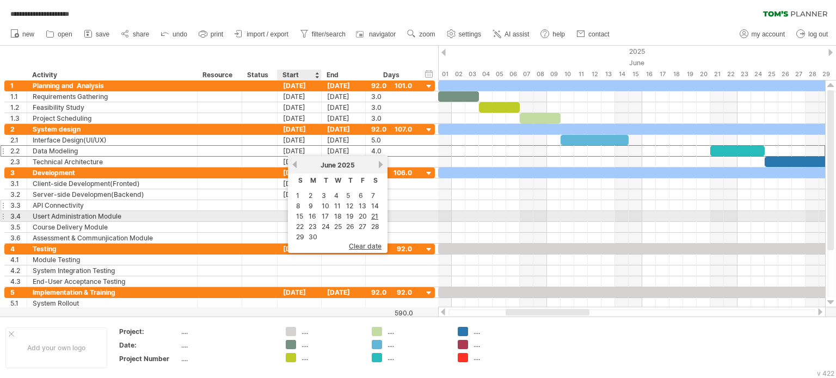
drag, startPoint x: 303, startPoint y: 213, endPoint x: 314, endPoint y: 206, distance: 12.7
click at [303, 213] on link "15" at bounding box center [299, 216] width 9 height 10
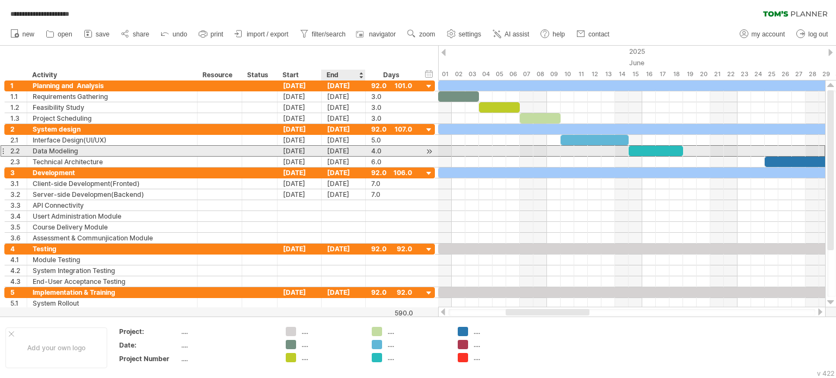
click at [341, 152] on div "[DATE]" at bounding box center [344, 151] width 44 height 10
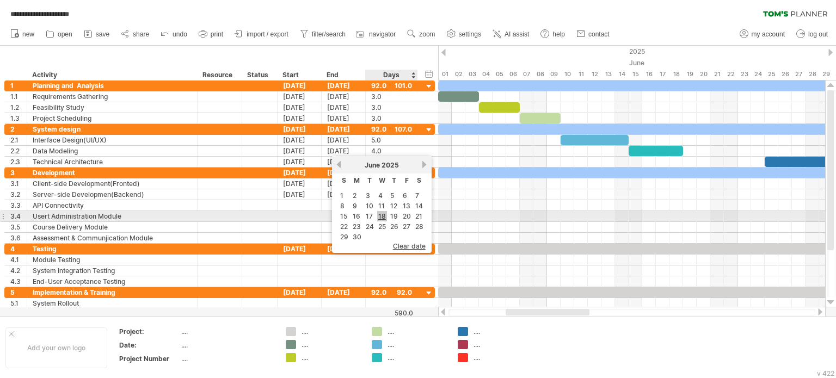
click at [382, 215] on link "18" at bounding box center [382, 216] width 10 height 10
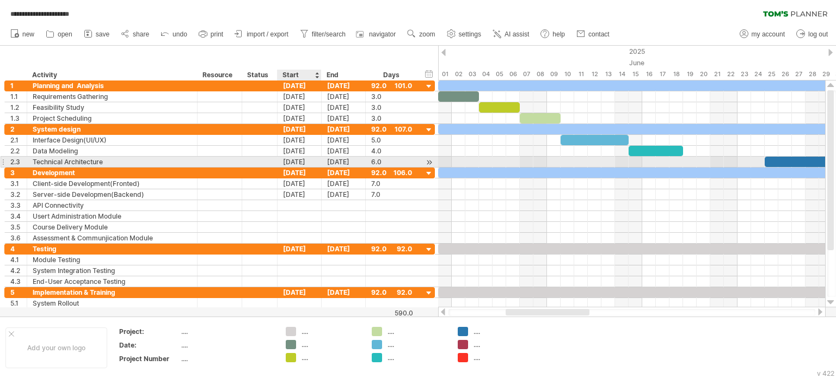
click at [305, 164] on div "[DATE]" at bounding box center [300, 162] width 44 height 10
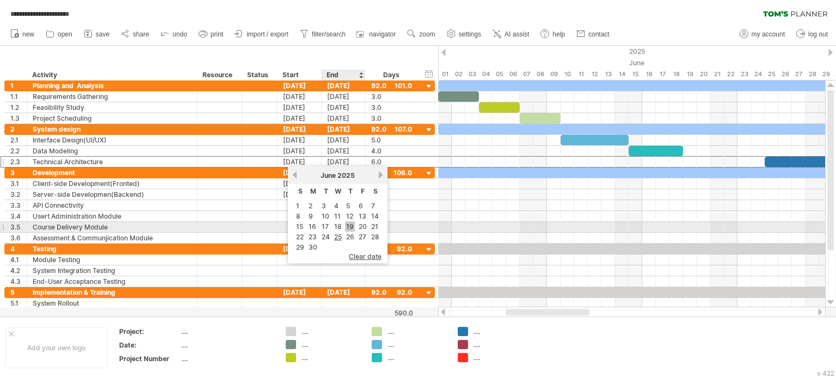
click at [346, 223] on link "19" at bounding box center [350, 227] width 10 height 10
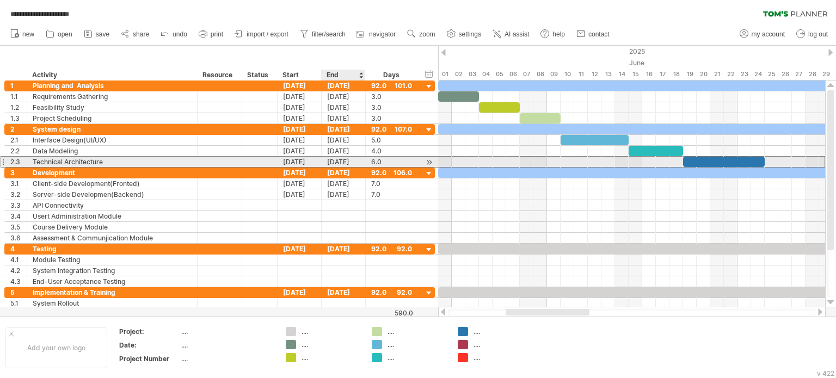
click at [335, 163] on div "[DATE]" at bounding box center [344, 162] width 44 height 10
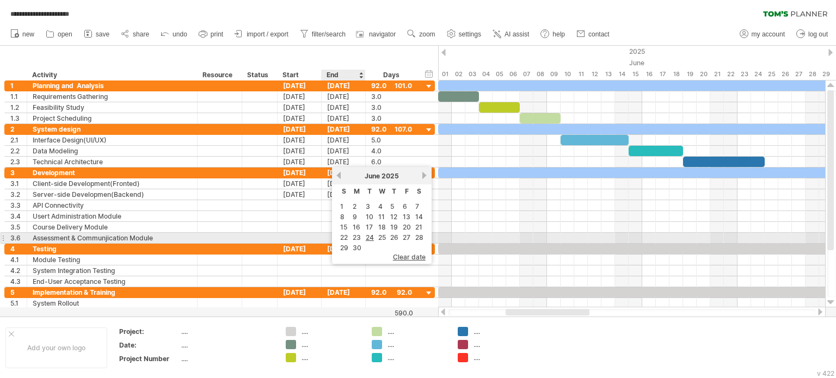
click at [339, 236] on td "22" at bounding box center [344, 237] width 11 height 9
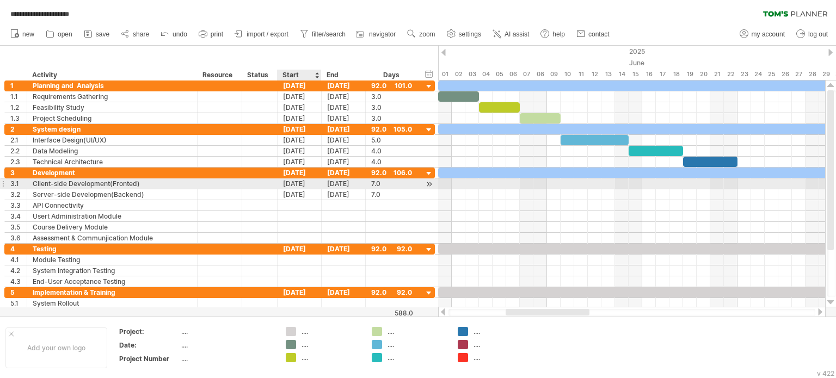
click at [306, 179] on div "[DATE]" at bounding box center [300, 184] width 44 height 10
click at [301, 181] on div "[DATE]" at bounding box center [300, 184] width 44 height 10
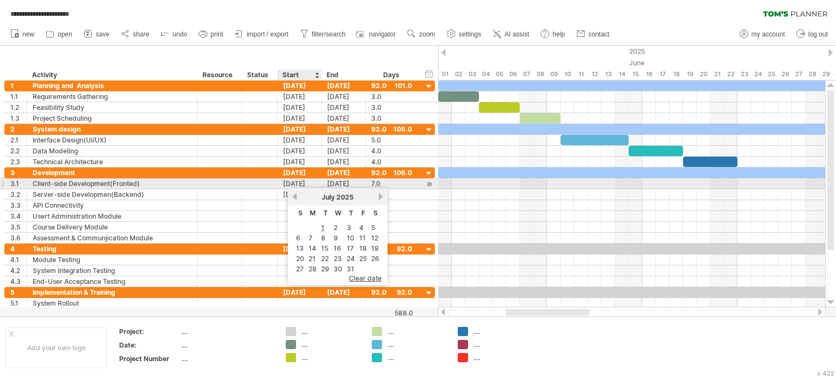
click at [304, 184] on div "[DATE]" at bounding box center [300, 184] width 44 height 10
click at [308, 180] on div "[DATE]" at bounding box center [300, 184] width 44 height 10
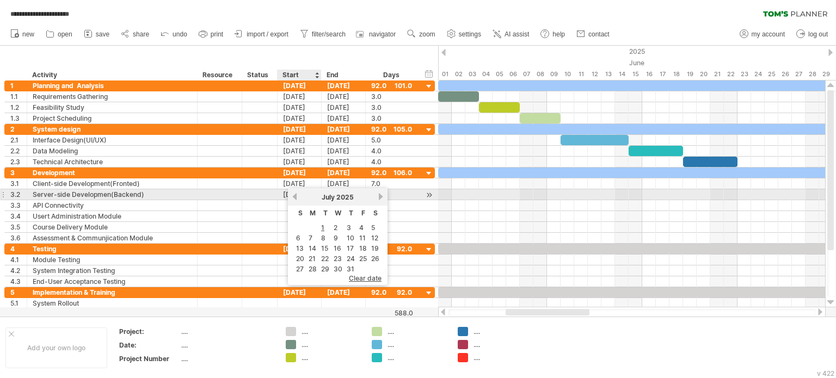
click at [296, 198] on link "previous" at bounding box center [295, 197] width 8 height 8
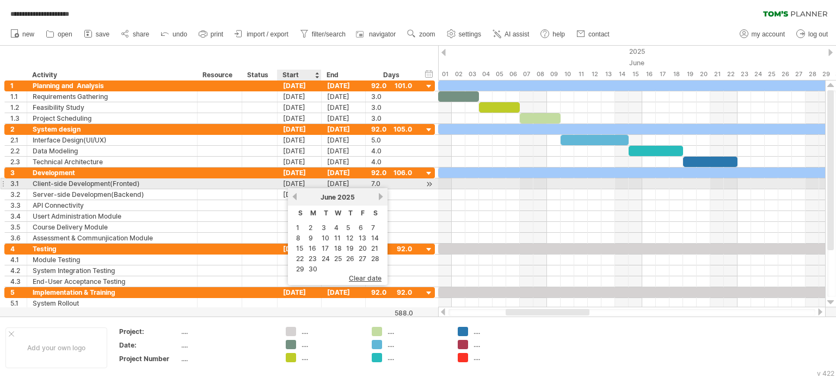
click at [303, 185] on div "[DATE]" at bounding box center [300, 184] width 44 height 10
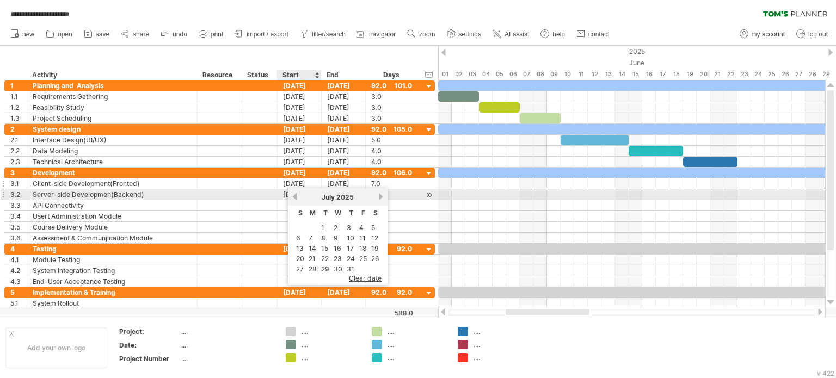
click at [296, 195] on link "previous" at bounding box center [295, 197] width 8 height 8
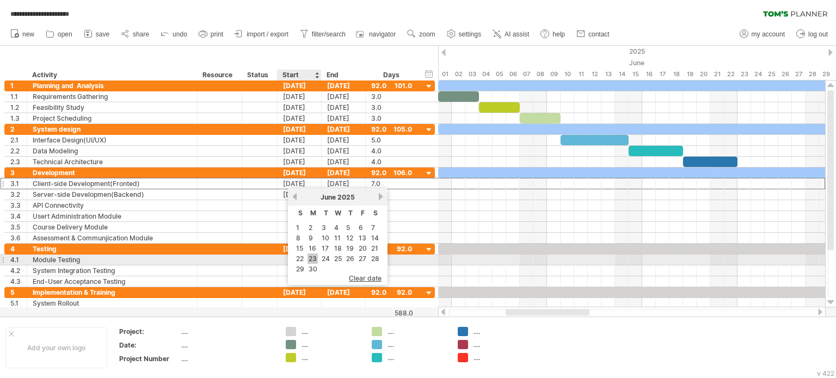
click at [314, 258] on link "23" at bounding box center [313, 259] width 10 height 10
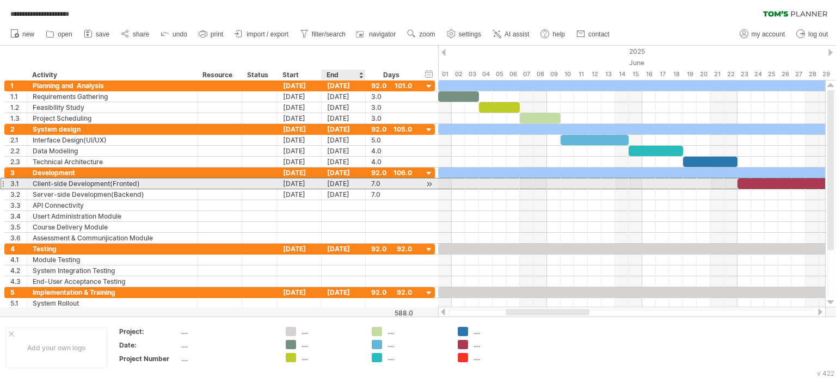
click at [341, 186] on div "[DATE]" at bounding box center [344, 184] width 44 height 10
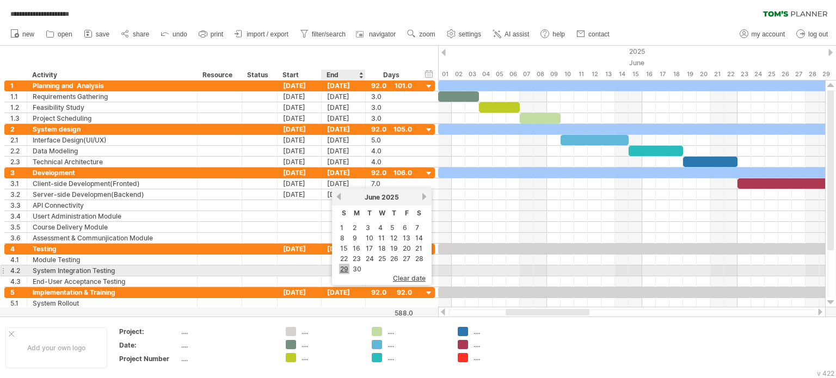
click at [346, 266] on link "29" at bounding box center [344, 269] width 10 height 10
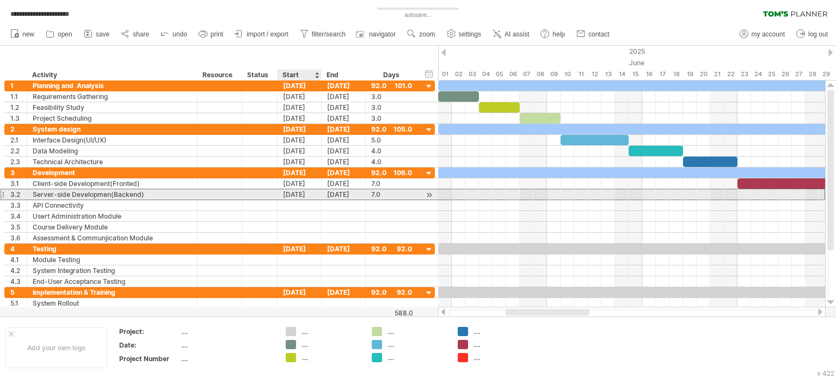
click at [311, 193] on div "[DATE]" at bounding box center [300, 194] width 44 height 10
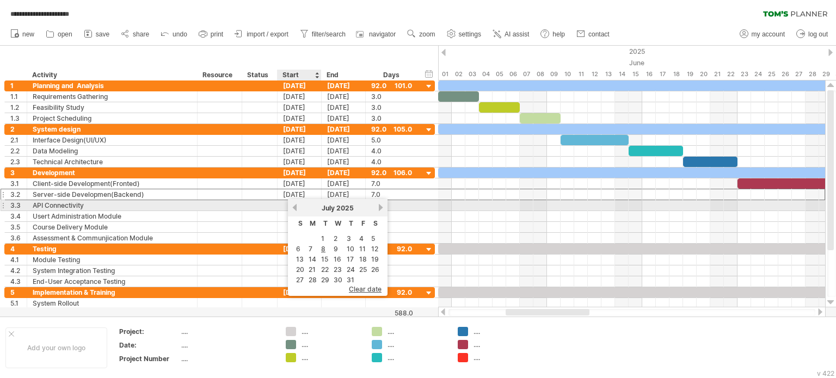
click at [296, 205] on link "previous" at bounding box center [295, 208] width 8 height 8
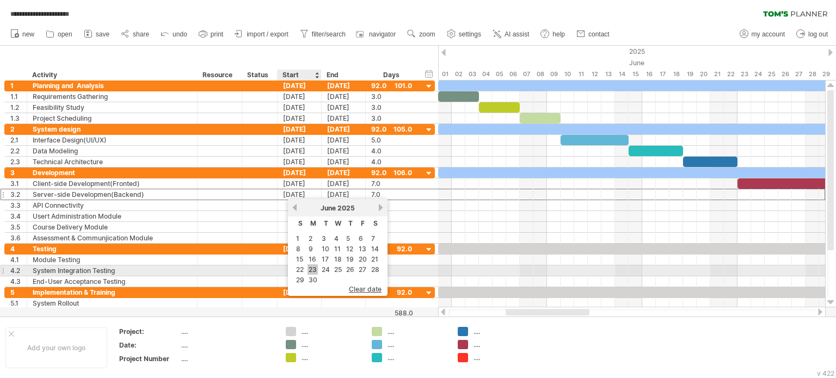
click at [316, 269] on link "23" at bounding box center [313, 270] width 10 height 10
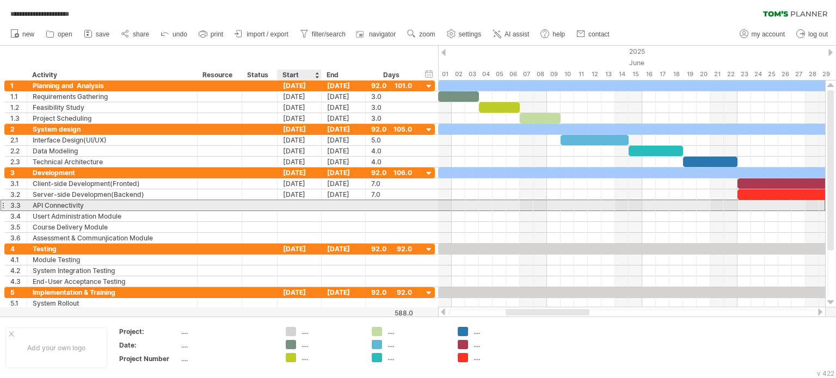
click at [297, 204] on div at bounding box center [300, 205] width 44 height 10
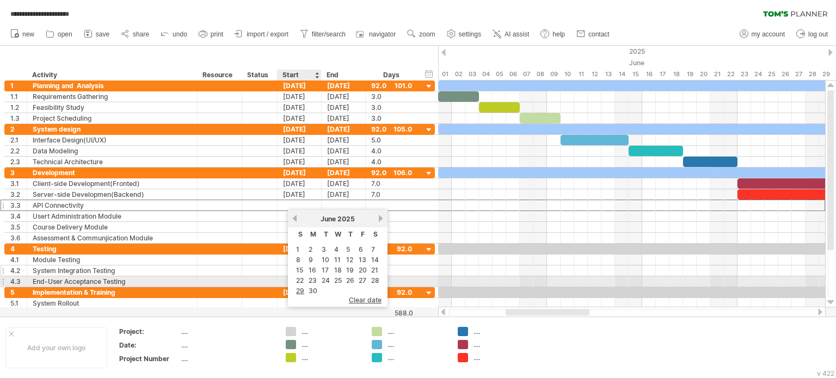
drag, startPoint x: 311, startPoint y: 287, endPoint x: 313, endPoint y: 267, distance: 19.7
click at [310, 286] on link "30" at bounding box center [313, 291] width 11 height 10
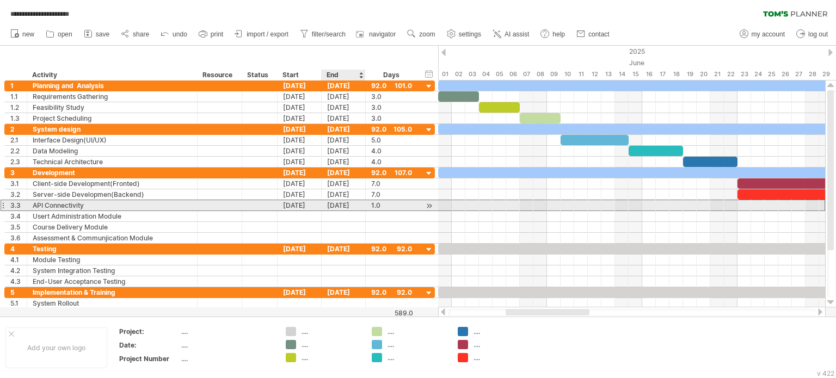
click at [344, 204] on div "[DATE]" at bounding box center [344, 205] width 44 height 10
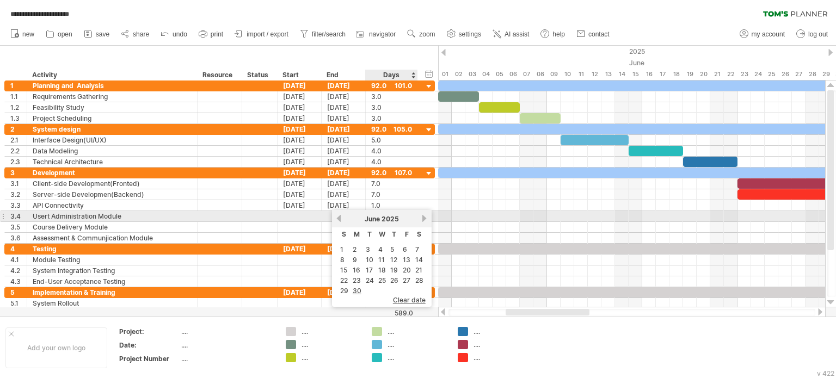
click at [421, 219] on link "next" at bounding box center [425, 218] width 8 height 8
click at [340, 217] on link "previous" at bounding box center [339, 218] width 8 height 8
click at [421, 219] on link "next" at bounding box center [425, 218] width 8 height 8
click at [342, 219] on div "[DATE]" at bounding box center [381, 219] width 79 height 8
click at [338, 217] on link "previous" at bounding box center [339, 218] width 8 height 8
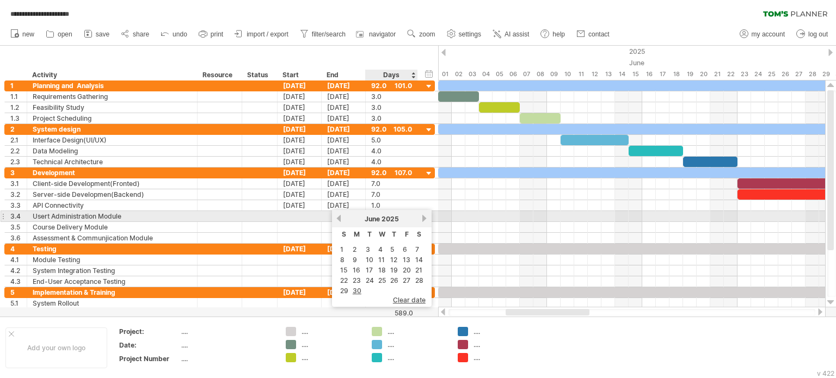
click at [421, 220] on link "next" at bounding box center [425, 218] width 8 height 8
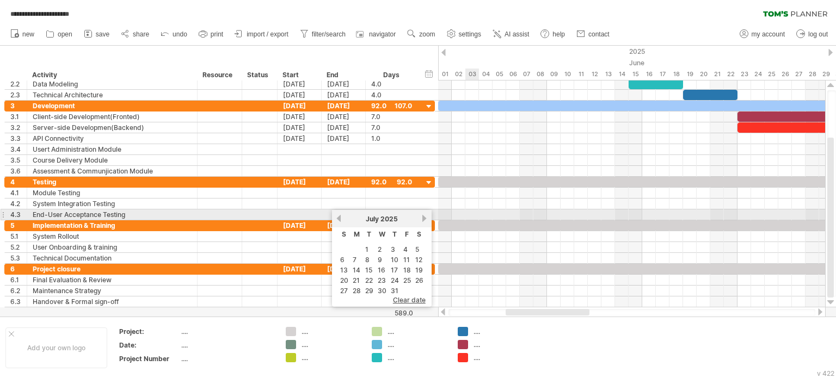
click at [470, 213] on div at bounding box center [631, 215] width 387 height 11
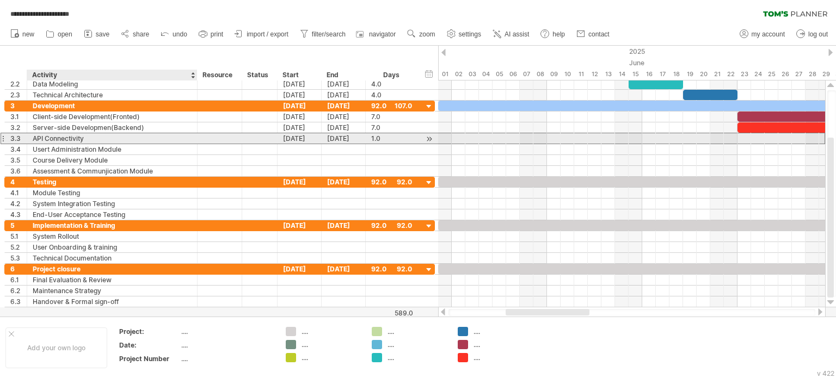
click at [141, 136] on div "API Connectivity" at bounding box center [112, 138] width 159 height 10
click at [341, 137] on div "[DATE]" at bounding box center [344, 138] width 44 height 10
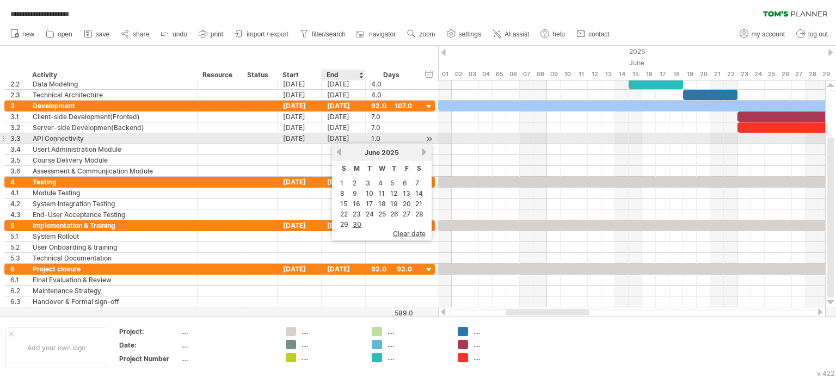
click at [342, 138] on div "[DATE]" at bounding box center [344, 138] width 44 height 10
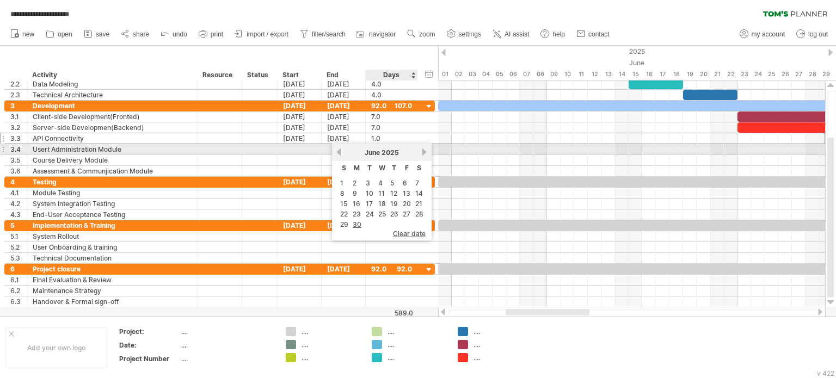
click at [421, 152] on link "next" at bounding box center [425, 152] width 8 height 8
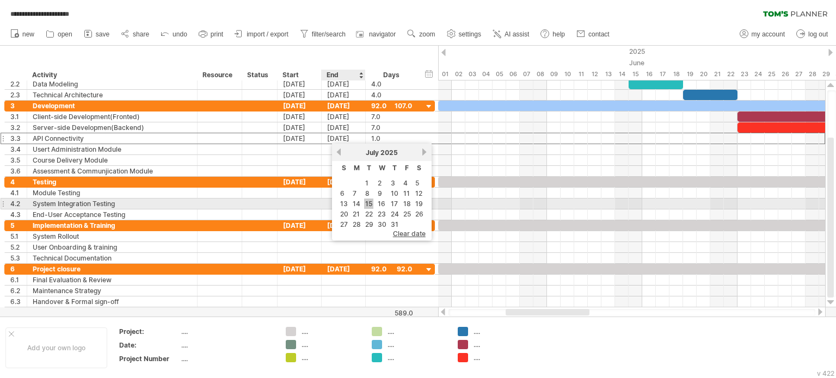
click at [366, 200] on link "15" at bounding box center [368, 204] width 9 height 10
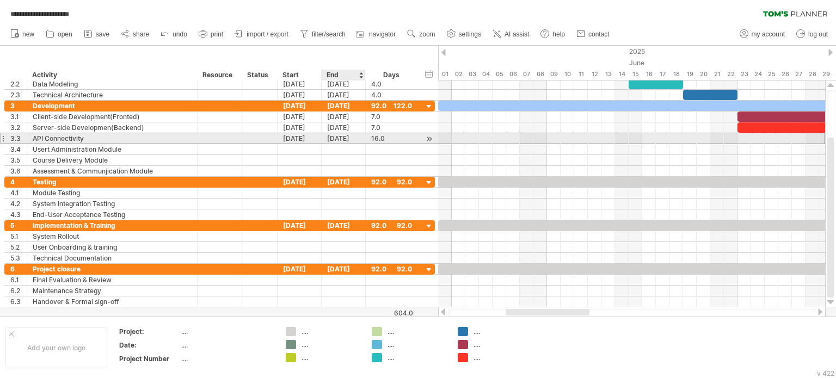
click at [331, 138] on div "[DATE]" at bounding box center [344, 138] width 44 height 10
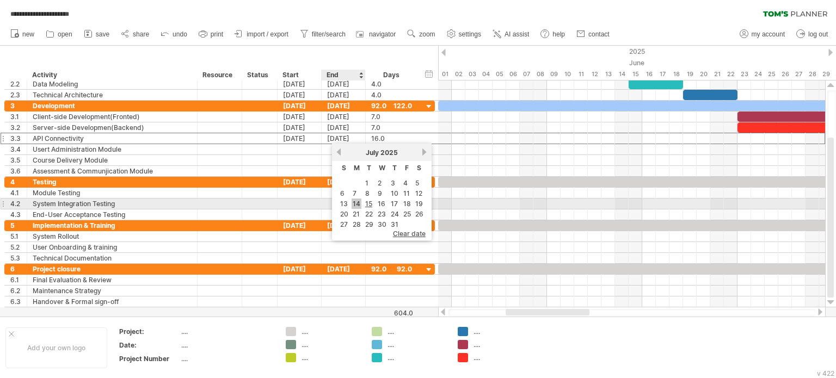
click at [352, 202] on link "14" at bounding box center [357, 204] width 10 height 10
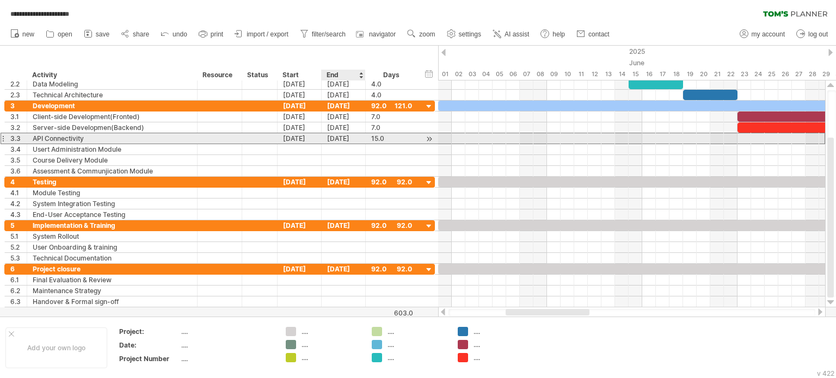
click at [335, 138] on div "[DATE]" at bounding box center [344, 138] width 44 height 10
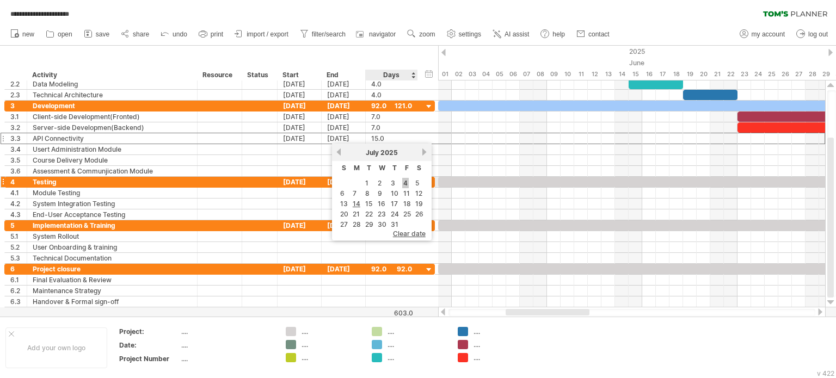
click at [404, 181] on link "4" at bounding box center [405, 183] width 7 height 10
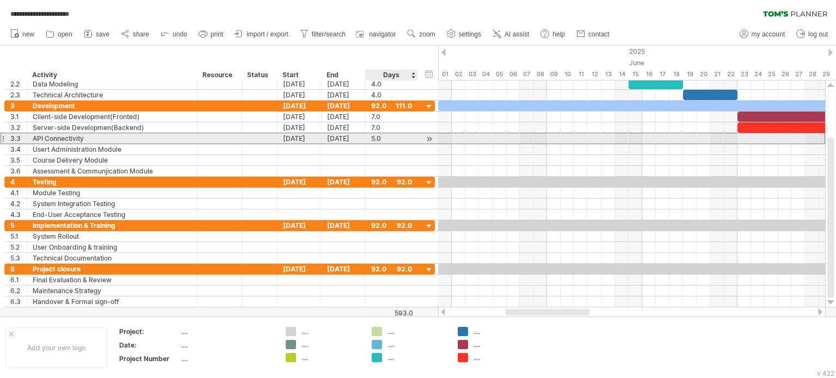
click at [375, 138] on div "5.0" at bounding box center [391, 138] width 41 height 10
click at [375, 138] on input "***" at bounding box center [381, 138] width 21 height 10
click at [354, 139] on div "04-07-25" at bounding box center [344, 138] width 44 height 10
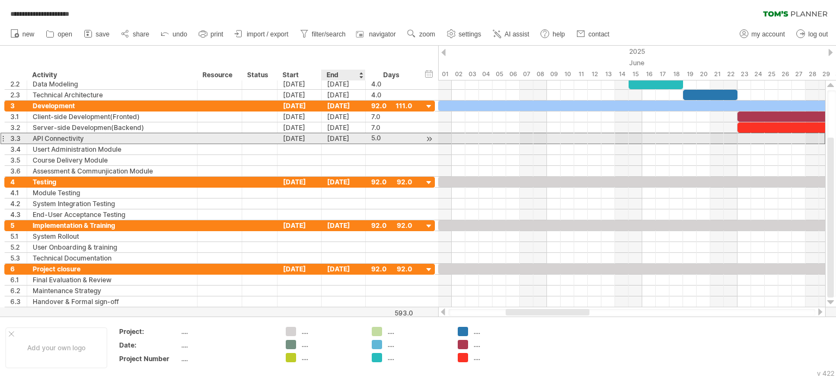
scroll to position [0, 0]
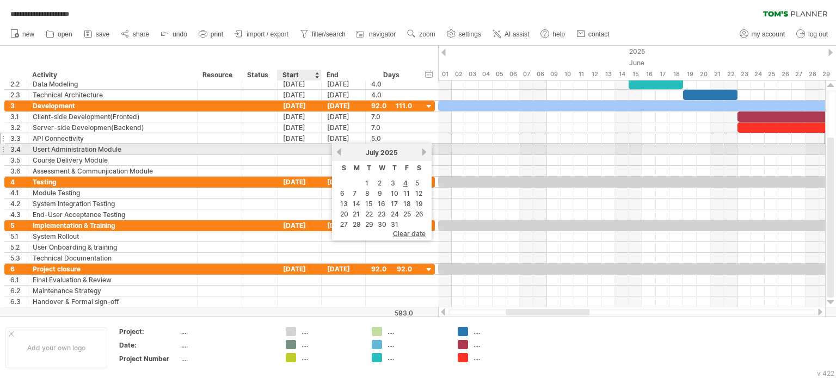
click at [299, 145] on div at bounding box center [300, 149] width 44 height 10
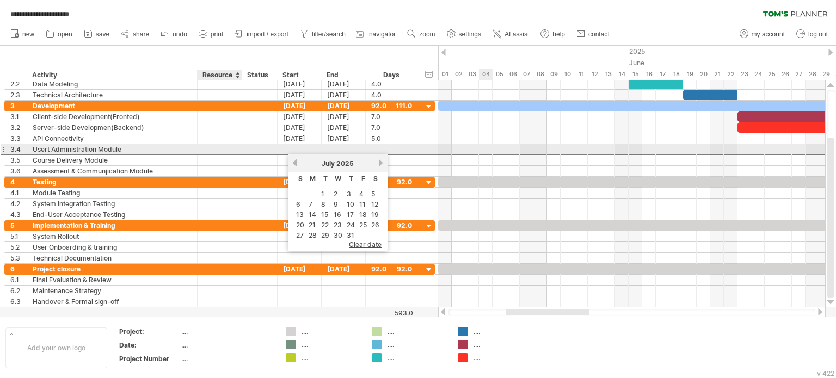
click at [223, 152] on div at bounding box center [219, 149] width 33 height 10
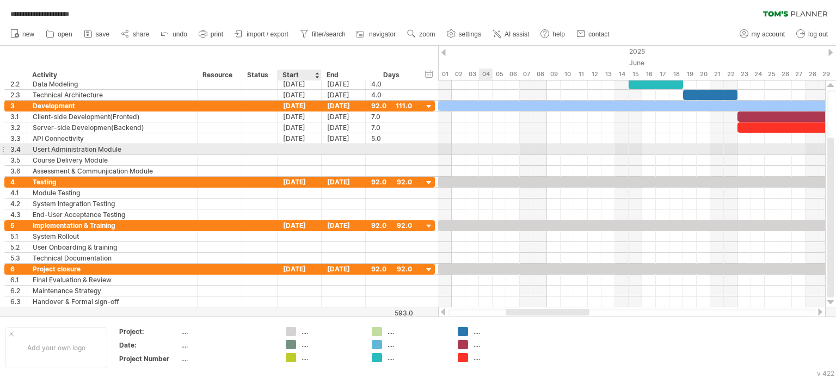
click at [288, 146] on div at bounding box center [300, 149] width 44 height 10
click at [300, 150] on div at bounding box center [300, 149] width 44 height 10
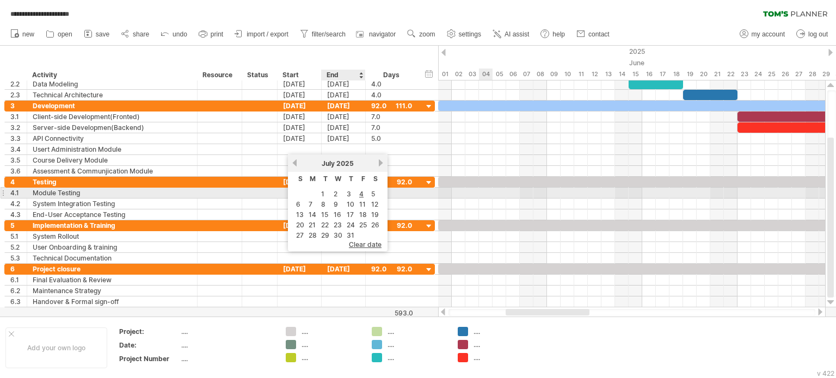
click at [366, 193] on table "S M T W T F S 1 2 3 4 5 6 7 8 9 10 11 12 13 14 15 16 17 18 19 20 21 22 23 24 25…" at bounding box center [337, 206] width 89 height 69
click at [371, 192] on link "5" at bounding box center [373, 194] width 6 height 10
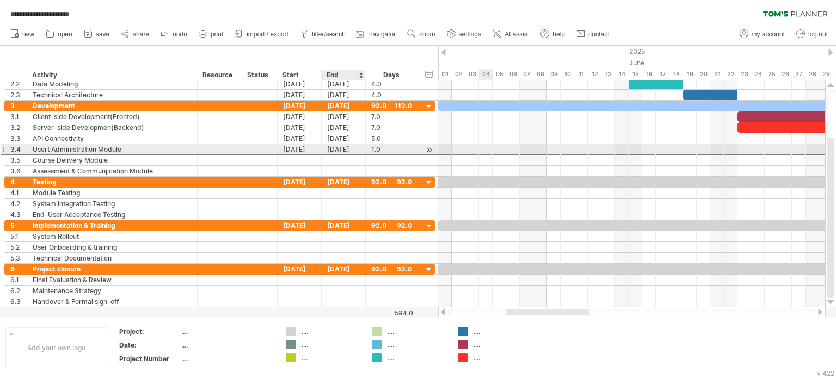
click at [351, 145] on div "05-07-25" at bounding box center [344, 149] width 44 height 10
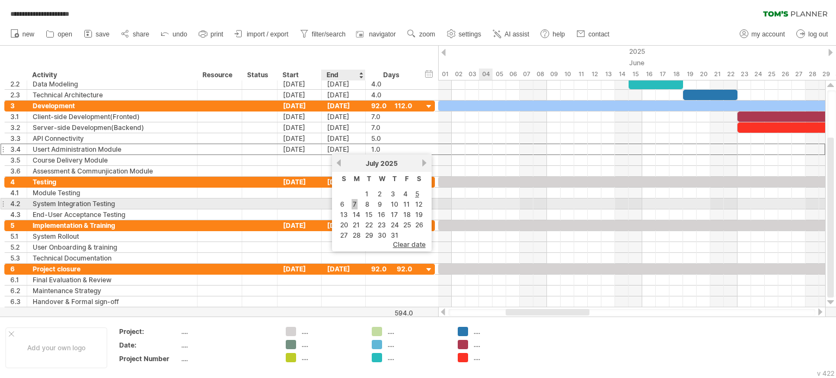
click at [353, 203] on link "7" at bounding box center [355, 204] width 6 height 10
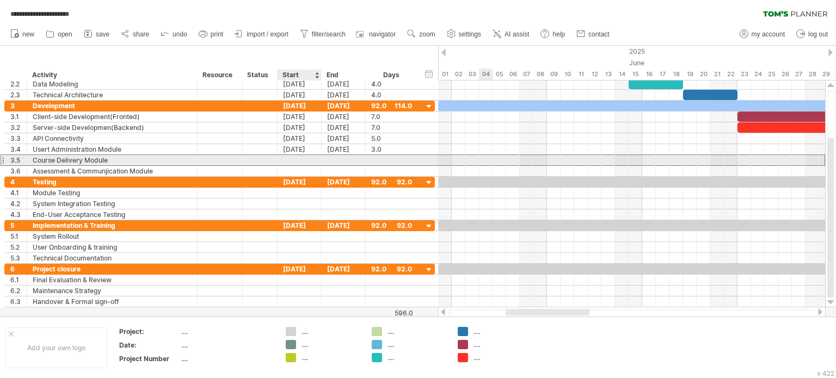
click at [309, 158] on div at bounding box center [300, 160] width 44 height 10
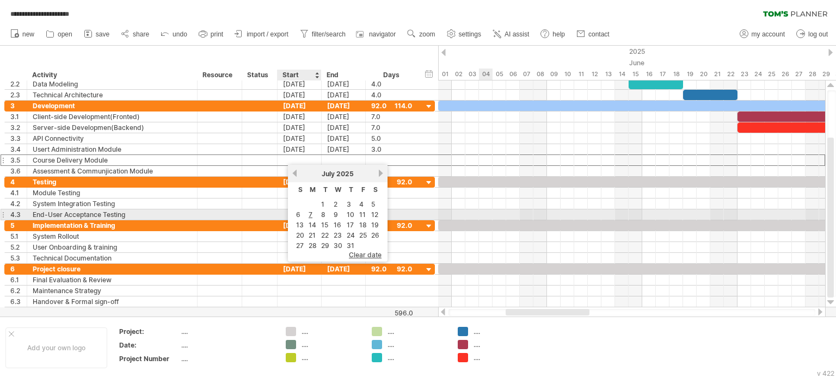
click at [327, 215] on td "8" at bounding box center [325, 214] width 11 height 9
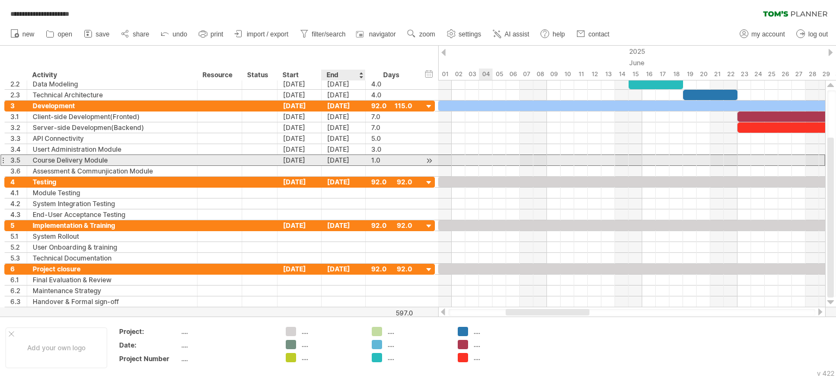
click at [338, 162] on div "[DATE]" at bounding box center [344, 160] width 44 height 10
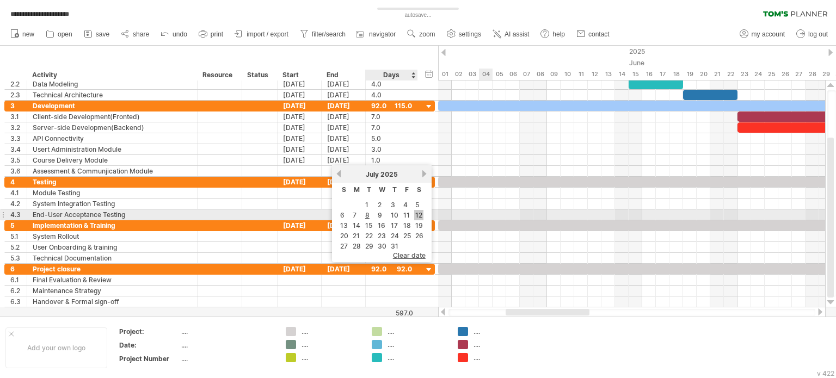
click at [414, 218] on link "12" at bounding box center [418, 215] width 9 height 10
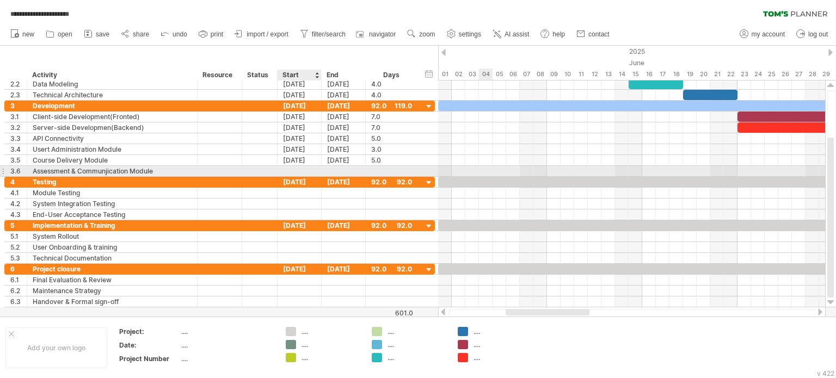
click at [292, 170] on div at bounding box center [300, 171] width 44 height 10
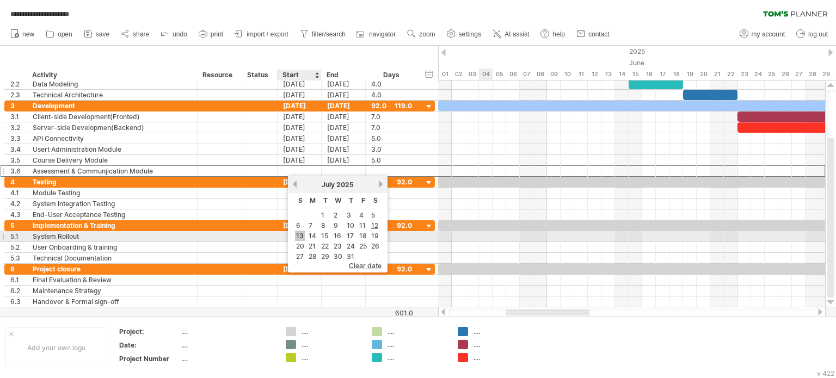
click at [297, 234] on link "13" at bounding box center [300, 236] width 10 height 10
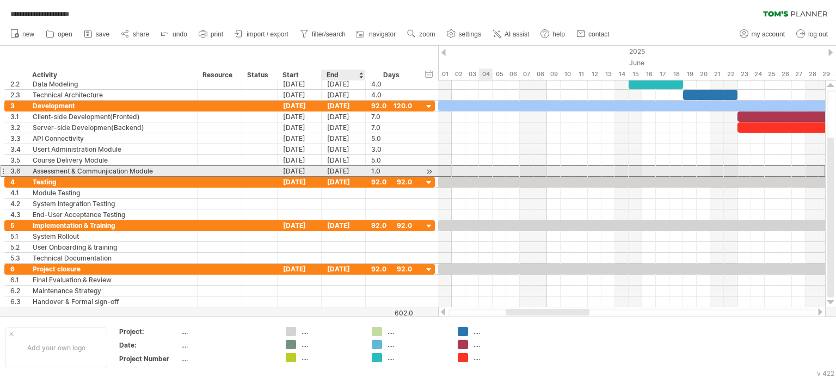
click at [340, 169] on div "13-07-25" at bounding box center [344, 171] width 44 height 10
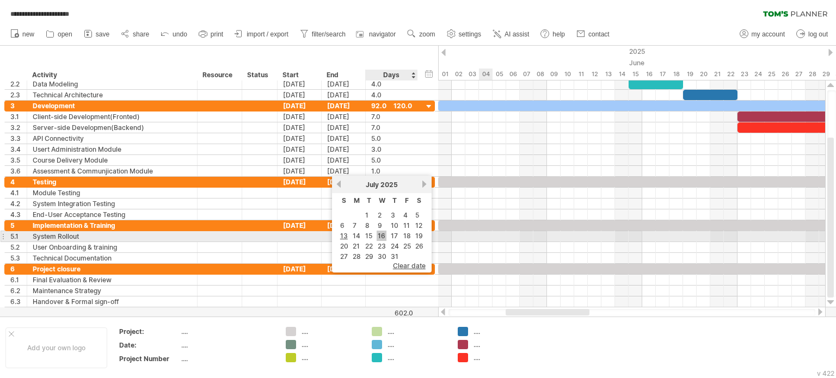
click at [383, 237] on link "16" at bounding box center [382, 236] width 10 height 10
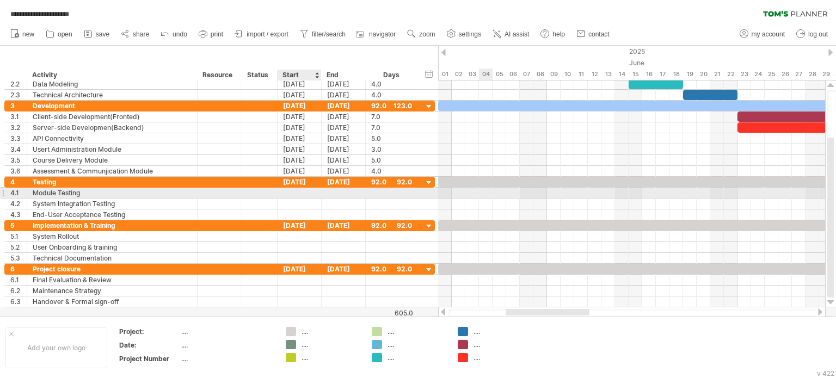
click at [294, 191] on div at bounding box center [300, 193] width 44 height 10
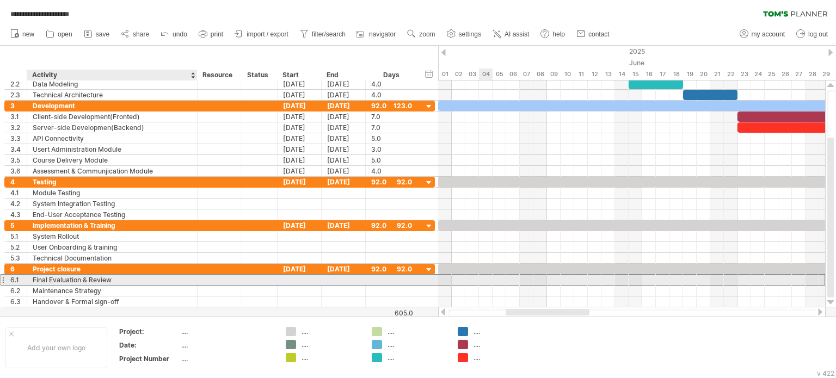
click at [149, 277] on div "Final Evaluation & Review" at bounding box center [112, 280] width 159 height 10
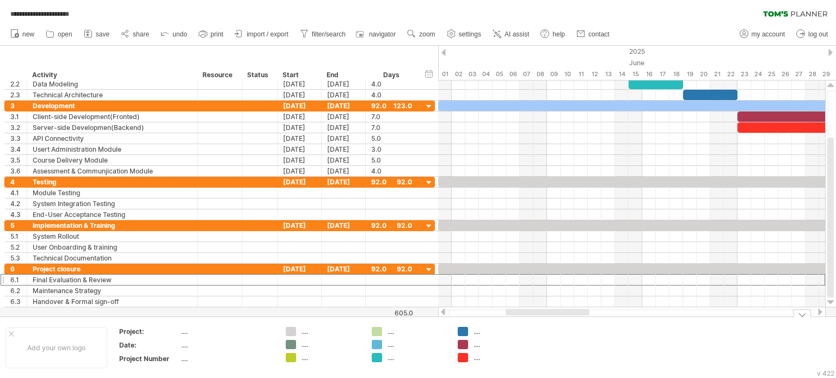
click at [605, 346] on td at bounding box center [581, 348] width 86 height 42
click at [298, 182] on div "[DATE]" at bounding box center [300, 182] width 44 height 10
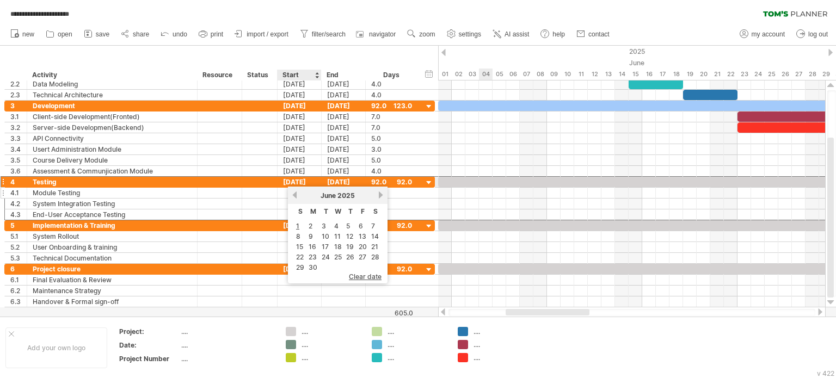
click at [284, 188] on div at bounding box center [300, 193] width 44 height 10
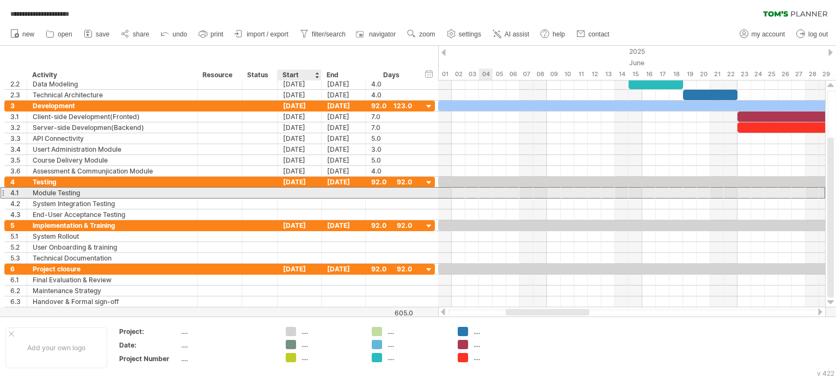
click at [292, 189] on div at bounding box center [300, 193] width 44 height 10
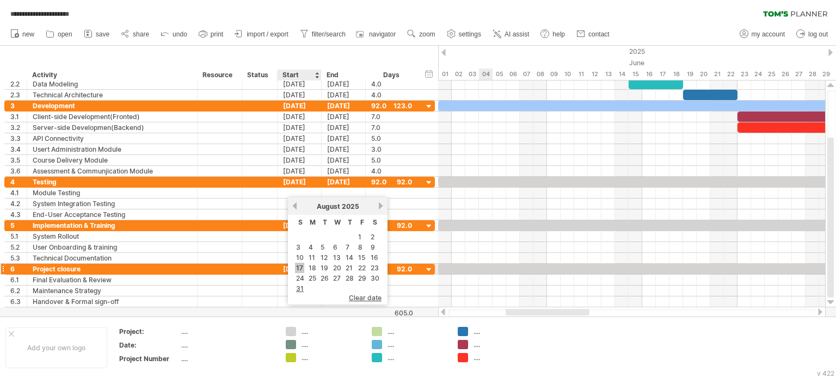
click at [302, 265] on link "17" at bounding box center [299, 268] width 9 height 10
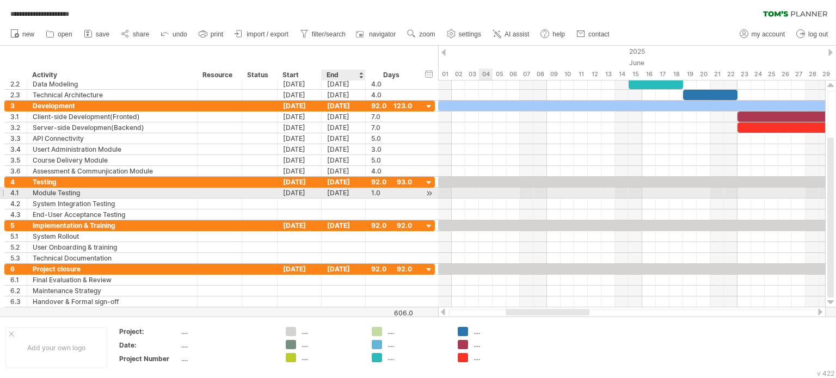
click at [340, 193] on div "17-08-25" at bounding box center [344, 193] width 44 height 10
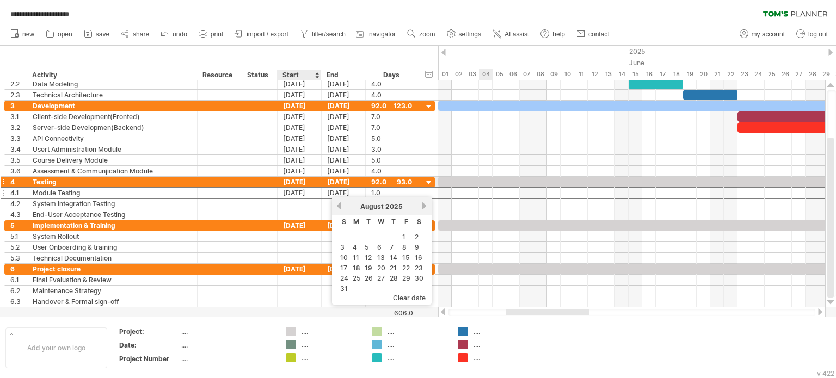
click at [293, 178] on div "[DATE]" at bounding box center [300, 182] width 44 height 10
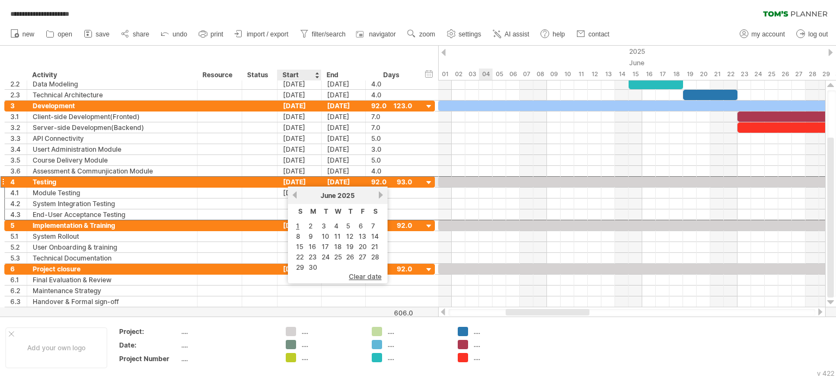
click at [309, 181] on div "[DATE]" at bounding box center [300, 182] width 44 height 10
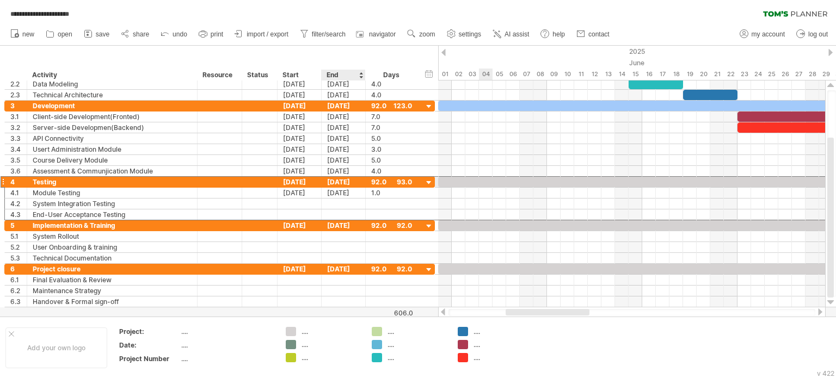
click at [346, 183] on div "[DATE]" at bounding box center [344, 182] width 44 height 10
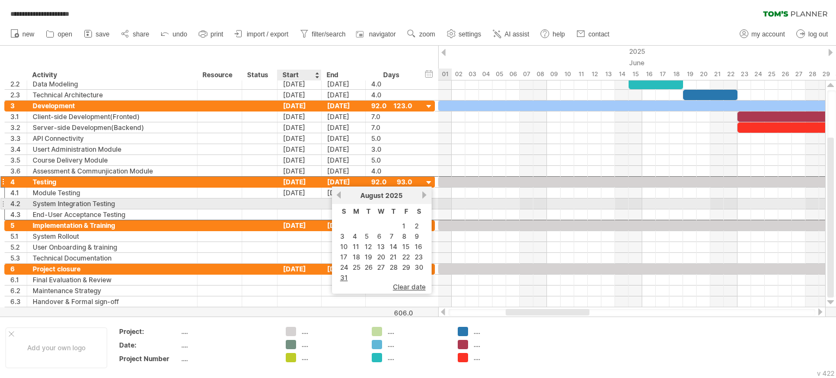
click at [303, 205] on div at bounding box center [300, 204] width 44 height 10
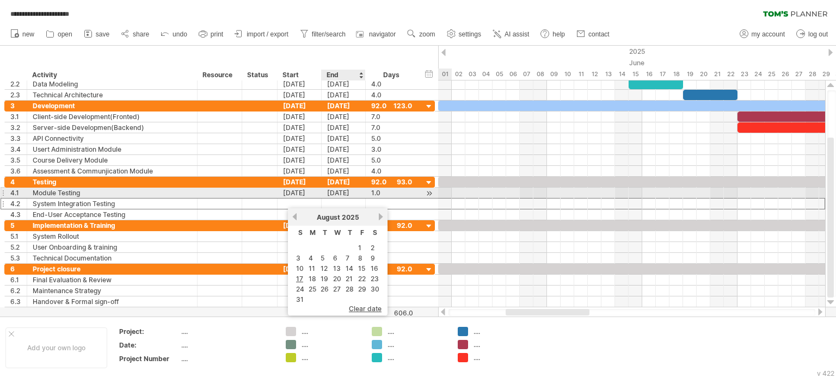
click at [344, 192] on div "17-08-25" at bounding box center [344, 193] width 44 height 10
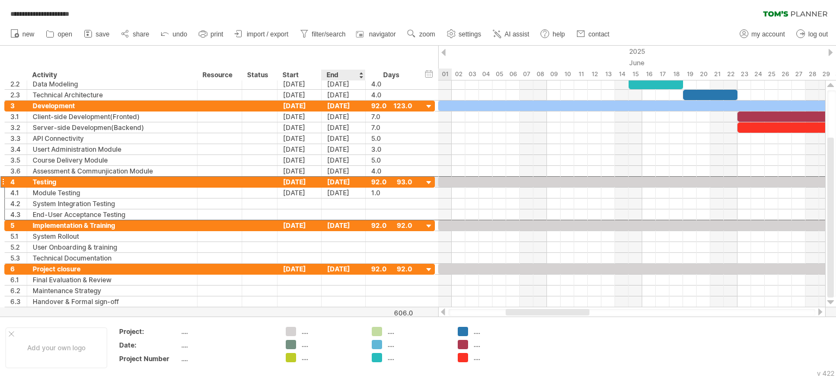
click at [348, 181] on div "[DATE]" at bounding box center [344, 182] width 44 height 10
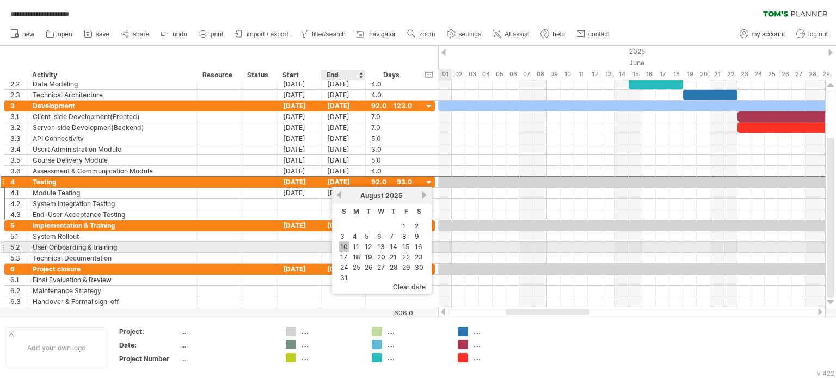
click at [346, 248] on link "10" at bounding box center [344, 247] width 10 height 10
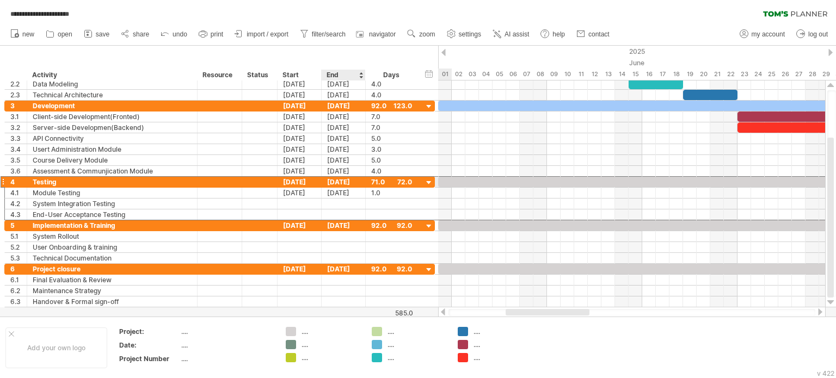
click at [338, 181] on div "17-08-25" at bounding box center [344, 182] width 44 height 10
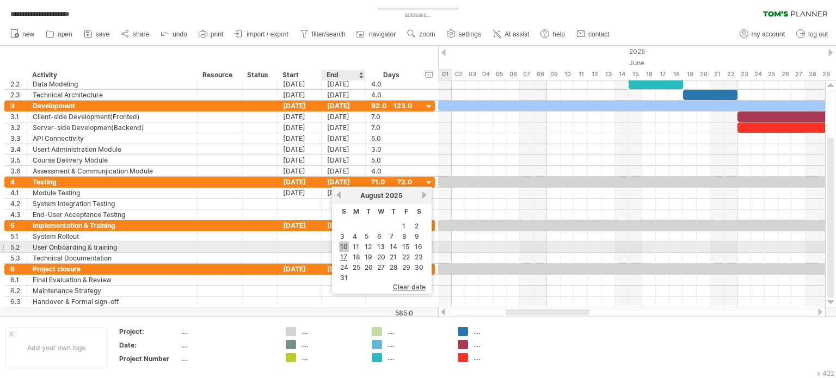
click at [341, 248] on link "10" at bounding box center [344, 247] width 10 height 10
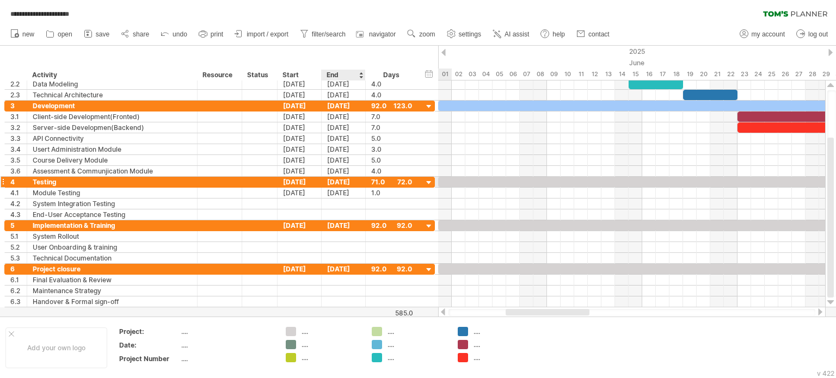
click at [330, 181] on div "17-08-25" at bounding box center [344, 182] width 44 height 10
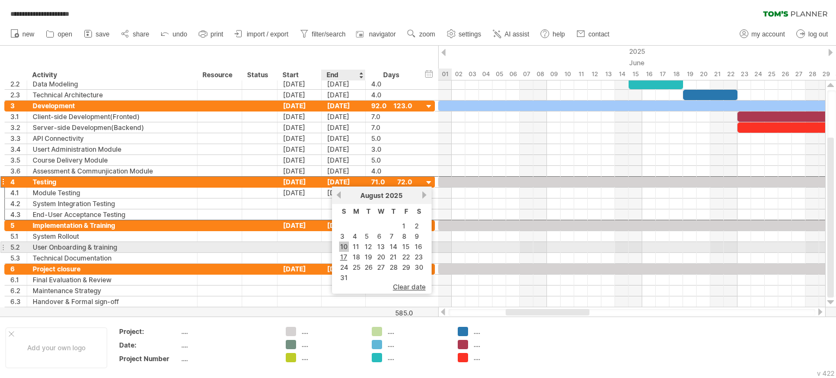
click at [341, 244] on link "10" at bounding box center [344, 247] width 10 height 10
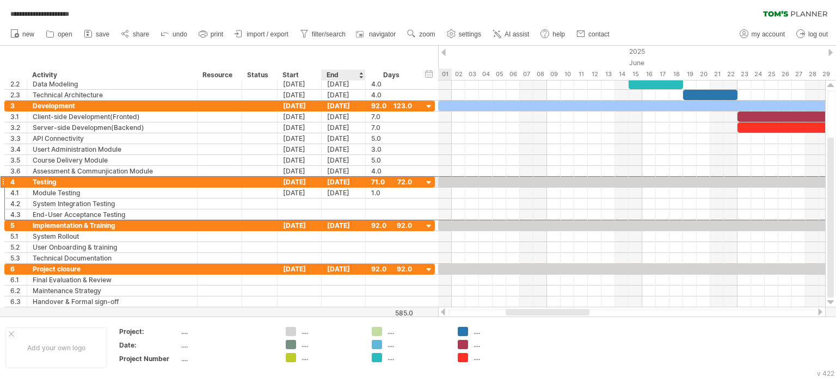
click at [355, 182] on div "17-08-25" at bounding box center [344, 182] width 44 height 10
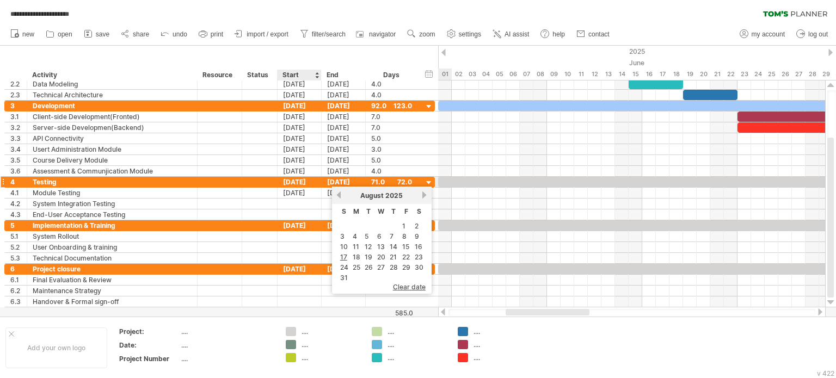
click at [309, 180] on div "[DATE]" at bounding box center [300, 182] width 44 height 10
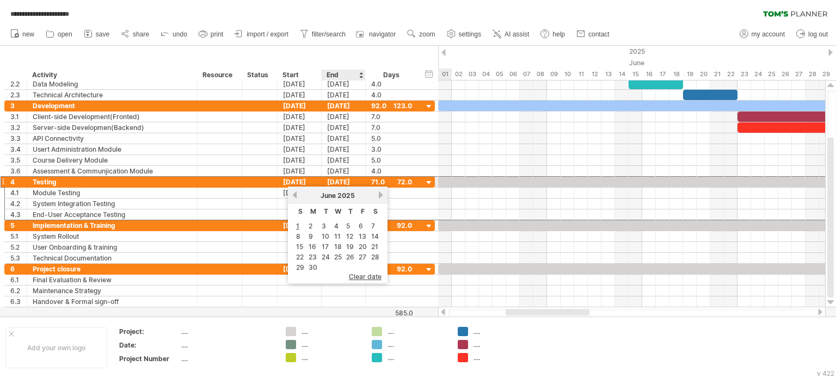
click at [340, 180] on div "17-08-25" at bounding box center [344, 182] width 44 height 10
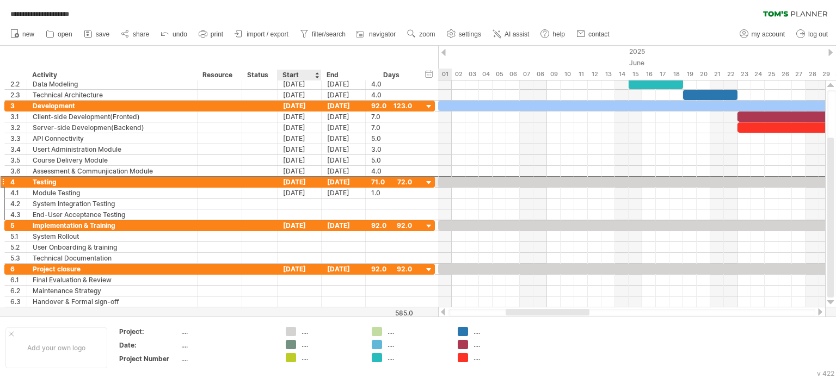
click at [296, 178] on div "[DATE]" at bounding box center [300, 182] width 44 height 10
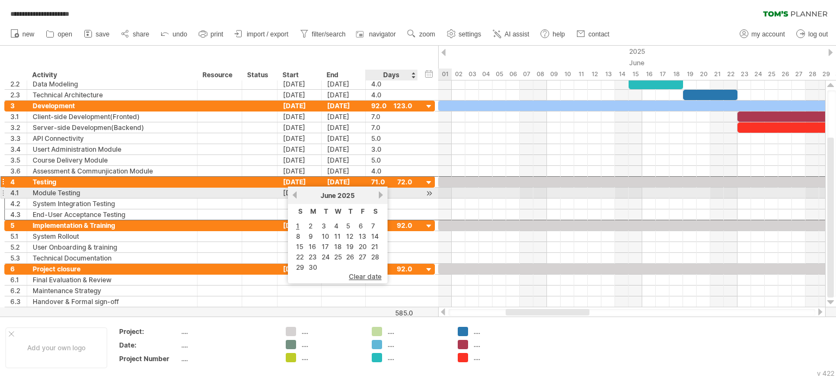
click at [377, 194] on link "next" at bounding box center [381, 195] width 8 height 8
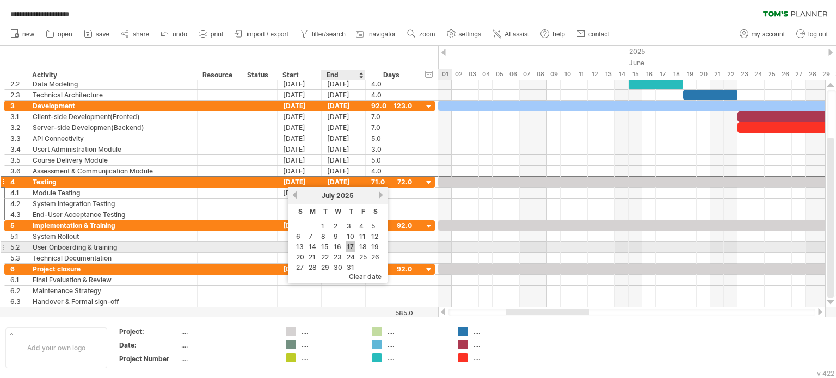
click at [349, 246] on link "17" at bounding box center [350, 247] width 9 height 10
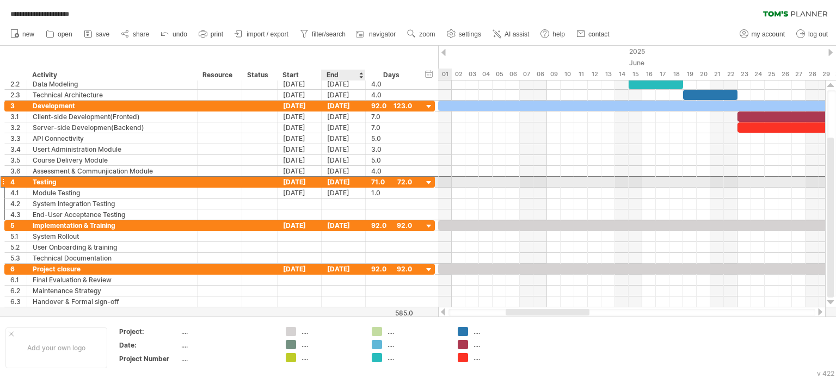
click at [340, 181] on div "25-09-25" at bounding box center [344, 182] width 44 height 10
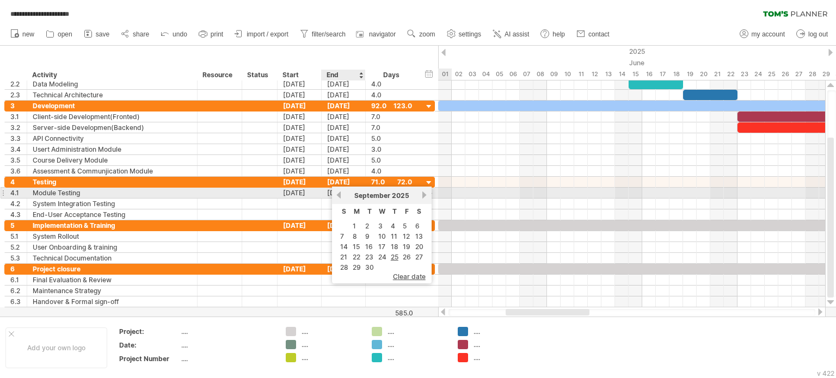
click at [342, 197] on link "previous" at bounding box center [339, 195] width 8 height 8
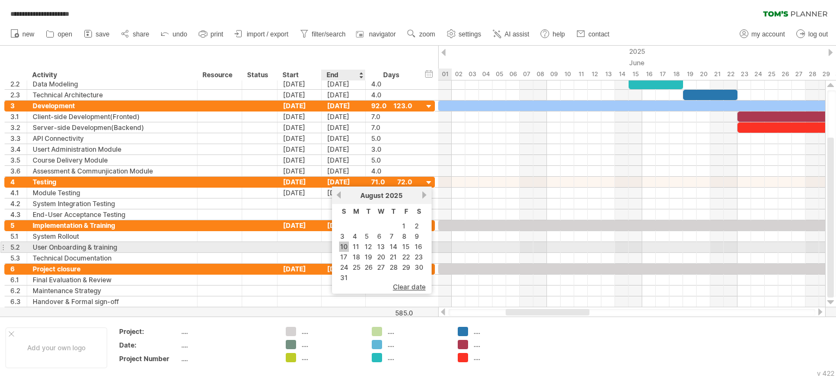
click at [345, 244] on link "10" at bounding box center [344, 247] width 10 height 10
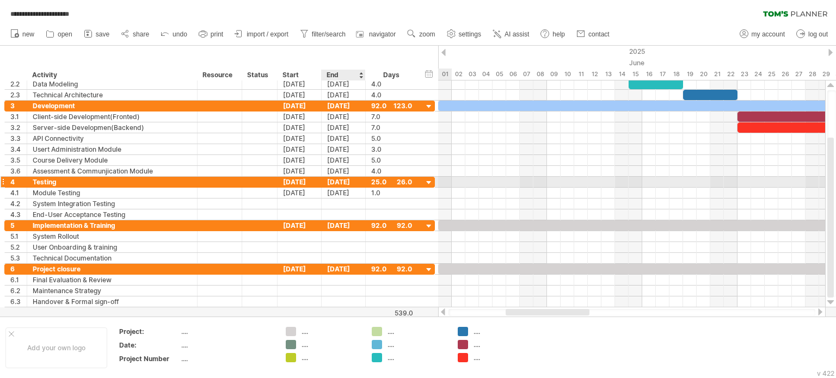
click at [348, 182] on div "17-08-25" at bounding box center [344, 182] width 44 height 10
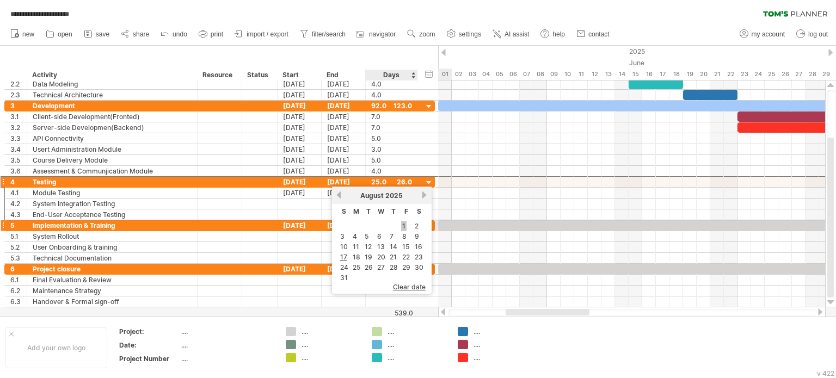
click at [401, 228] on link "1" at bounding box center [403, 226] width 5 height 10
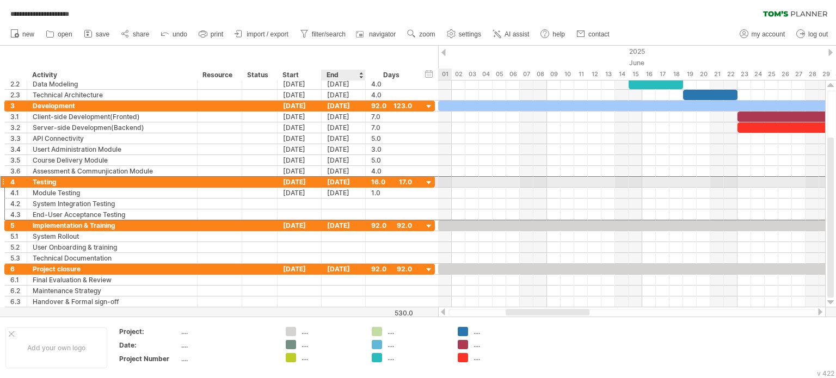
click at [351, 183] on div "17-08-25" at bounding box center [344, 182] width 44 height 10
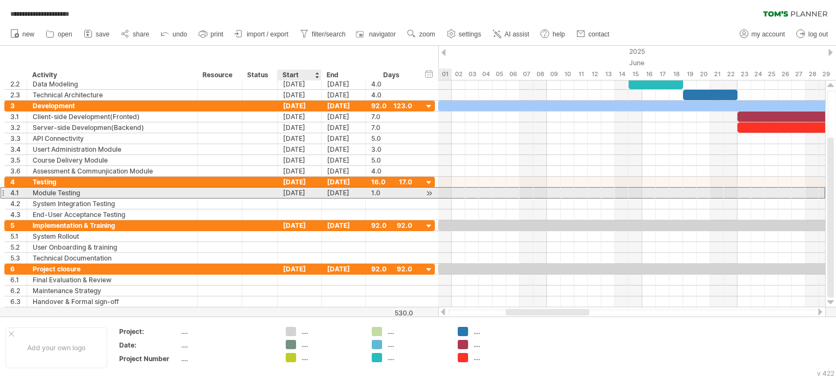
click at [325, 196] on div "17-08-25" at bounding box center [344, 193] width 44 height 10
click at [338, 193] on div "17-08-25" at bounding box center [344, 193] width 44 height 10
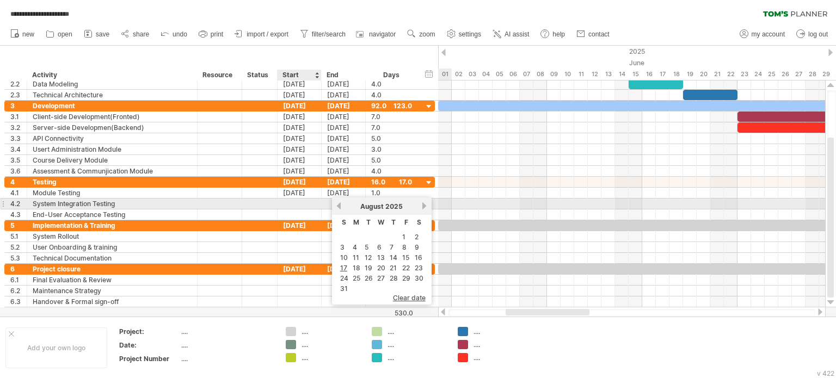
click at [314, 204] on div at bounding box center [300, 204] width 44 height 10
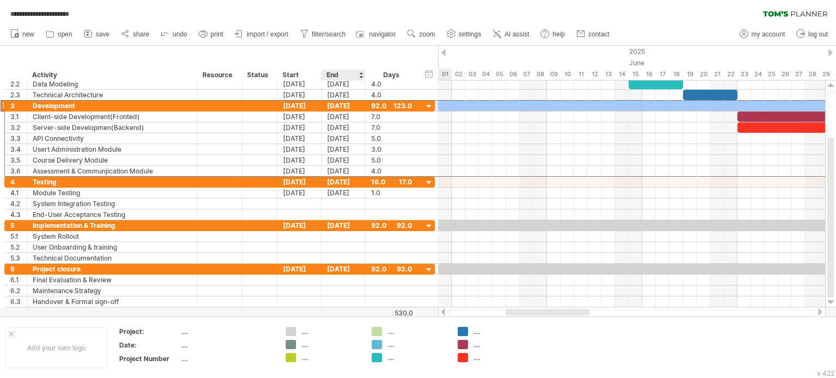
click at [340, 106] on div "[DATE]" at bounding box center [344, 106] width 44 height 10
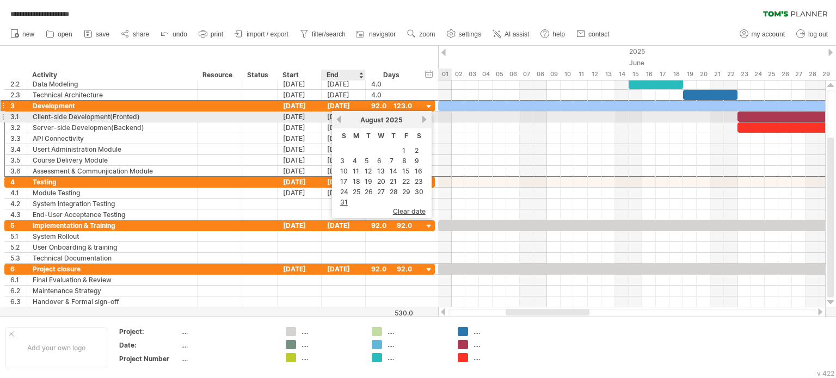
click at [340, 119] on link "previous" at bounding box center [339, 119] width 8 height 8
click at [421, 121] on link "next" at bounding box center [425, 119] width 8 height 8
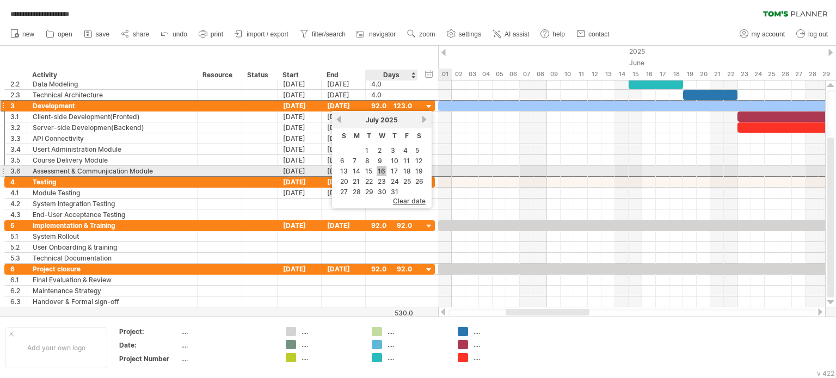
click at [381, 169] on link "16" at bounding box center [382, 171] width 10 height 10
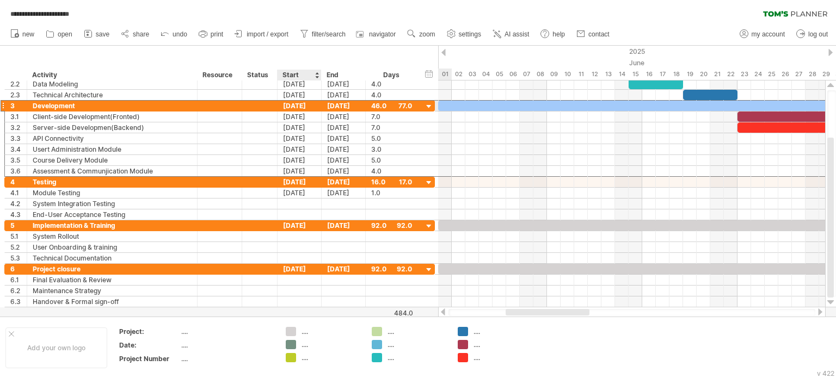
click at [291, 103] on div "[DATE]" at bounding box center [300, 106] width 44 height 10
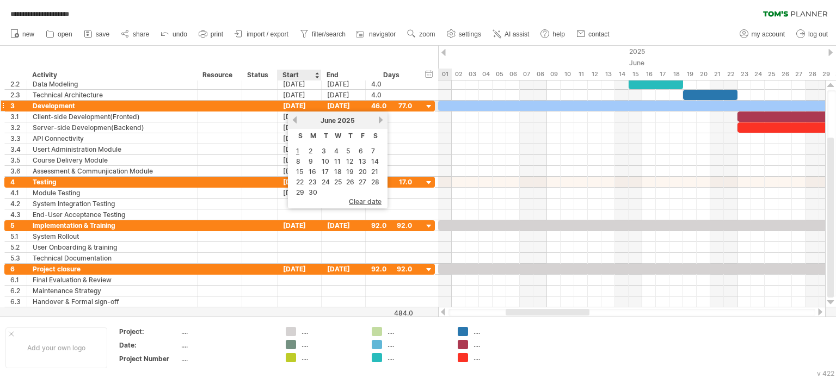
click at [287, 104] on div "[DATE]" at bounding box center [300, 106] width 44 height 10
click at [314, 177] on link "23" at bounding box center [313, 181] width 10 height 10
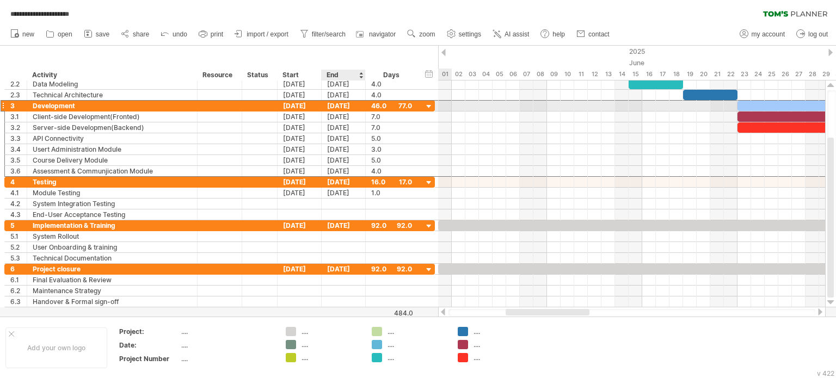
click at [348, 106] on div "07-08-25" at bounding box center [344, 106] width 44 height 10
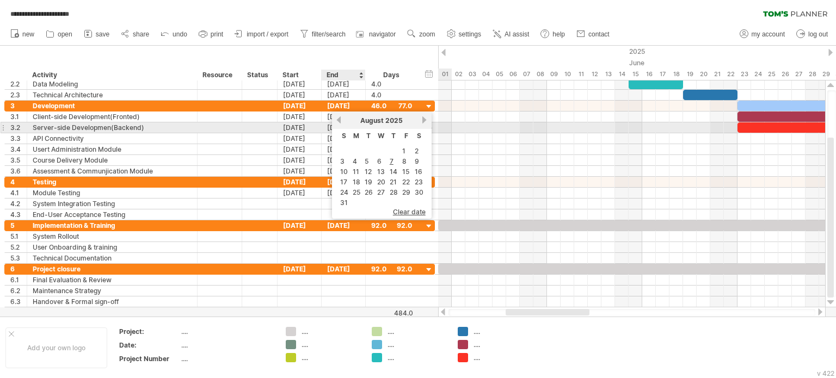
click at [339, 118] on link "previous" at bounding box center [339, 120] width 8 height 8
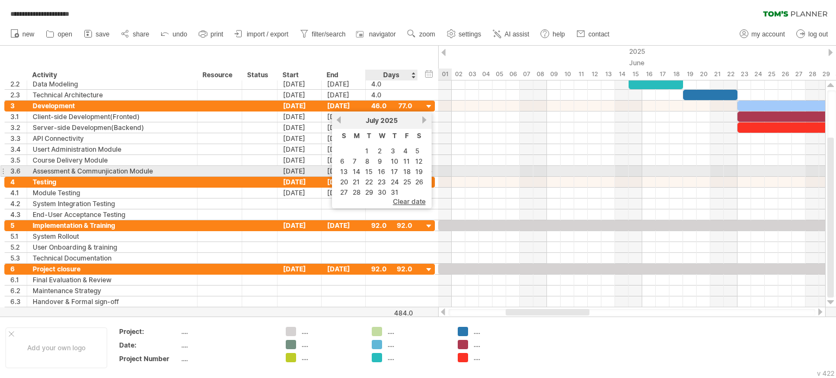
click at [384, 173] on td "16" at bounding box center [382, 171] width 12 height 9
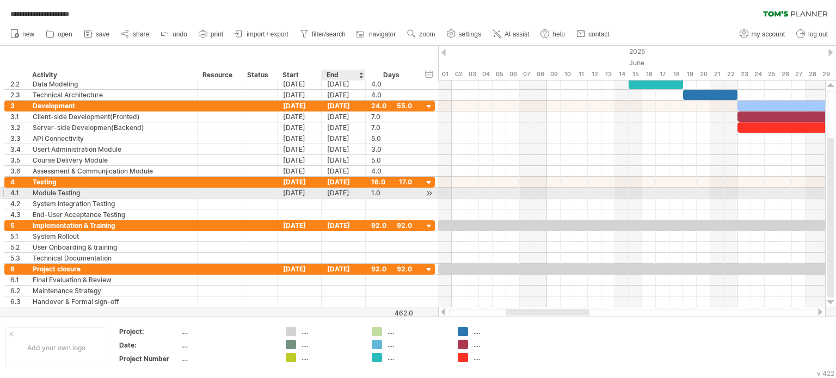
click at [332, 192] on div "17-08-25" at bounding box center [344, 193] width 44 height 10
click at [353, 192] on div "17-08-25" at bounding box center [344, 193] width 44 height 10
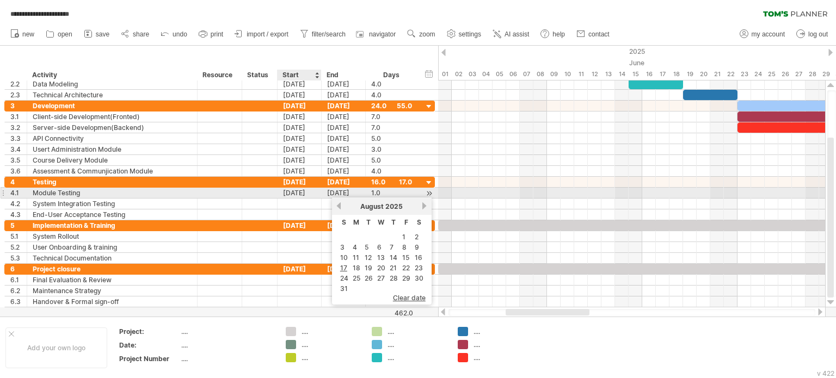
click at [301, 193] on div "17-08-25" at bounding box center [300, 193] width 44 height 10
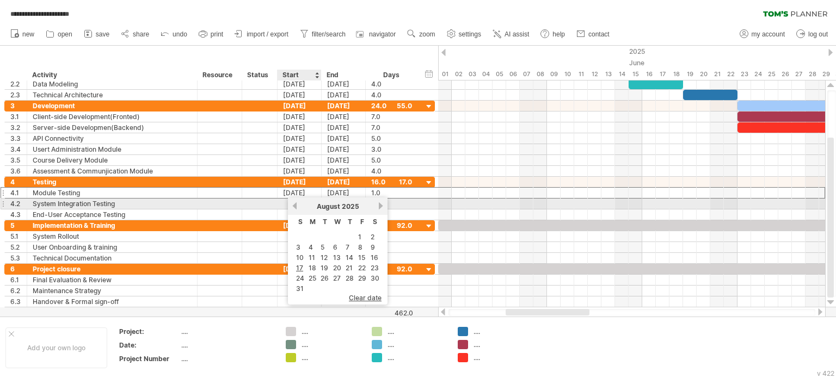
click at [294, 206] on link "previous" at bounding box center [295, 206] width 8 height 8
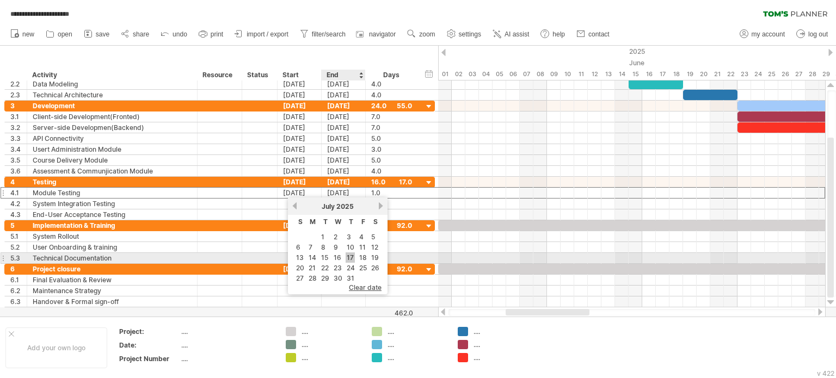
click at [347, 256] on link "17" at bounding box center [350, 258] width 9 height 10
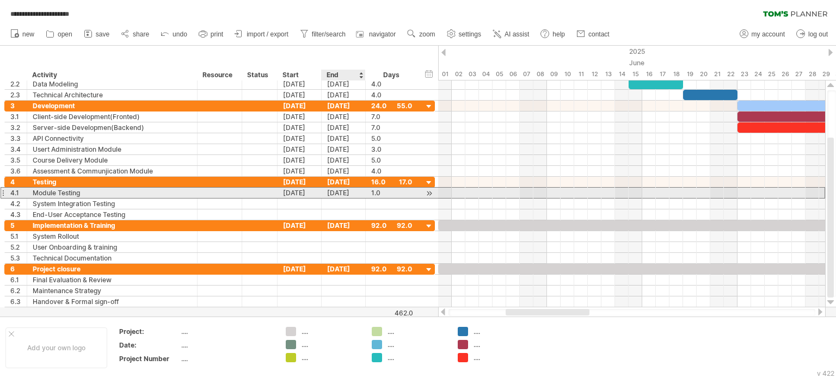
click at [344, 191] on div "17-07-25" at bounding box center [344, 193] width 44 height 10
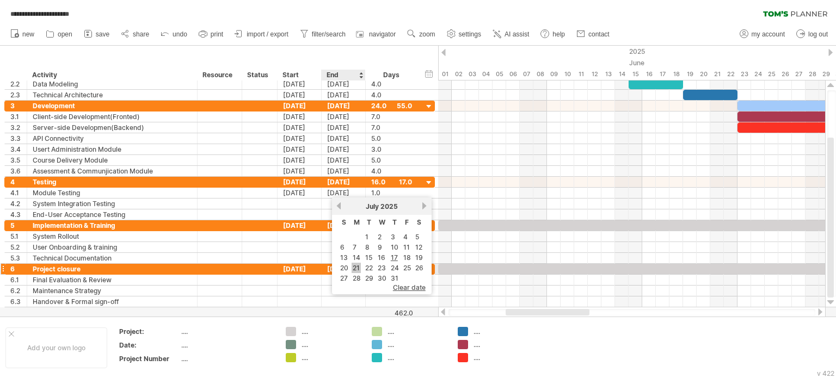
click at [359, 267] on link "21" at bounding box center [356, 268] width 9 height 10
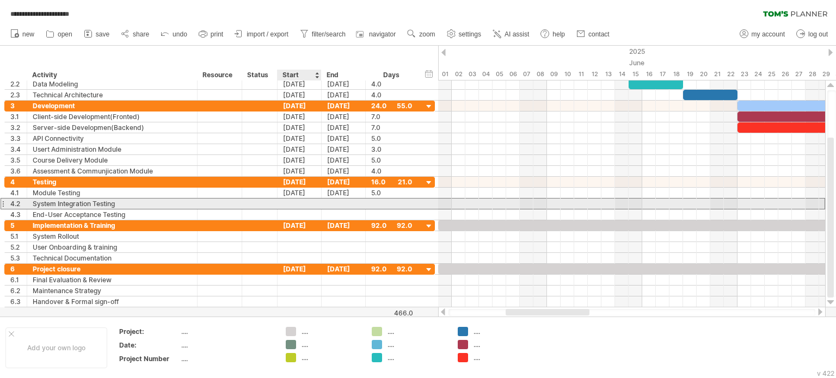
click at [297, 203] on div at bounding box center [300, 204] width 44 height 10
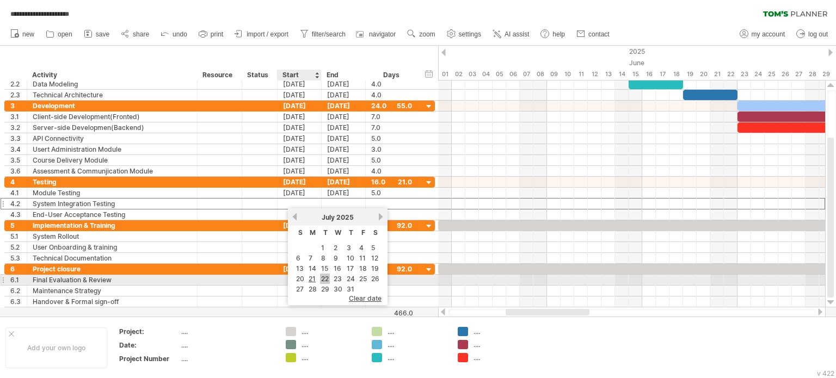
click at [326, 278] on link "22" at bounding box center [325, 279] width 10 height 10
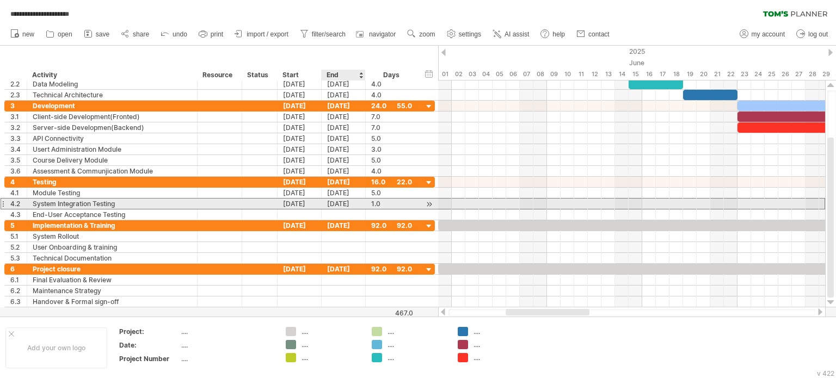
click at [346, 205] on div "[DATE]" at bounding box center [344, 204] width 44 height 10
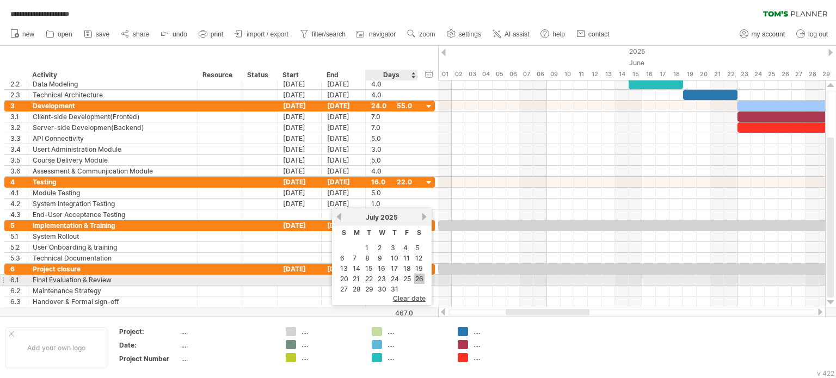
click at [415, 279] on link "26" at bounding box center [419, 279] width 10 height 10
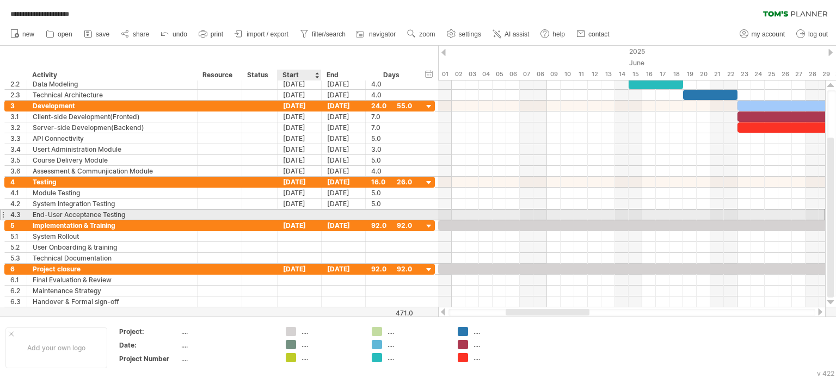
click at [295, 213] on div at bounding box center [300, 215] width 44 height 10
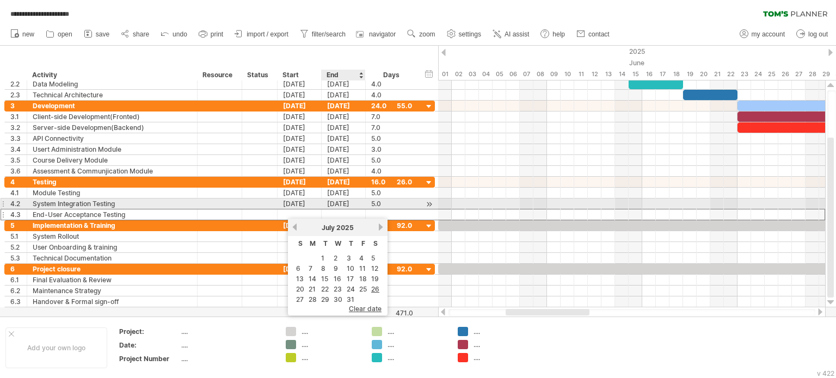
click at [341, 203] on div "26-07-25" at bounding box center [344, 204] width 44 height 10
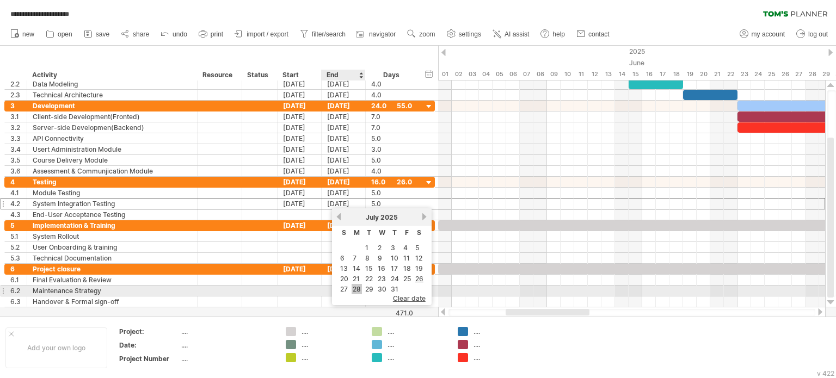
click at [352, 287] on link "28" at bounding box center [357, 289] width 10 height 10
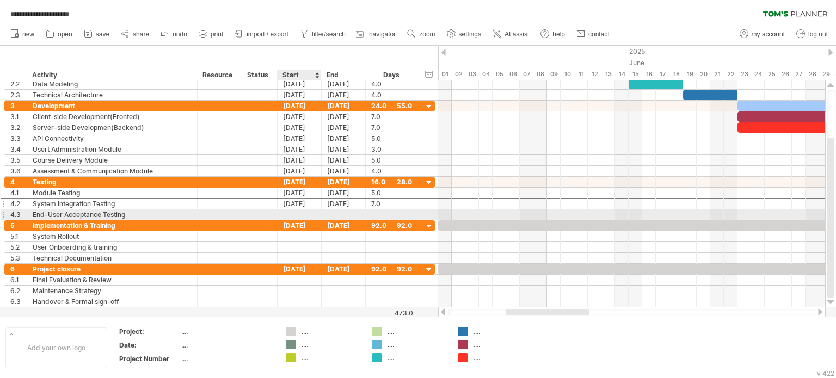
click at [298, 211] on div at bounding box center [300, 215] width 44 height 10
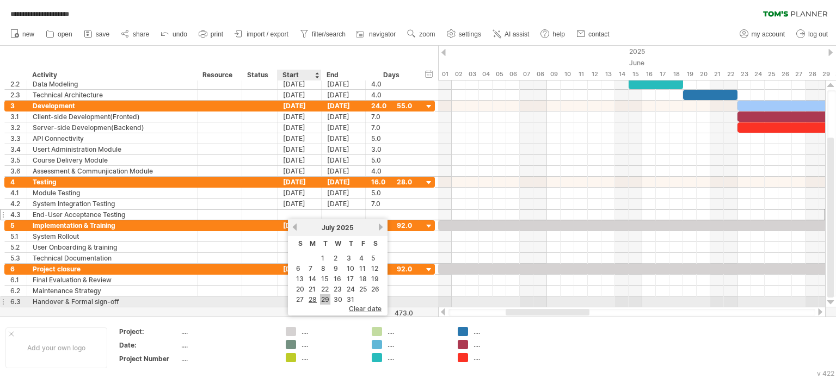
click at [322, 298] on link "29" at bounding box center [325, 300] width 10 height 10
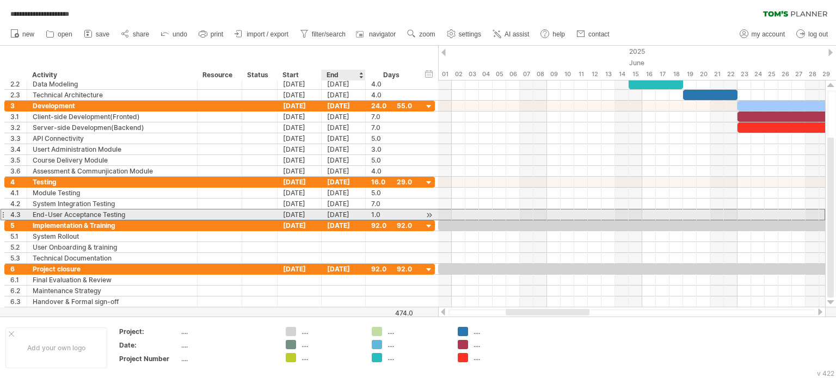
click at [342, 213] on div "29-07-25" at bounding box center [344, 215] width 44 height 10
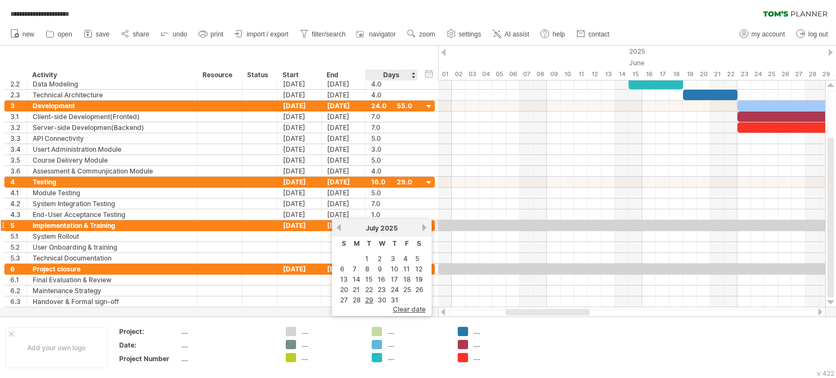
click at [421, 231] on link "next" at bounding box center [425, 228] width 8 height 8
click at [392, 268] on link "7" at bounding box center [392, 269] width 6 height 10
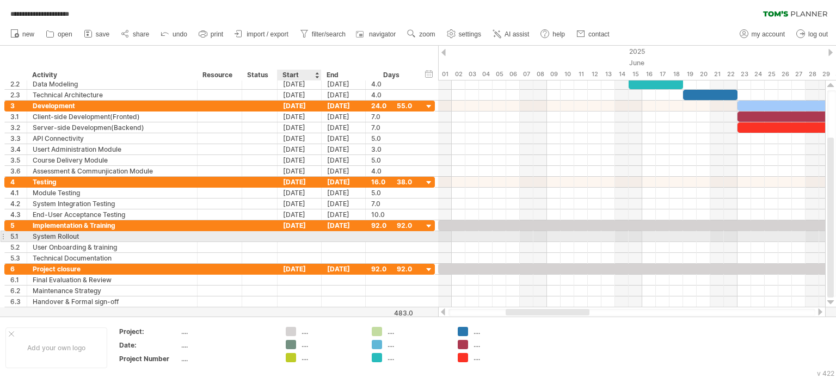
click at [293, 235] on div at bounding box center [300, 236] width 44 height 10
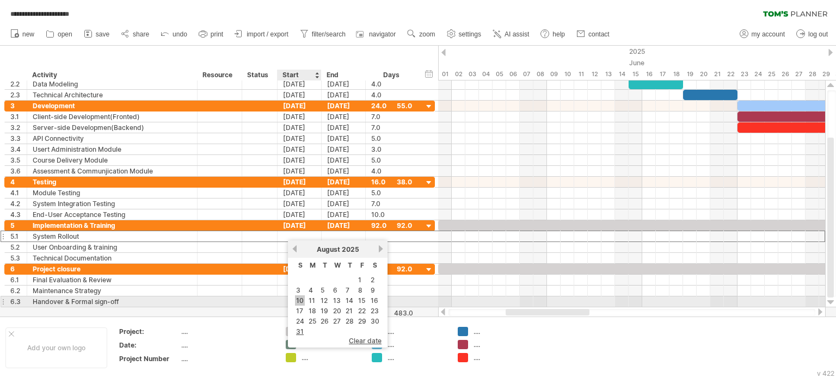
click at [302, 298] on link "10" at bounding box center [300, 301] width 10 height 10
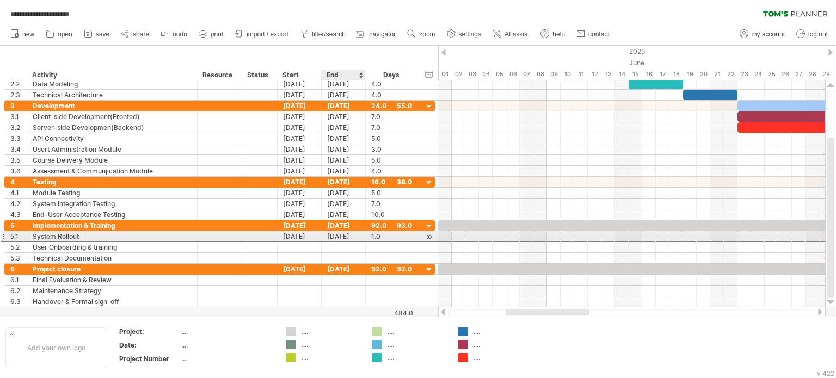
click at [342, 233] on div "10-08-25" at bounding box center [344, 236] width 44 height 10
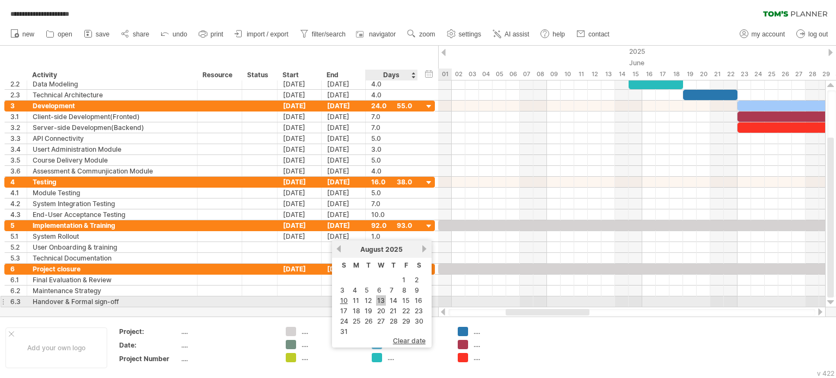
click at [376, 299] on link "13" at bounding box center [381, 301] width 10 height 10
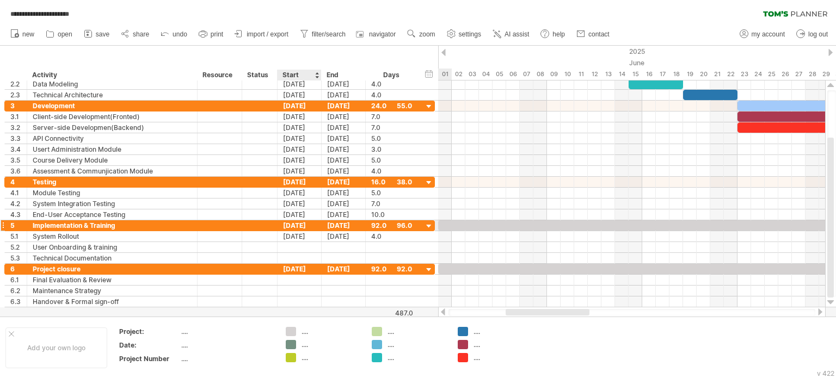
click at [303, 224] on div "[DATE]" at bounding box center [300, 225] width 44 height 10
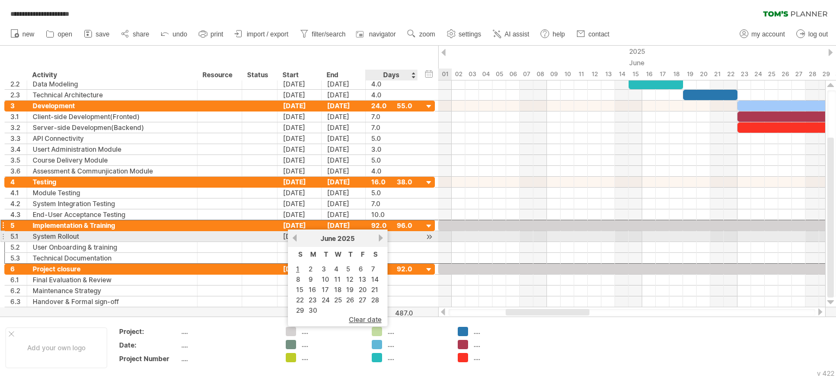
click at [378, 236] on link "next" at bounding box center [381, 238] width 8 height 8
click at [378, 235] on link "next" at bounding box center [381, 238] width 8 height 8
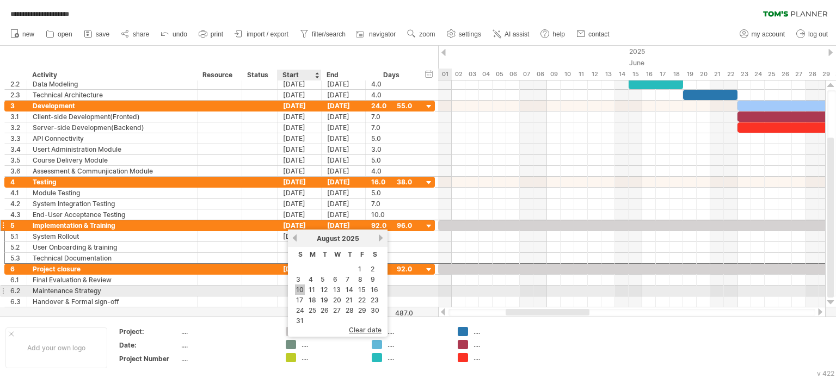
click at [302, 293] on link "10" at bounding box center [300, 290] width 10 height 10
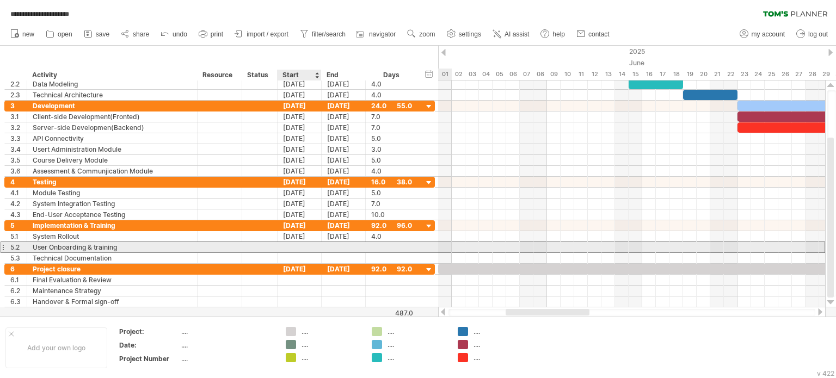
click at [309, 247] on div at bounding box center [300, 247] width 44 height 10
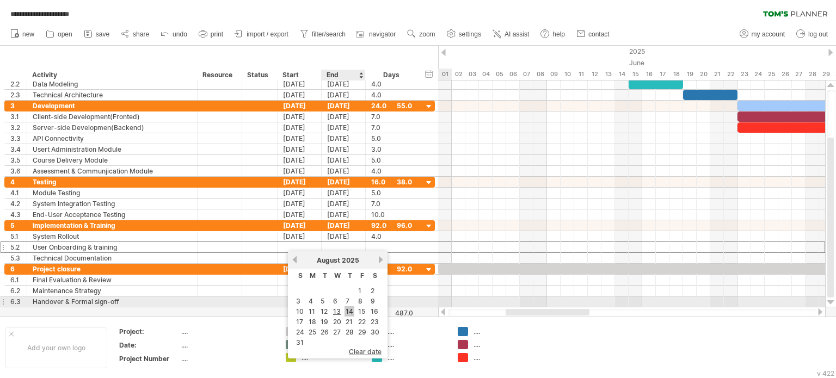
click at [347, 308] on link "14" at bounding box center [350, 311] width 10 height 10
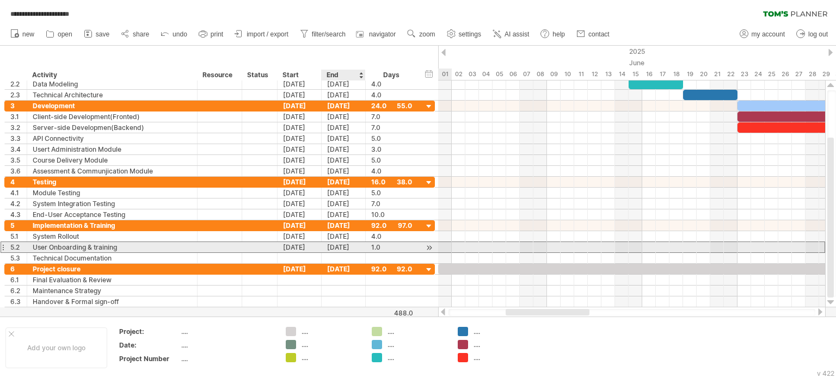
click at [337, 245] on div "14-08-25" at bounding box center [344, 247] width 44 height 10
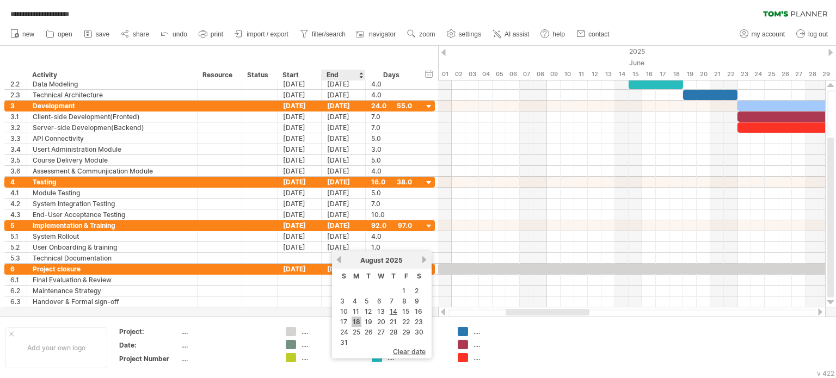
click at [359, 320] on link "18" at bounding box center [357, 322] width 10 height 10
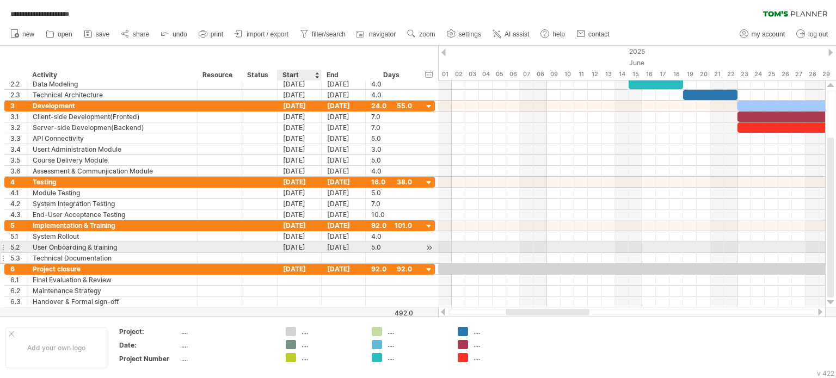
click at [305, 253] on div at bounding box center [300, 258] width 44 height 10
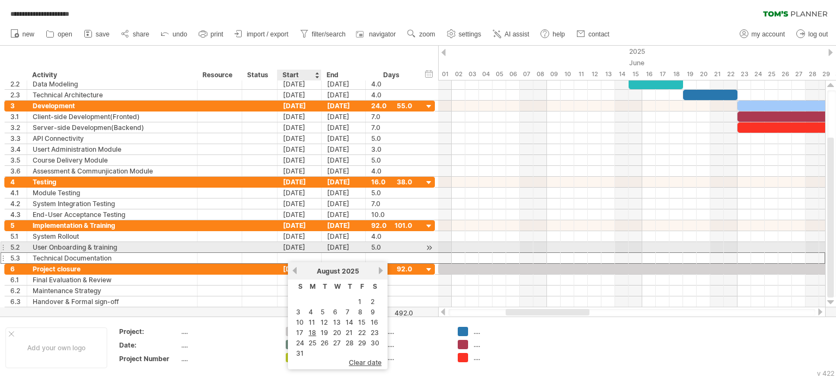
click at [305, 253] on div at bounding box center [300, 258] width 44 height 10
click at [303, 253] on div at bounding box center [300, 258] width 44 height 10
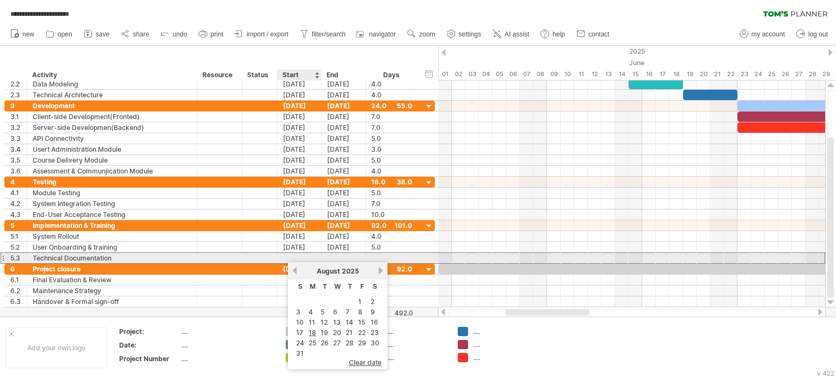
click at [301, 255] on div at bounding box center [300, 258] width 44 height 10
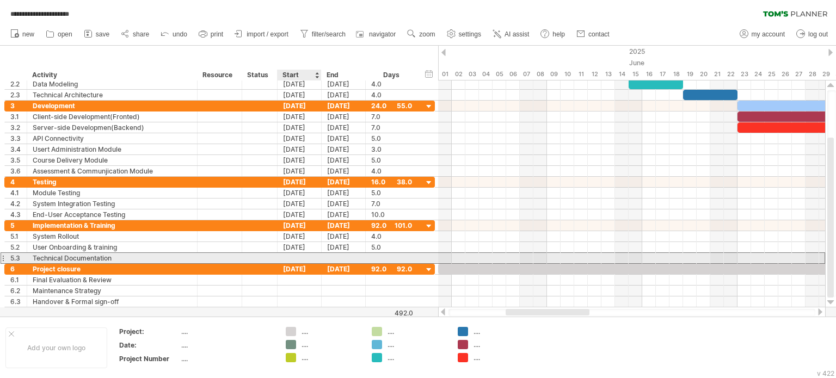
click at [310, 255] on div at bounding box center [300, 258] width 44 height 10
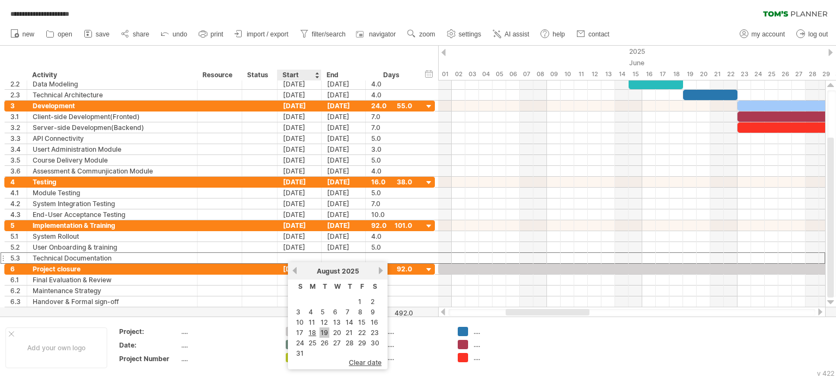
click at [325, 331] on link "19" at bounding box center [325, 333] width 10 height 10
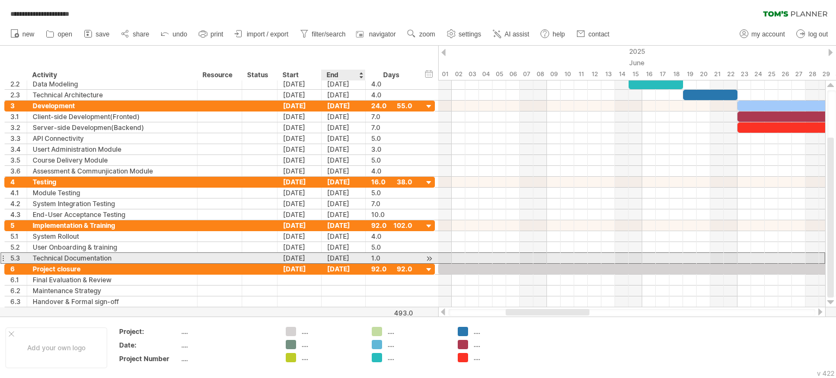
click at [340, 256] on div "19-08-25" at bounding box center [344, 258] width 44 height 10
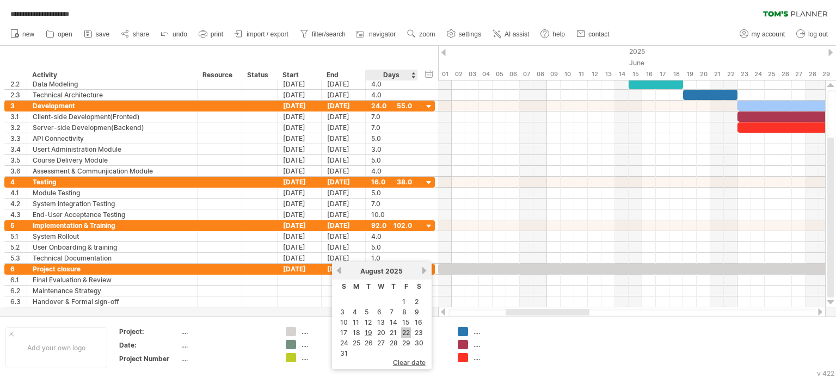
click at [403, 332] on link "22" at bounding box center [406, 333] width 10 height 10
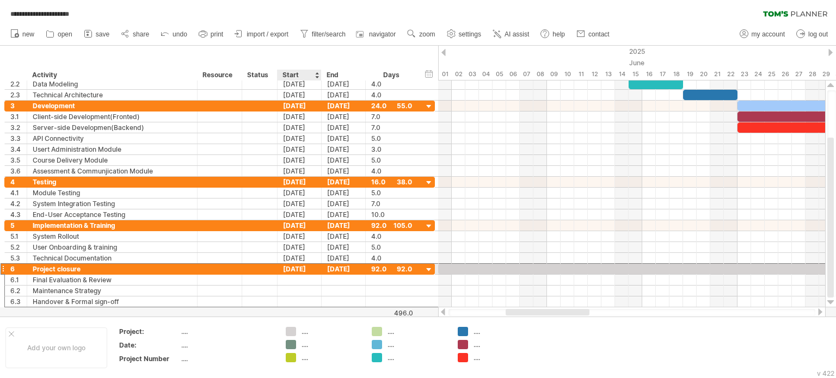
click at [296, 267] on div "[DATE]" at bounding box center [300, 269] width 44 height 10
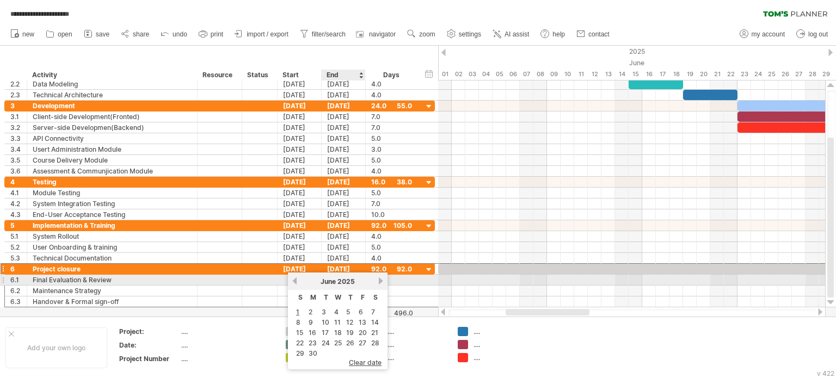
click at [371, 285] on div "[DATE]" at bounding box center [337, 282] width 79 height 8
click at [379, 284] on link "next" at bounding box center [381, 281] width 8 height 8
click at [377, 280] on link "next" at bounding box center [381, 281] width 8 height 8
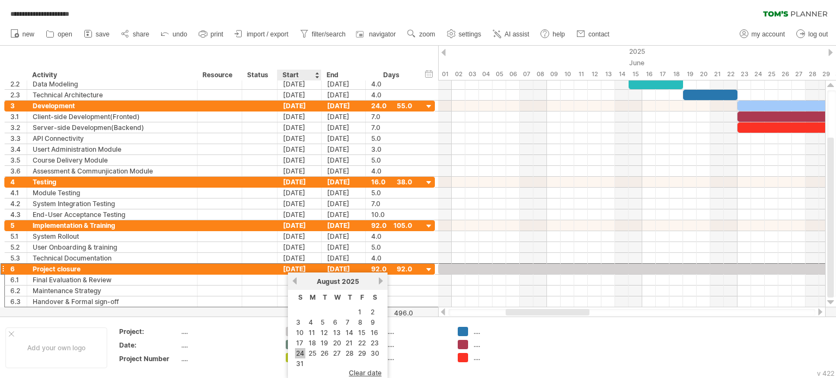
click at [297, 350] on link "24" at bounding box center [300, 353] width 10 height 10
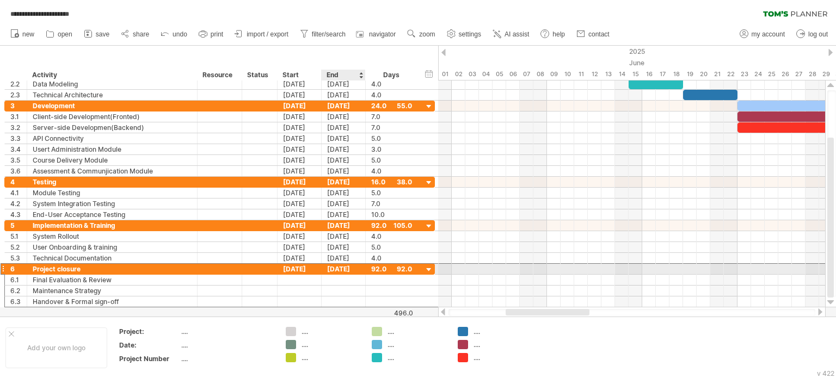
click at [338, 269] on div "23-11-25" at bounding box center [344, 269] width 44 height 10
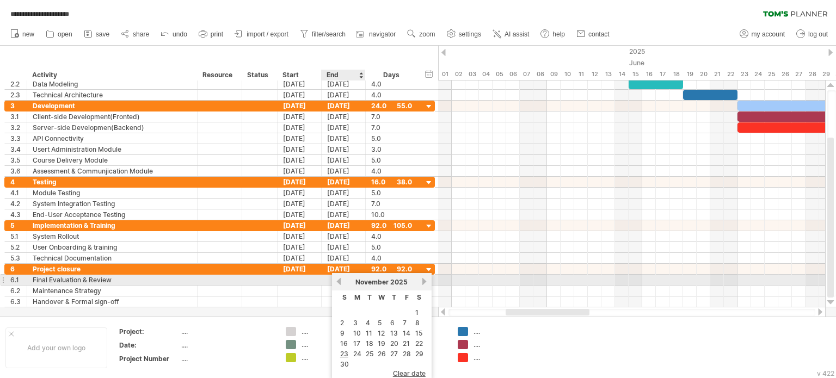
click at [342, 280] on link "previous" at bounding box center [339, 282] width 8 height 8
click at [309, 277] on div at bounding box center [300, 280] width 44 height 10
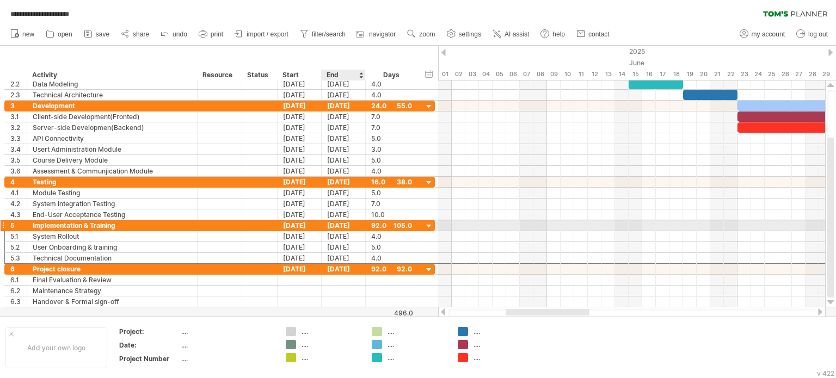
click at [341, 224] on div "09-11-25" at bounding box center [344, 225] width 44 height 10
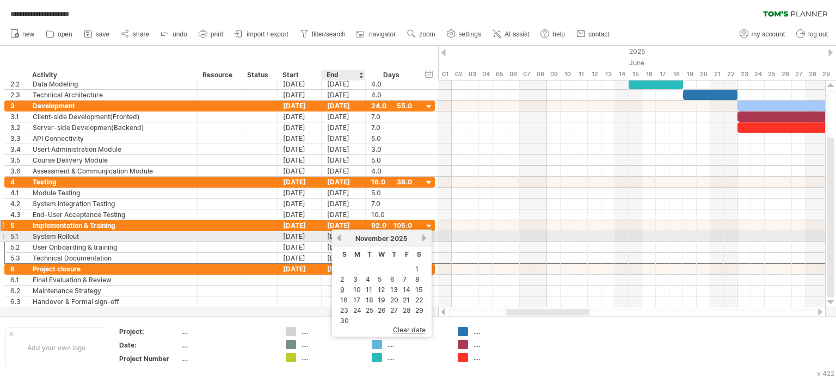
click at [336, 233] on div "previous next November 2025" at bounding box center [382, 238] width 100 height 17
click at [335, 234] on div "previous next November 2025" at bounding box center [382, 238] width 100 height 17
click at [339, 241] on link "previous" at bounding box center [339, 238] width 8 height 8
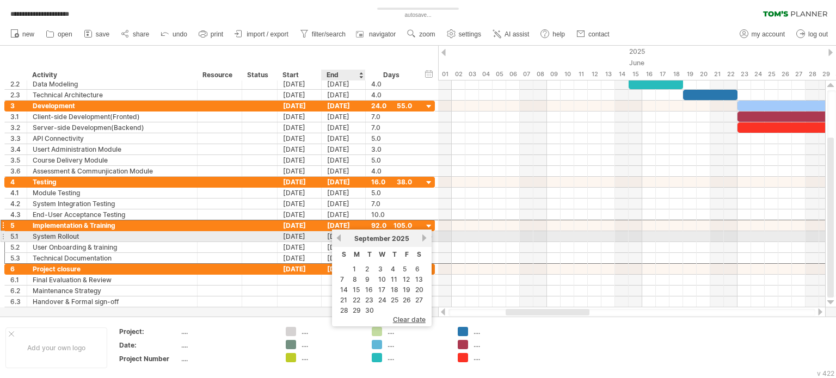
click at [339, 241] on link "previous" at bounding box center [339, 238] width 8 height 8
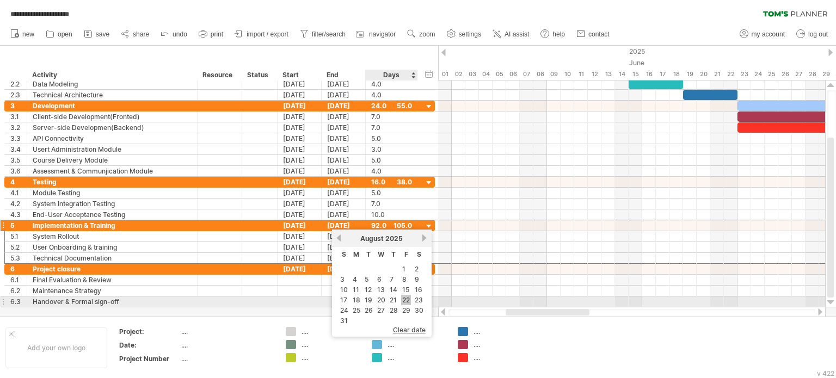
click at [404, 298] on link "22" at bounding box center [406, 300] width 10 height 10
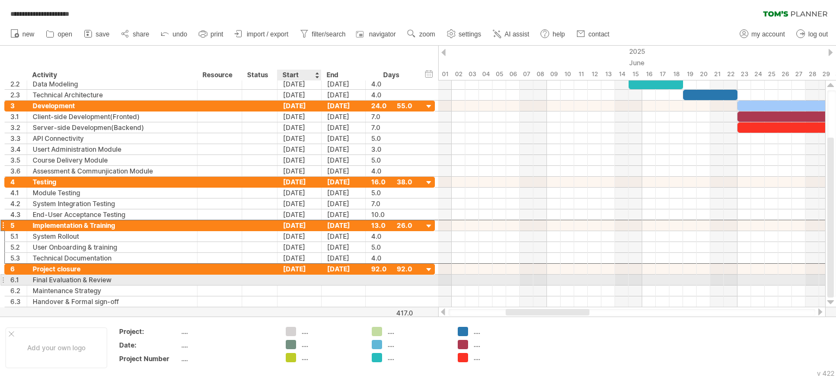
click at [307, 275] on div at bounding box center [300, 280] width 44 height 10
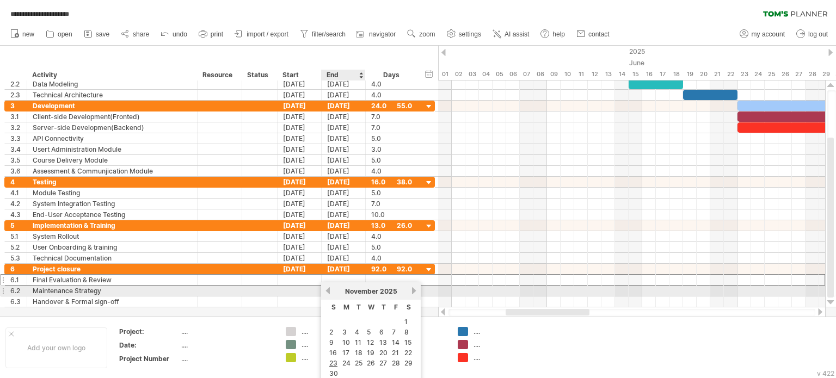
click at [333, 291] on div "November 2025" at bounding box center [371, 291] width 79 height 8
click at [327, 291] on link "previous" at bounding box center [328, 291] width 8 height 8
click at [326, 289] on link "previous" at bounding box center [328, 291] width 8 height 8
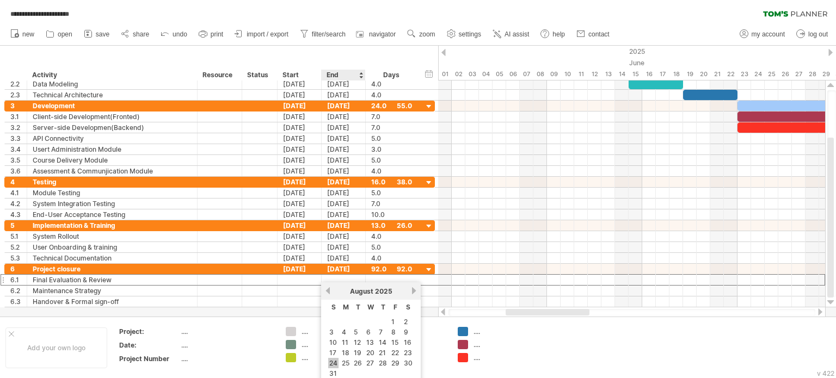
click at [334, 361] on link "24" at bounding box center [333, 363] width 10 height 10
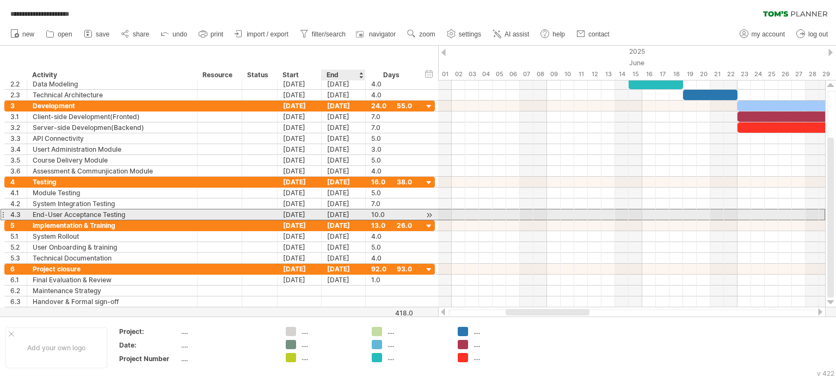
click at [340, 212] on div "07-08-25" at bounding box center [344, 215] width 44 height 10
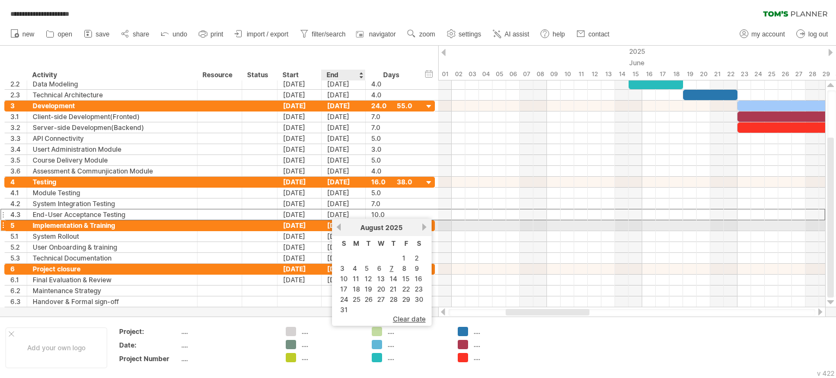
click at [341, 230] on link "previous" at bounding box center [339, 227] width 8 height 8
click at [421, 226] on link "next" at bounding box center [425, 227] width 8 height 8
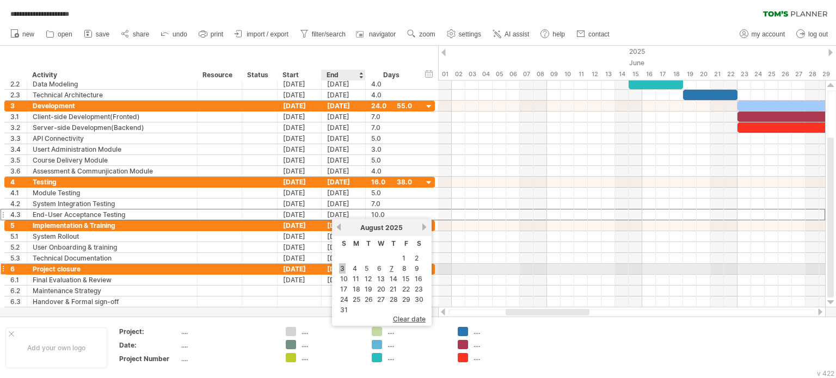
click at [343, 267] on link "3" at bounding box center [342, 268] width 7 height 10
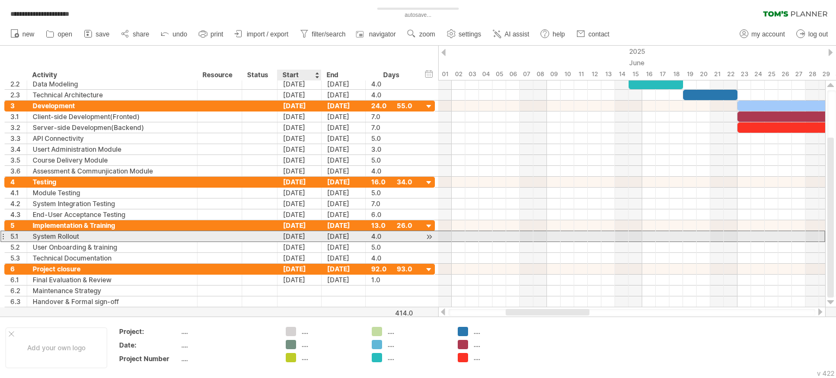
click at [287, 237] on div "10-08-25" at bounding box center [300, 236] width 44 height 10
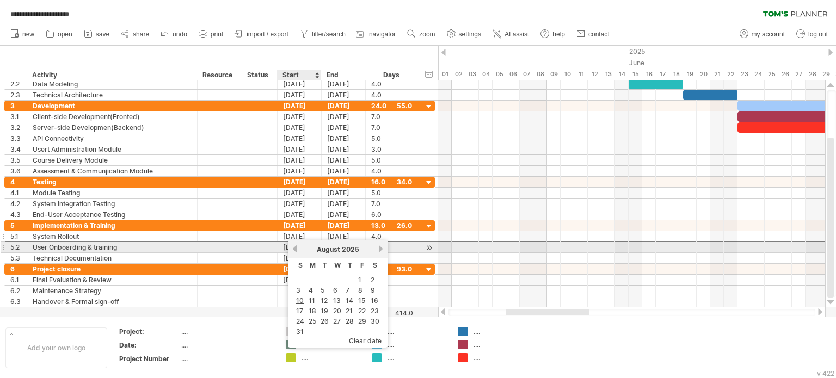
click at [298, 252] on div "[DATE]" at bounding box center [337, 250] width 79 height 8
click at [296, 251] on link "previous" at bounding box center [295, 249] width 8 height 8
click at [382, 249] on div "previous next [DATE]" at bounding box center [338, 249] width 100 height 17
click at [377, 250] on link "next" at bounding box center [381, 249] width 8 height 8
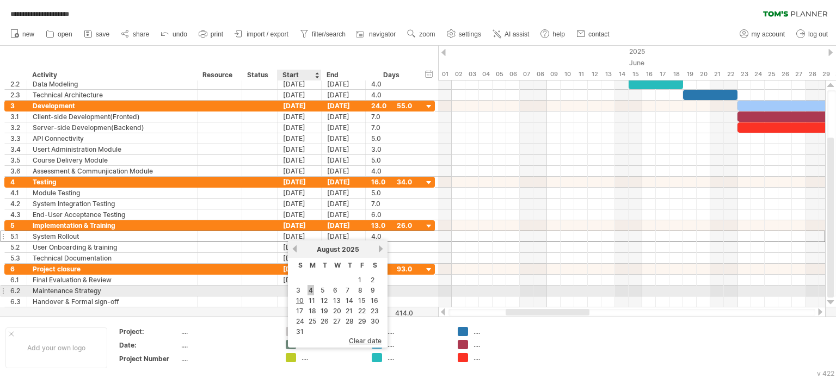
click at [311, 290] on link "4" at bounding box center [311, 290] width 7 height 10
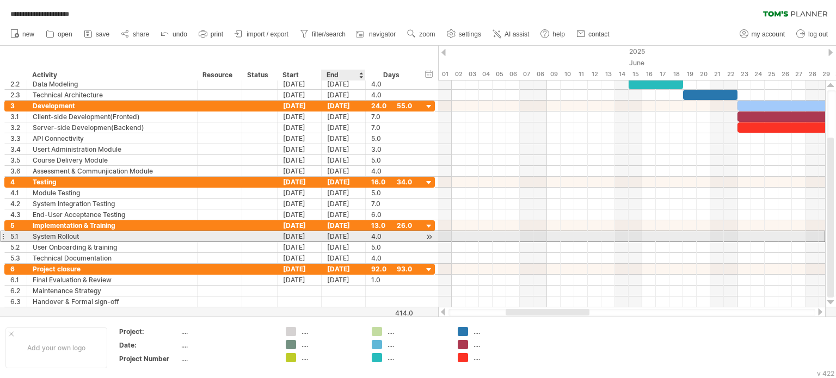
click at [334, 237] on div "07-08-25" at bounding box center [344, 236] width 44 height 10
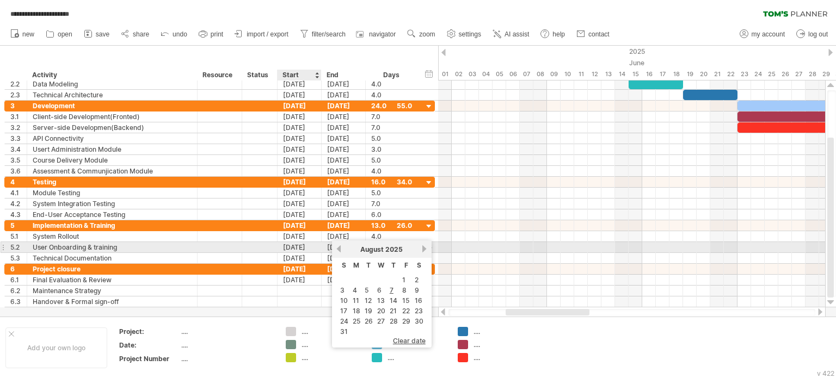
click at [303, 247] on div "14-08-25" at bounding box center [300, 247] width 44 height 10
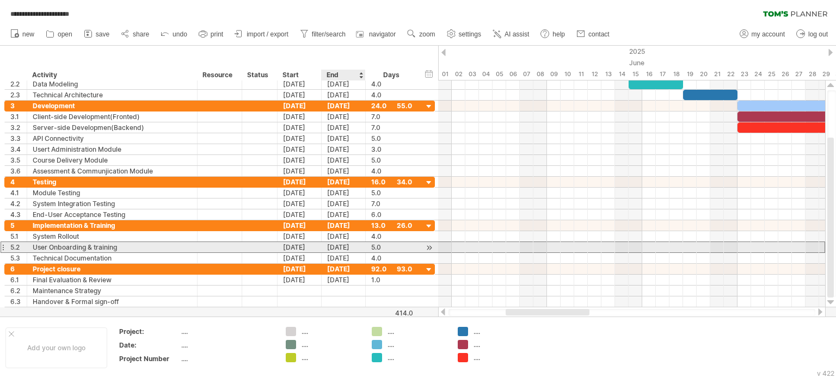
click at [360, 246] on div "18-08-25" at bounding box center [344, 247] width 44 height 10
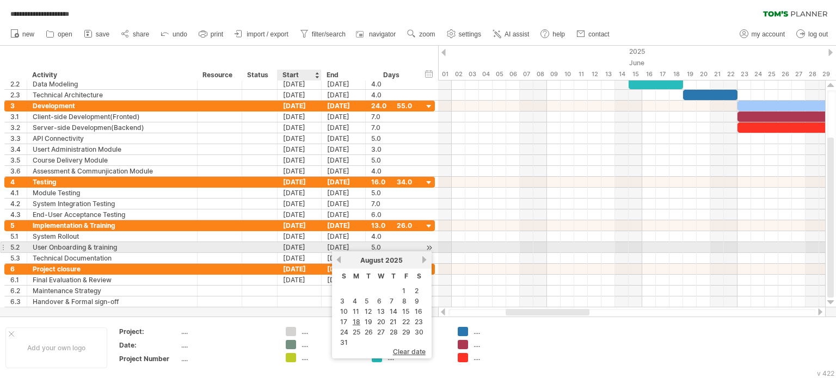
click at [309, 246] on div "14-08-25" at bounding box center [300, 247] width 44 height 10
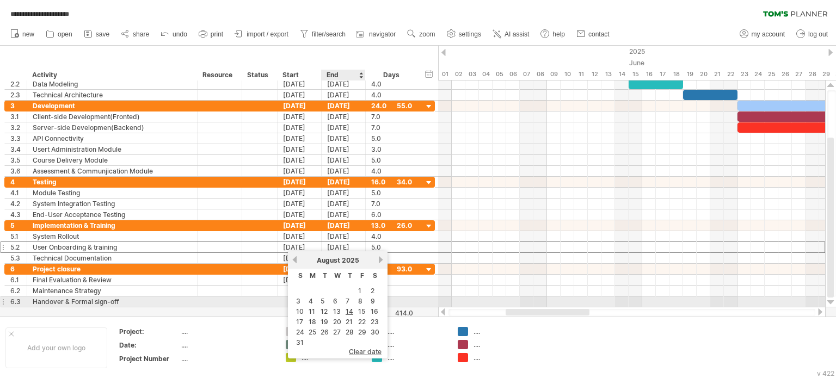
click at [363, 299] on td "8" at bounding box center [362, 301] width 11 height 9
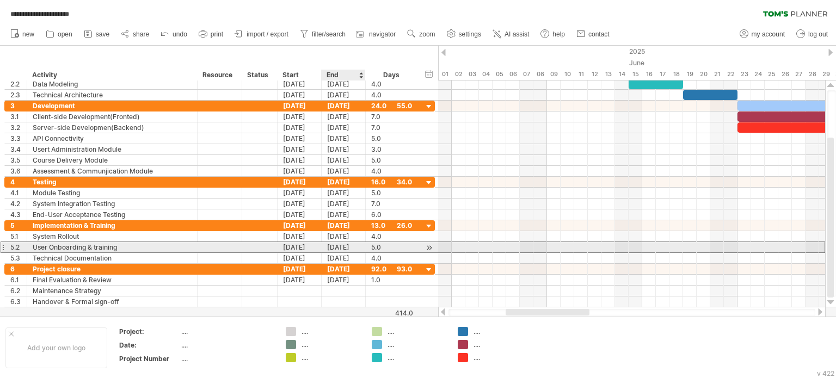
click at [340, 248] on div "12-08-25" at bounding box center [344, 247] width 44 height 10
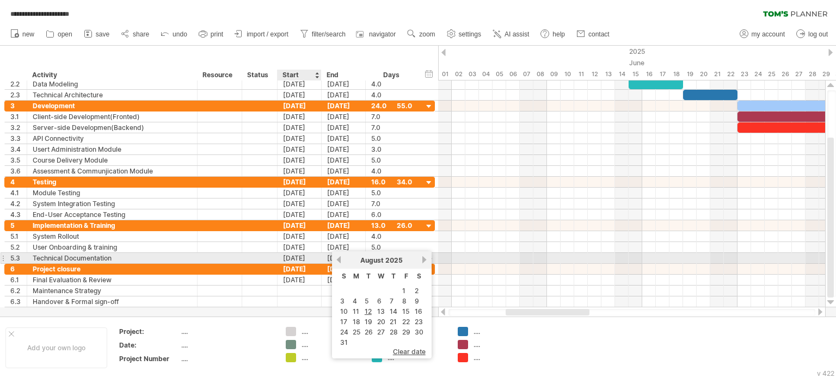
click at [299, 254] on div "19-08-25" at bounding box center [300, 258] width 44 height 10
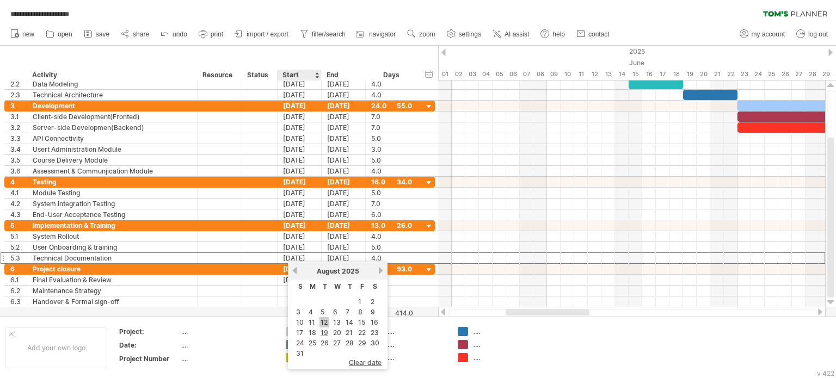
click at [324, 318] on link "12" at bounding box center [324, 322] width 9 height 10
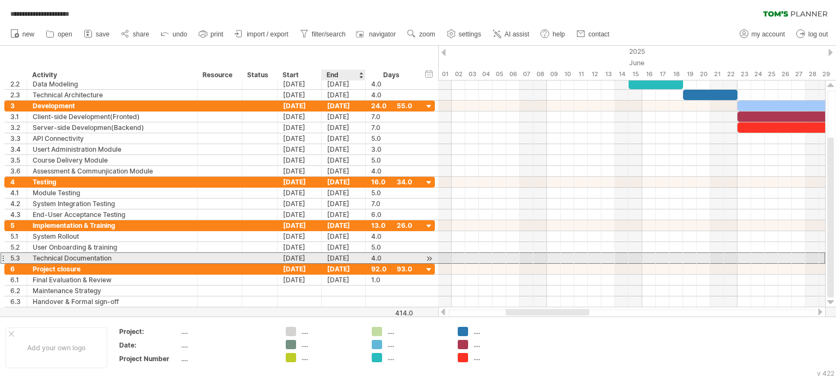
click at [329, 259] on div "15-08-25" at bounding box center [344, 258] width 44 height 10
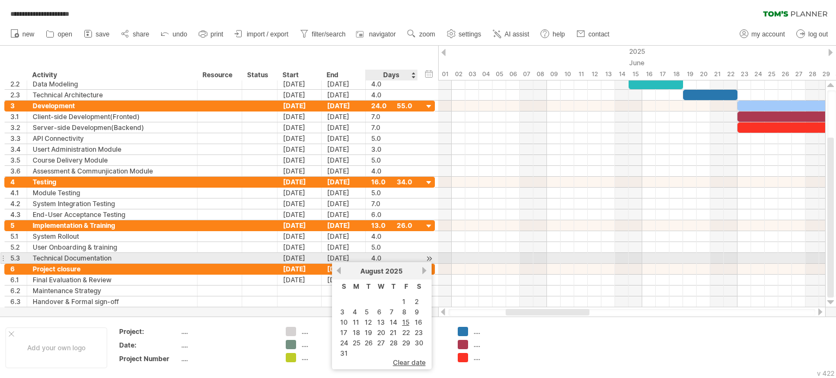
click at [381, 256] on div "4.0" at bounding box center [391, 258] width 41 height 10
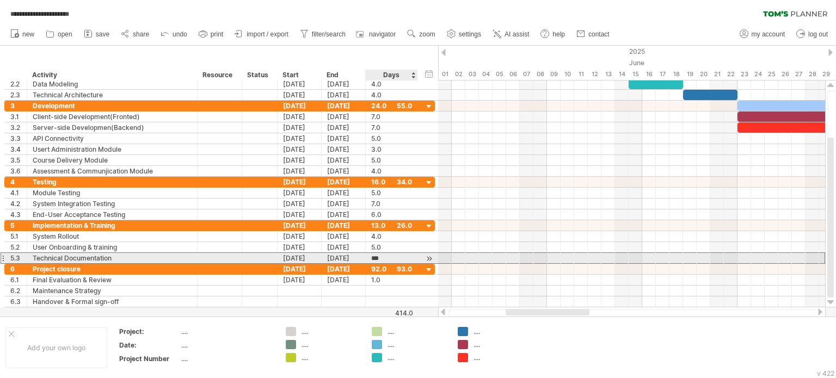
scroll to position [1, 0]
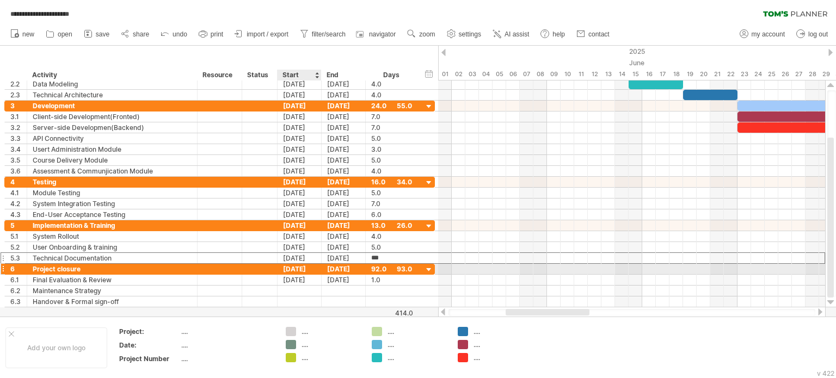
click at [286, 265] on div "24-08-25" at bounding box center [300, 269] width 44 height 10
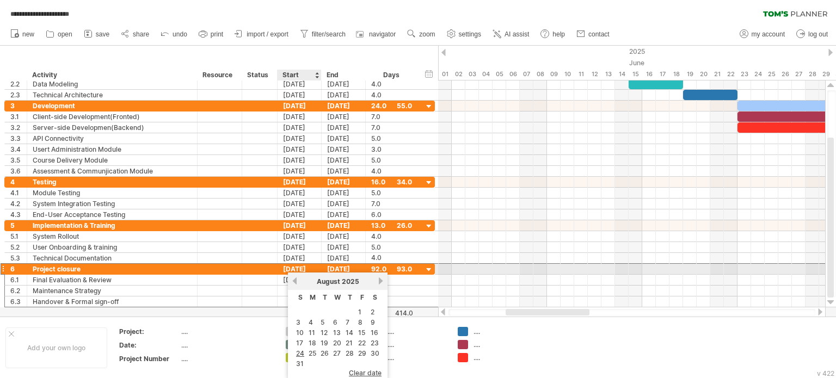
scroll to position [0, 0]
click at [372, 328] on link "16" at bounding box center [375, 333] width 10 height 10
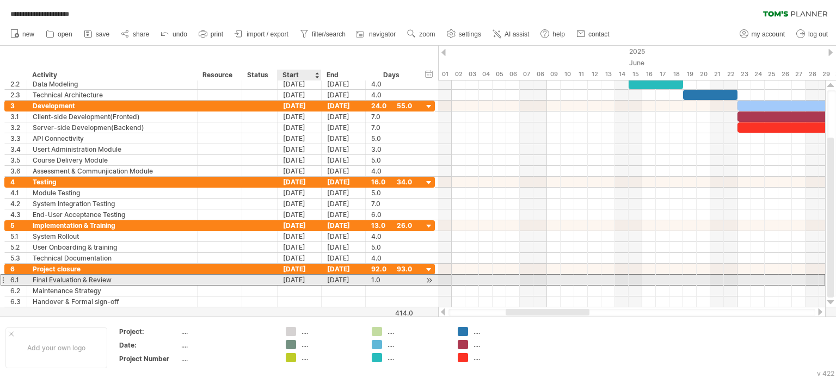
click at [303, 278] on div "24-08-25" at bounding box center [300, 280] width 44 height 10
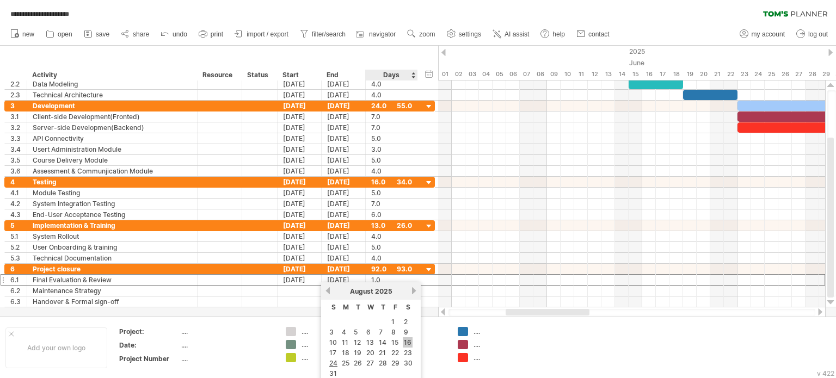
click at [403, 342] on link "16" at bounding box center [408, 343] width 10 height 10
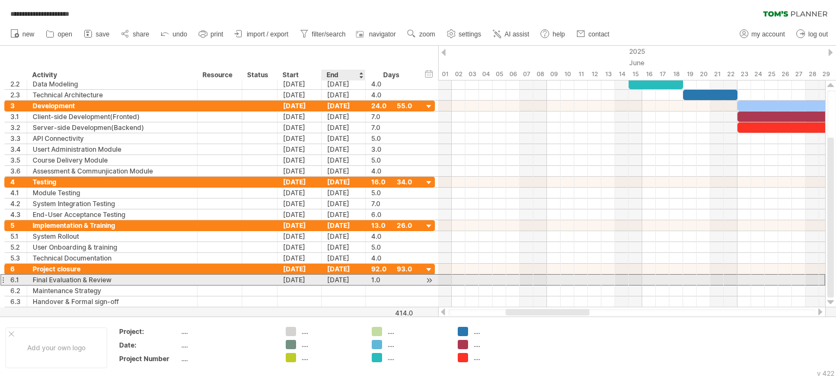
click at [338, 276] on div "16-08-25" at bounding box center [344, 280] width 44 height 10
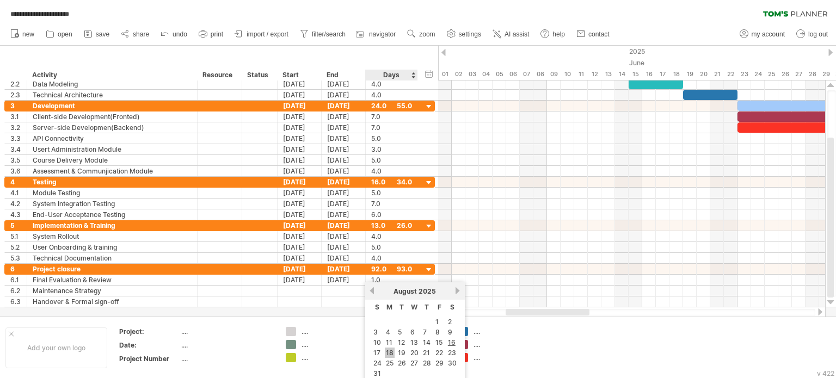
click at [393, 353] on link "18" at bounding box center [390, 353] width 10 height 10
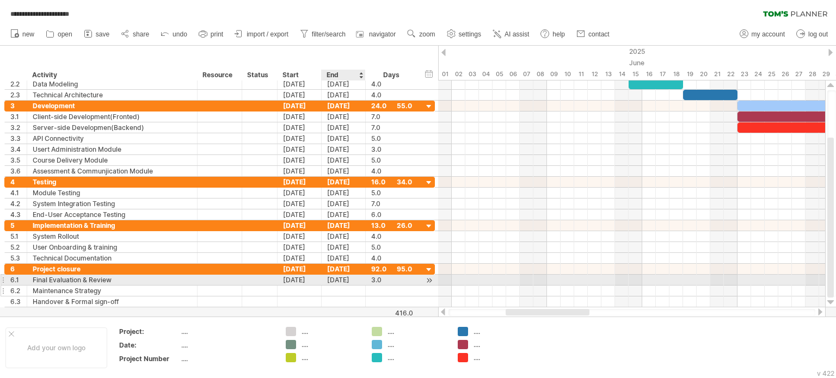
click at [335, 286] on div at bounding box center [344, 291] width 44 height 10
click at [340, 280] on div "18-08-25" at bounding box center [344, 280] width 44 height 10
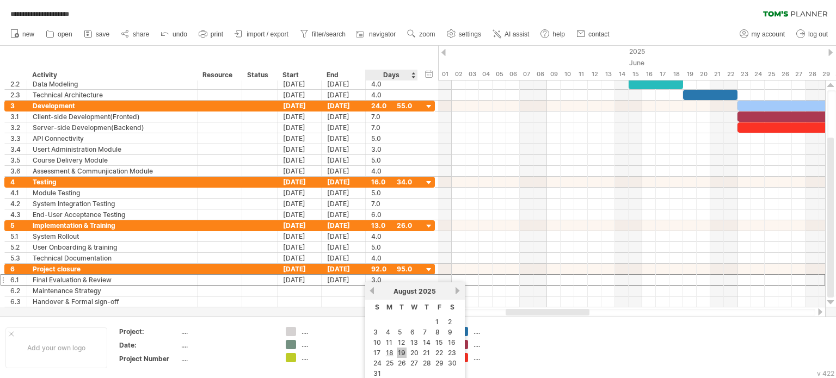
click at [402, 354] on link "19" at bounding box center [402, 353] width 10 height 10
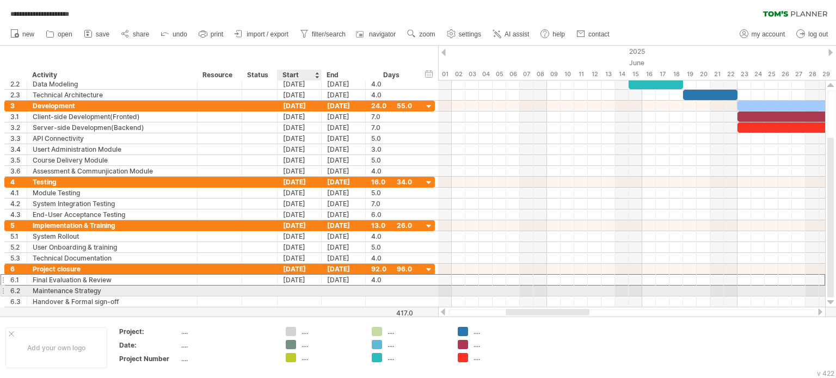
click at [292, 291] on div at bounding box center [300, 291] width 44 height 10
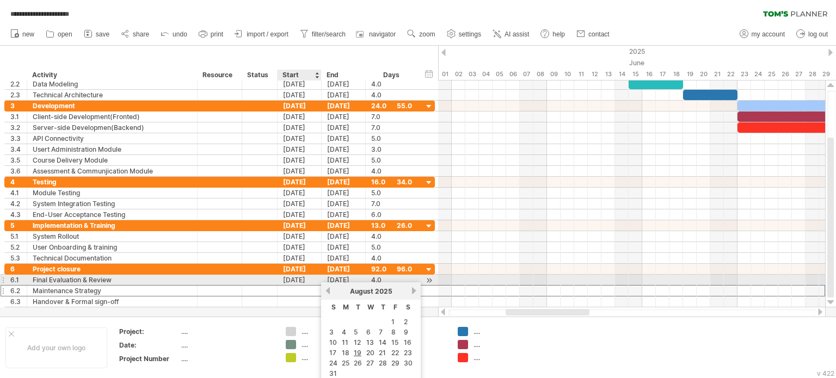
click at [302, 277] on div "16-08-25" at bounding box center [300, 280] width 44 height 10
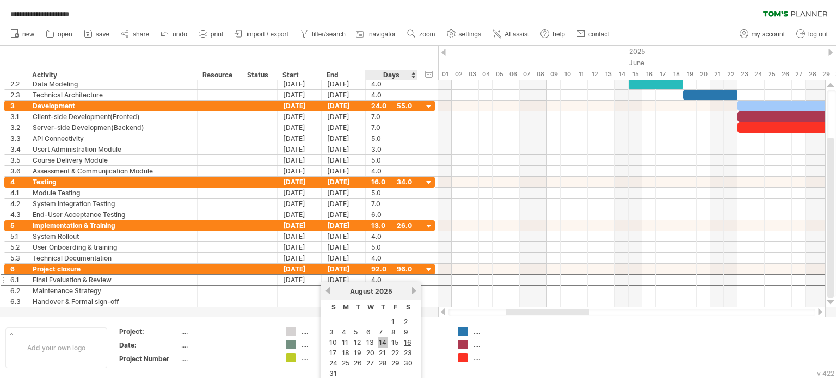
click at [383, 341] on link "14" at bounding box center [383, 343] width 10 height 10
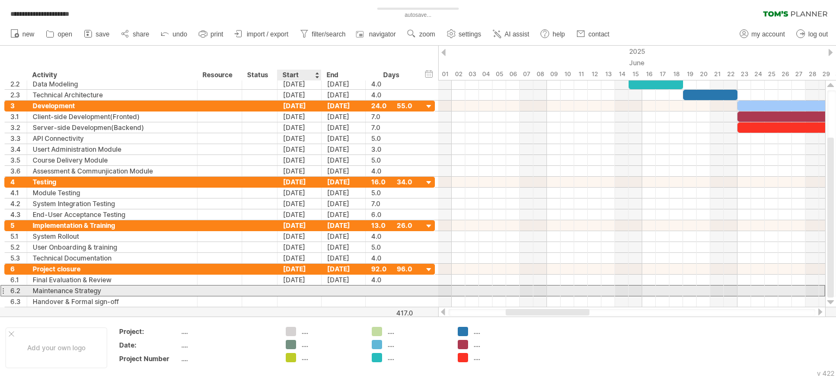
click at [303, 289] on div at bounding box center [300, 291] width 44 height 10
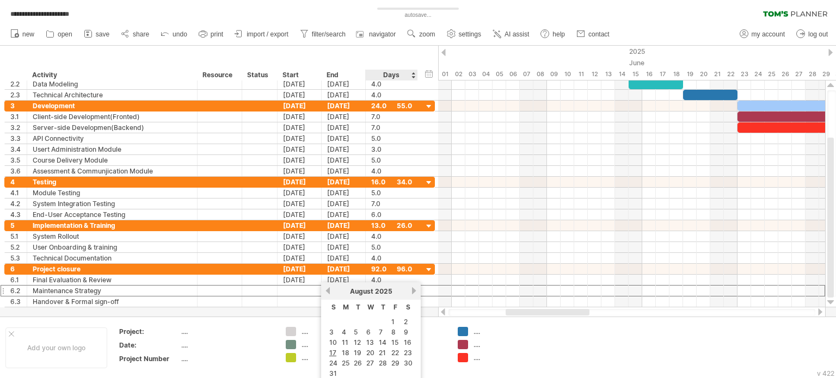
click at [407, 344] on link "16" at bounding box center [408, 343] width 10 height 10
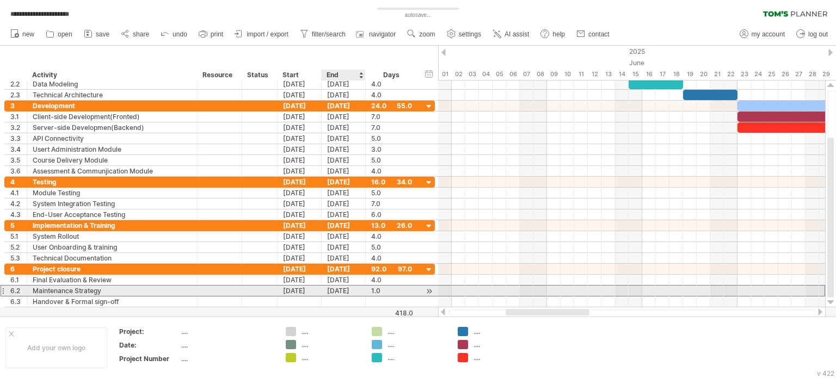
click at [346, 291] on div "16-08-25" at bounding box center [344, 291] width 44 height 10
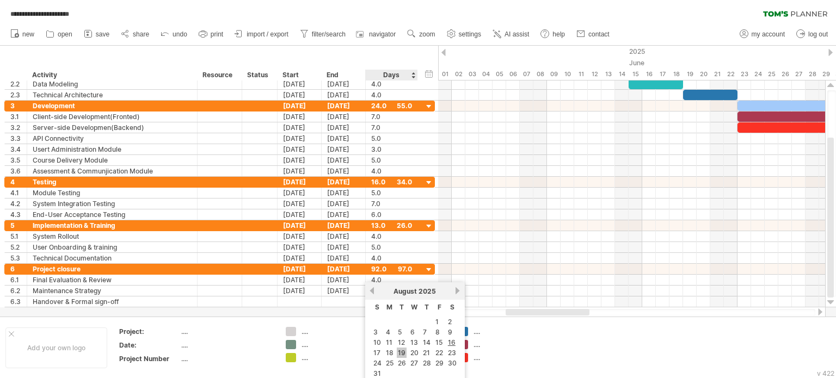
click at [397, 352] on link "19" at bounding box center [402, 353] width 10 height 10
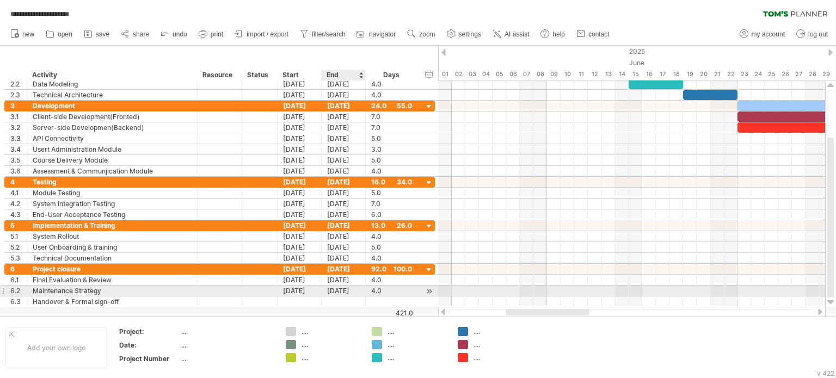
click at [340, 289] on div "19-08-25" at bounding box center [344, 291] width 44 height 10
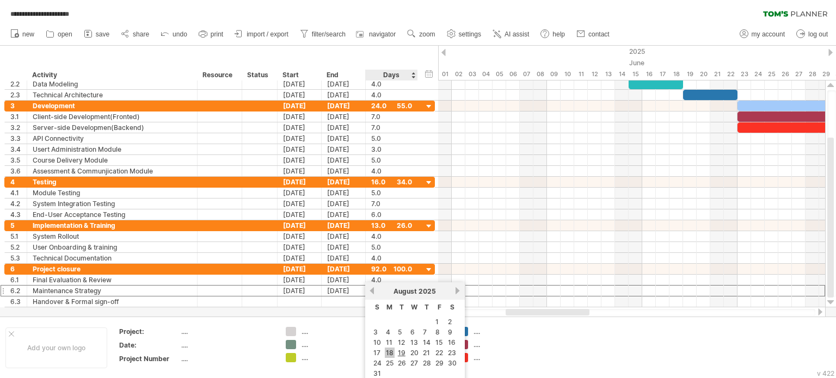
click at [387, 350] on link "18" at bounding box center [390, 353] width 10 height 10
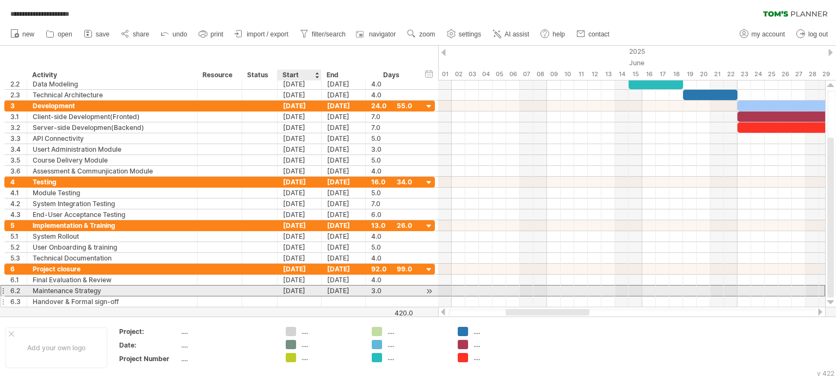
click at [305, 297] on div at bounding box center [300, 302] width 44 height 10
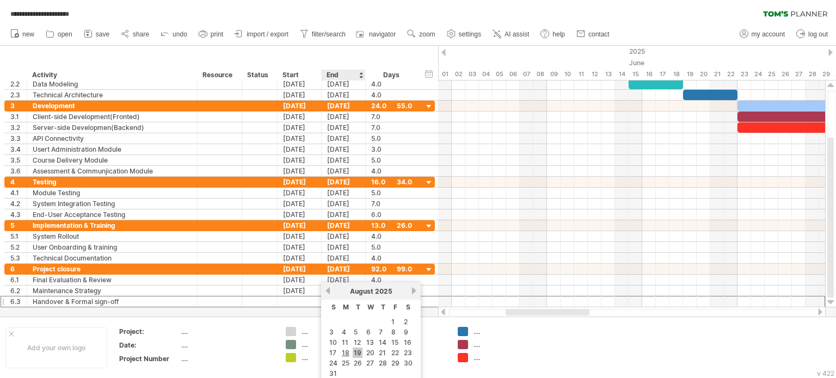
click at [353, 351] on link "19" at bounding box center [358, 353] width 10 height 10
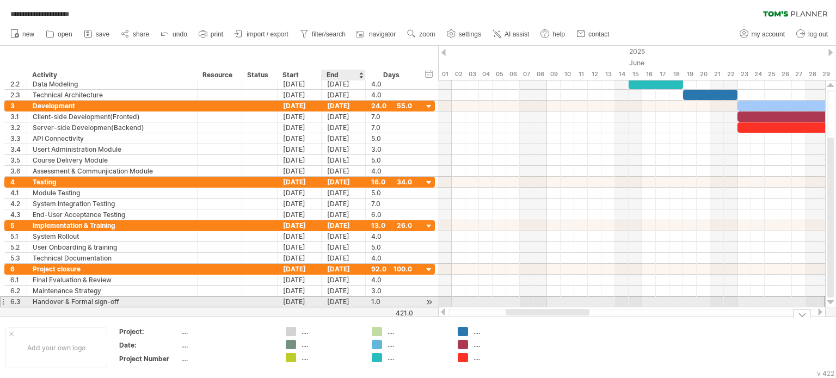
click at [346, 302] on div "19-08-25" at bounding box center [344, 302] width 44 height 10
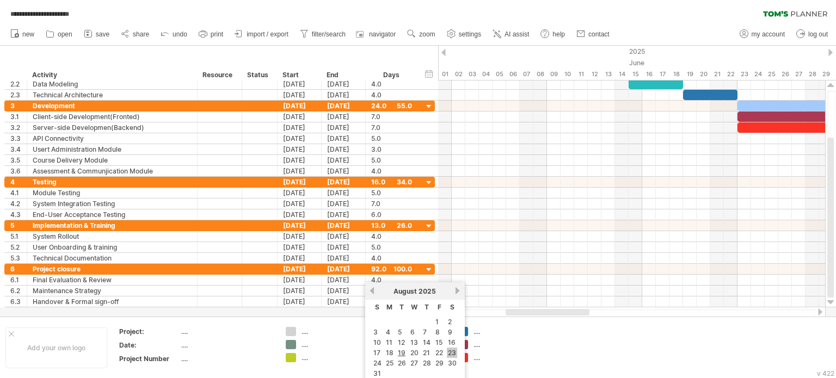
click at [450, 350] on link "23" at bounding box center [452, 353] width 10 height 10
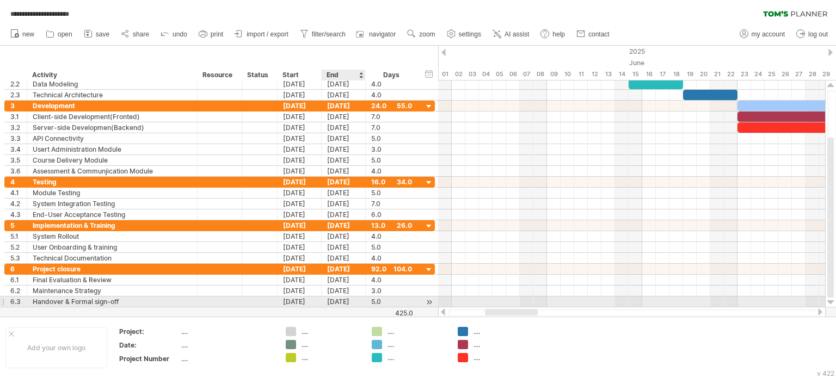
click at [350, 301] on div "23-08-25" at bounding box center [344, 302] width 44 height 10
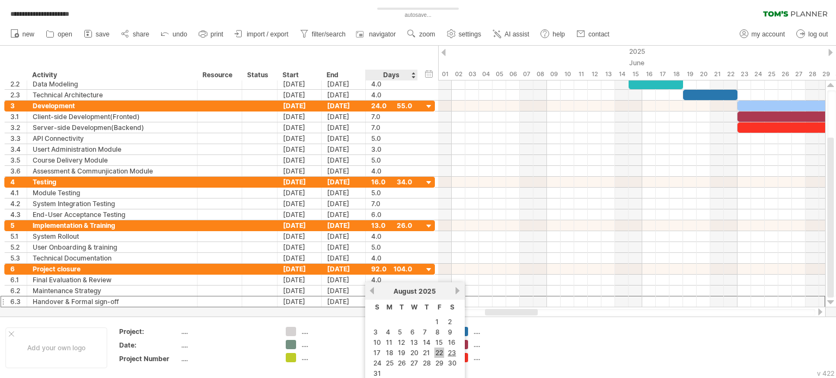
click at [434, 349] on link "22" at bounding box center [439, 353] width 10 height 10
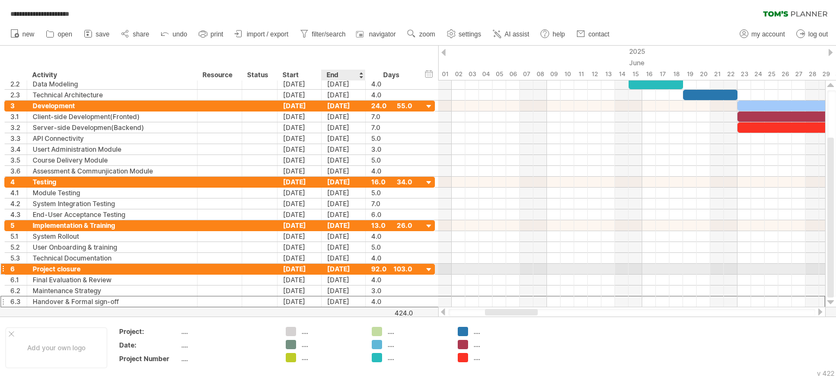
click at [345, 265] on div "15-11-25" at bounding box center [344, 269] width 44 height 10
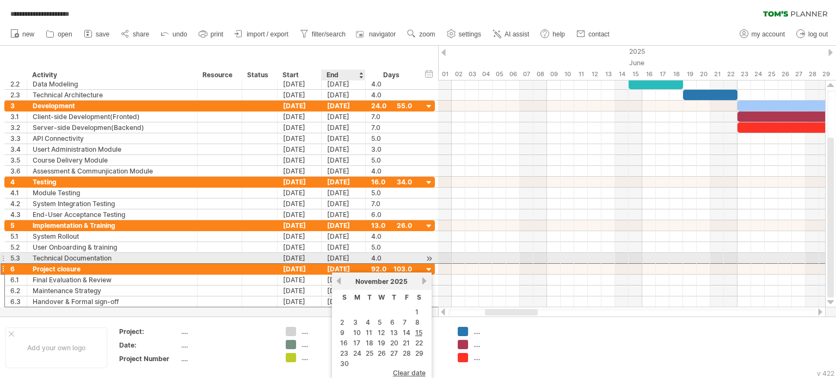
click at [337, 264] on div "15-11-25" at bounding box center [344, 269] width 44 height 10
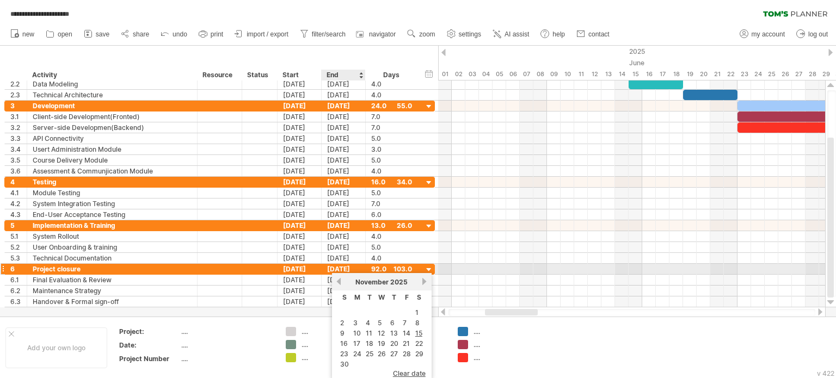
click at [345, 267] on div "15-11-25" at bounding box center [344, 269] width 44 height 10
click at [414, 345] on link "22" at bounding box center [419, 343] width 10 height 10
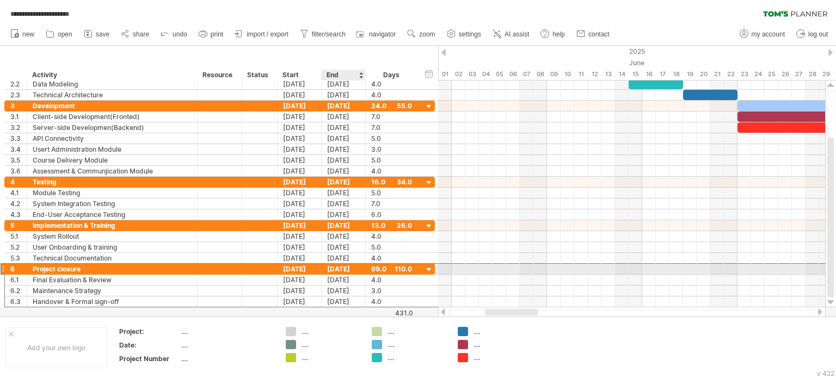
click at [346, 267] on div "22-11-25" at bounding box center [344, 269] width 44 height 10
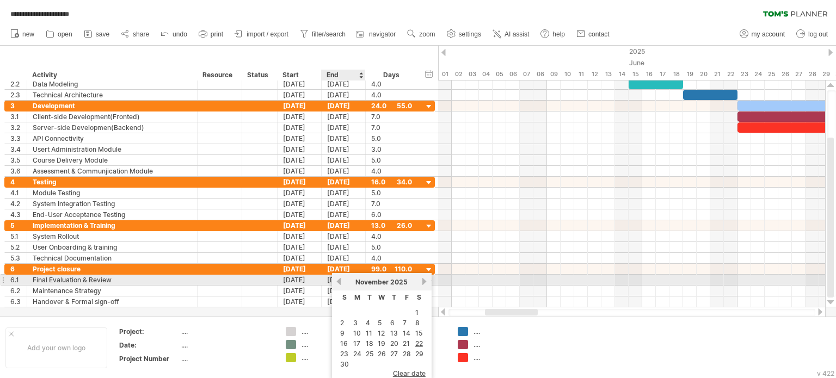
click at [338, 283] on link "previous" at bounding box center [339, 282] width 8 height 8
click at [339, 283] on link "previous" at bounding box center [339, 282] width 8 height 8
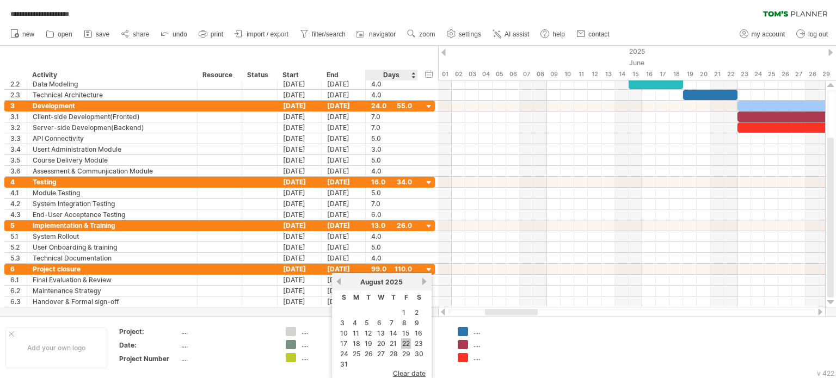
click at [406, 345] on link "22" at bounding box center [406, 344] width 10 height 10
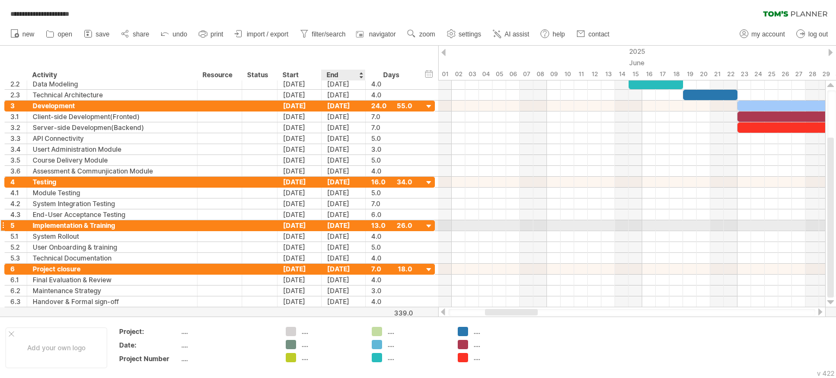
click at [338, 225] on div "22-08-25" at bounding box center [344, 225] width 44 height 10
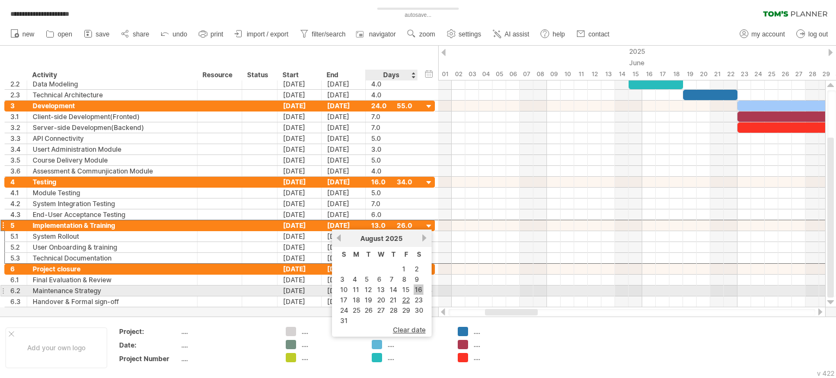
click at [414, 291] on link "16" at bounding box center [419, 290] width 10 height 10
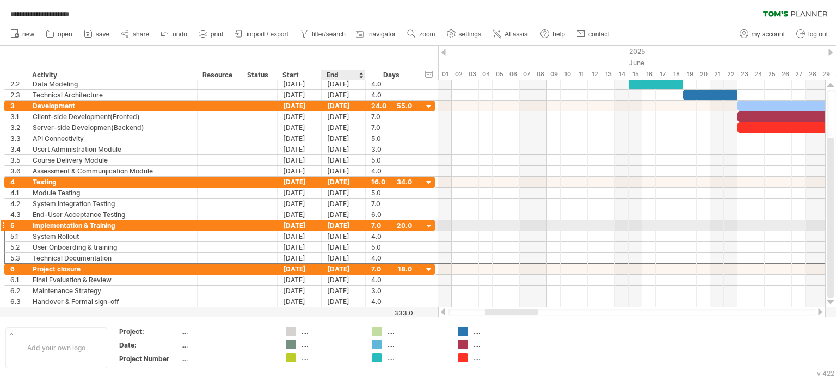
click at [345, 224] on div "16-08-25" at bounding box center [344, 225] width 44 height 10
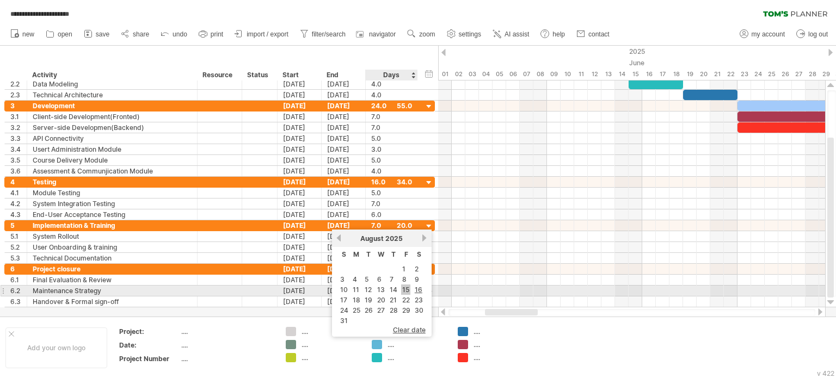
click at [405, 286] on link "15" at bounding box center [405, 290] width 9 height 10
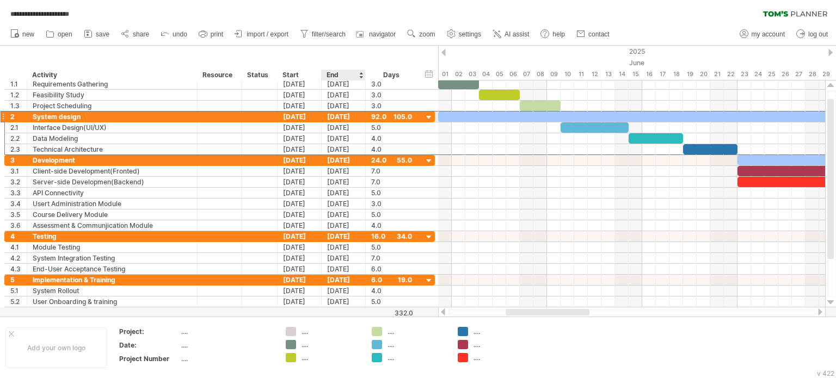
click at [330, 115] on div "[DATE]" at bounding box center [344, 117] width 44 height 10
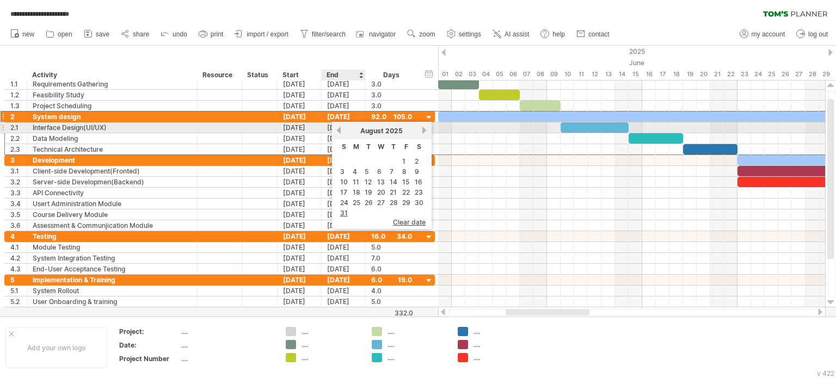
click at [342, 131] on div "[DATE]" at bounding box center [381, 131] width 79 height 8
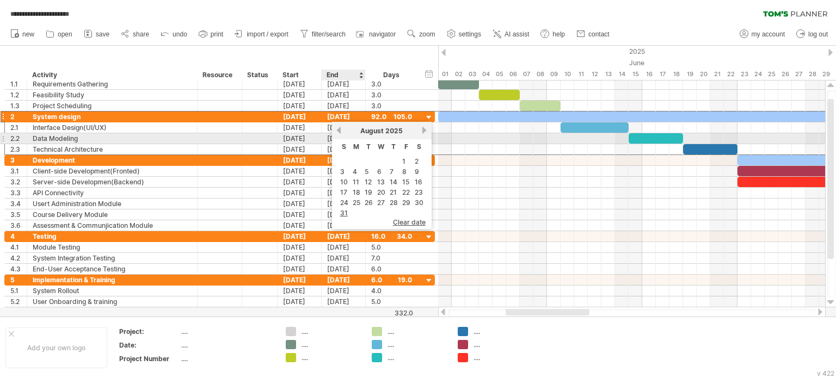
click at [341, 134] on link "previous" at bounding box center [339, 130] width 8 height 8
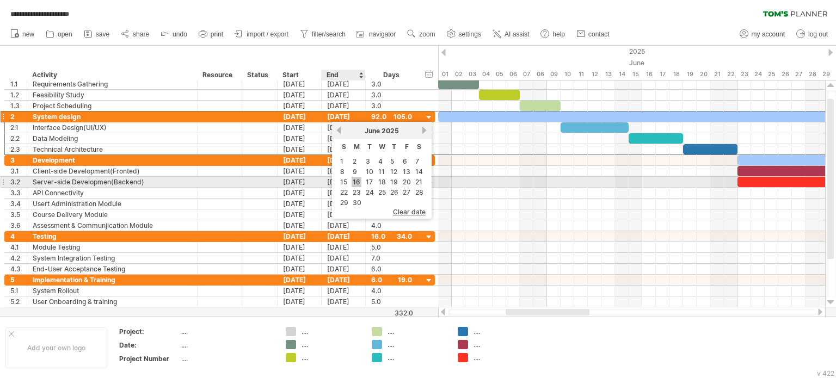
click at [358, 179] on link "16" at bounding box center [357, 182] width 10 height 10
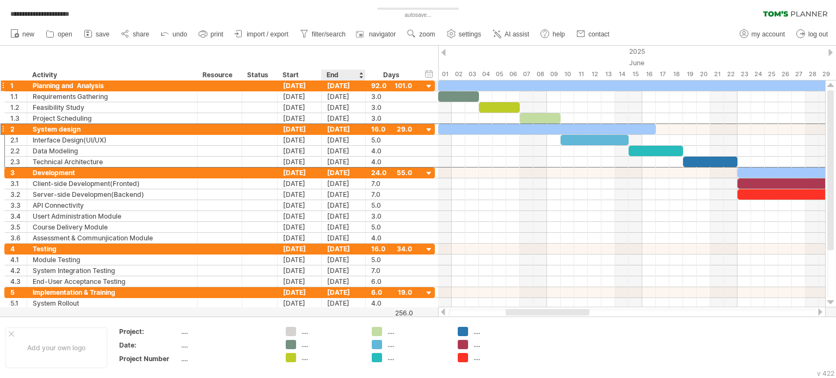
click at [332, 85] on div "[DATE]" at bounding box center [344, 86] width 44 height 10
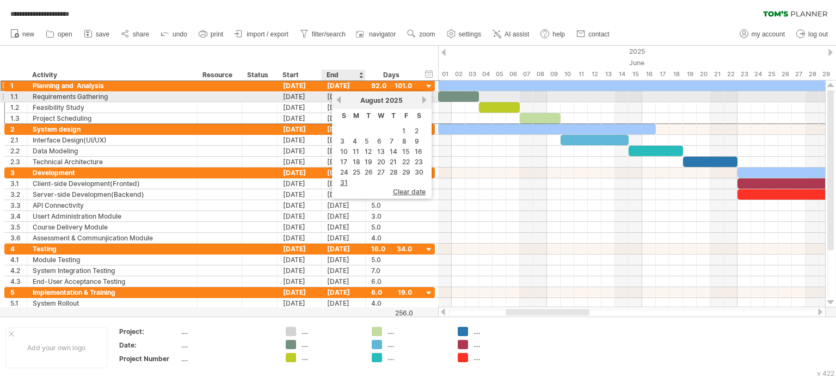
click at [340, 101] on link "previous" at bounding box center [339, 100] width 8 height 8
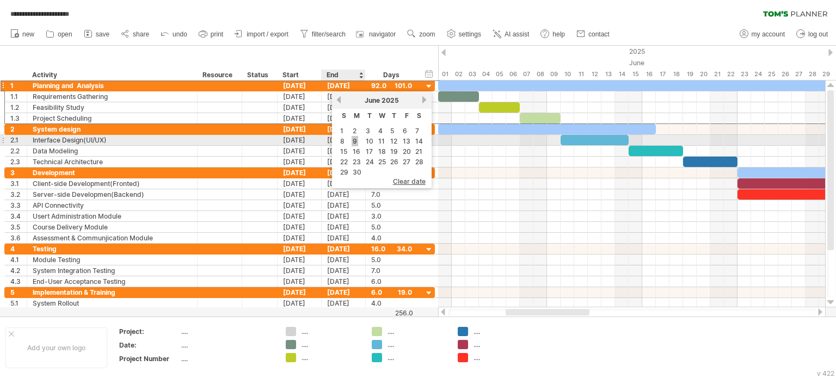
click at [355, 141] on link "9" at bounding box center [355, 141] width 7 height 10
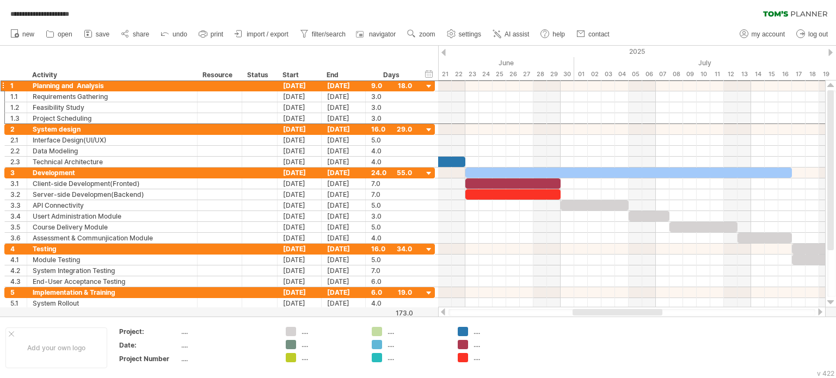
drag, startPoint x: 530, startPoint y: 312, endPoint x: 592, endPoint y: 309, distance: 62.7
click at [592, 309] on div at bounding box center [618, 312] width 90 height 7
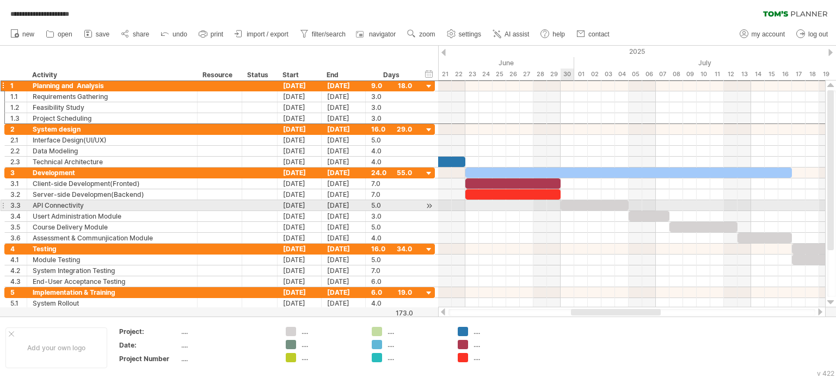
click at [564, 205] on div at bounding box center [595, 205] width 68 height 10
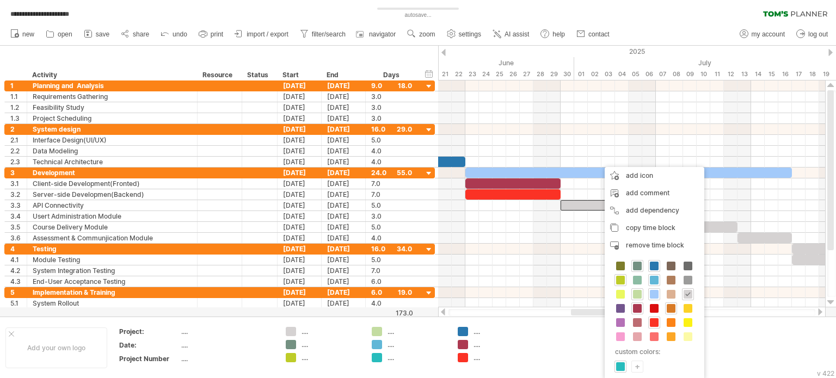
click at [667, 309] on span at bounding box center [671, 308] width 9 height 9
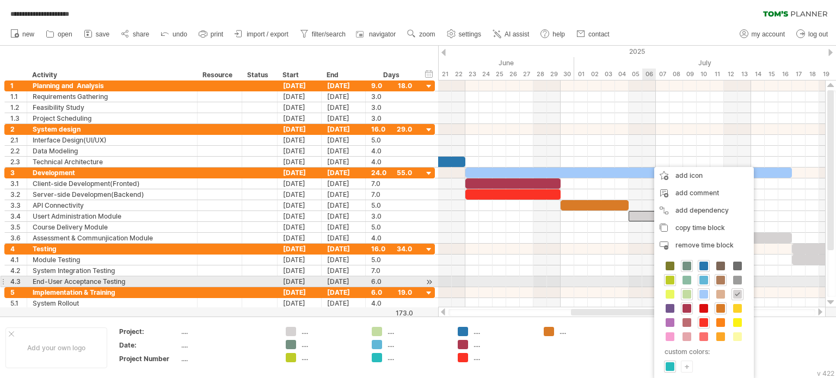
click at [722, 280] on span at bounding box center [720, 280] width 9 height 9
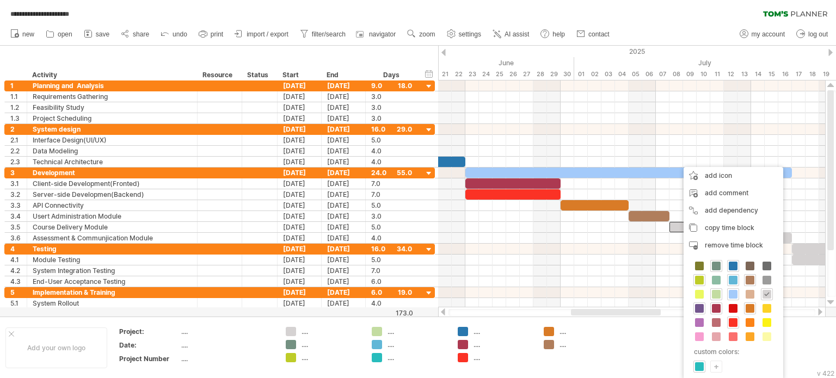
click at [700, 308] on span at bounding box center [699, 308] width 9 height 9
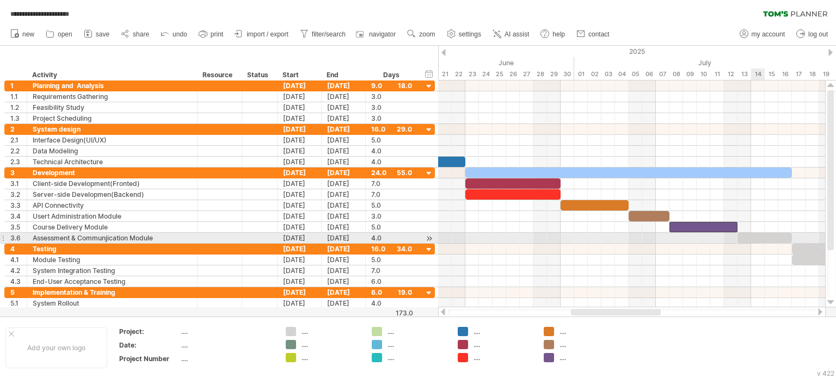
click at [761, 239] on div at bounding box center [765, 238] width 54 height 10
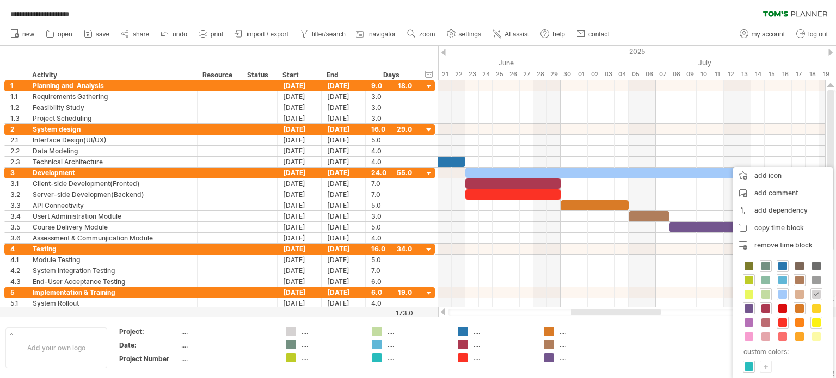
click at [816, 321] on span at bounding box center [816, 322] width 9 height 9
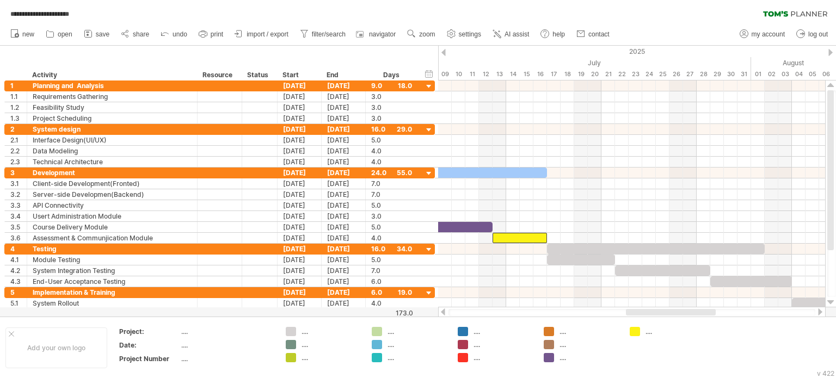
drag, startPoint x: 642, startPoint y: 312, endPoint x: 697, endPoint y: 309, distance: 55.1
click at [697, 309] on div at bounding box center [671, 312] width 90 height 7
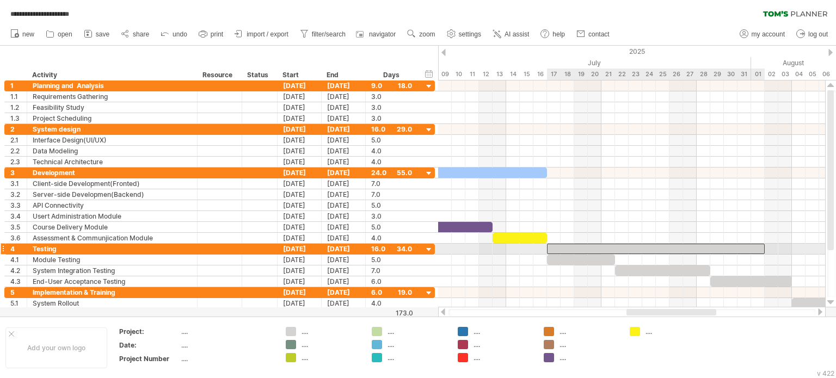
click at [567, 249] on div at bounding box center [656, 249] width 218 height 10
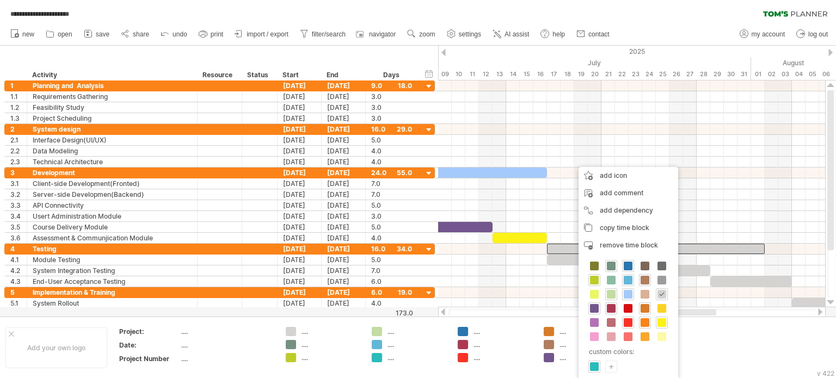
click at [641, 318] on span at bounding box center [645, 322] width 9 height 9
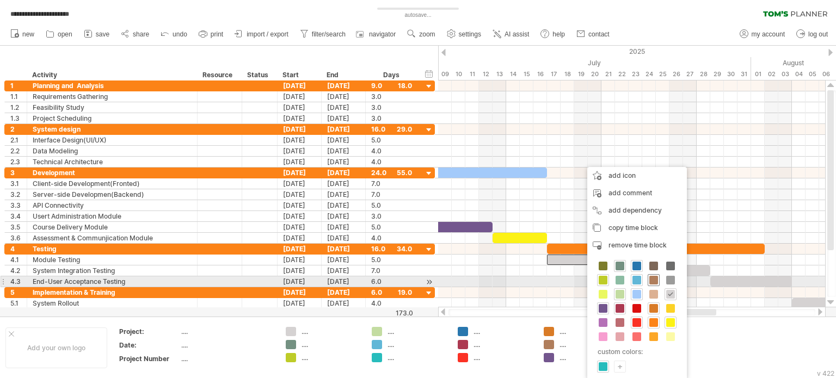
click at [658, 278] on div at bounding box center [654, 280] width 12 height 12
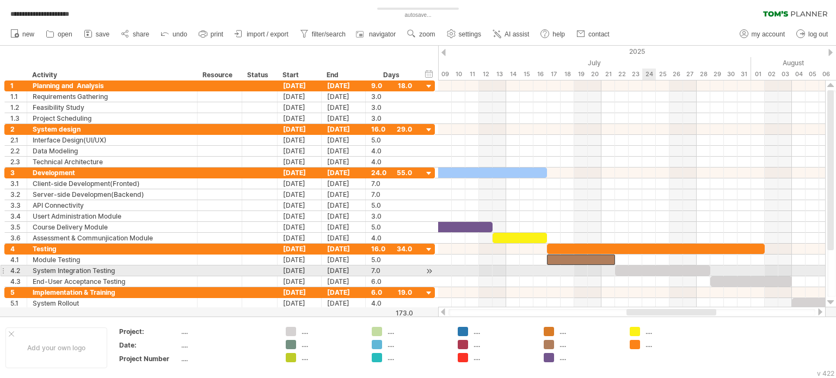
click at [643, 269] on div at bounding box center [662, 271] width 95 height 10
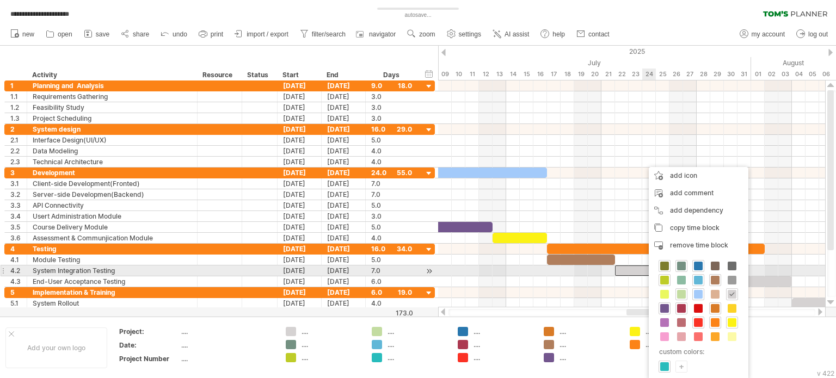
click at [666, 269] on span at bounding box center [664, 266] width 9 height 9
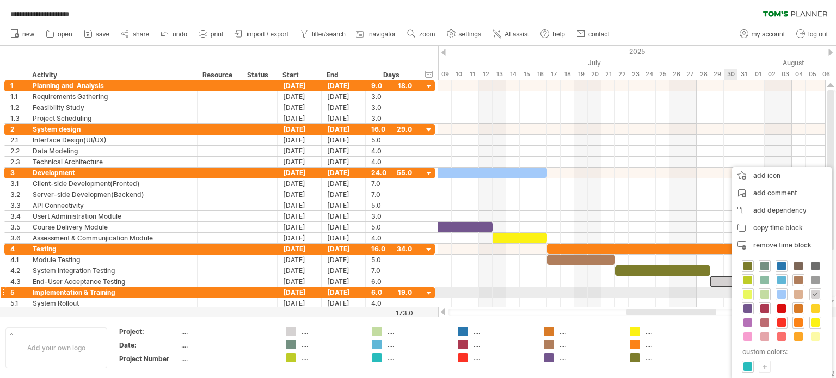
click at [744, 292] on span at bounding box center [748, 294] width 9 height 9
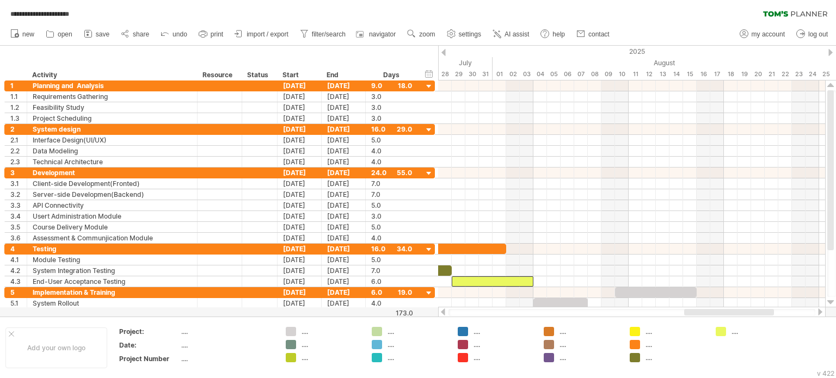
drag, startPoint x: 701, startPoint y: 312, endPoint x: 768, endPoint y: 311, distance: 66.4
click at [768, 311] on div at bounding box center [729, 312] width 90 height 7
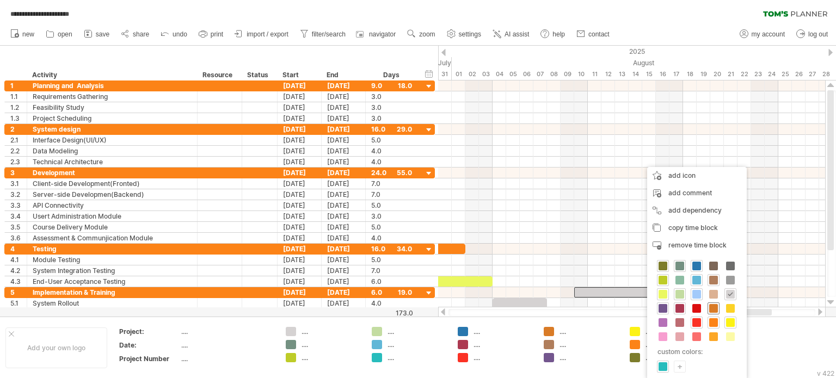
click at [716, 308] on span at bounding box center [713, 308] width 9 height 9
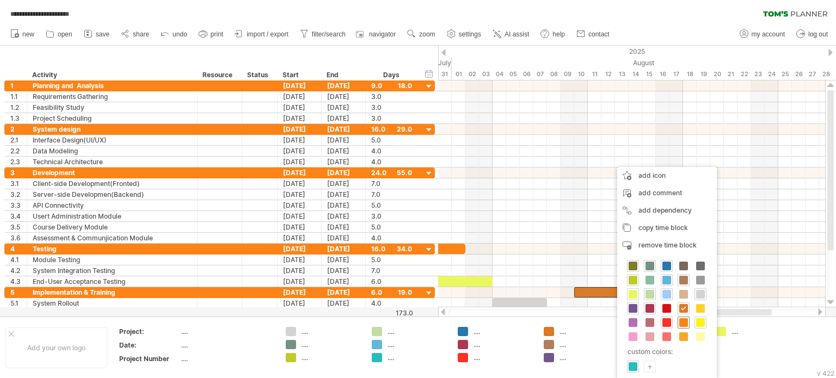
click at [682, 322] on span at bounding box center [683, 322] width 9 height 9
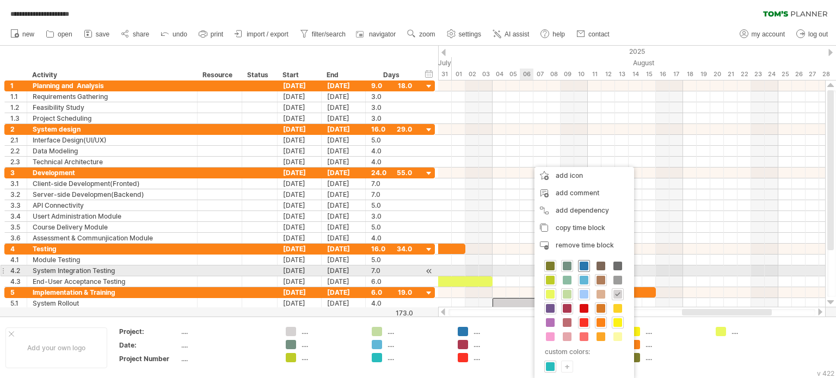
click at [584, 267] on span at bounding box center [584, 266] width 9 height 9
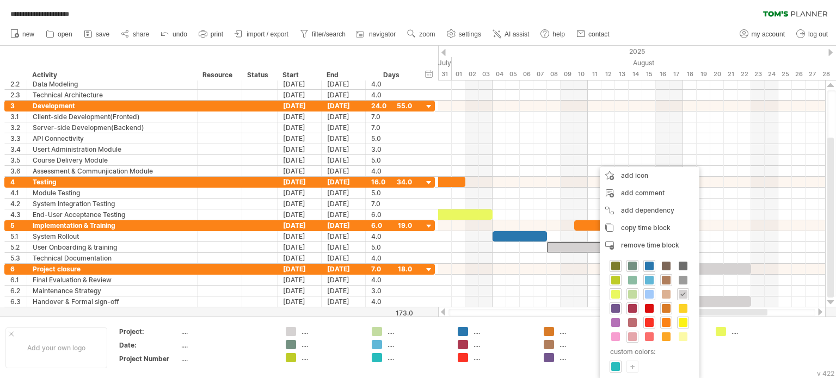
click at [632, 338] on span at bounding box center [632, 337] width 9 height 9
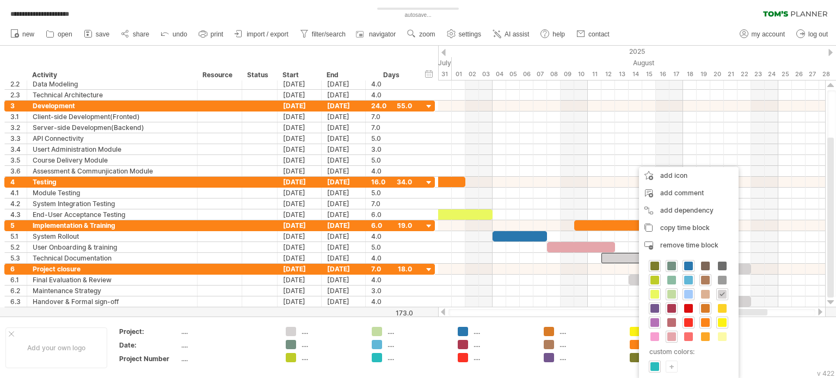
click at [656, 322] on span at bounding box center [655, 322] width 9 height 9
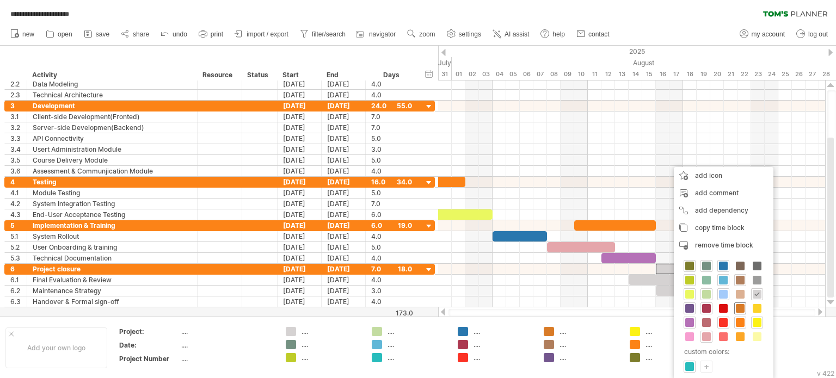
click at [738, 313] on div at bounding box center [740, 309] width 12 height 12
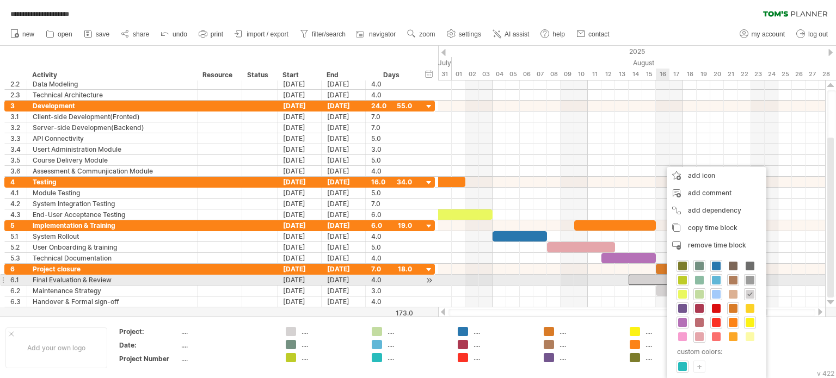
click at [748, 284] on span at bounding box center [750, 280] width 9 height 9
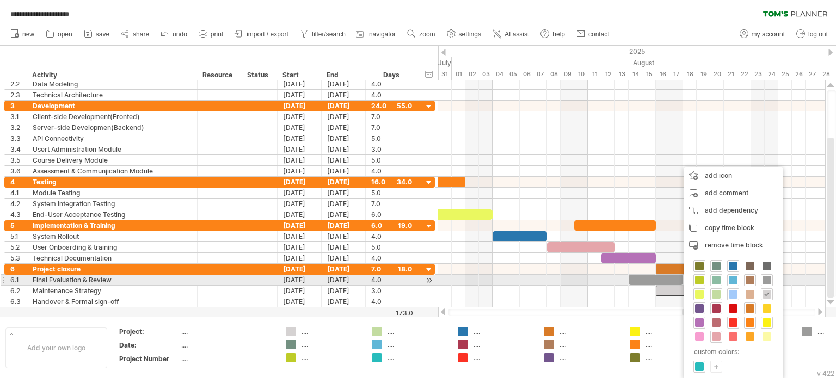
click at [715, 277] on span at bounding box center [716, 280] width 9 height 9
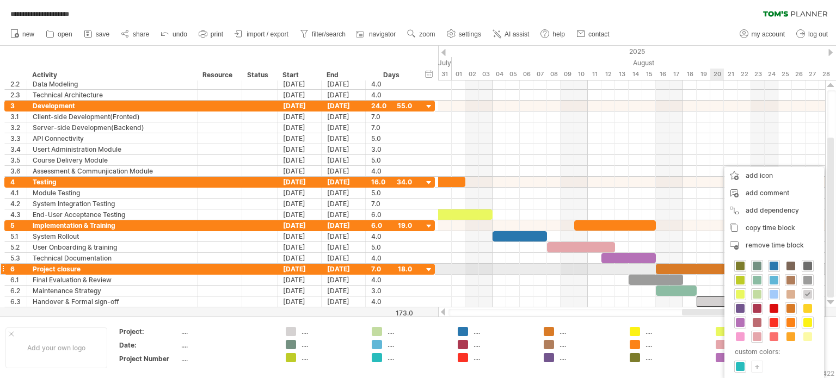
click at [802, 266] on div at bounding box center [808, 266] width 12 height 12
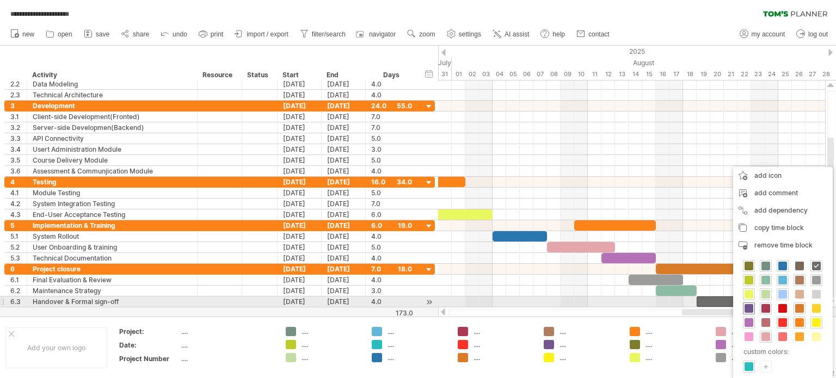
click at [750, 307] on span at bounding box center [749, 308] width 9 height 9
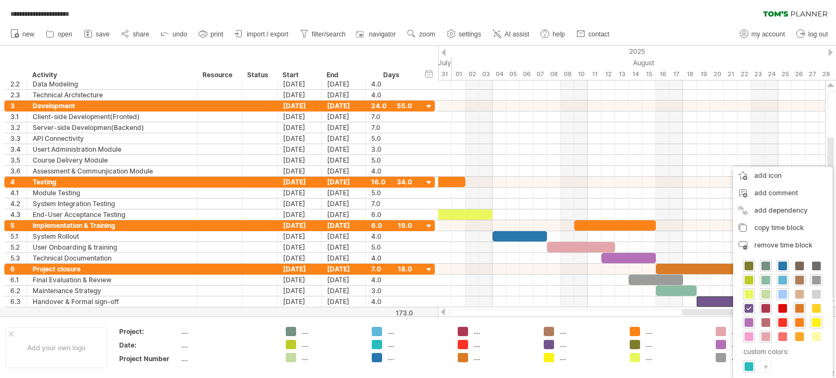
click at [745, 333] on span at bounding box center [749, 337] width 9 height 9
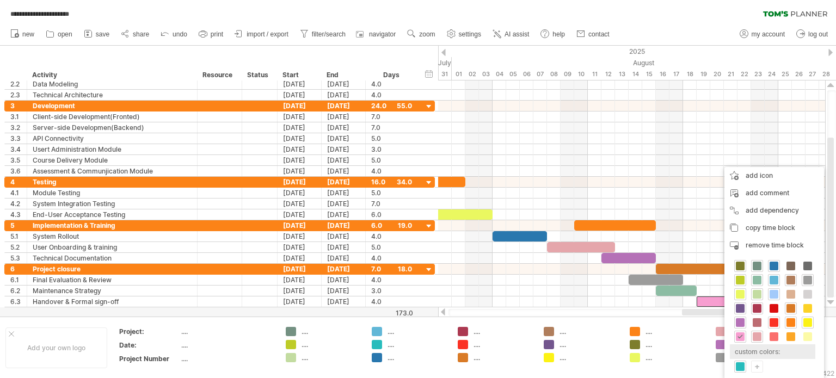
click at [753, 351] on div "custom colors:" at bounding box center [772, 352] width 85 height 15
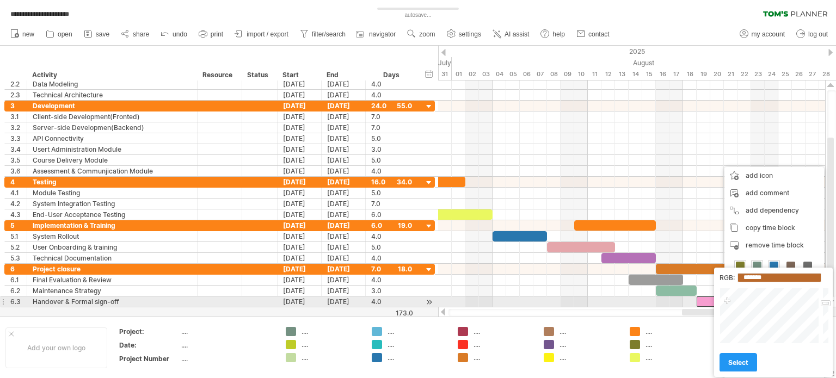
type input "*******"
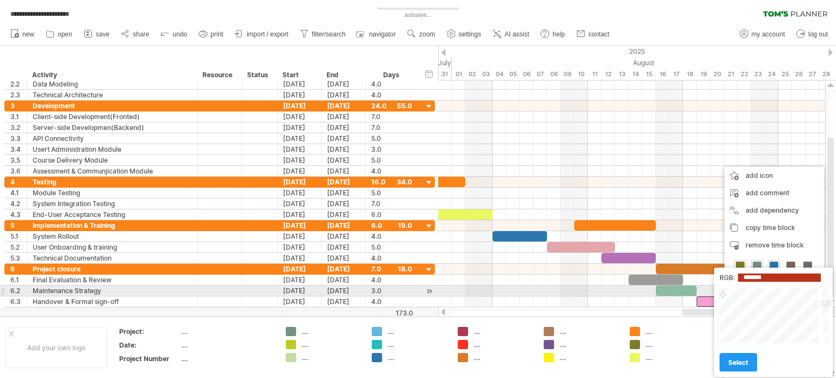
drag, startPoint x: 727, startPoint y: 302, endPoint x: 723, endPoint y: 296, distance: 7.4
click at [723, 296] on div at bounding box center [770, 316] width 101 height 56
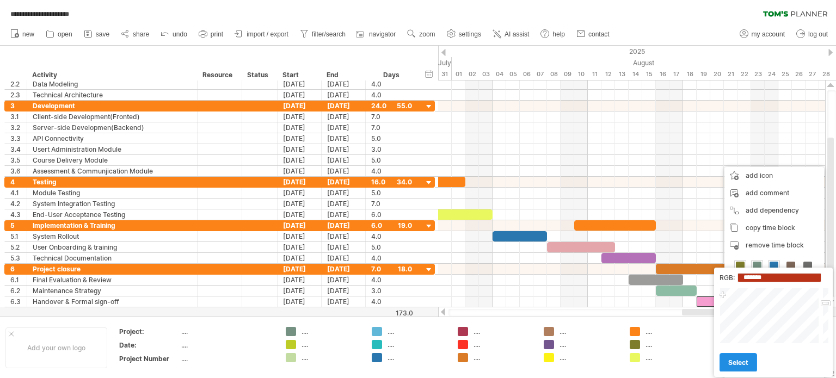
click at [738, 358] on link "select" at bounding box center [739, 362] width 38 height 19
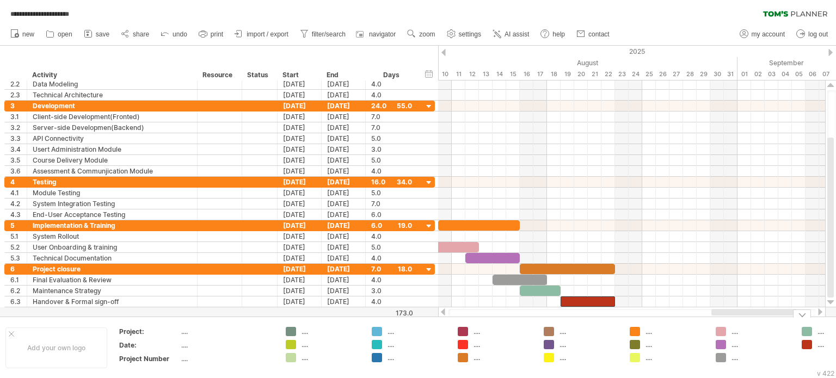
drag, startPoint x: 700, startPoint y: 313, endPoint x: 729, endPoint y: 317, distance: 29.6
click at [729, 317] on div "**********" at bounding box center [418, 189] width 836 height 378
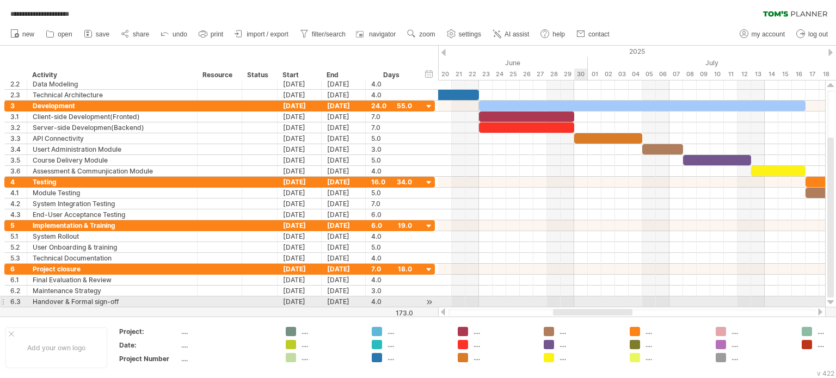
drag, startPoint x: 715, startPoint y: 315, endPoint x: 575, endPoint y: 298, distance: 140.4
click at [575, 298] on div "**********" at bounding box center [418, 189] width 836 height 378
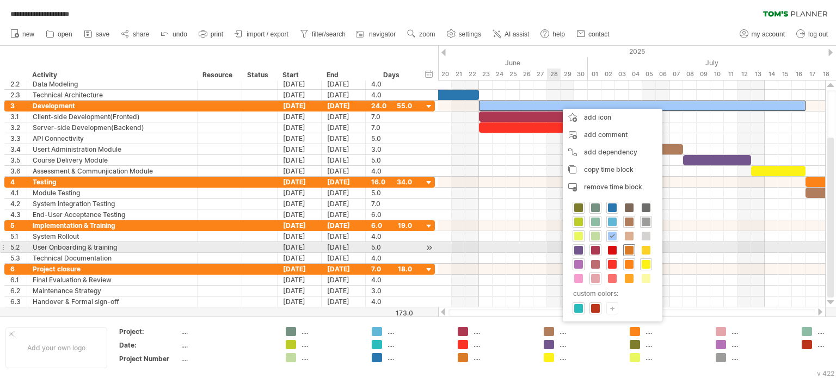
click at [625, 248] on span at bounding box center [629, 250] width 9 height 9
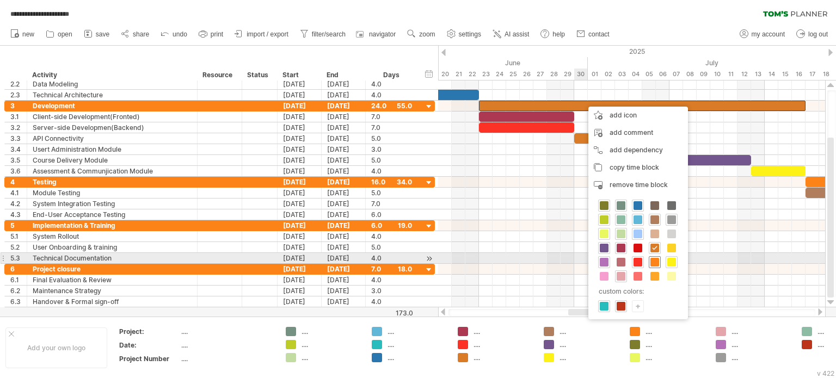
click at [655, 261] on span at bounding box center [655, 262] width 9 height 9
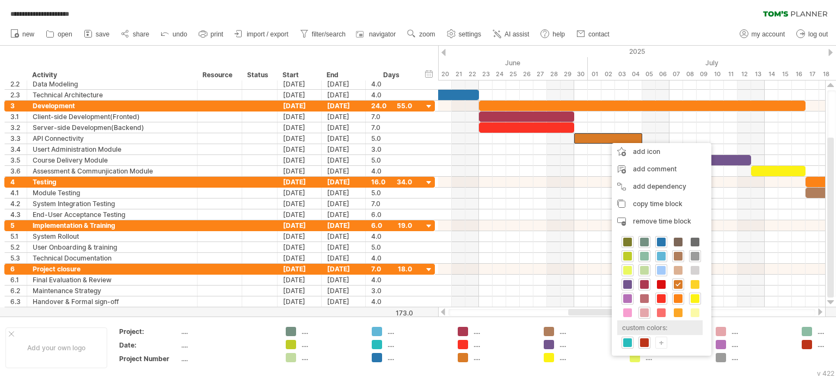
click at [654, 324] on div "custom colors:" at bounding box center [659, 328] width 85 height 15
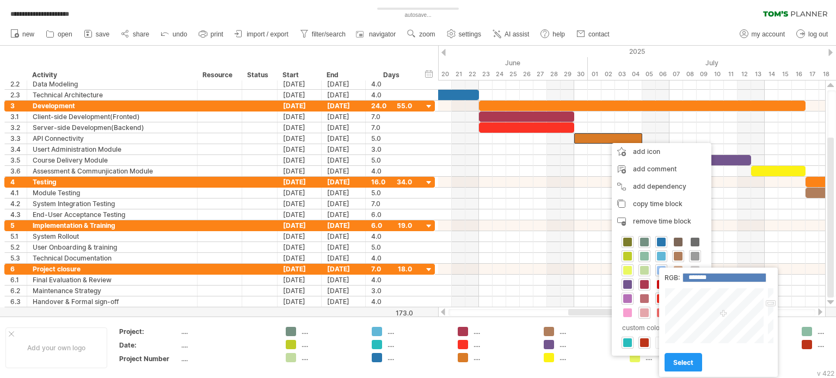
type input "*******"
click at [689, 322] on div at bounding box center [715, 316] width 101 height 56
click at [686, 358] on link "select" at bounding box center [684, 362] width 38 height 19
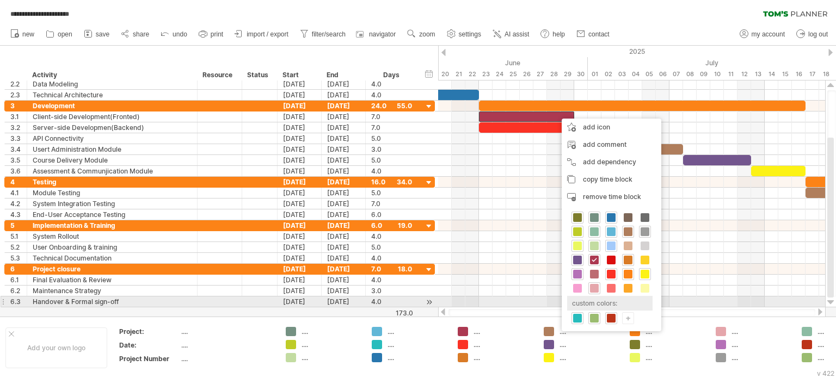
click at [616, 303] on div "custom colors:" at bounding box center [609, 303] width 85 height 15
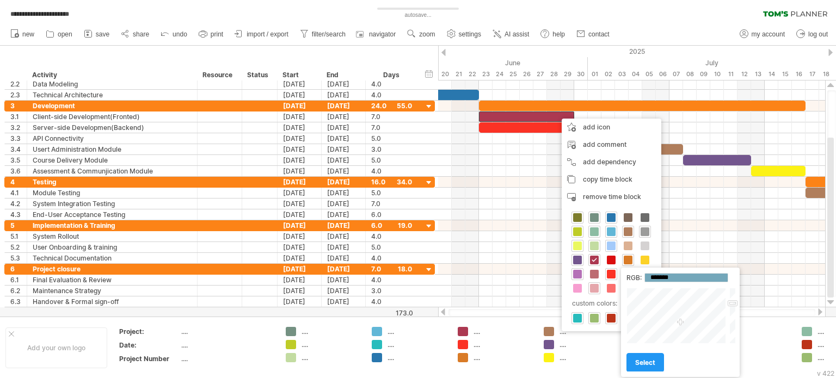
type input "*******"
drag, startPoint x: 677, startPoint y: 333, endPoint x: 679, endPoint y: 324, distance: 9.5
click at [679, 324] on div at bounding box center [677, 316] width 101 height 56
click at [645, 370] on link "select" at bounding box center [646, 362] width 38 height 19
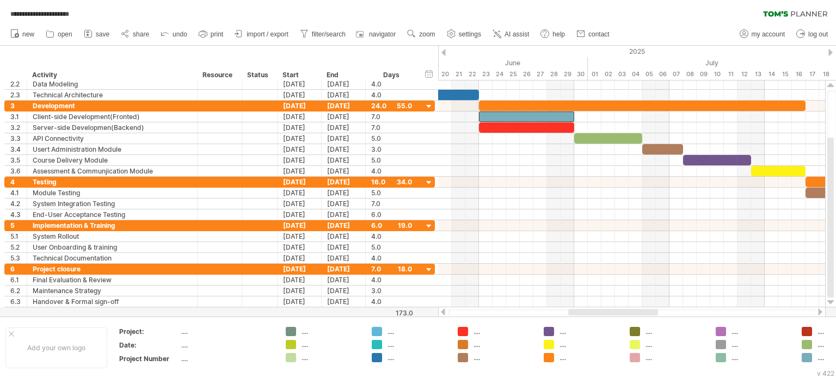
drag, startPoint x: 624, startPoint y: 307, endPoint x: 589, endPoint y: 309, distance: 34.9
click at [589, 309] on div at bounding box center [632, 312] width 388 height 11
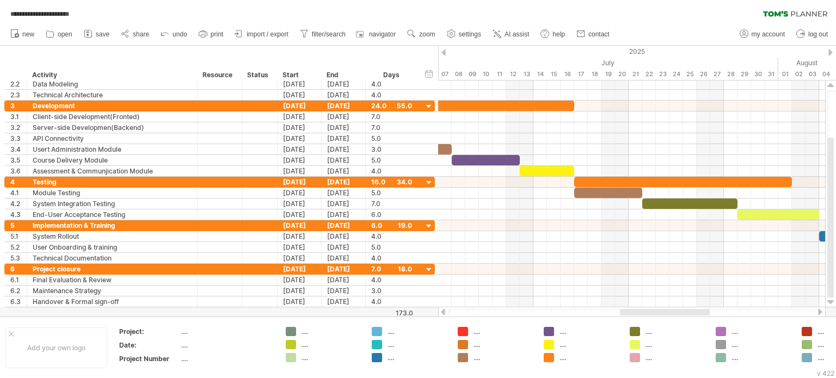
drag, startPoint x: 592, startPoint y: 312, endPoint x: 649, endPoint y: 315, distance: 57.3
click at [649, 315] on div at bounding box center [665, 312] width 90 height 7
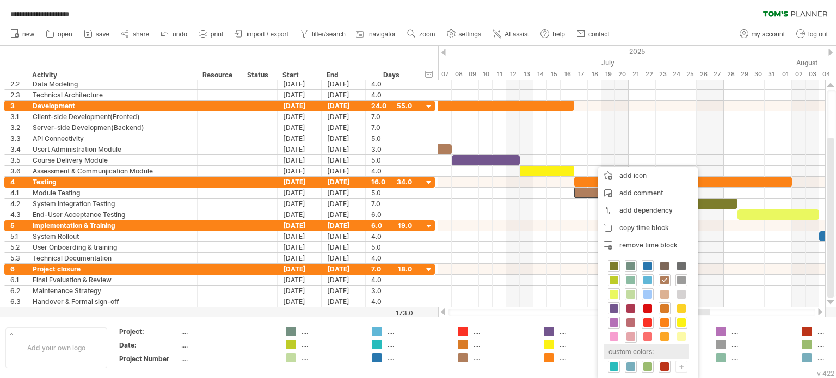
click at [631, 351] on div "custom colors:" at bounding box center [646, 352] width 85 height 15
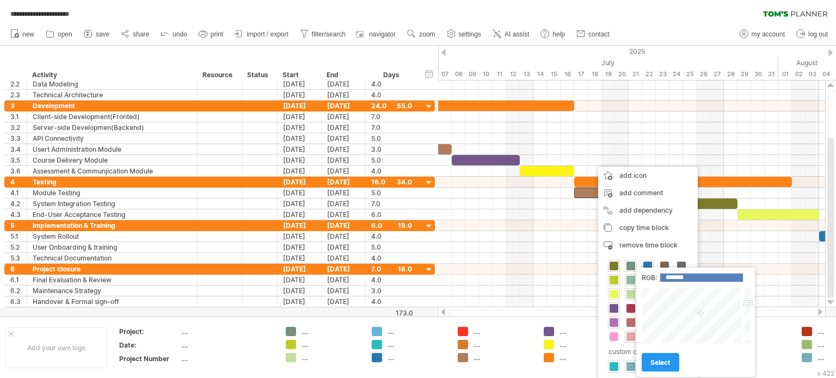
click at [669, 312] on div at bounding box center [692, 316] width 101 height 56
click at [675, 315] on div at bounding box center [692, 316] width 101 height 56
click at [675, 328] on div at bounding box center [692, 316] width 101 height 56
type input "*******"
click at [673, 333] on div at bounding box center [692, 316] width 101 height 56
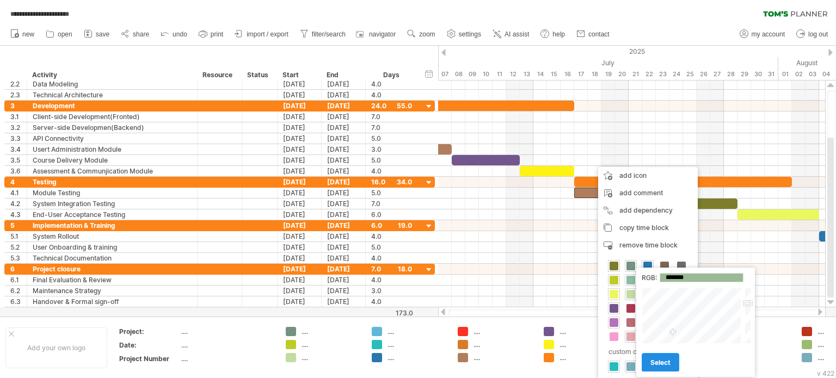
click at [666, 361] on span "select" at bounding box center [661, 363] width 20 height 8
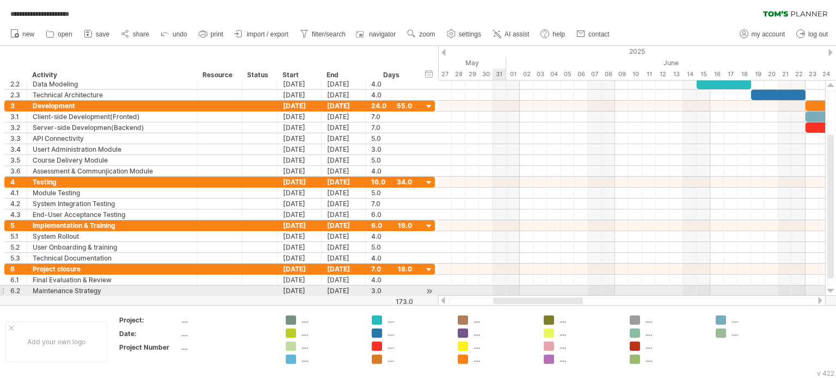
drag, startPoint x: 621, startPoint y: 302, endPoint x: 493, endPoint y: 287, distance: 128.2
click at [493, 287] on div "**********" at bounding box center [418, 189] width 836 height 378
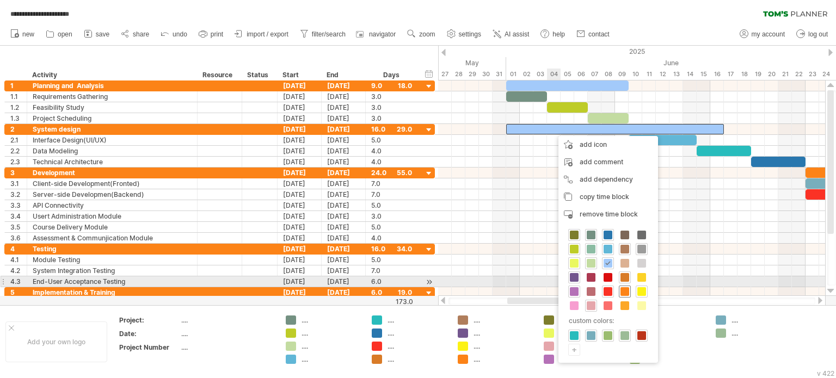
click at [619, 286] on div at bounding box center [625, 292] width 12 height 12
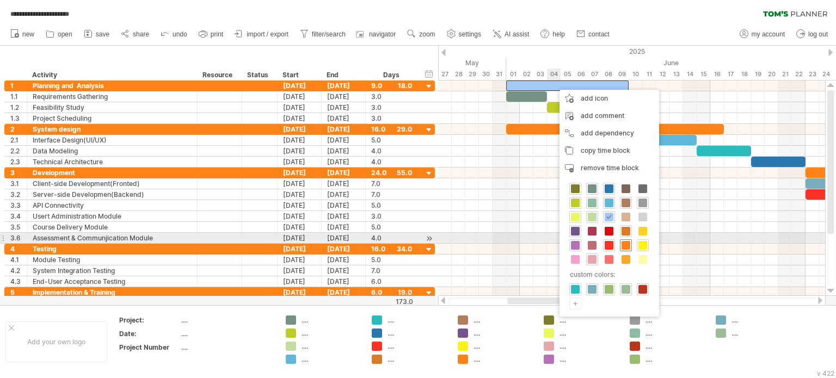
click at [623, 242] on span at bounding box center [626, 245] width 9 height 9
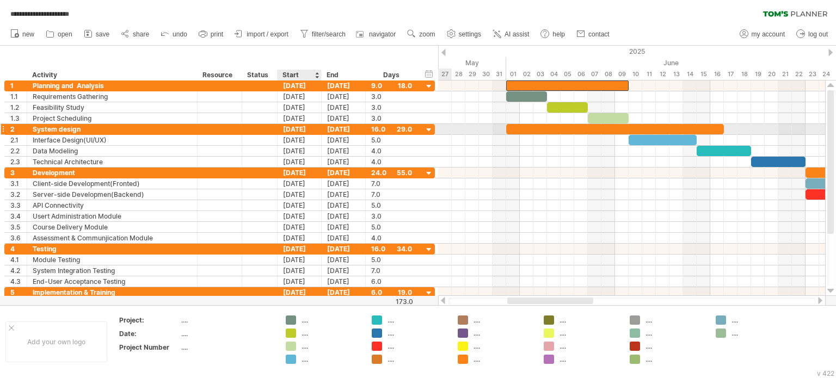
click at [292, 128] on div "[DATE]" at bounding box center [300, 129] width 44 height 10
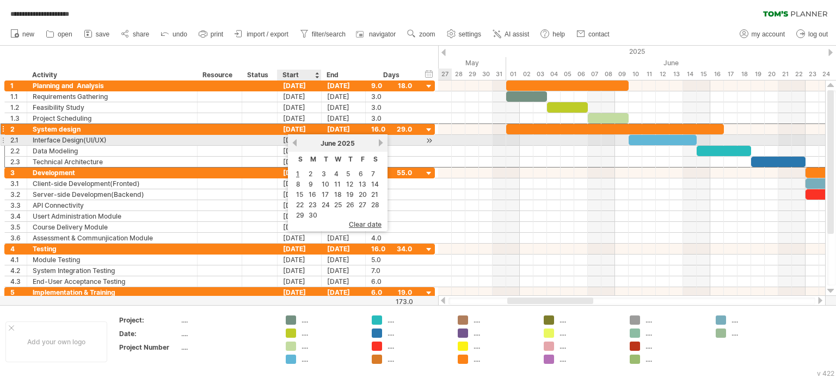
click at [297, 139] on link "previous" at bounding box center [295, 143] width 8 height 8
click at [377, 142] on link "next" at bounding box center [381, 143] width 8 height 8
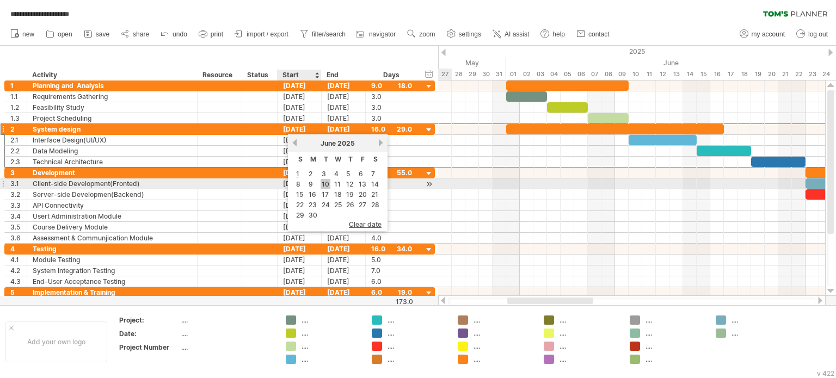
click at [324, 180] on link "10" at bounding box center [326, 184] width 10 height 10
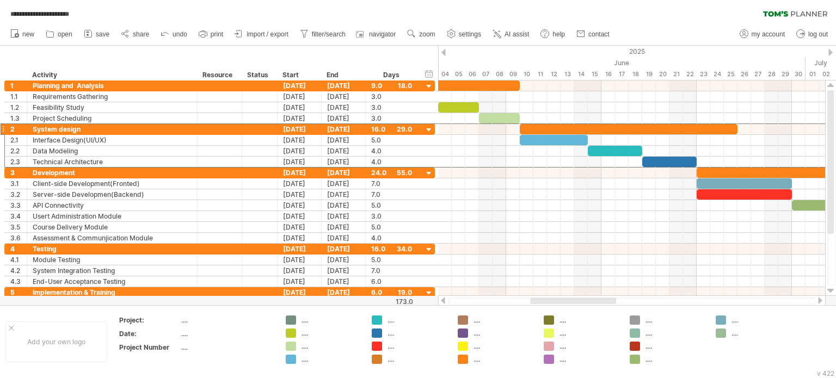
drag, startPoint x: 566, startPoint y: 300, endPoint x: 588, endPoint y: 302, distance: 23.0
click at [588, 302] on div at bounding box center [573, 301] width 86 height 7
click at [335, 128] on div "[DATE]" at bounding box center [344, 129] width 44 height 10
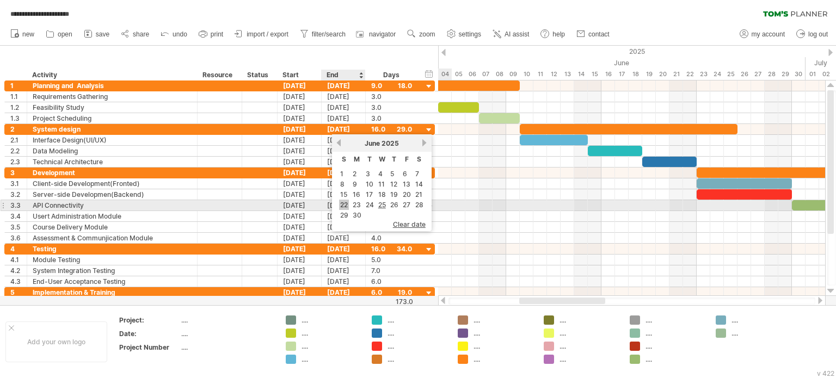
click at [347, 206] on link "22" at bounding box center [344, 205] width 10 height 10
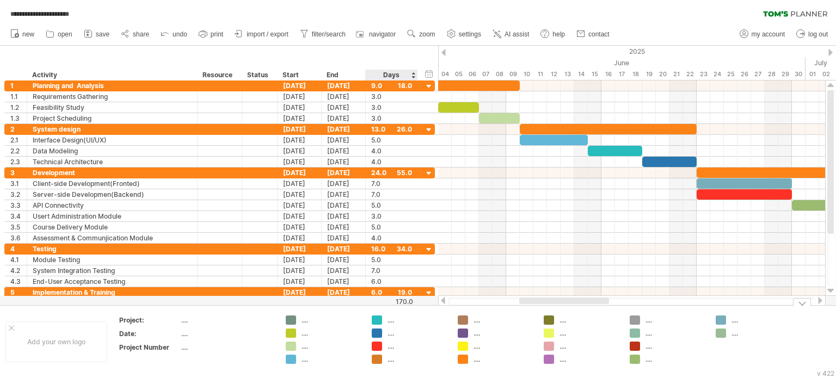
drag, startPoint x: 555, startPoint y: 306, endPoint x: 410, endPoint y: 305, distance: 144.8
click at [410, 305] on div "**********" at bounding box center [418, 189] width 836 height 378
click at [394, 342] on div "...." at bounding box center [417, 346] width 59 height 9
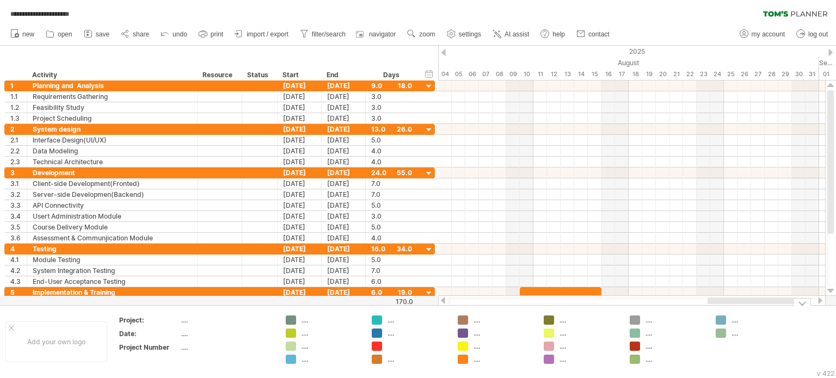
drag, startPoint x: 544, startPoint y: 304, endPoint x: 733, endPoint y: 308, distance: 188.4
click at [733, 308] on div "**********" at bounding box center [418, 189] width 836 height 378
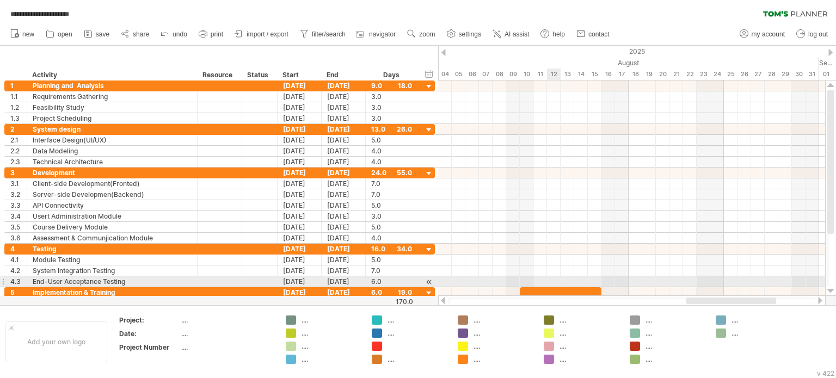
click at [555, 285] on div at bounding box center [631, 282] width 387 height 11
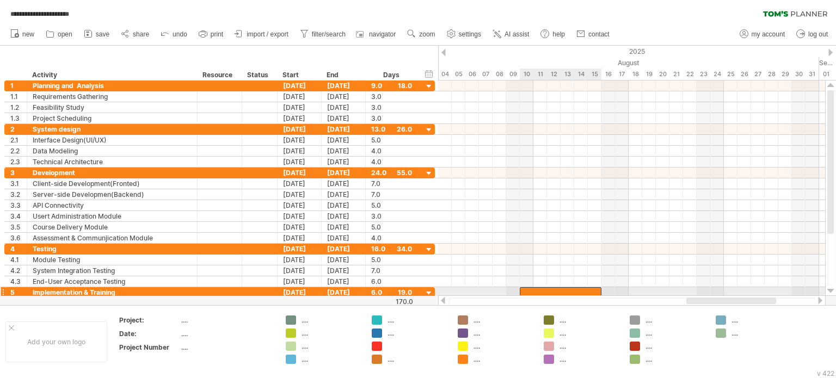
click at [555, 291] on div at bounding box center [561, 292] width 82 height 10
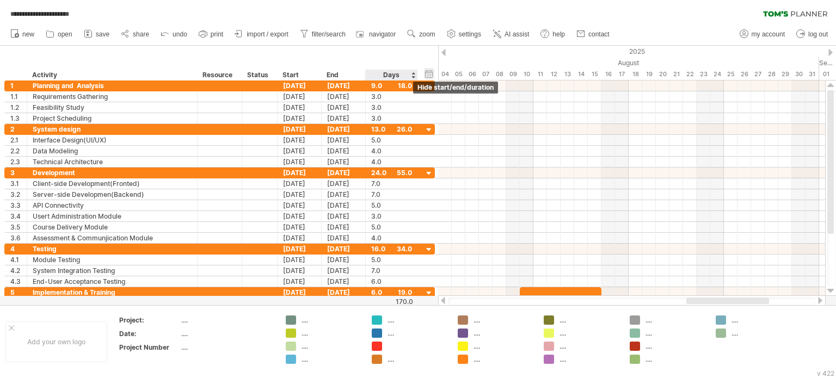
click at [427, 73] on div "hide start/end/duration show start/end/duration" at bounding box center [429, 73] width 10 height 11
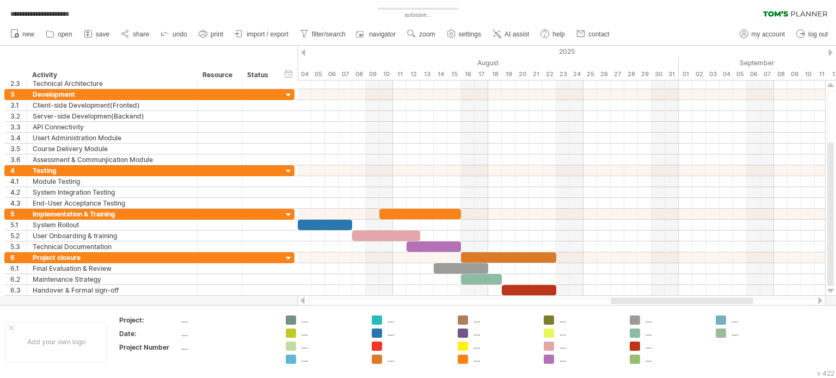
click at [563, 304] on div at bounding box center [561, 301] width 507 height 7
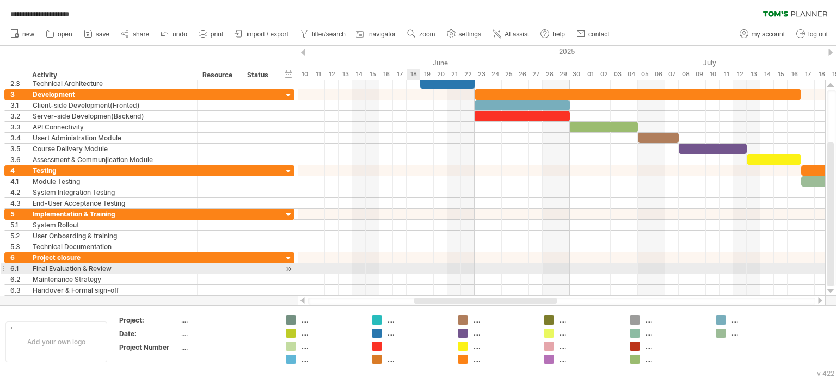
drag, startPoint x: 615, startPoint y: 301, endPoint x: 416, endPoint y: 274, distance: 200.5
click at [416, 274] on div "**********" at bounding box center [418, 189] width 836 height 378
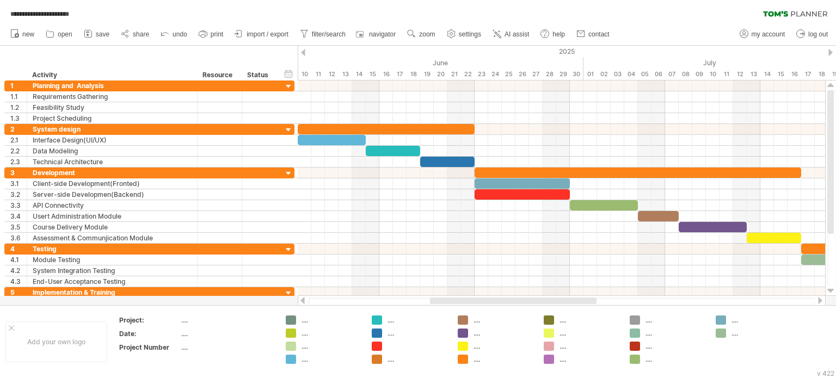
drag, startPoint x: 458, startPoint y: 300, endPoint x: 446, endPoint y: 299, distance: 11.5
click at [446, 299] on div at bounding box center [513, 301] width 167 height 7
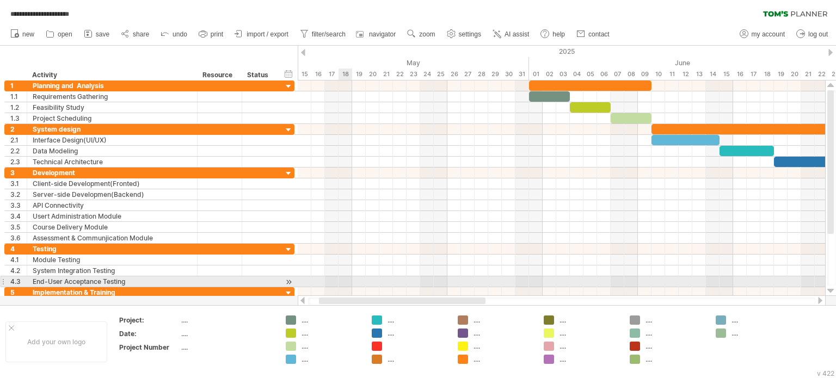
drag, startPoint x: 445, startPoint y: 298, endPoint x: 347, endPoint y: 287, distance: 99.2
click at [347, 287] on div "**********" at bounding box center [418, 189] width 836 height 378
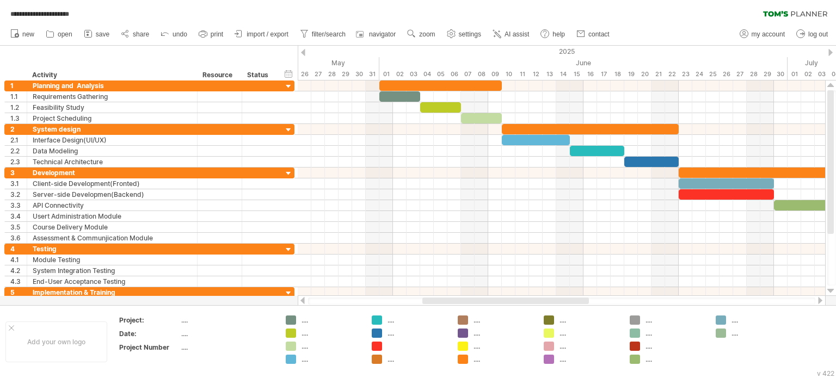
drag, startPoint x: 395, startPoint y: 302, endPoint x: 435, endPoint y: 300, distance: 40.3
click at [435, 300] on div at bounding box center [505, 301] width 167 height 7
drag, startPoint x: 292, startPoint y: 324, endPoint x: 298, endPoint y: 322, distance: 6.4
click at [293, 324] on div "**********" at bounding box center [418, 189] width 836 height 378
click at [298, 322] on div "...." at bounding box center [323, 320] width 75 height 9
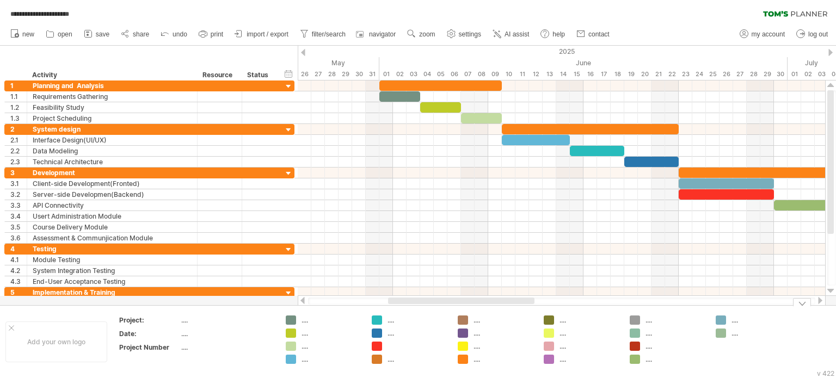
click at [295, 322] on div "**********" at bounding box center [418, 189] width 836 height 378
click at [295, 322] on div at bounding box center [291, 321] width 11 height 10
click at [197, 325] on td "...." at bounding box center [227, 322] width 93 height 13
drag, startPoint x: 292, startPoint y: 330, endPoint x: 238, endPoint y: 318, distance: 55.2
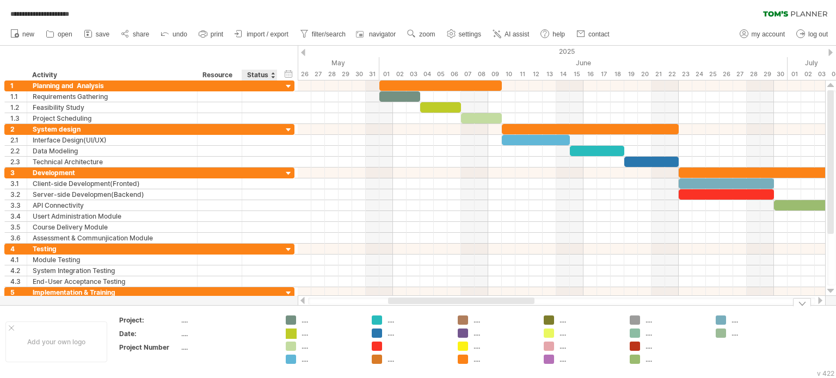
click at [291, 330] on div "**********" at bounding box center [418, 189] width 836 height 378
click at [175, 320] on div "Project:" at bounding box center [149, 320] width 60 height 9
click at [181, 317] on div "...." at bounding box center [226, 320] width 91 height 9
type input "*"
type input "***"
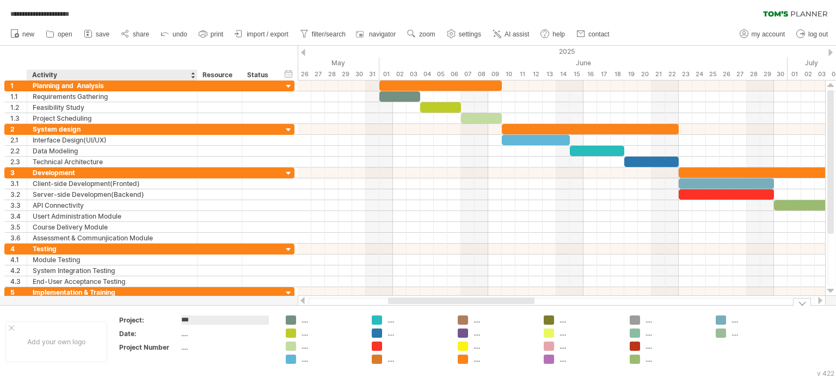
click at [178, 328] on th "Project:" at bounding box center [149, 322] width 61 height 13
click at [187, 333] on div "...." at bounding box center [226, 333] width 91 height 9
click at [291, 78] on div "hide start/end/duration show start/end/duration" at bounding box center [289, 73] width 10 height 11
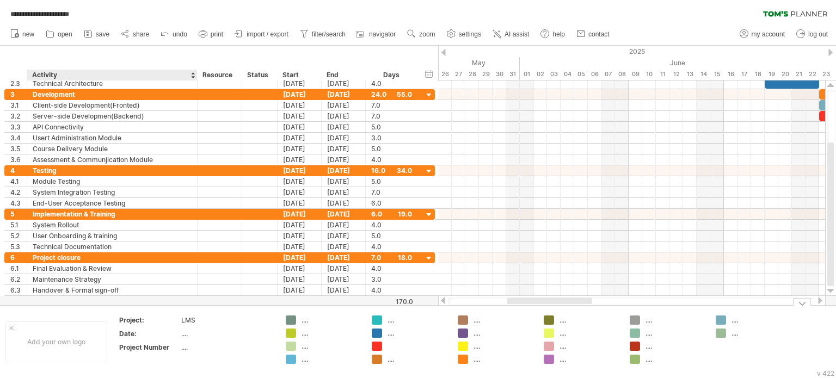
click at [188, 333] on div "...." at bounding box center [226, 333] width 91 height 9
click at [182, 333] on input "text" at bounding box center [225, 333] width 88 height 9
click at [425, 75] on div "hide start/end/duration show start/end/duration" at bounding box center [429, 73] width 10 height 11
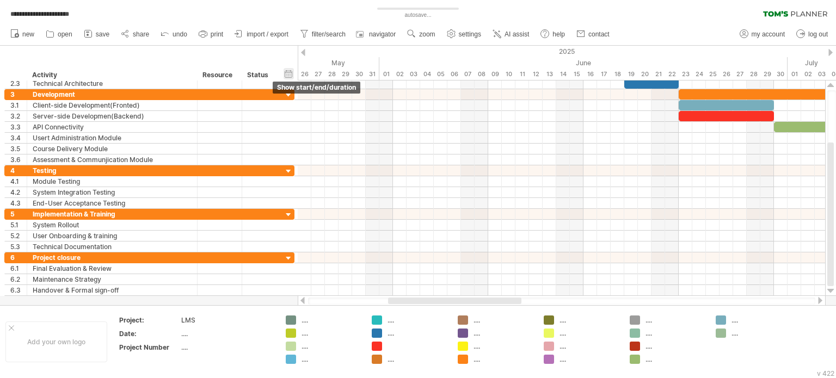
click at [289, 71] on div "hide start/end/duration show start/end/duration" at bounding box center [289, 73] width 10 height 11
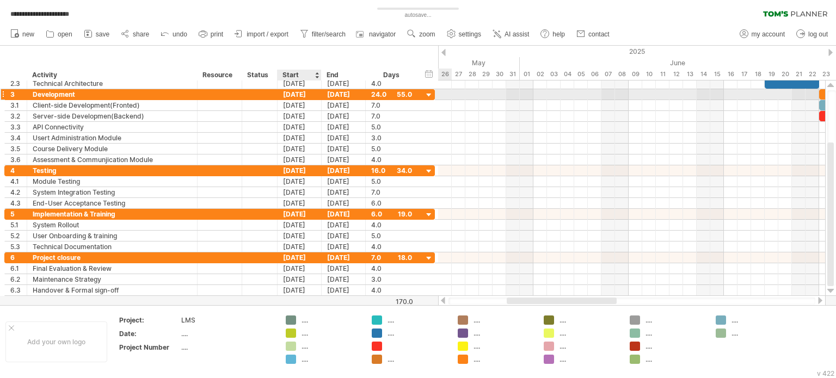
click at [322, 94] on div "16-07-25" at bounding box center [344, 94] width 44 height 10
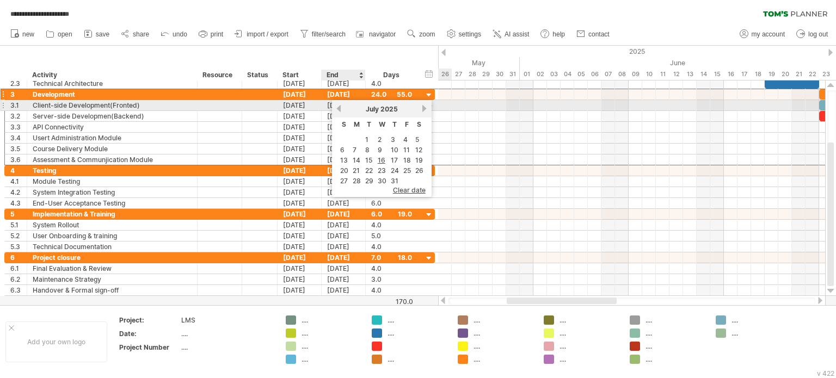
click at [337, 107] on link "previous" at bounding box center [339, 109] width 8 height 8
click at [422, 109] on link "next" at bounding box center [425, 109] width 8 height 8
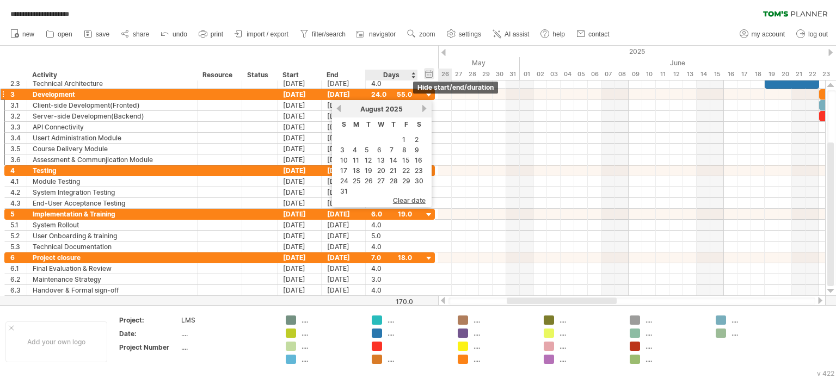
click at [428, 71] on div "hide start/end/duration show start/end/duration" at bounding box center [429, 73] width 10 height 11
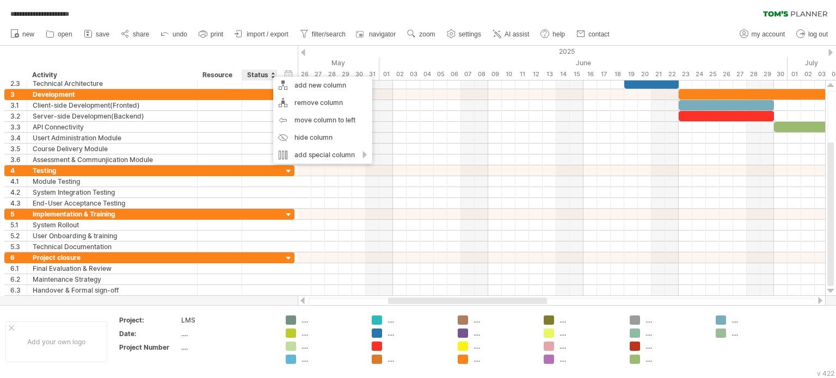
click at [250, 72] on div "Status" at bounding box center [259, 75] width 24 height 11
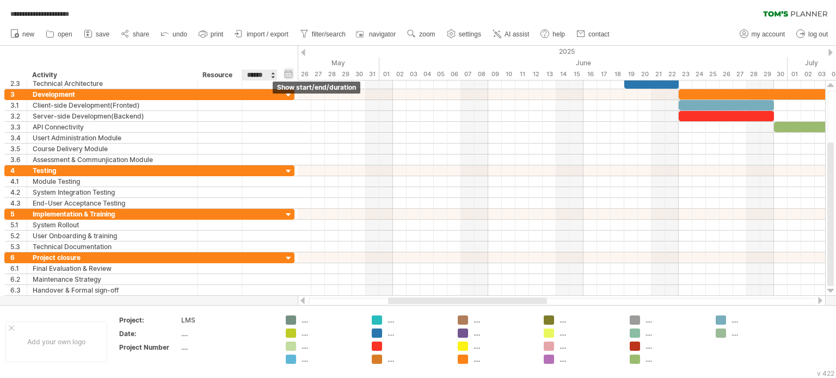
click at [287, 73] on div "hide start/end/duration show start/end/duration" at bounding box center [289, 73] width 10 height 11
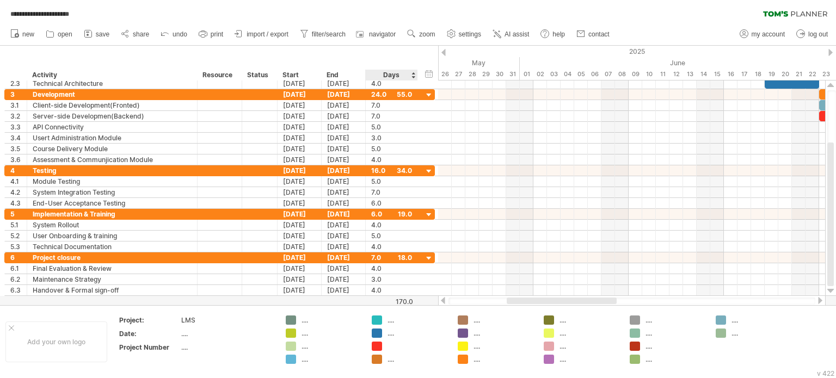
click at [405, 73] on div "Days" at bounding box center [391, 75] width 52 height 11
click at [263, 71] on div "Status" at bounding box center [259, 75] width 24 height 11
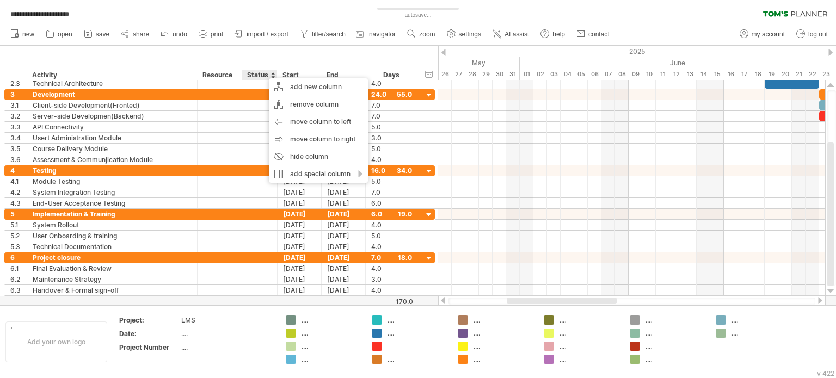
click at [268, 62] on div "hide start/end/duration show start/end/duration ******** Activity ******** Reso…" at bounding box center [219, 63] width 438 height 35
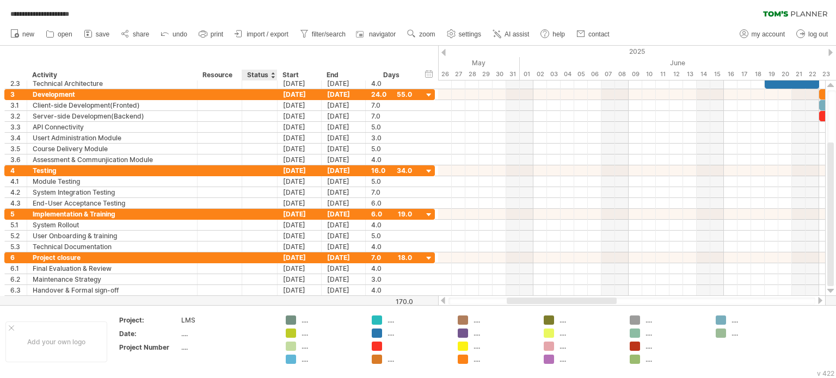
click at [272, 71] on div at bounding box center [273, 75] width 4 height 11
click at [226, 72] on div "Resource" at bounding box center [219, 75] width 33 height 11
click at [376, 64] on div "hide start/end/duration show start/end/duration ******** Activity ******** Reso…" at bounding box center [219, 63] width 438 height 35
click at [181, 329] on div "...." at bounding box center [226, 333] width 91 height 9
click at [181, 328] on table "Project: LMS Date: .... Project Number ...." at bounding box center [196, 336] width 157 height 42
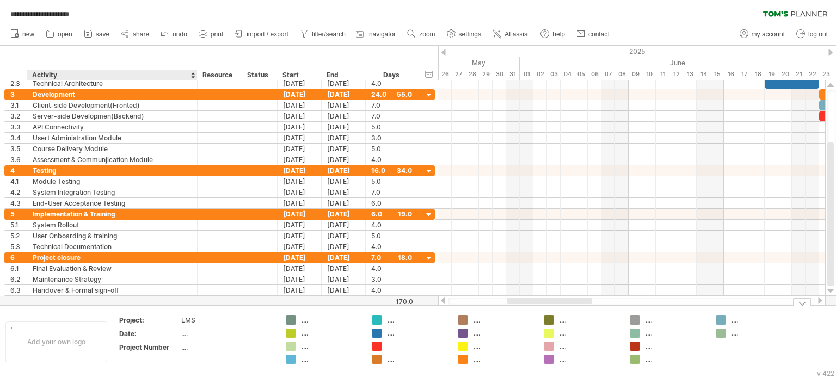
click at [186, 332] on div "...." at bounding box center [226, 333] width 91 height 9
type input "**"
click at [189, 347] on div "...." at bounding box center [226, 347] width 91 height 9
click at [69, 336] on div "Add your own logo" at bounding box center [56, 342] width 102 height 41
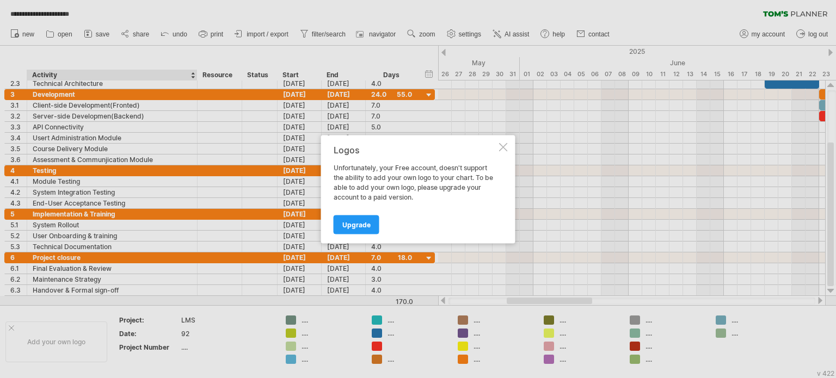
click at [505, 146] on div at bounding box center [503, 147] width 9 height 9
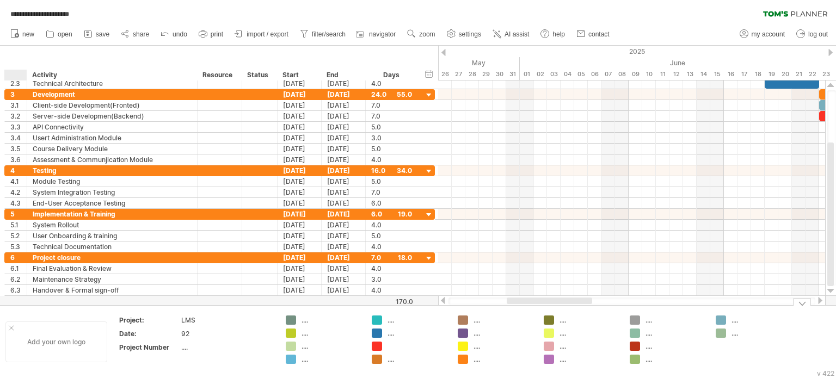
click at [13, 328] on div at bounding box center [11, 328] width 5 height 5
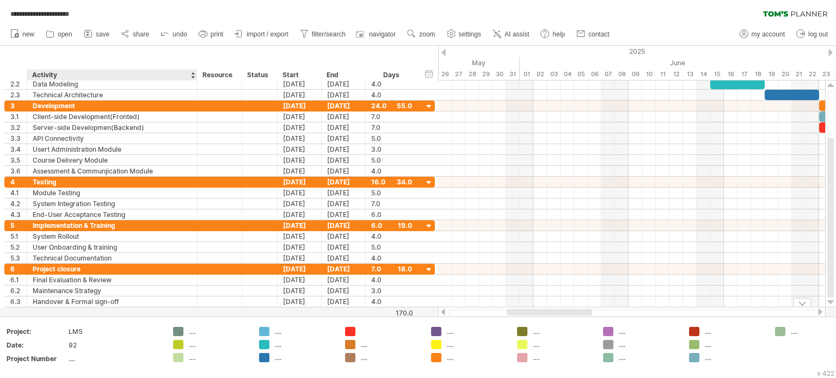
click at [174, 342] on div "**********" at bounding box center [418, 189] width 836 height 378
click at [190, 331] on div "...." at bounding box center [218, 331] width 59 height 9
click at [198, 352] on td ".... ...." at bounding box center [211, 348] width 86 height 42
click at [196, 330] on div at bounding box center [218, 331] width 59 height 9
click at [76, 359] on div "...." at bounding box center [114, 358] width 91 height 9
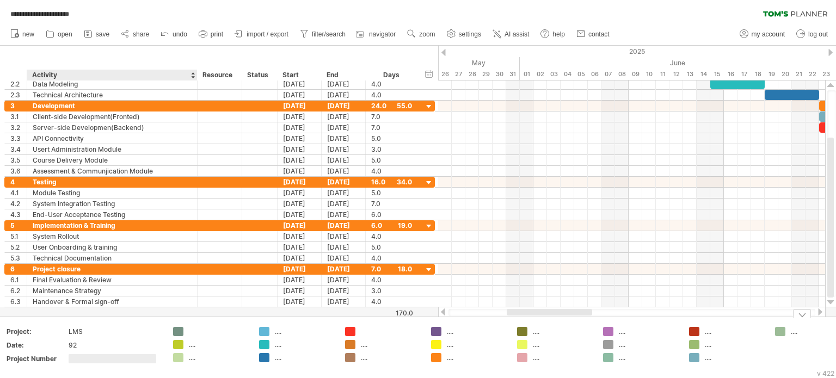
click at [75, 359] on input "text" at bounding box center [113, 358] width 88 height 9
type input "***"
click at [139, 333] on div "LMS" at bounding box center [114, 331] width 91 height 9
click at [192, 328] on div at bounding box center [218, 331] width 59 height 9
click at [189, 330] on input "text" at bounding box center [216, 331] width 54 height 9
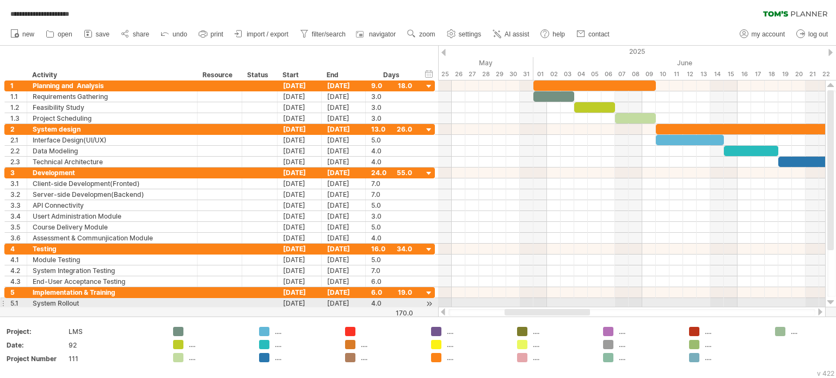
drag, startPoint x: 520, startPoint y: 312, endPoint x: 518, endPoint y: 306, distance: 6.4
click at [518, 307] on div at bounding box center [632, 312] width 388 height 11
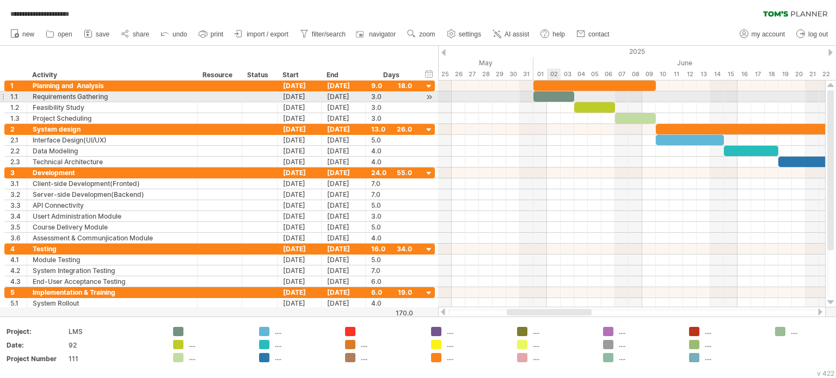
click at [548, 94] on div at bounding box center [554, 96] width 41 height 10
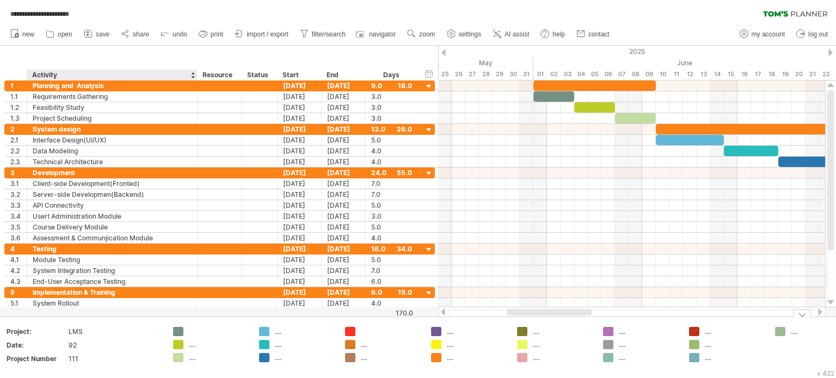
click at [187, 330] on div at bounding box center [210, 331] width 75 height 9
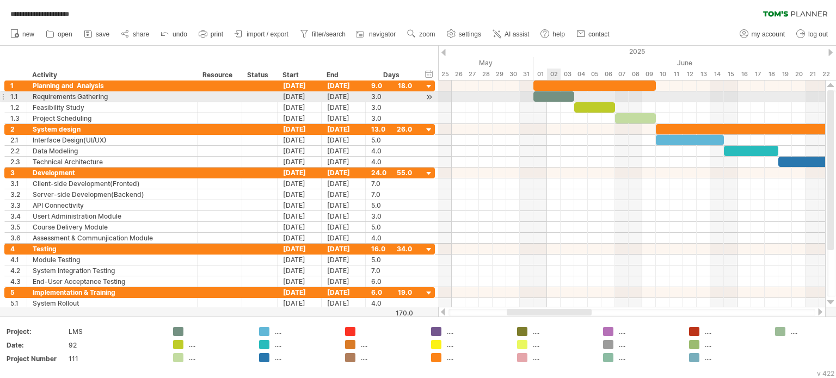
click at [553, 98] on div at bounding box center [554, 96] width 41 height 10
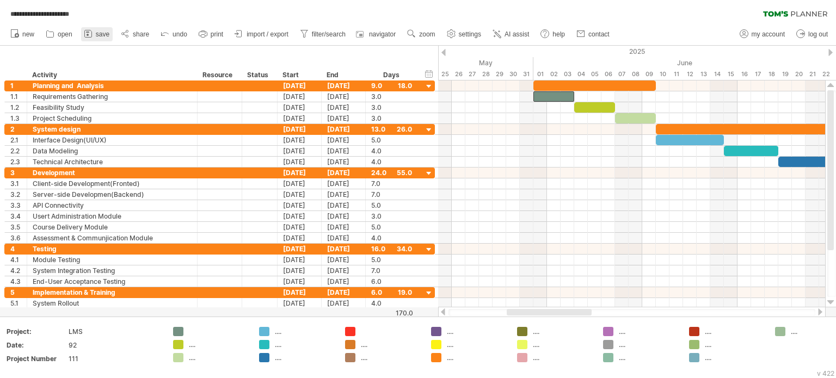
click at [100, 36] on span "save" at bounding box center [103, 34] width 14 height 8
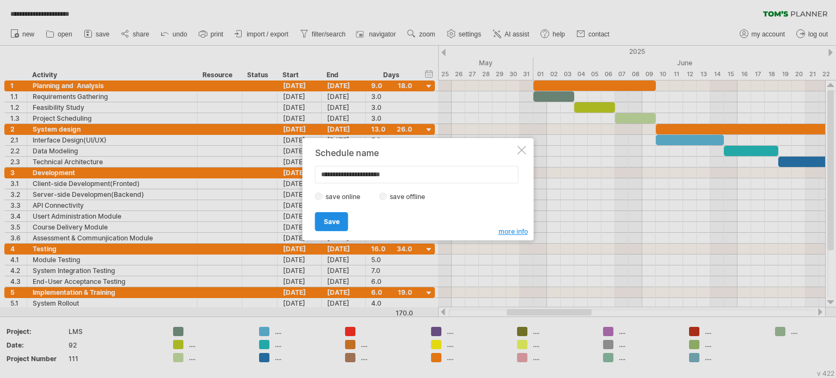
click at [325, 218] on span "Save" at bounding box center [332, 222] width 16 height 8
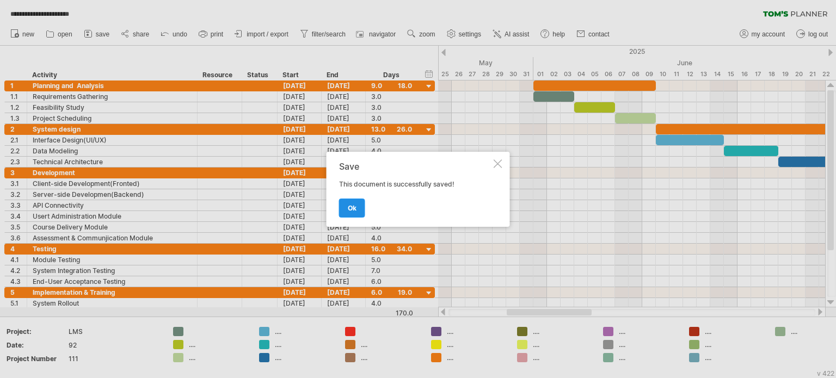
click at [348, 207] on span "ok" at bounding box center [352, 208] width 9 height 8
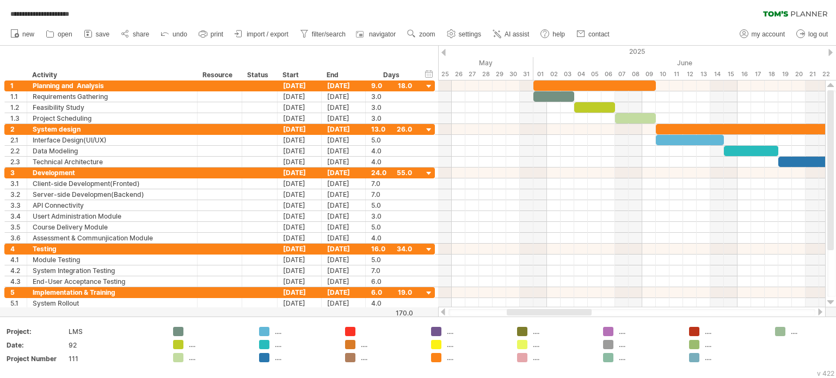
click at [93, 32] on icon at bounding box center [88, 33] width 11 height 11
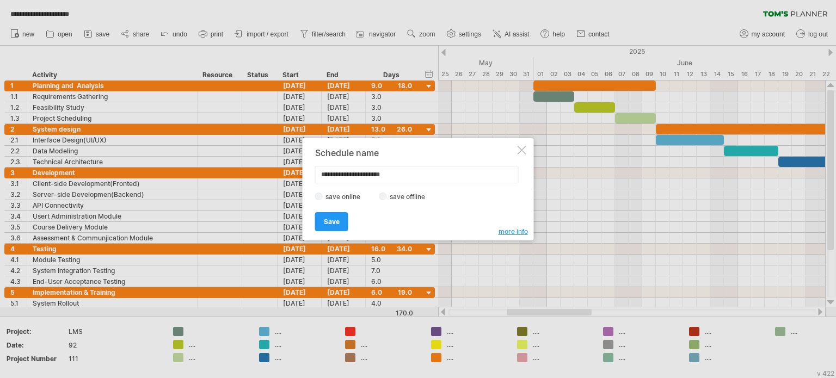
click at [395, 193] on label "save offline" at bounding box center [410, 197] width 47 height 8
click at [336, 219] on span "Save" at bounding box center [332, 222] width 16 height 8
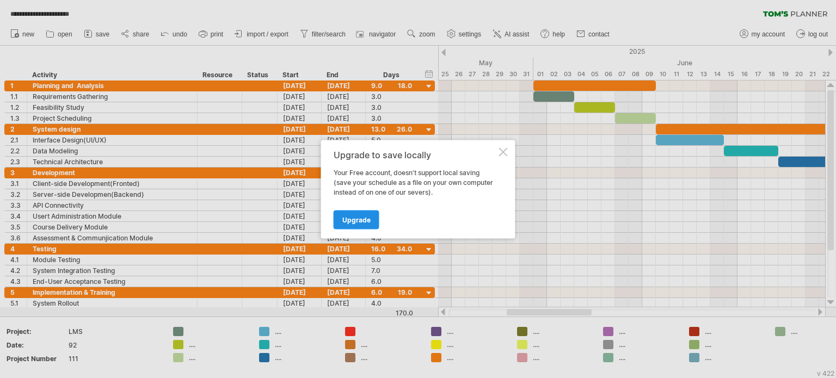
click at [371, 222] on link "Upgrade" at bounding box center [357, 219] width 46 height 19
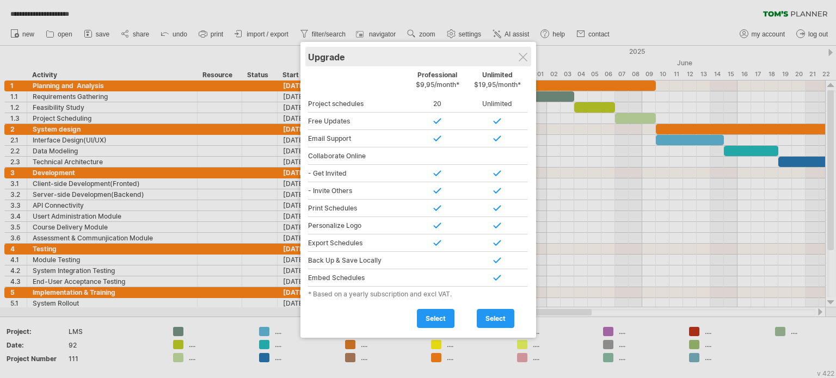
click at [518, 57] on div "Upgrade" at bounding box center [418, 57] width 220 height 20
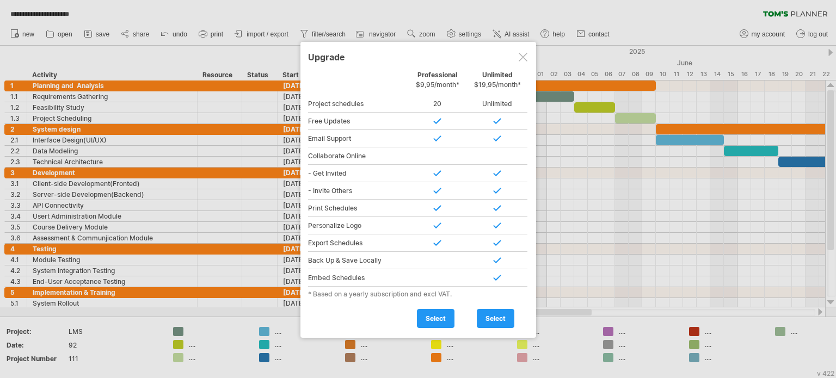
click at [519, 57] on div at bounding box center [523, 57] width 9 height 9
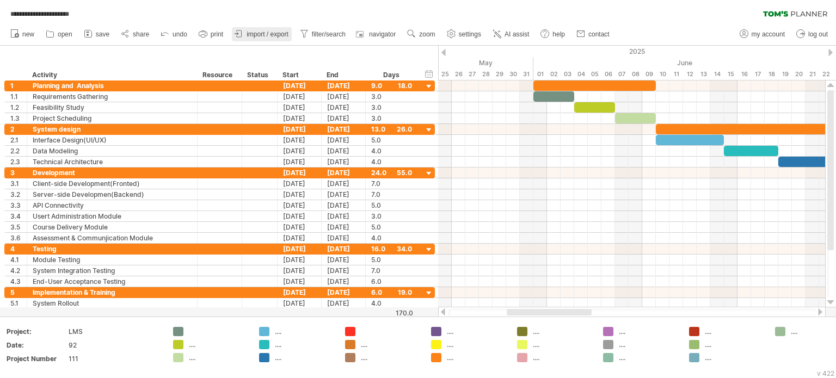
click at [255, 33] on span "import / export" at bounding box center [268, 34] width 42 height 8
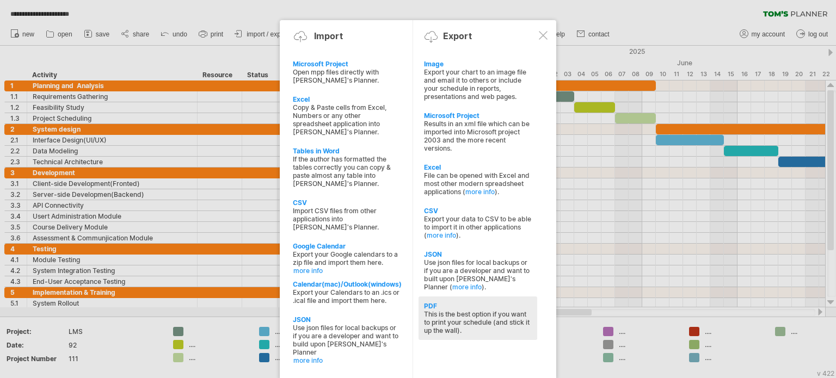
click at [446, 317] on div "This is the best option if you want to print your schedule (and stick it up the…" at bounding box center [478, 322] width 108 height 24
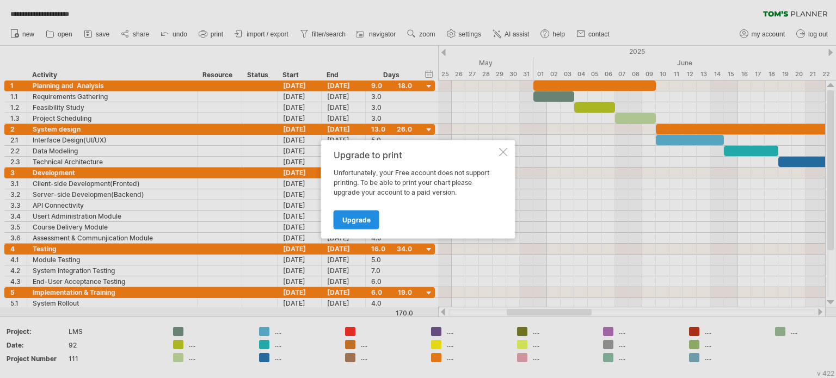
click at [353, 218] on span "Upgrade" at bounding box center [356, 220] width 28 height 8
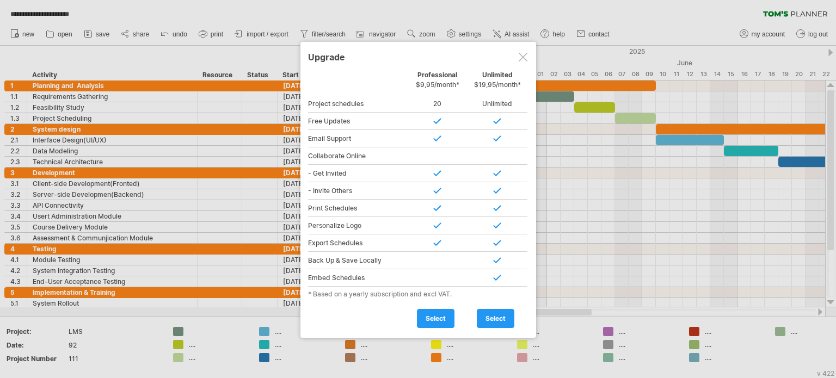
click at [521, 58] on div at bounding box center [523, 57] width 9 height 9
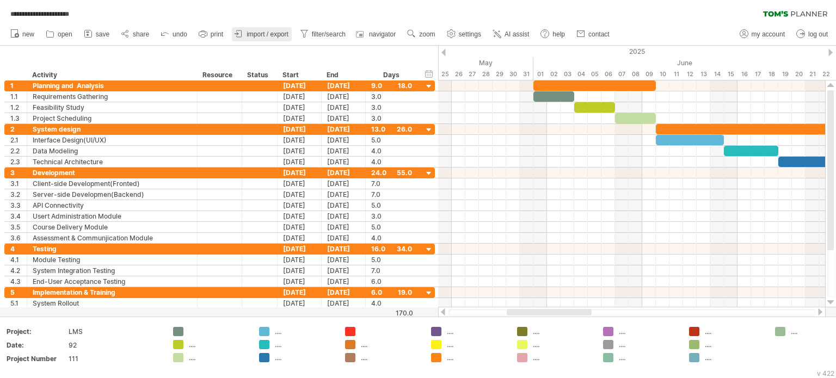
click at [247, 35] on link "import / export" at bounding box center [262, 34] width 60 height 14
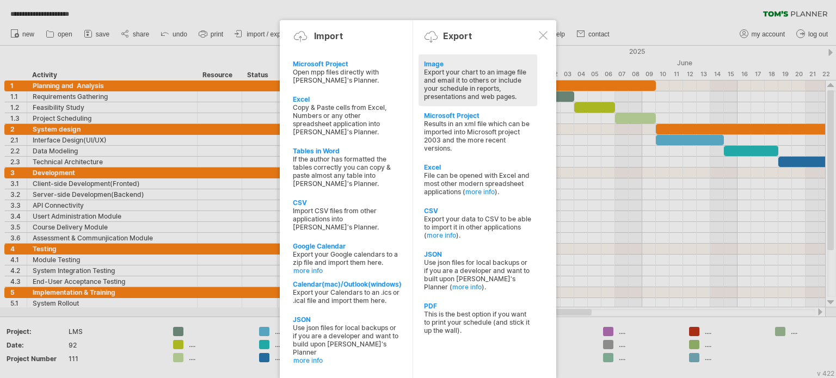
click at [476, 100] on div "Export your chart to an image file and email it to others or include your sched…" at bounding box center [478, 84] width 108 height 33
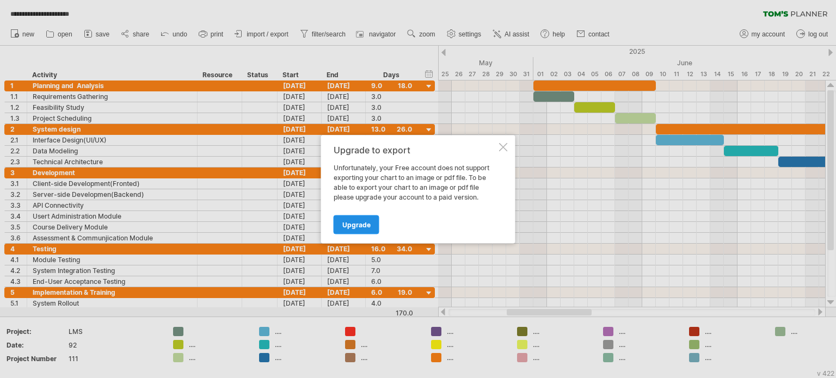
click at [349, 231] on link "Upgrade" at bounding box center [357, 224] width 46 height 19
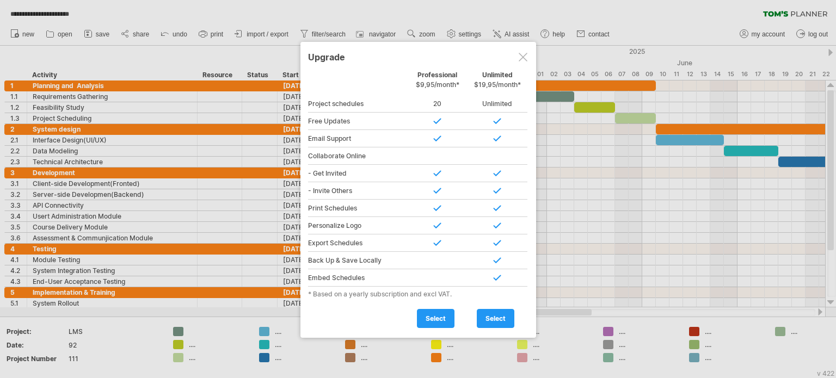
click at [435, 116] on div at bounding box center [438, 121] width 60 height 17
drag, startPoint x: 440, startPoint y: 124, endPoint x: 501, endPoint y: 119, distance: 60.6
click at [443, 124] on div at bounding box center [438, 121] width 60 height 17
click at [501, 119] on div at bounding box center [498, 121] width 60 height 17
drag, startPoint x: 498, startPoint y: 156, endPoint x: 496, endPoint y: 168, distance: 12.1
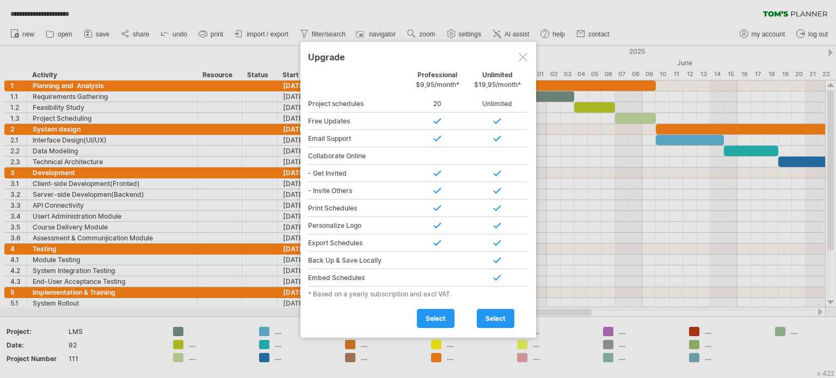
click at [497, 157] on div at bounding box center [498, 156] width 60 height 17
drag, startPoint x: 496, startPoint y: 178, endPoint x: 499, endPoint y: 218, distance: 39.8
click at [496, 196] on div "Personal Free Professional $9,95/month* Unlimited $19,95/month* Project schedul…" at bounding box center [418, 200] width 220 height 258
drag, startPoint x: 499, startPoint y: 218, endPoint x: 501, endPoint y: 232, distance: 14.9
click at [501, 230] on div at bounding box center [498, 225] width 60 height 17
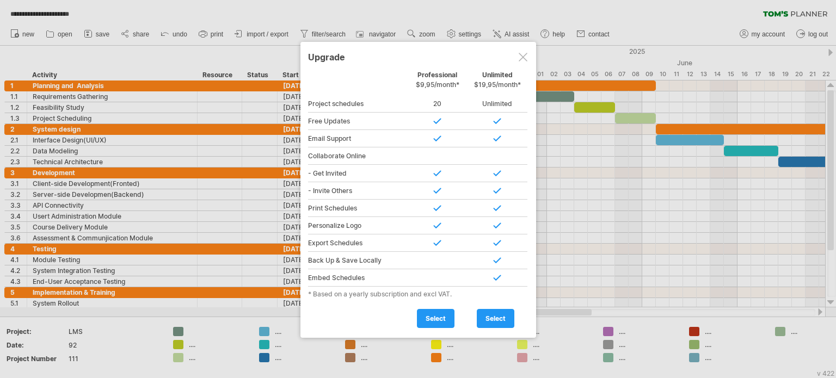
click at [500, 238] on div at bounding box center [498, 243] width 60 height 17
drag, startPoint x: 427, startPoint y: 62, endPoint x: 444, endPoint y: 86, distance: 29.4
click at [429, 64] on div "Upgrade" at bounding box center [418, 57] width 220 height 20
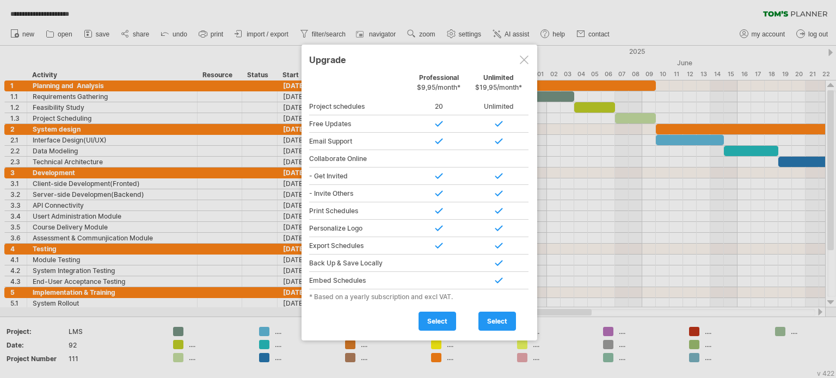
click at [445, 87] on span "$9,95/month*" at bounding box center [439, 87] width 44 height 8
click at [523, 58] on div at bounding box center [524, 60] width 9 height 9
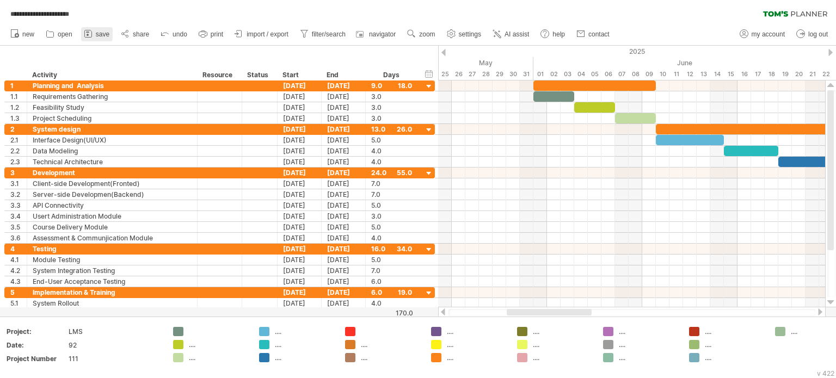
click at [100, 38] on span "save" at bounding box center [103, 34] width 14 height 8
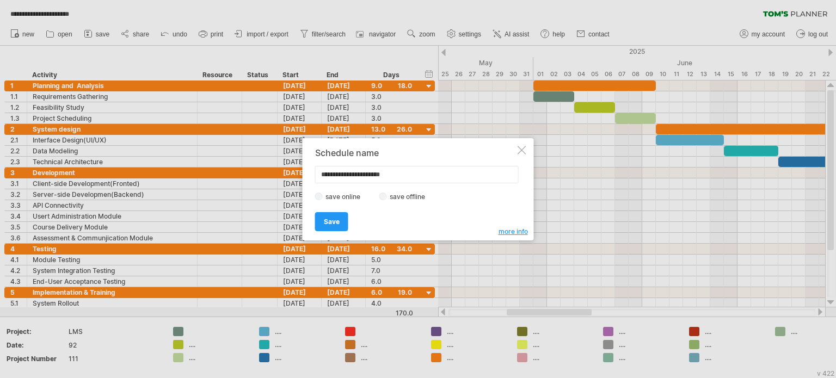
click at [402, 200] on div "save online save offline" at bounding box center [415, 197] width 200 height 10
click at [382, 189] on div "**********" at bounding box center [415, 189] width 200 height 83
click at [499, 234] on span "more info" at bounding box center [513, 232] width 29 height 8
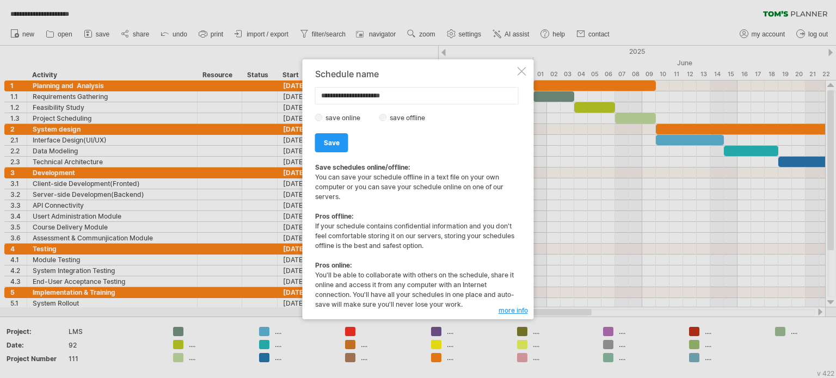
click at [517, 70] on div "**********" at bounding box center [418, 189] width 231 height 260
click at [524, 75] on div at bounding box center [522, 71] width 9 height 9
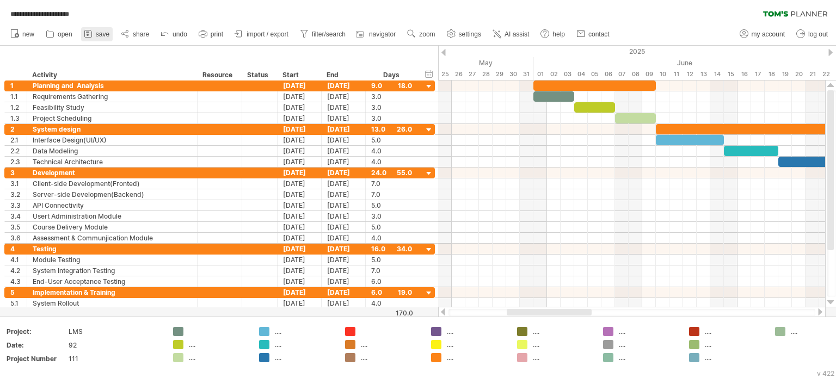
click at [100, 34] on span "save" at bounding box center [103, 34] width 14 height 8
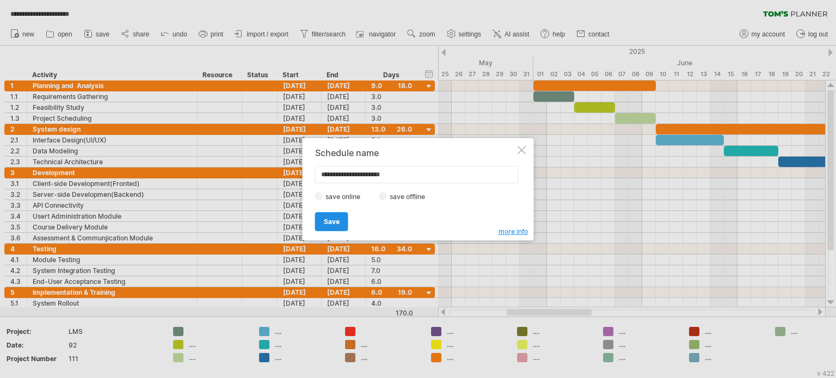
click at [321, 218] on link "Save" at bounding box center [331, 221] width 33 height 19
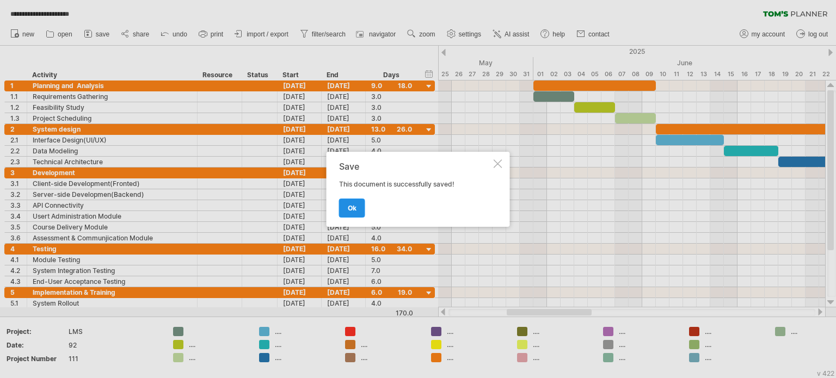
click at [355, 200] on link "ok" at bounding box center [352, 208] width 26 height 19
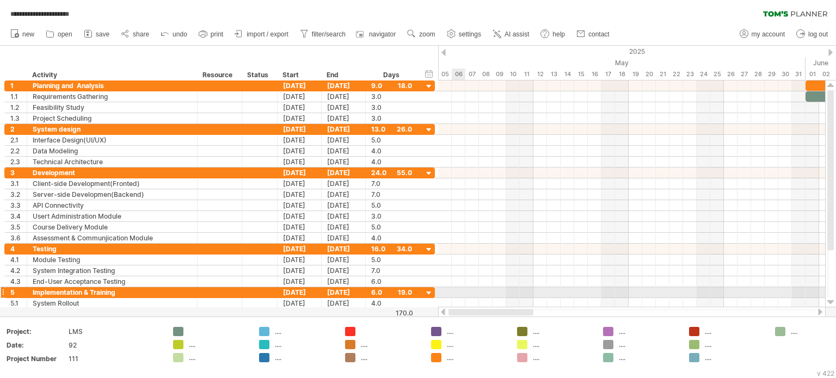
drag, startPoint x: 538, startPoint y: 313, endPoint x: 463, endPoint y: 296, distance: 76.5
click at [463, 296] on div "**********" at bounding box center [418, 189] width 836 height 378
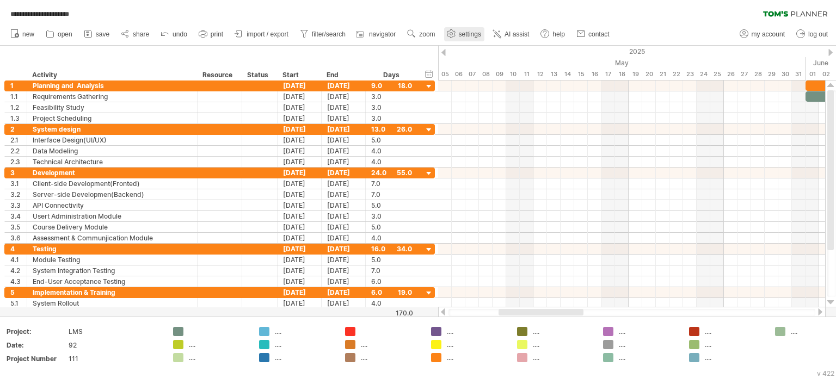
click at [462, 33] on span "settings" at bounding box center [470, 34] width 22 height 8
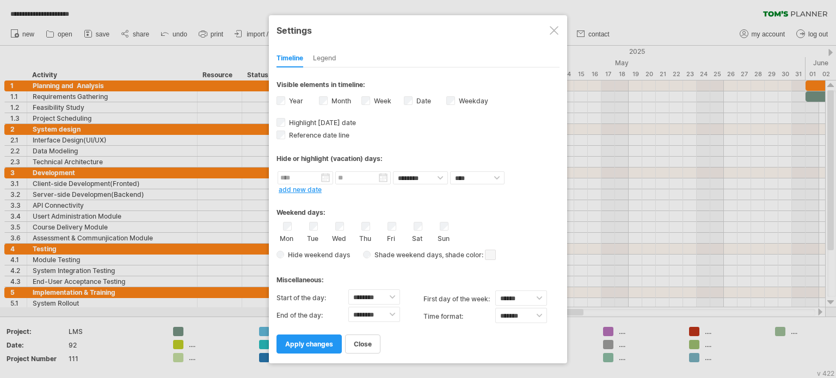
click at [555, 28] on div at bounding box center [554, 30] width 9 height 9
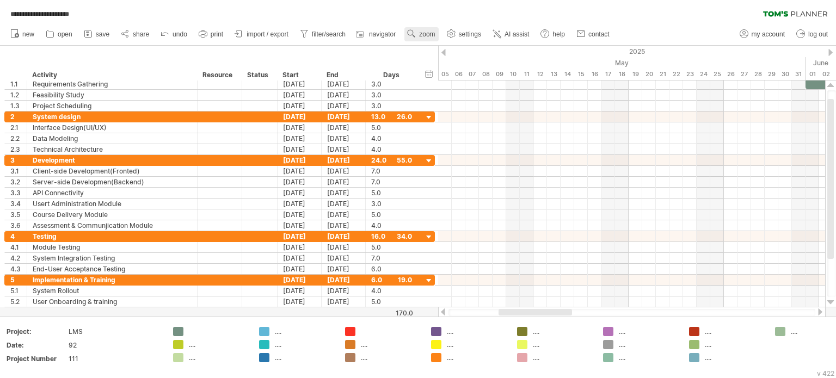
click at [426, 33] on span "zoom" at bounding box center [427, 34] width 16 height 8
click at [449, 32] on icon at bounding box center [451, 34] width 8 height 8
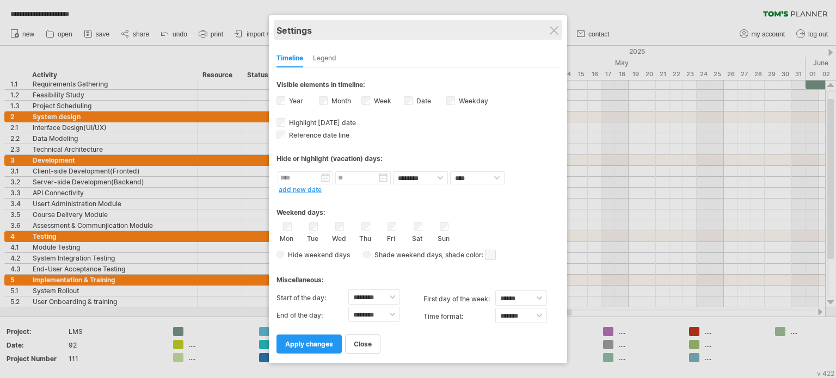
click at [548, 30] on div "Settings" at bounding box center [418, 30] width 283 height 20
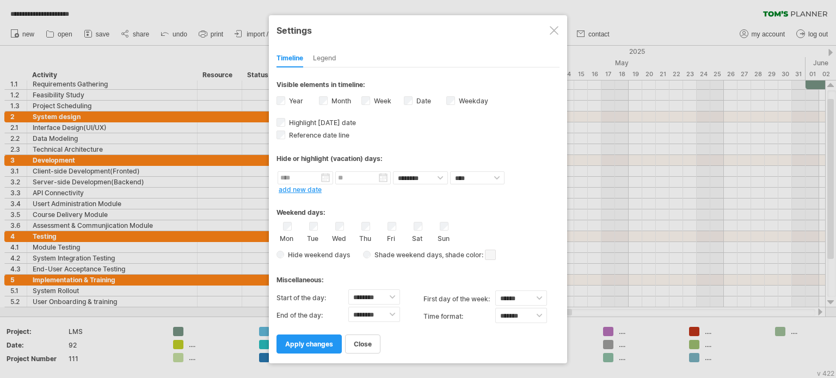
click at [555, 30] on div at bounding box center [554, 30] width 9 height 9
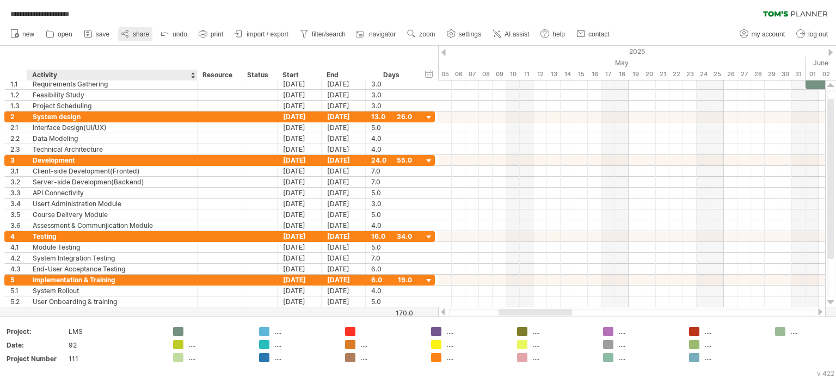
click at [133, 39] on link "share" at bounding box center [135, 34] width 34 height 14
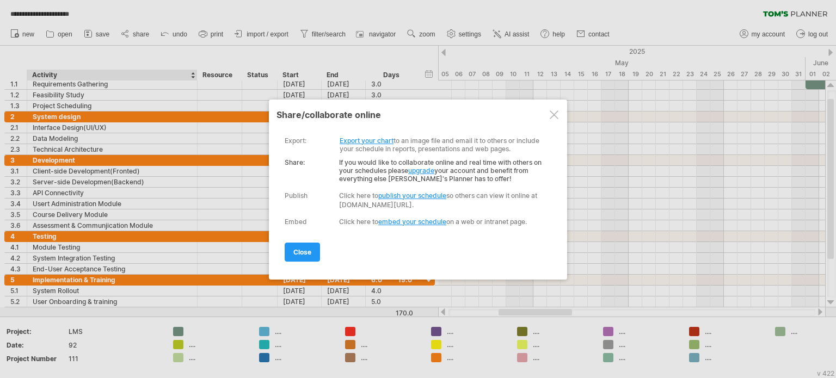
click at [555, 111] on div at bounding box center [554, 115] width 9 height 9
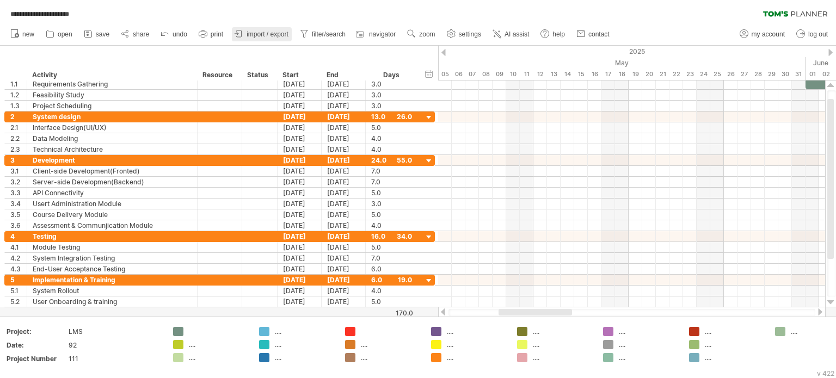
click at [247, 34] on link "import / export" at bounding box center [262, 34] width 60 height 14
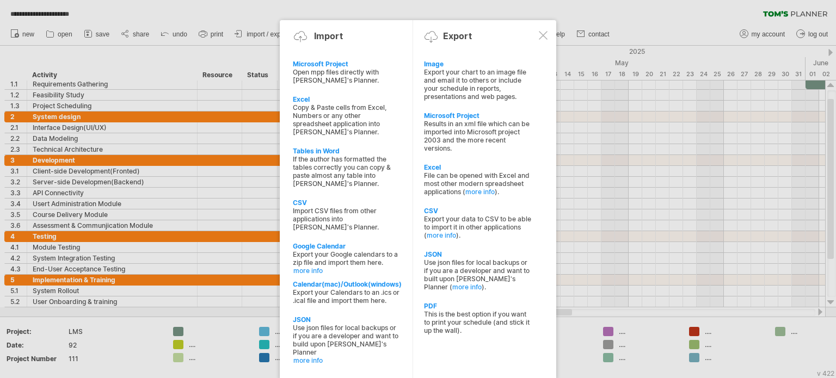
click at [545, 36] on div at bounding box center [543, 35] width 9 height 9
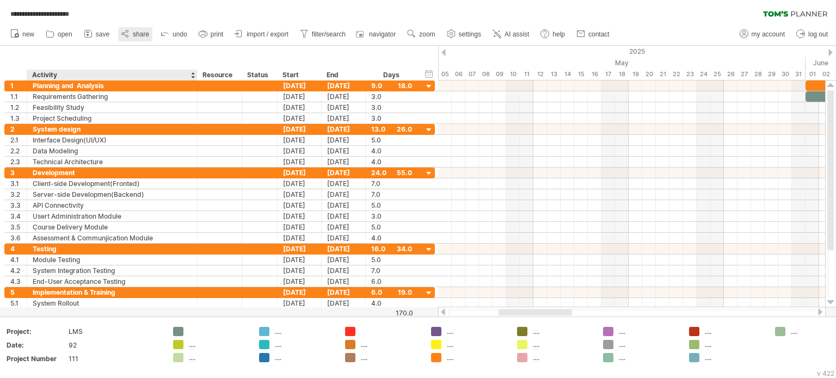
click at [126, 39] on icon at bounding box center [125, 33] width 11 height 11
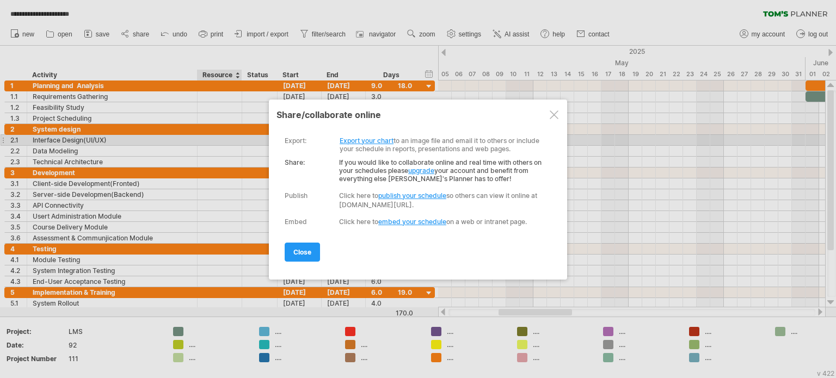
click at [554, 118] on div at bounding box center [554, 115] width 9 height 9
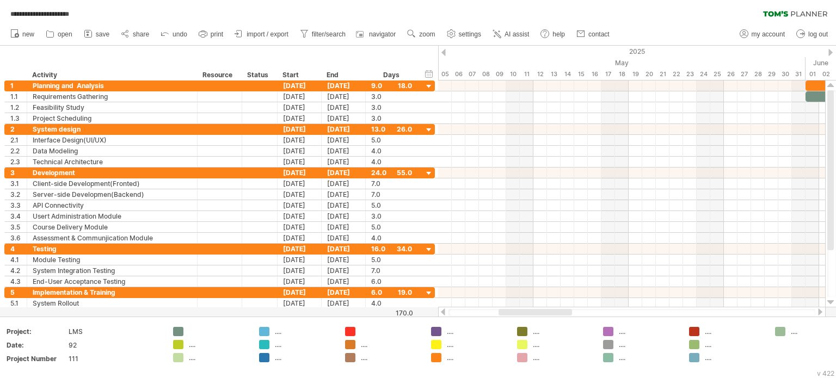
click at [55, 20] on div "**********" at bounding box center [42, 14] width 66 height 13
click at [65, 13] on span "**********" at bounding box center [40, 14] width 70 height 10
click at [94, 17] on div "**********" at bounding box center [418, 11] width 836 height 23
click at [370, 29] on link "navigator" at bounding box center [376, 34] width 45 height 14
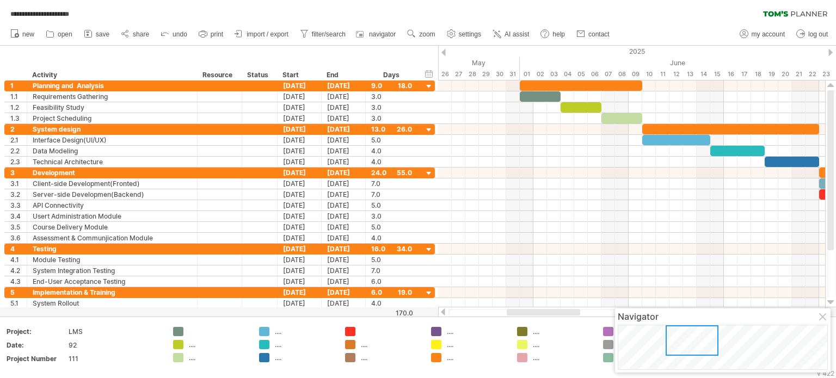
click at [821, 315] on div at bounding box center [823, 318] width 9 height 9
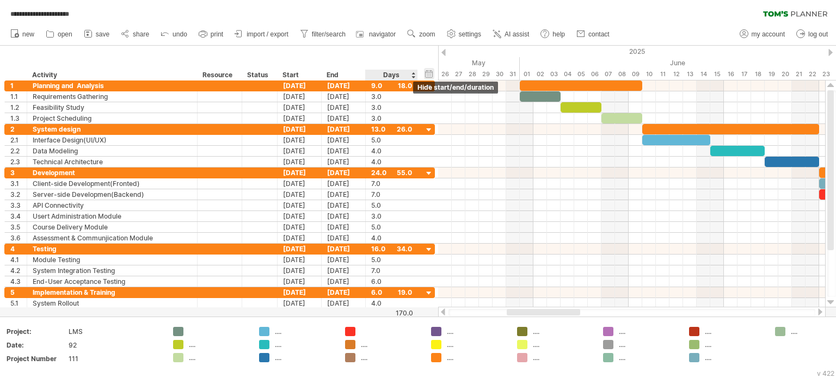
click at [428, 76] on div "hide start/end/duration show start/end/duration" at bounding box center [429, 73] width 10 height 11
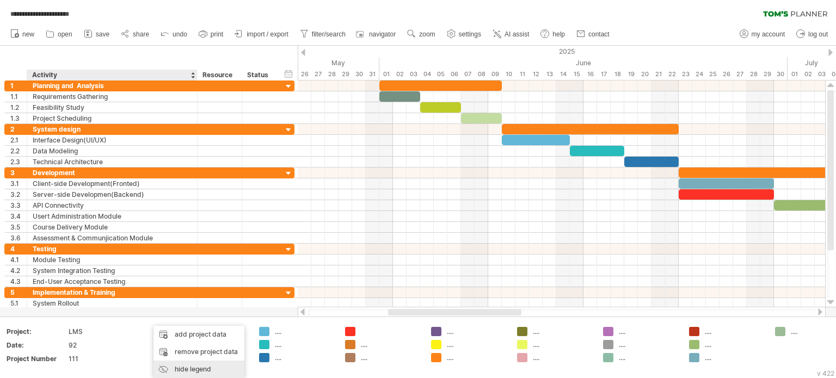
click at [186, 374] on div "hide legend" at bounding box center [199, 369] width 91 height 17
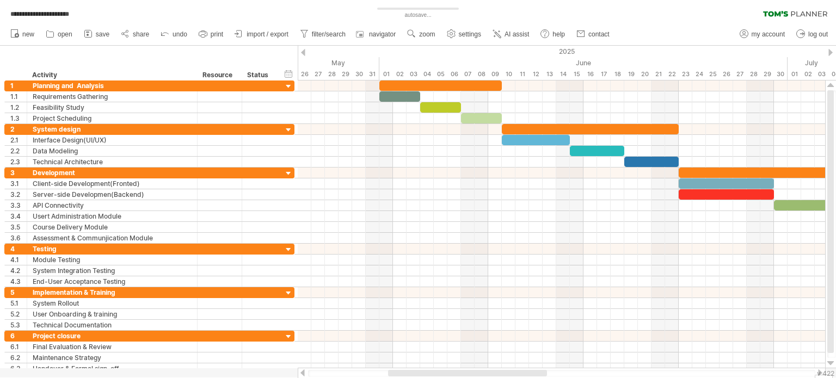
click at [830, 53] on div at bounding box center [831, 52] width 4 height 7
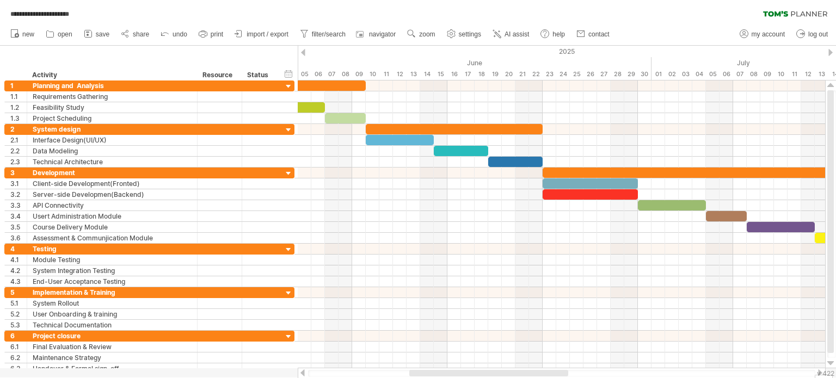
click at [302, 53] on div at bounding box center [303, 52] width 4 height 7
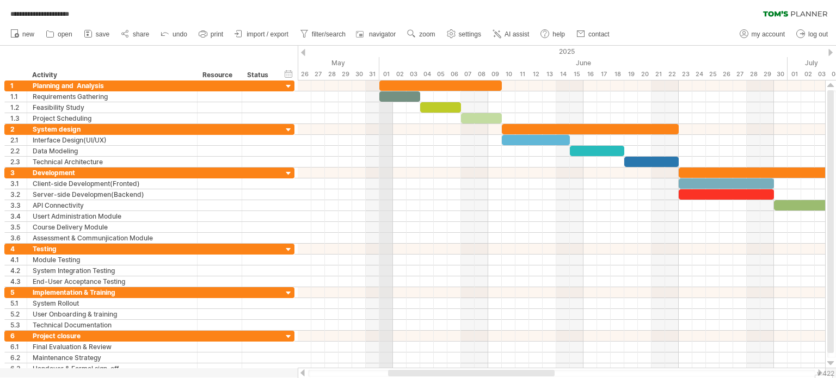
click at [381, 67] on div "June" at bounding box center [583, 62] width 408 height 11
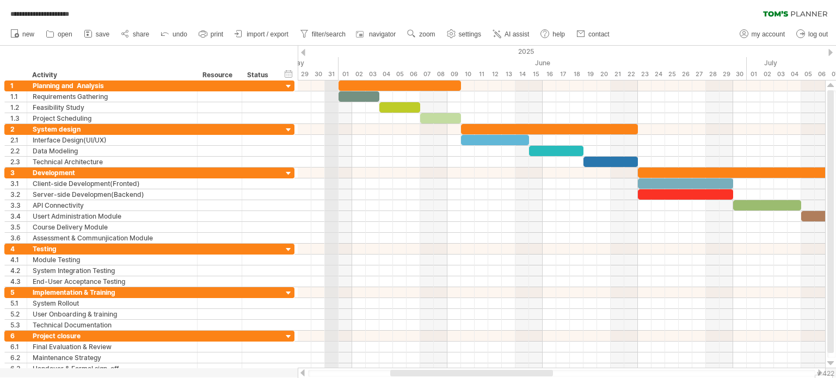
drag, startPoint x: 381, startPoint y: 62, endPoint x: 338, endPoint y: 70, distance: 43.9
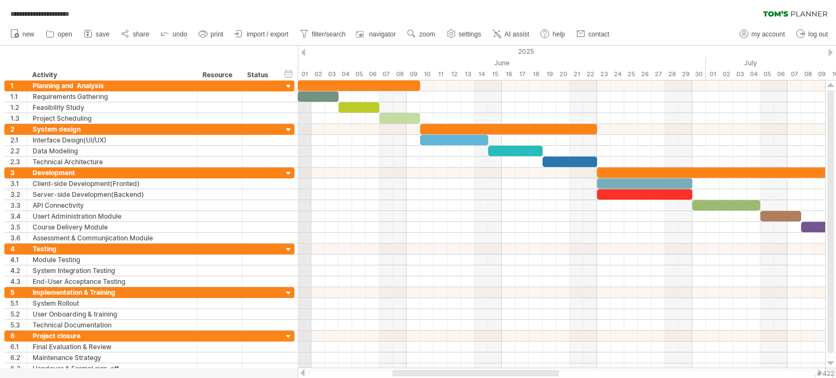
drag, startPoint x: 340, startPoint y: 63, endPoint x: 304, endPoint y: 61, distance: 36.0
click at [304, 61] on div "June" at bounding box center [502, 62] width 408 height 11
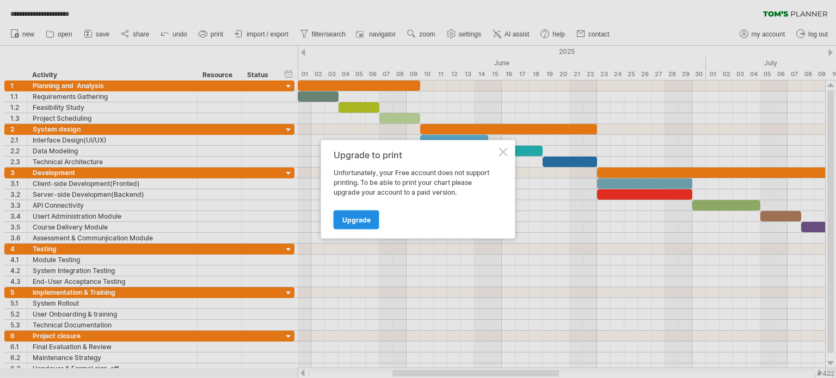
click at [357, 216] on span "Upgrade" at bounding box center [356, 220] width 28 height 8
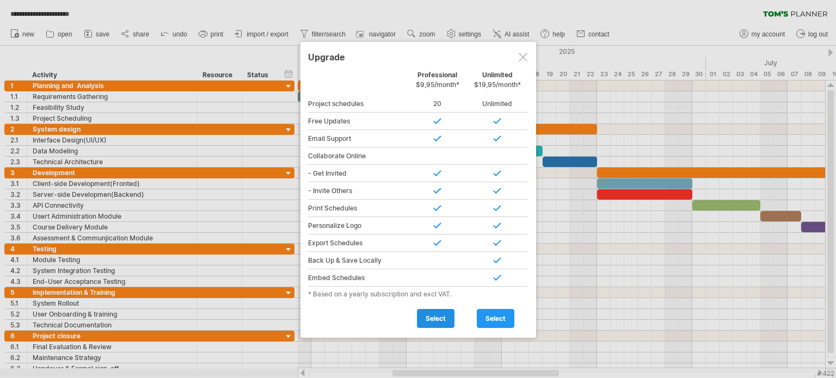
click at [427, 317] on span "select" at bounding box center [436, 319] width 20 height 8
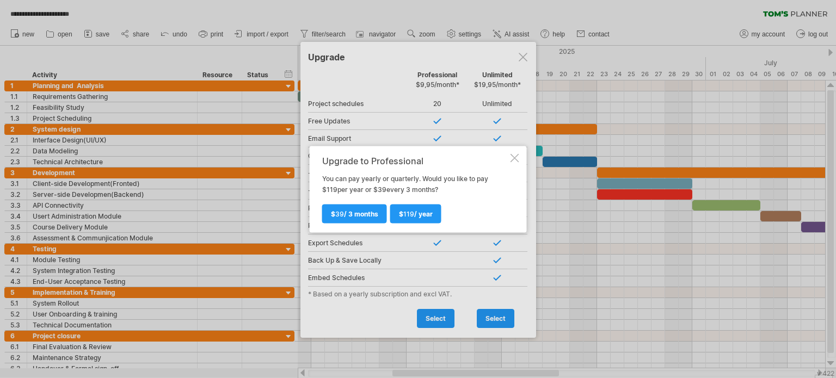
click at [516, 160] on div at bounding box center [515, 158] width 9 height 9
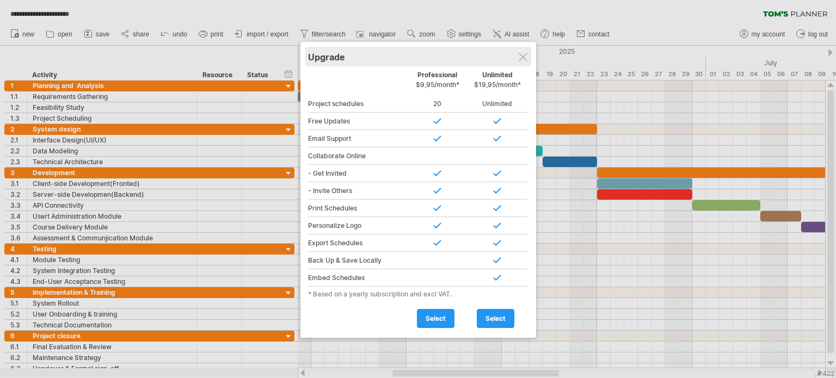
click at [516, 51] on div "Upgrade" at bounding box center [418, 57] width 220 height 20
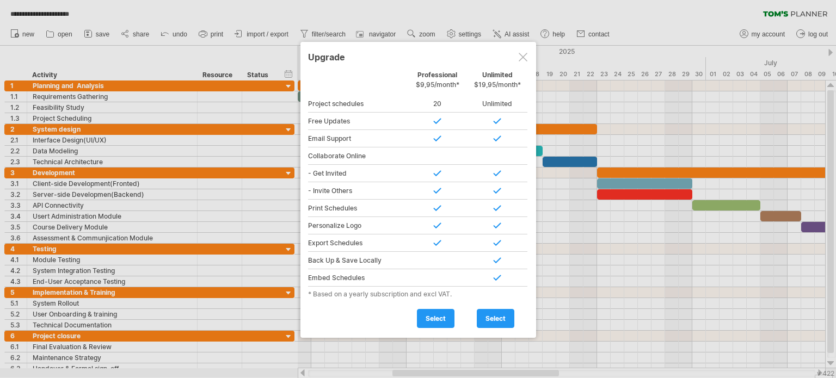
click at [523, 57] on div at bounding box center [523, 57] width 9 height 9
